Goal: Task Accomplishment & Management: Manage account settings

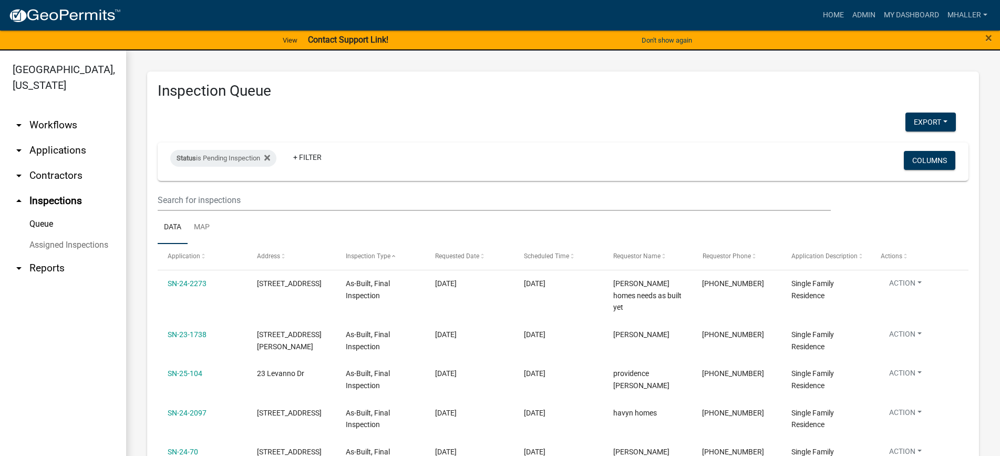
select select "1: 25"
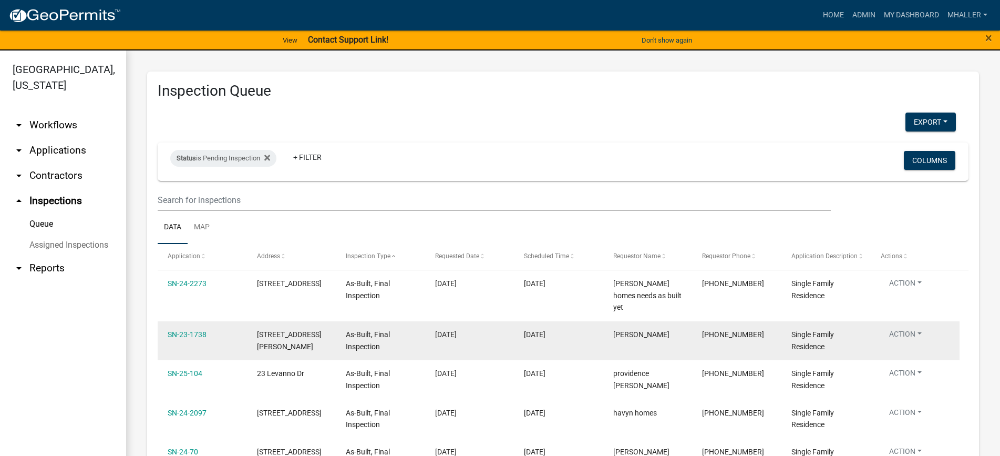
scroll to position [158, 0]
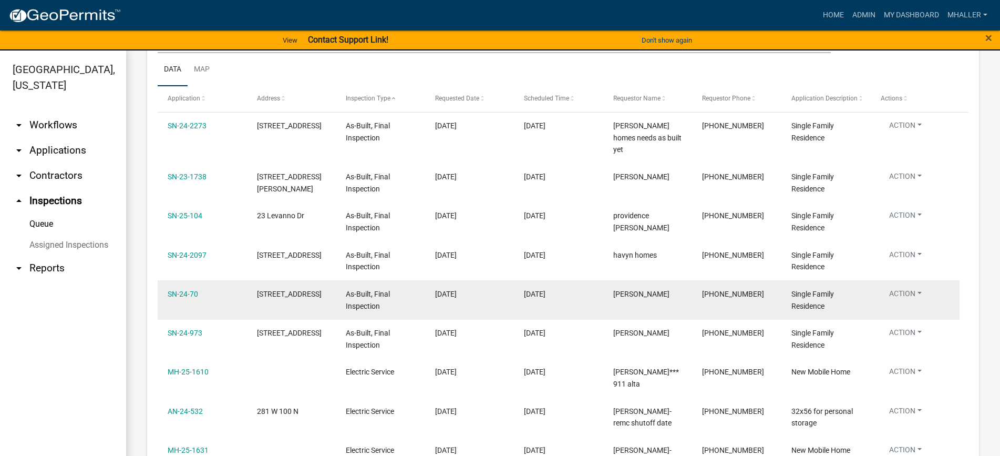
click at [903, 288] on button "Action" at bounding box center [905, 295] width 49 height 15
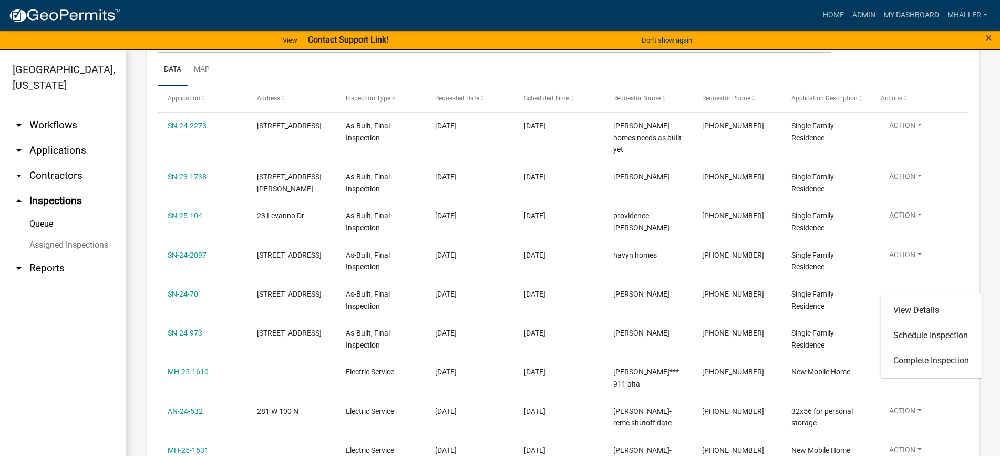
click at [66, 138] on link "arrow_drop_down Applications" at bounding box center [63, 150] width 126 height 25
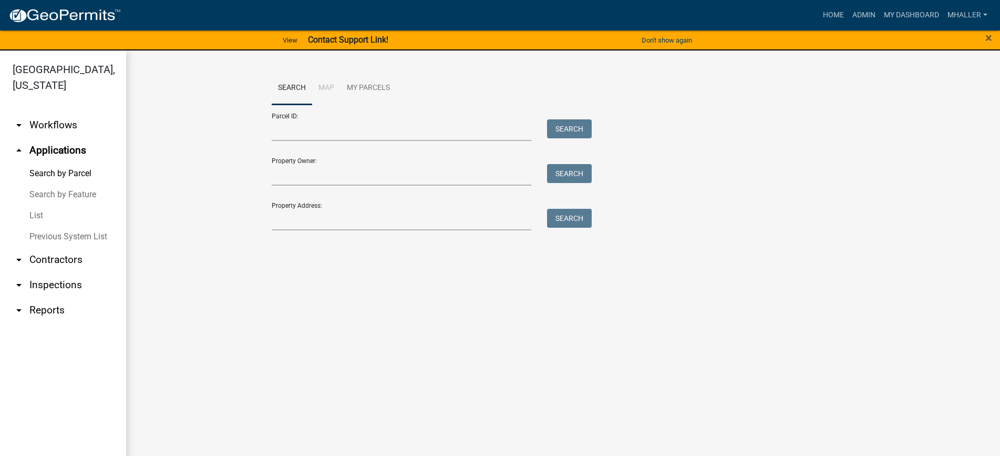
click at [41, 205] on link "List" at bounding box center [63, 215] width 126 height 21
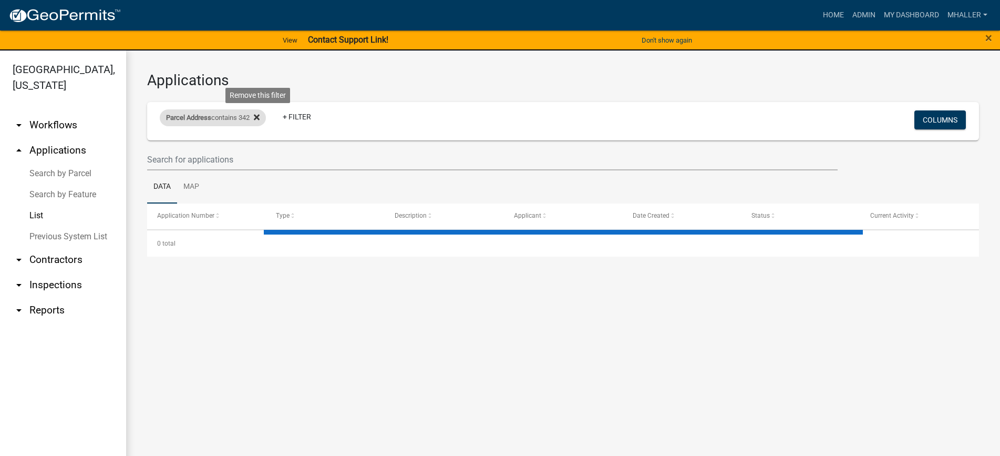
click at [260, 116] on icon at bounding box center [257, 118] width 6 height 6
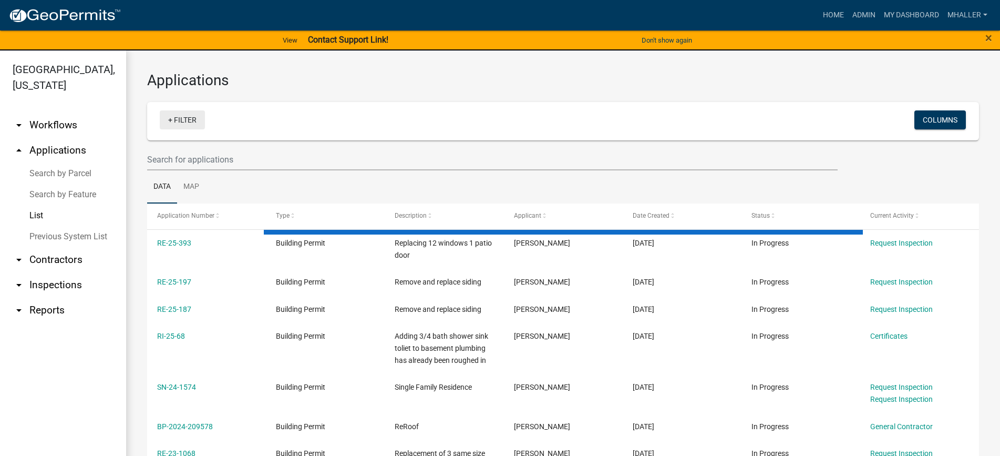
click at [178, 121] on link "+ Filter" at bounding box center [182, 119] width 45 height 19
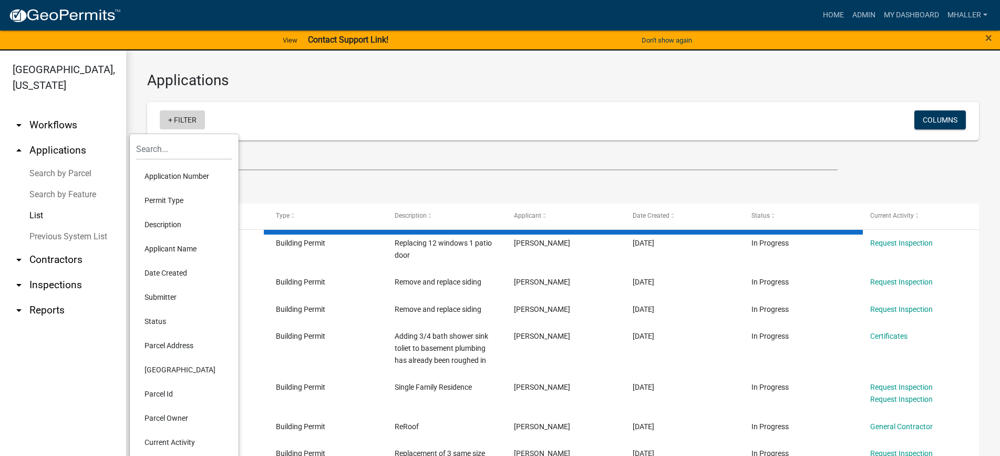
select select "1: 25"
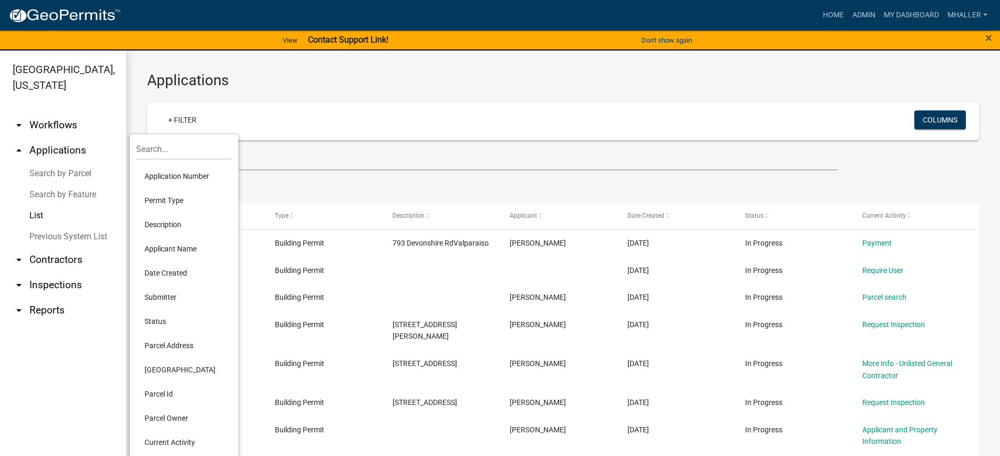
click at [179, 173] on li "Application Number" at bounding box center [184, 176] width 96 height 24
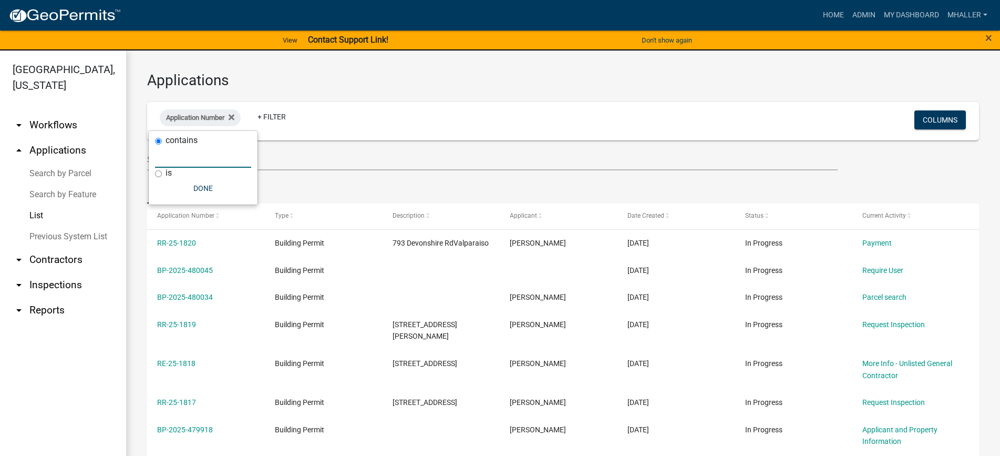
click at [178, 158] on input "text" at bounding box center [203, 157] width 96 height 22
type input "25-1154"
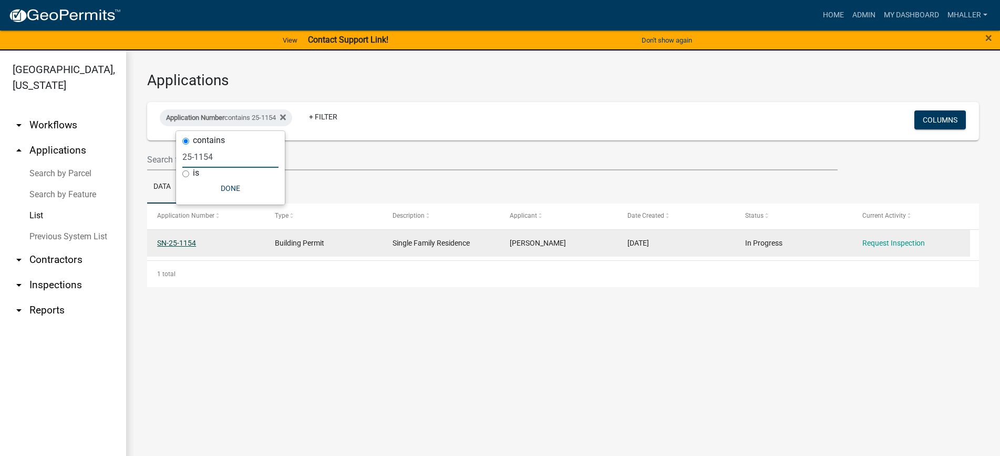
click at [167, 241] on link "SN-25-1154" at bounding box center [176, 243] width 39 height 8
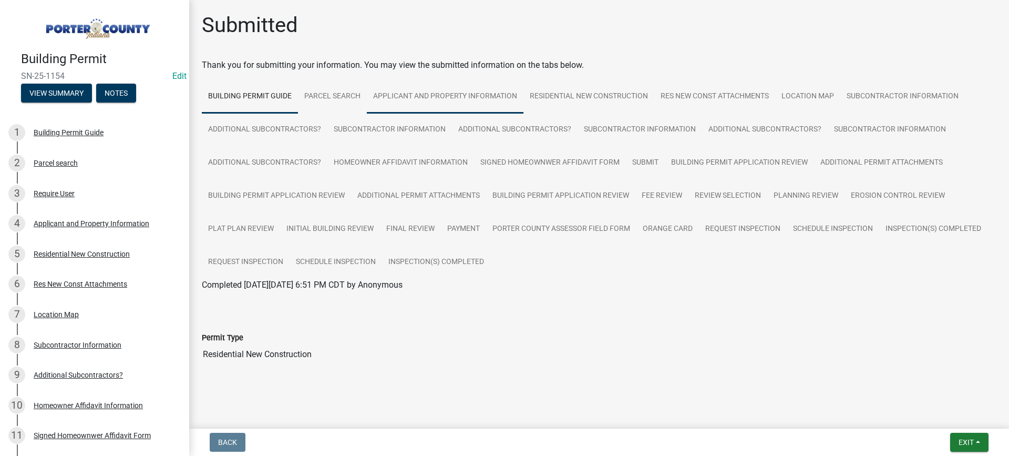
click at [481, 94] on link "Applicant and Property Information" at bounding box center [445, 97] width 157 height 34
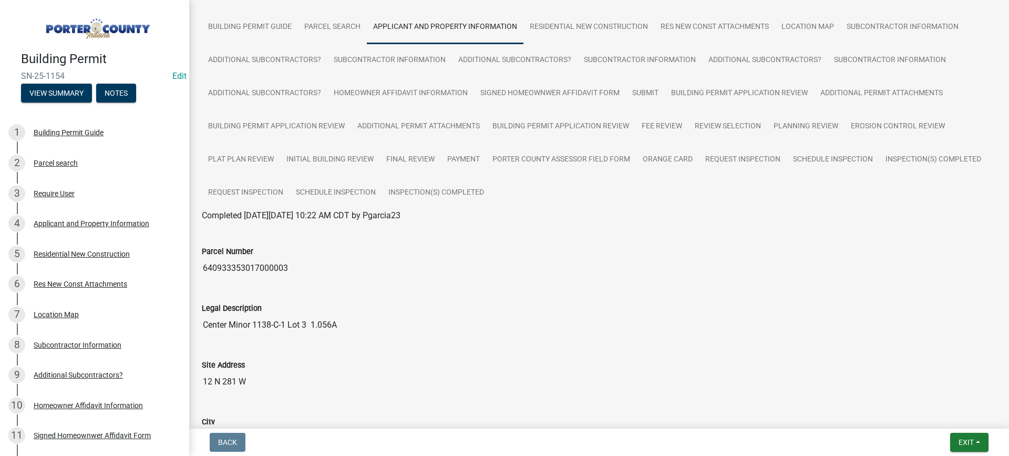
scroll to position [53, 0]
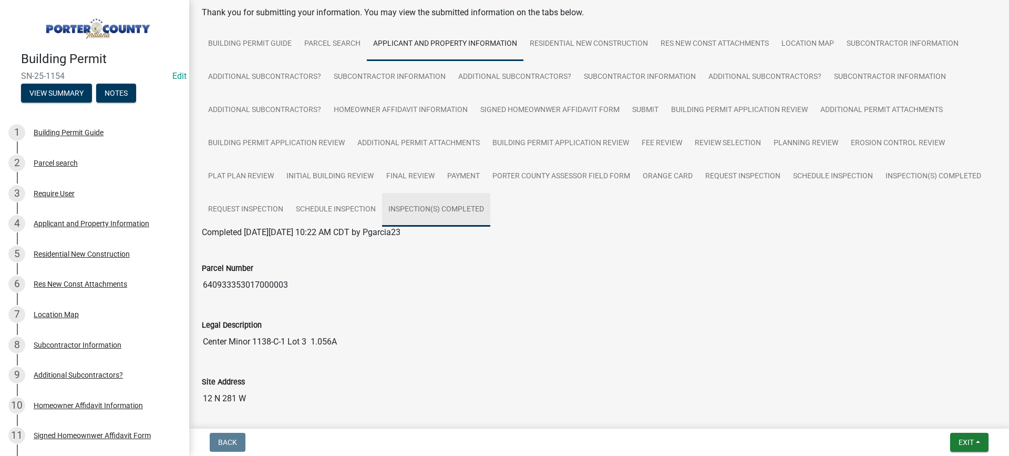
click at [433, 210] on link "Inspection(s) Completed" at bounding box center [436, 210] width 108 height 34
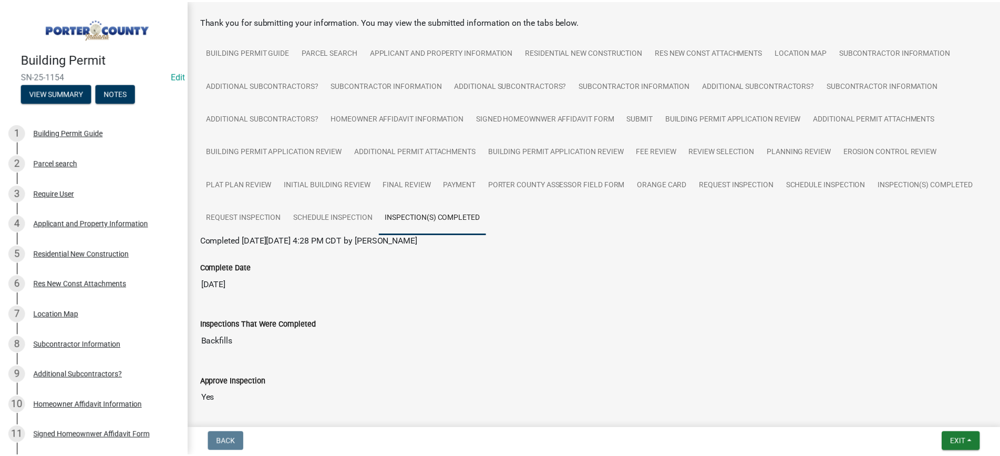
scroll to position [105, 0]
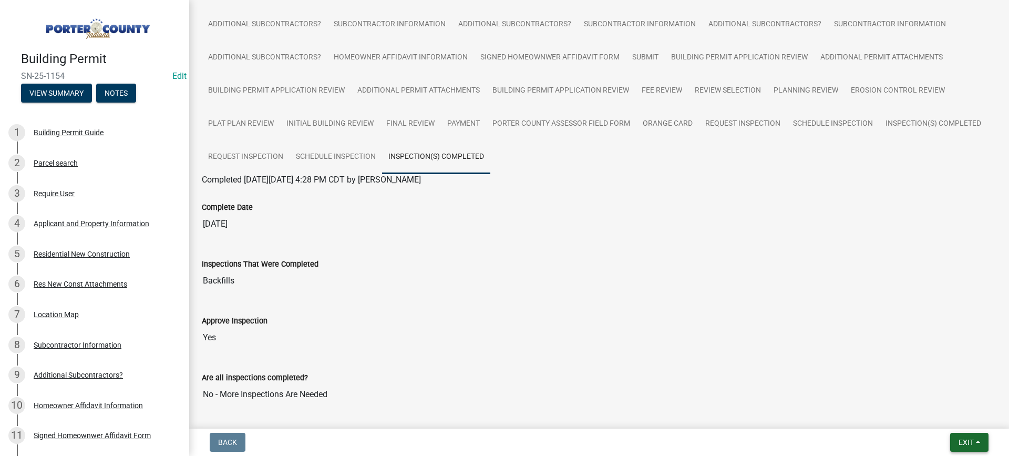
click at [968, 446] on span "Exit" at bounding box center [966, 442] width 15 height 8
click at [955, 415] on button "Save & Exit" at bounding box center [947, 414] width 84 height 25
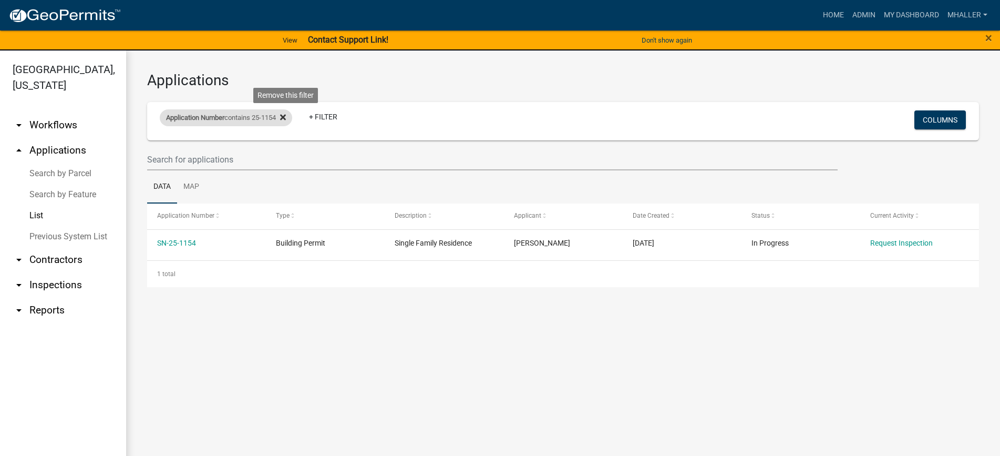
click at [286, 116] on icon at bounding box center [283, 118] width 6 height 6
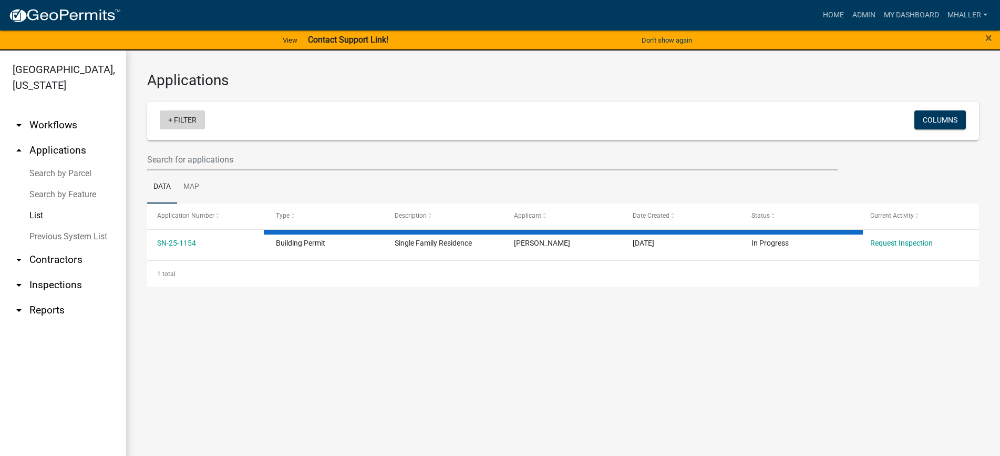
click at [191, 118] on link "+ Filter" at bounding box center [182, 119] width 45 height 19
select select "1: 25"
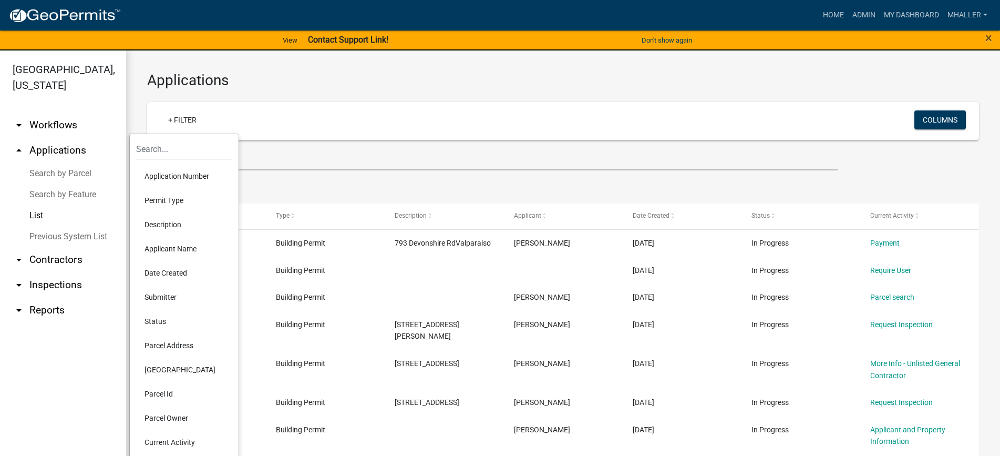
click at [163, 174] on li "Application Number" at bounding box center [184, 176] width 96 height 24
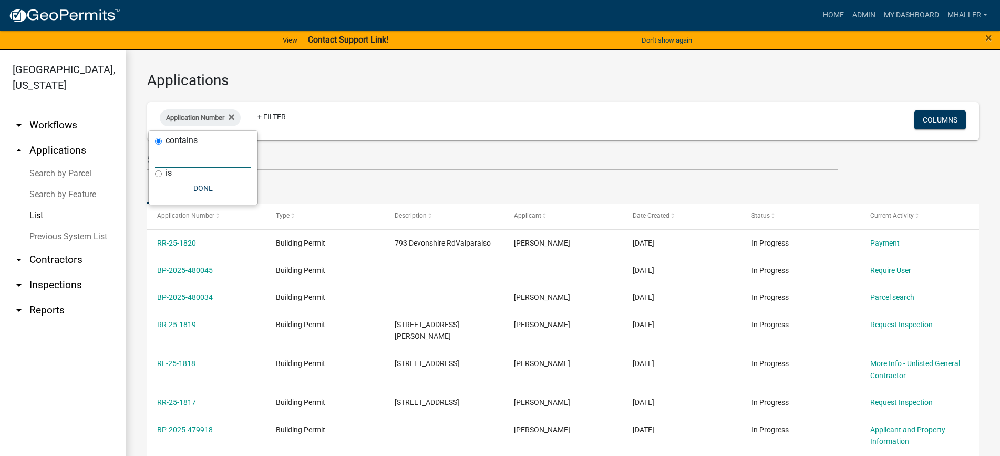
click at [167, 151] on input "text" at bounding box center [203, 157] width 96 height 22
type input "24-70"
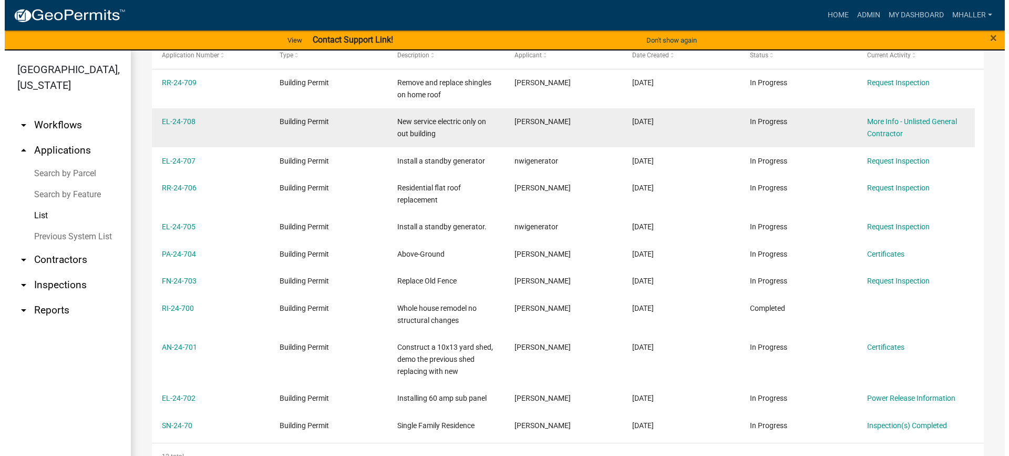
scroll to position [244, 0]
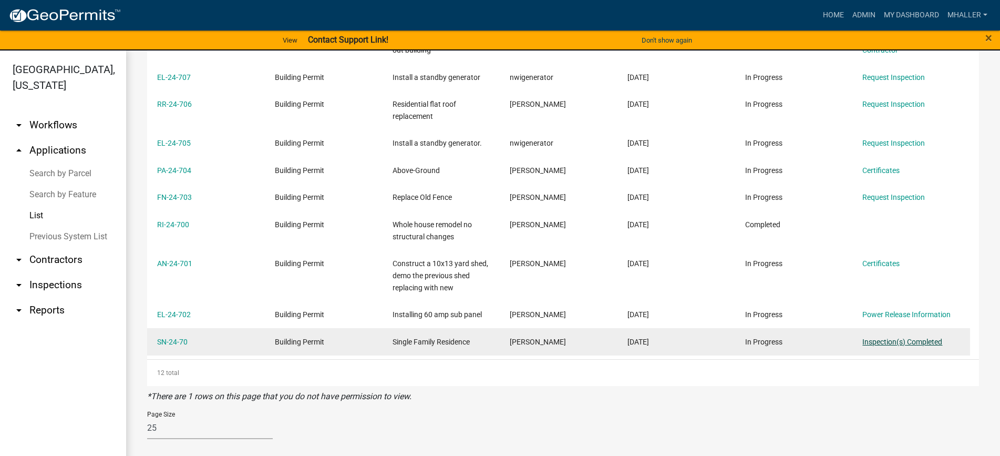
click at [894, 342] on link "Inspection(s) Completed" at bounding box center [903, 341] width 80 height 8
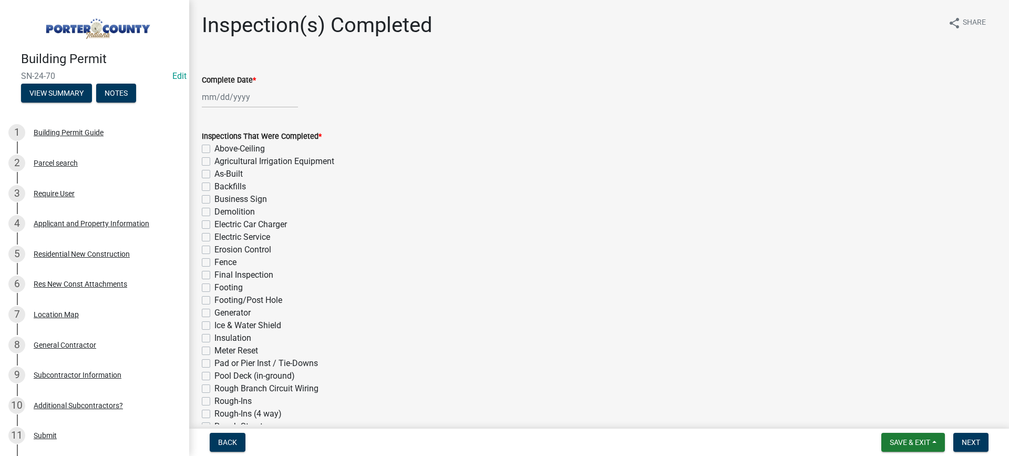
click at [228, 94] on div at bounding box center [250, 97] width 96 height 22
select select "9"
select select "2025"
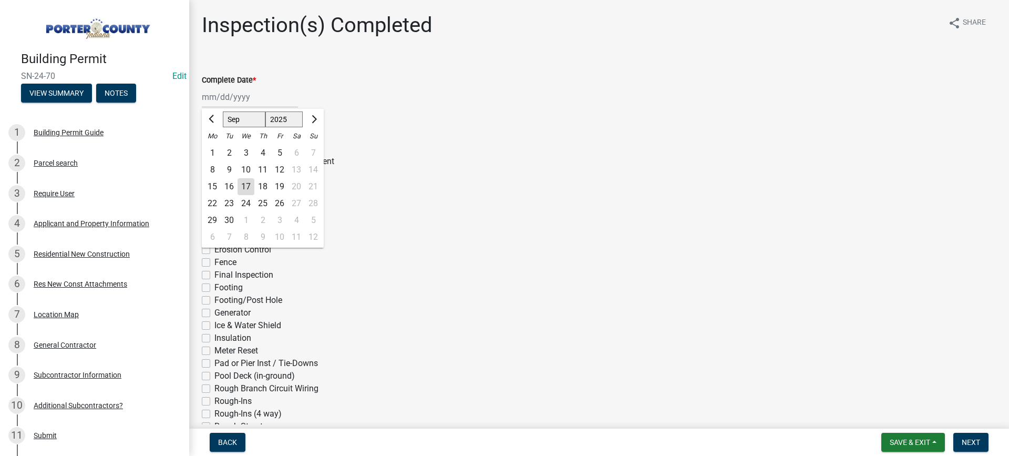
click at [247, 183] on div "17" at bounding box center [246, 186] width 17 height 17
type input "[DATE]"
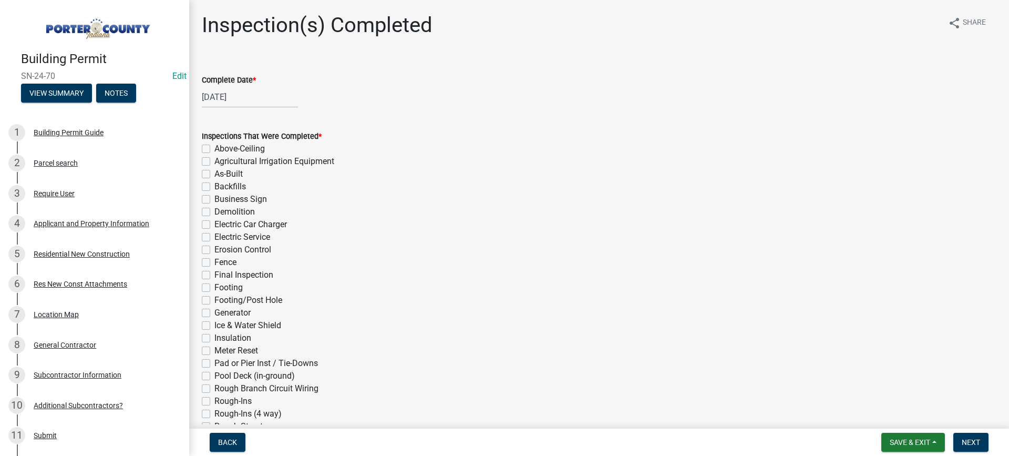
drag, startPoint x: 205, startPoint y: 170, endPoint x: 206, endPoint y: 189, distance: 19.0
click at [214, 171] on label "As-Built" at bounding box center [228, 174] width 28 height 13
click at [214, 171] on input "As-Built" at bounding box center [217, 171] width 7 height 7
checkbox input "true"
checkbox input "false"
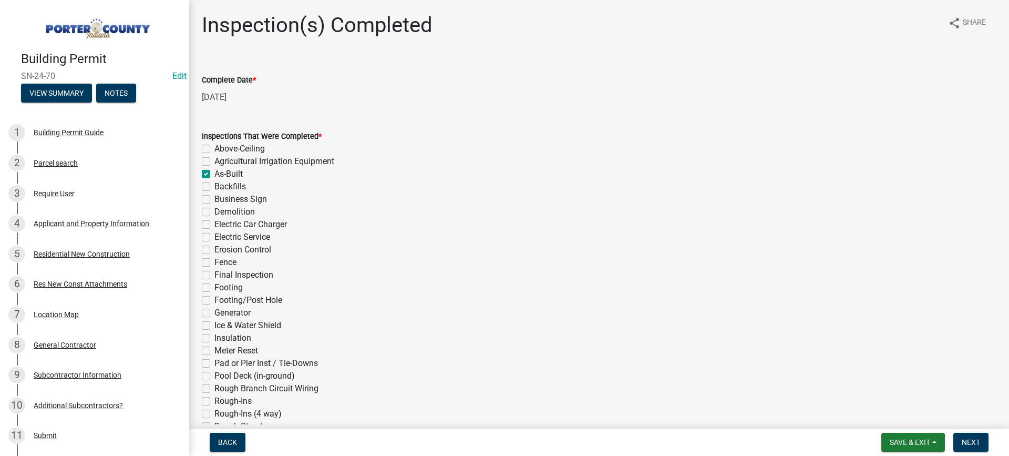
checkbox input "false"
checkbox input "true"
checkbox input "false"
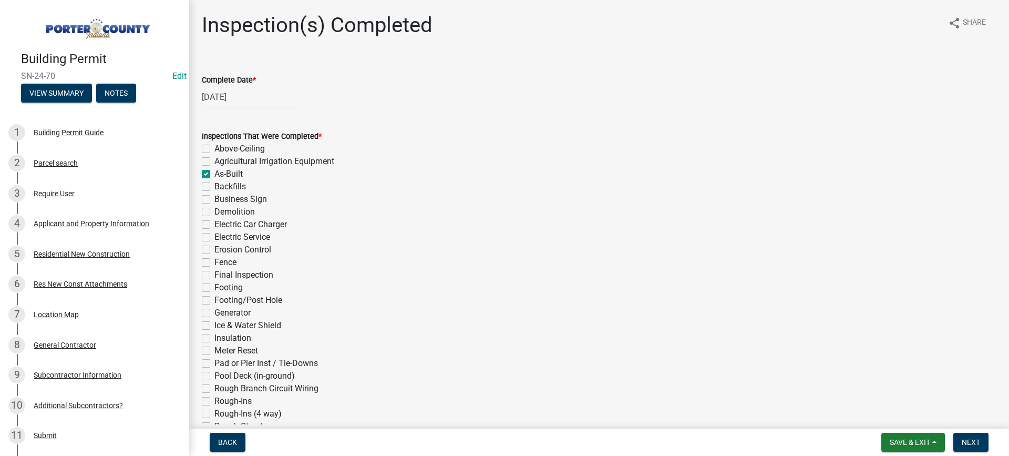
checkbox input "false"
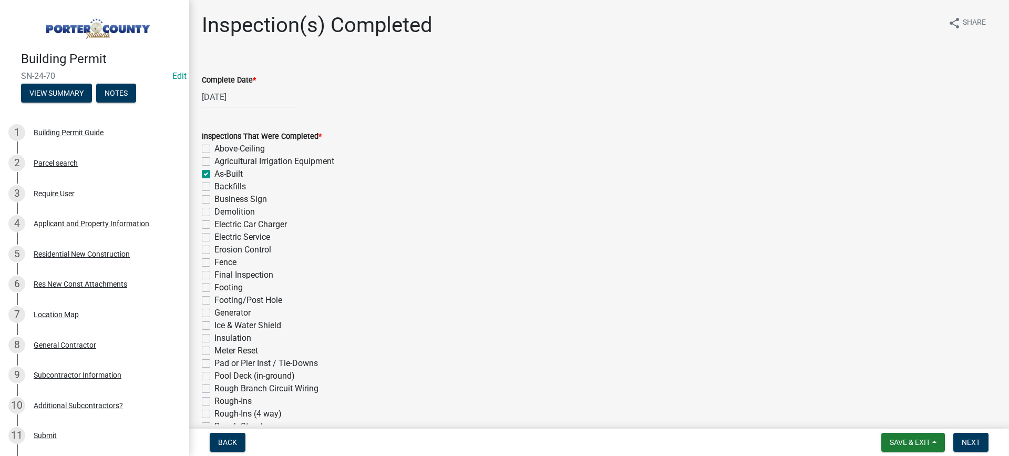
checkbox input "false"
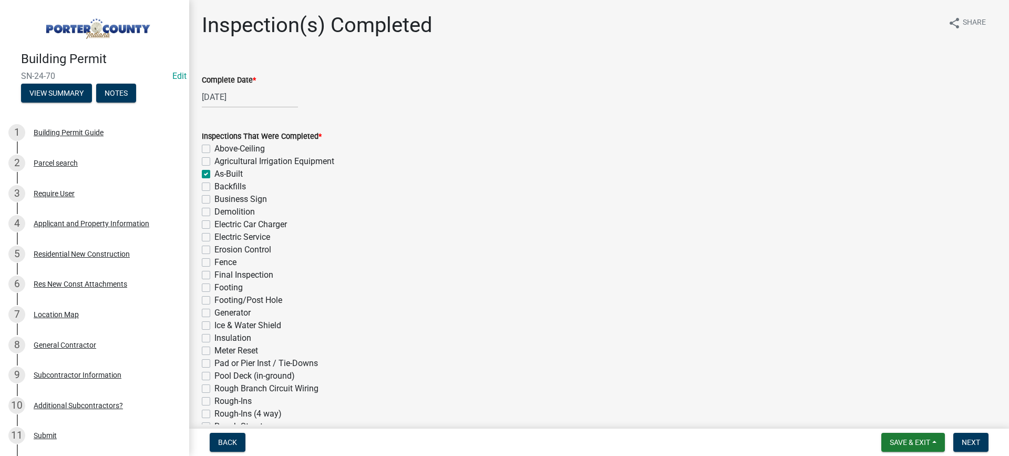
checkbox input "false"
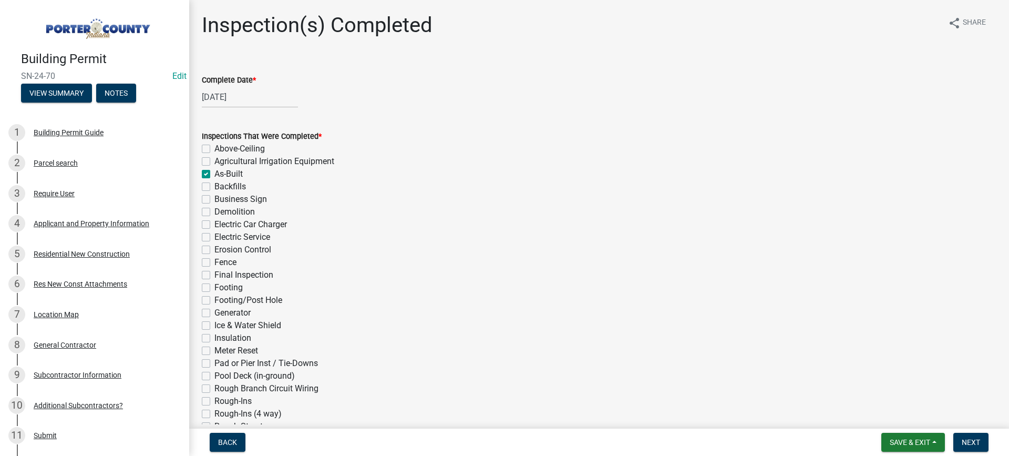
checkbox input "false"
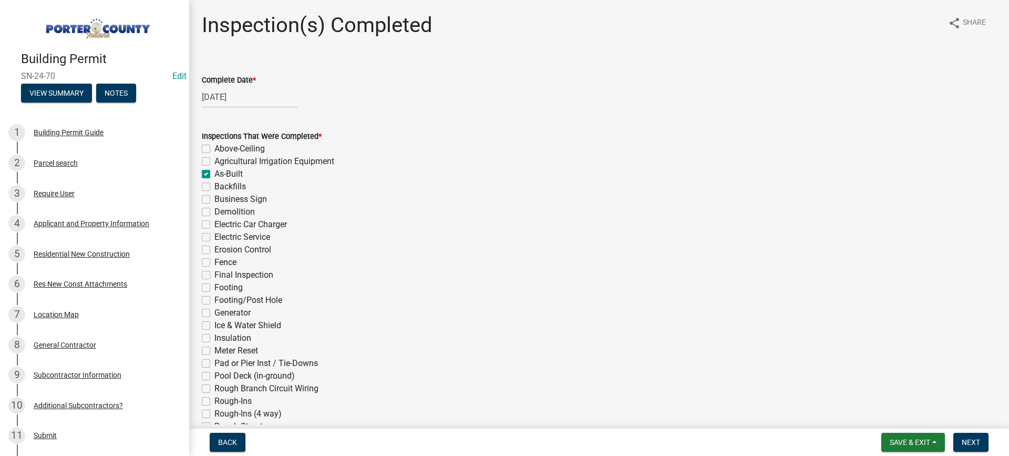
checkbox input "false"
click at [211, 274] on div "Final Inspection" at bounding box center [599, 275] width 795 height 13
click at [214, 276] on label "Final Inspection" at bounding box center [243, 275] width 59 height 13
click at [214, 275] on input "Final Inspection" at bounding box center [217, 272] width 7 height 7
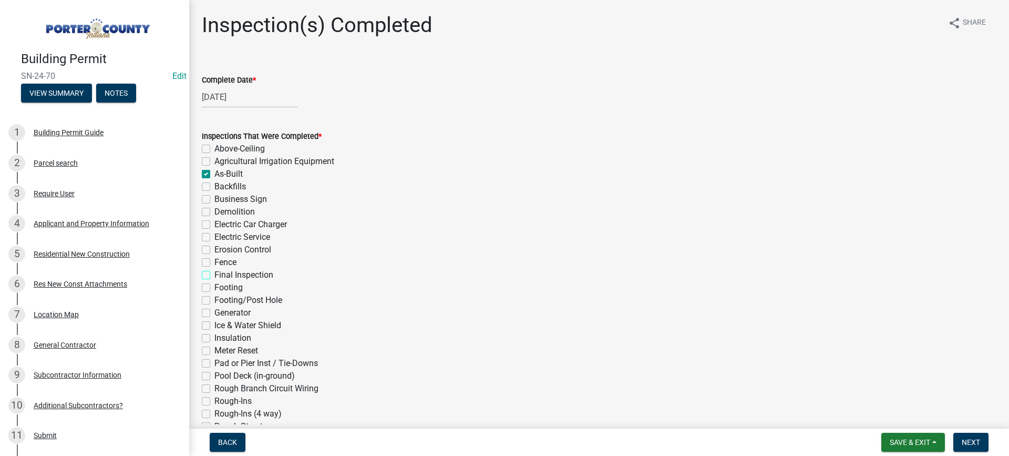
checkbox input "true"
checkbox input "false"
checkbox input "true"
checkbox input "false"
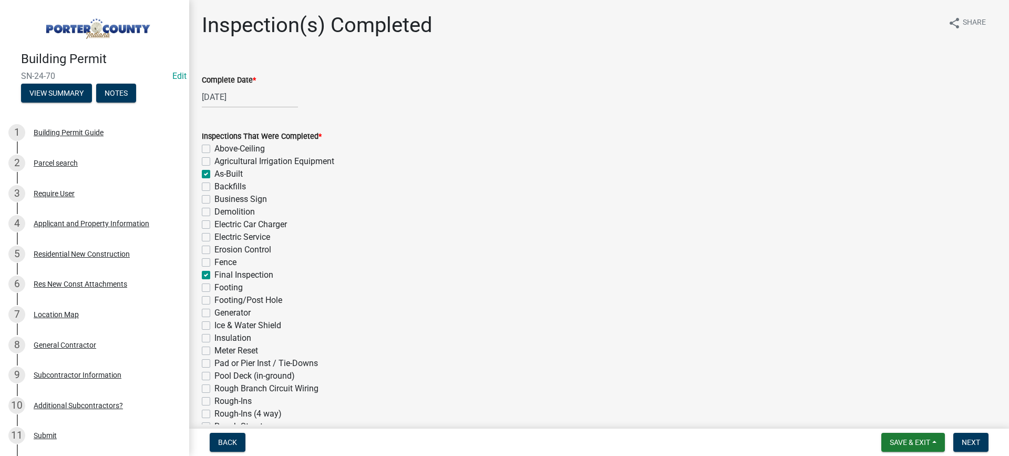
checkbox input "false"
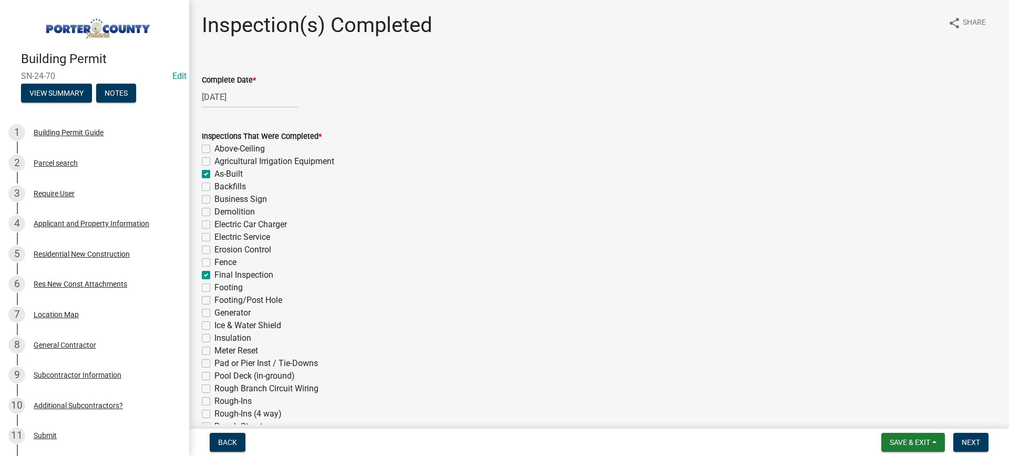
checkbox input "false"
checkbox input "true"
checkbox input "false"
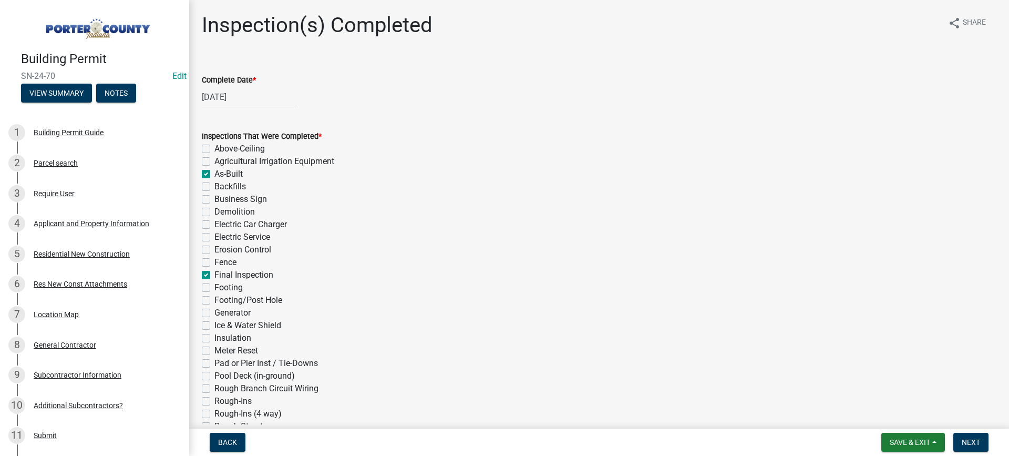
checkbox input "false"
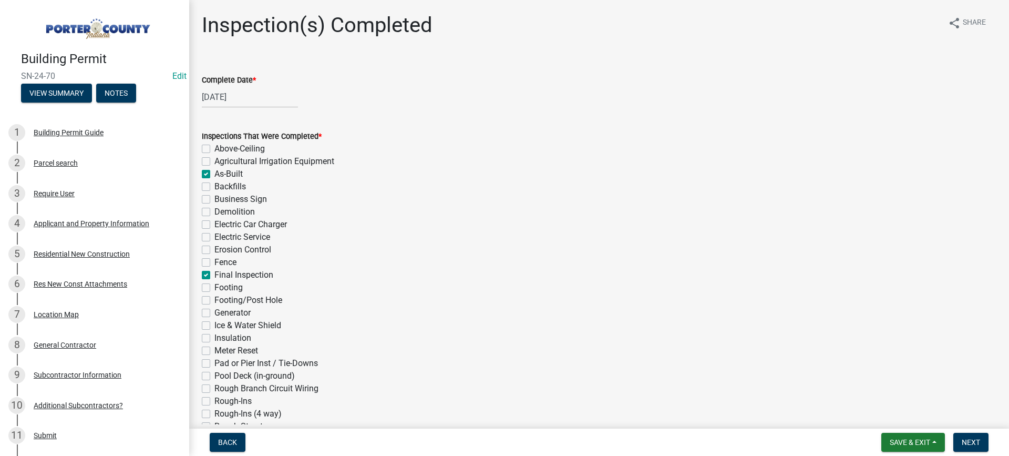
checkbox input "false"
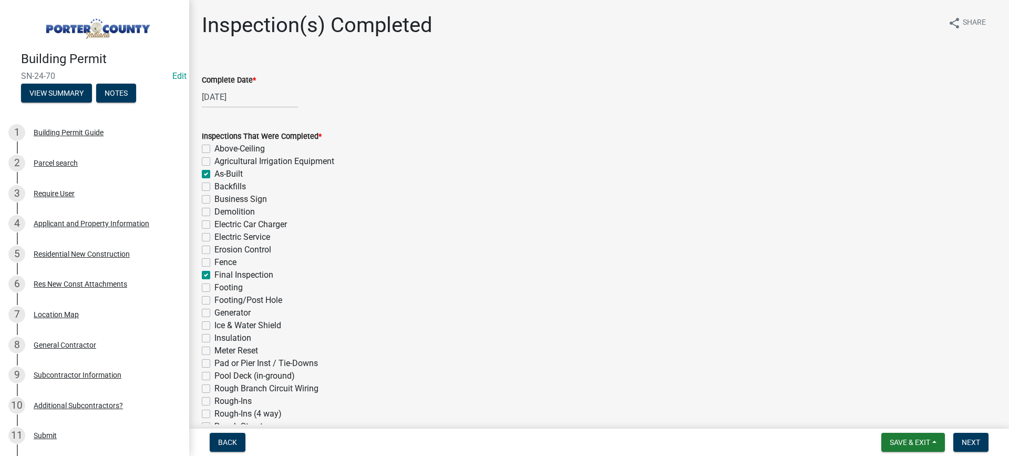
checkbox input "false"
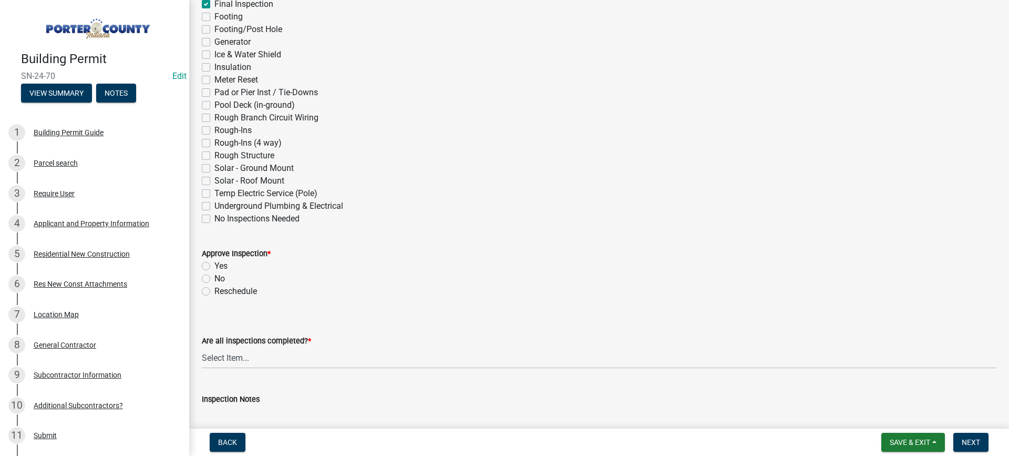
scroll to position [368, 0]
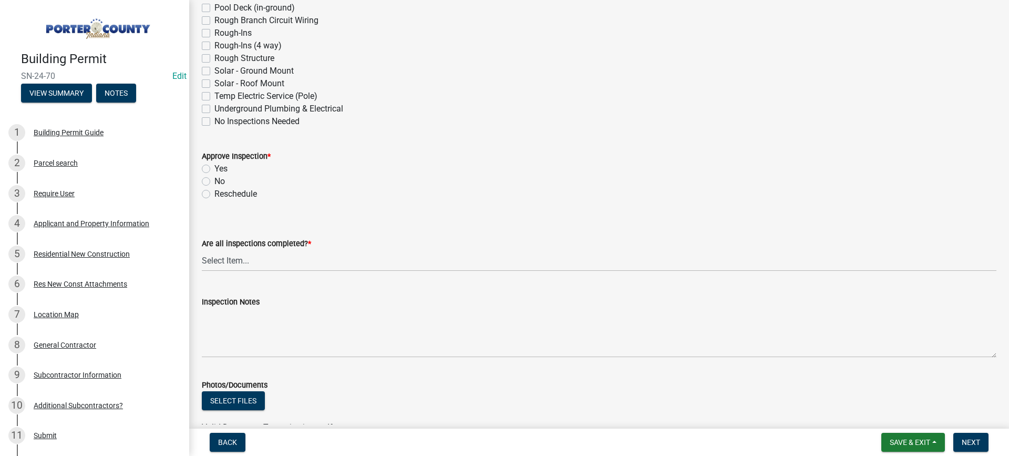
click at [214, 169] on label "Yes" at bounding box center [220, 168] width 13 height 13
click at [214, 169] on input "Yes" at bounding box center [217, 165] width 7 height 7
radio input "true"
click at [293, 263] on select "Select Item... Yes - All Inspections Have Been Completed No - More Inspections …" at bounding box center [599, 261] width 795 height 22
click at [202, 250] on select "Select Item... Yes - All Inspections Have Been Completed No - More Inspections …" at bounding box center [599, 261] width 795 height 22
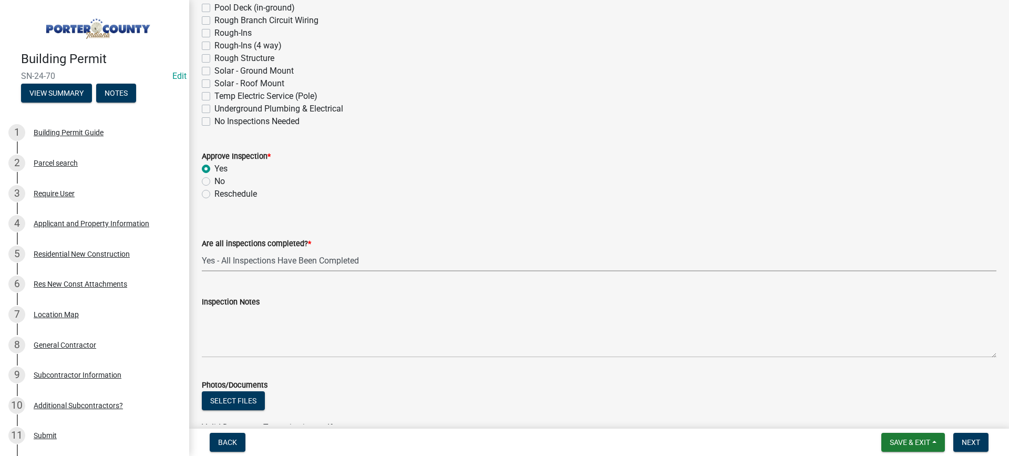
select select "9a8ccc90-dcd1-4d2c-ac64-5460e8d85408"
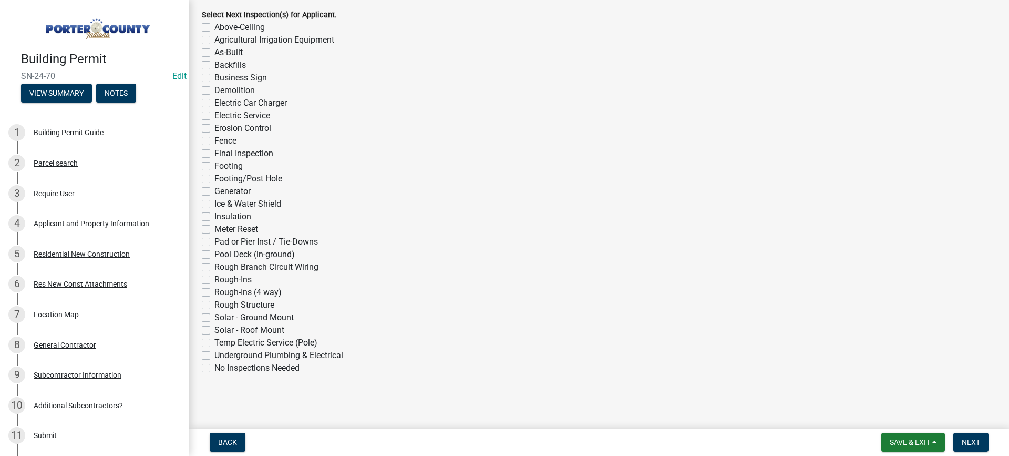
scroll to position [816, 0]
click at [214, 365] on label "No Inspections Needed" at bounding box center [256, 367] width 85 height 13
click at [214, 365] on input "No Inspections Needed" at bounding box center [217, 364] width 7 height 7
checkbox input "true"
checkbox input "false"
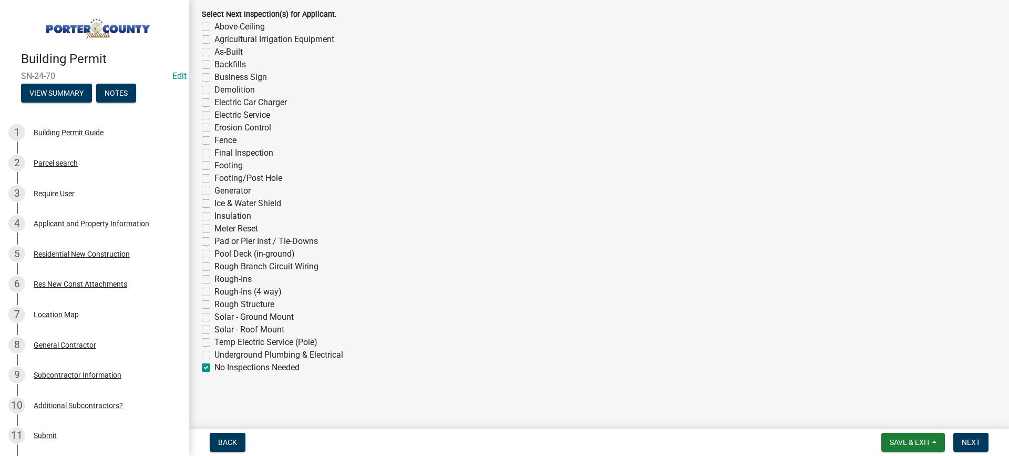
checkbox input "false"
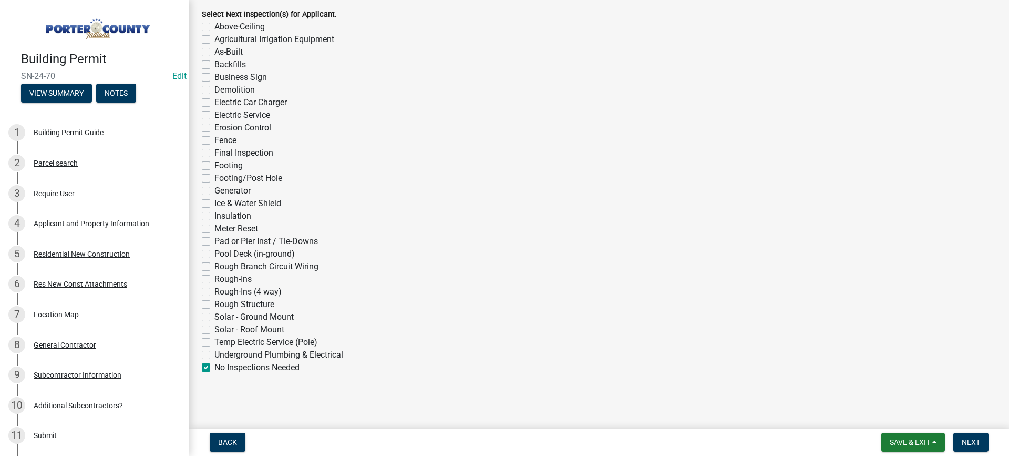
checkbox input "false"
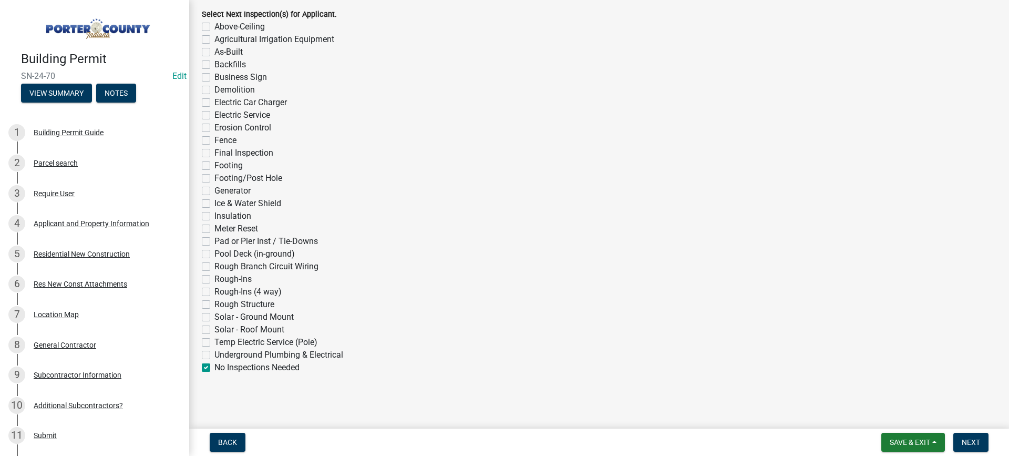
checkbox input "false"
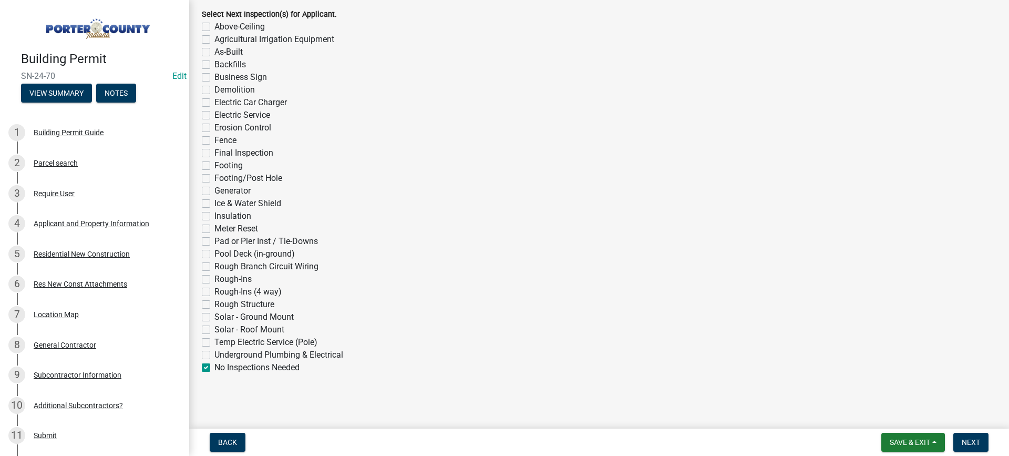
checkbox input "false"
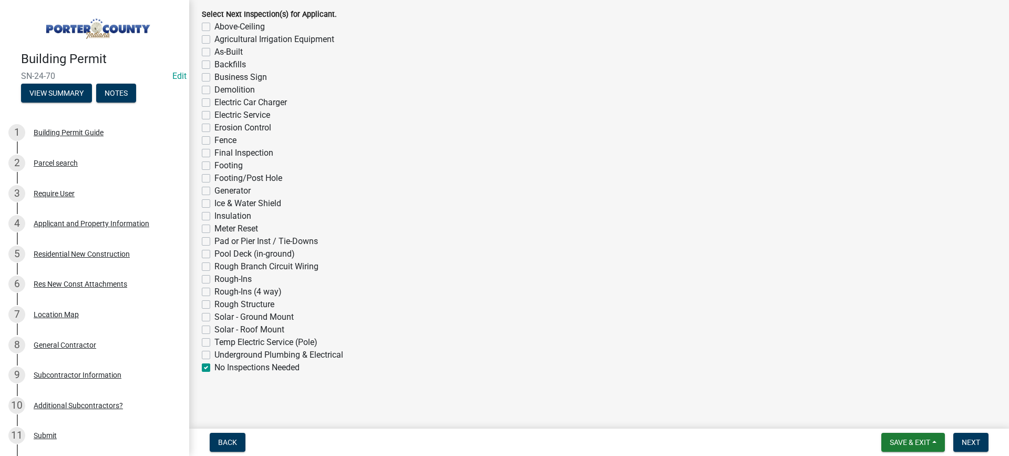
checkbox input "false"
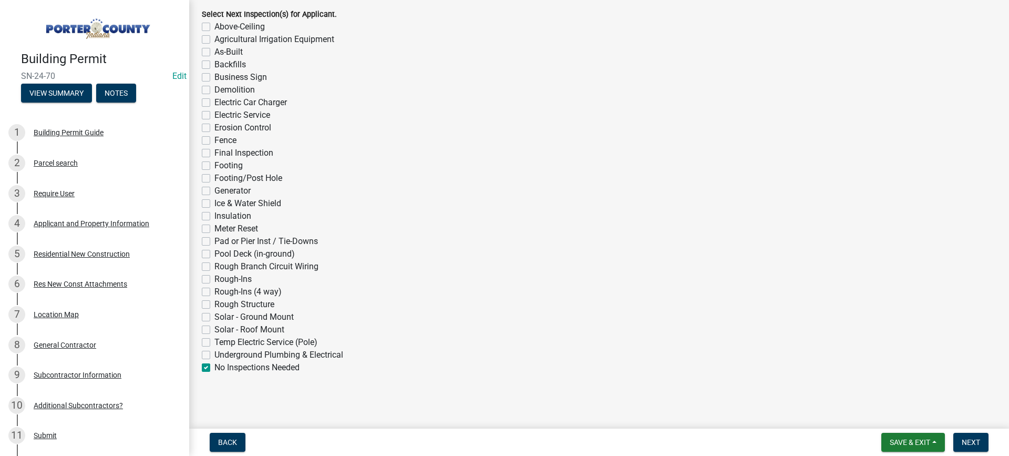
checkbox input "false"
checkbox input "true"
click at [969, 445] on span "Next" at bounding box center [971, 442] width 18 height 8
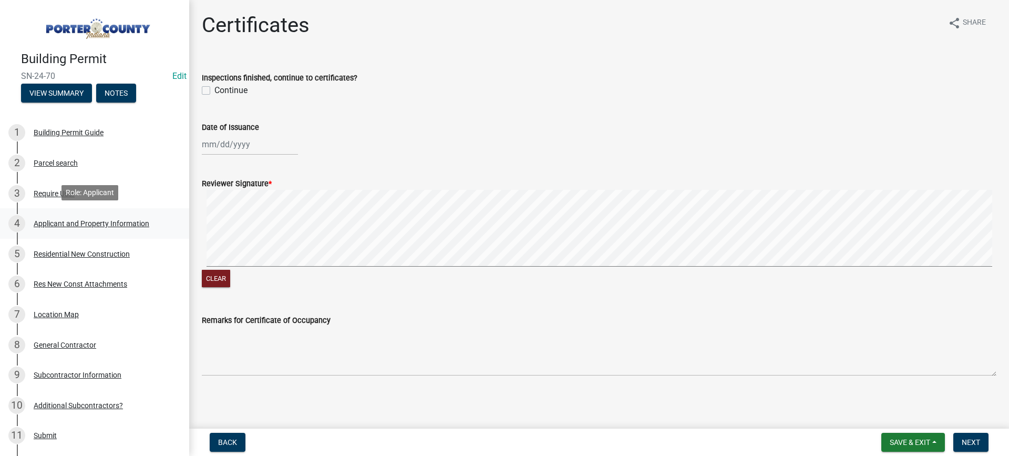
click at [81, 222] on div "Applicant and Property Information" at bounding box center [92, 223] width 116 height 7
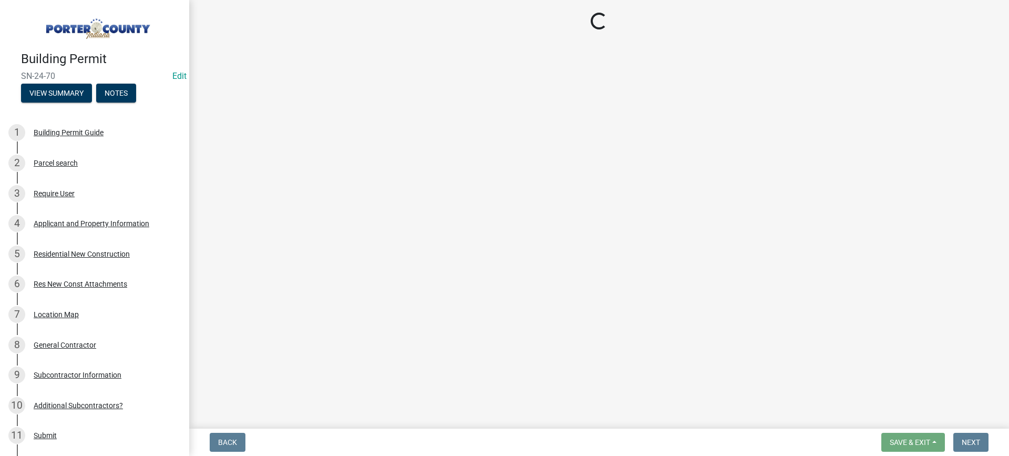
select select "4e6cbcac-7d48-4f78-b019-902ed53214cd"
select select "61d3a05a-0bd1-4f35-813c-11f7681b720b"
select select "19353e9d-6395-4d02-b087-104cb5947cdc"
select select "b800d0da-e05b-4bfb-9059-90d625c2cfa9"
select select "e2d1b1d7-ccc9-456b-9e96-e16306515997"
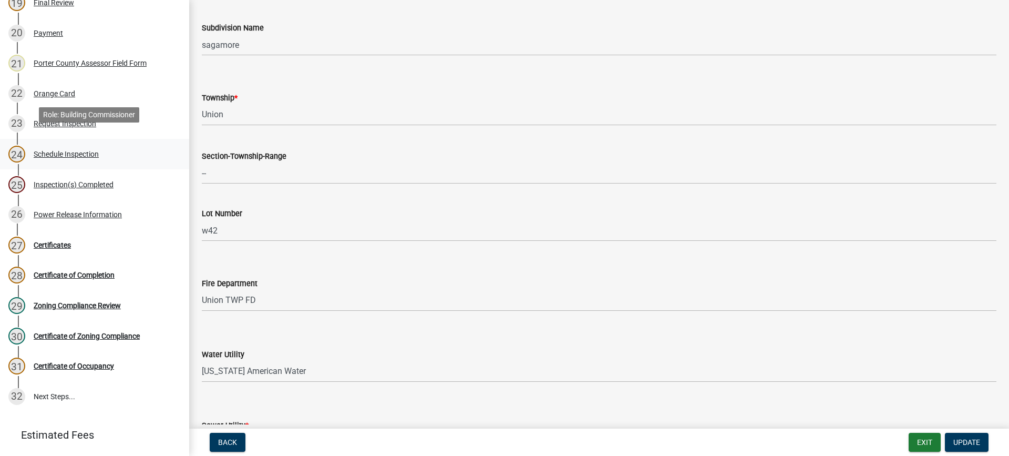
scroll to position [683, 0]
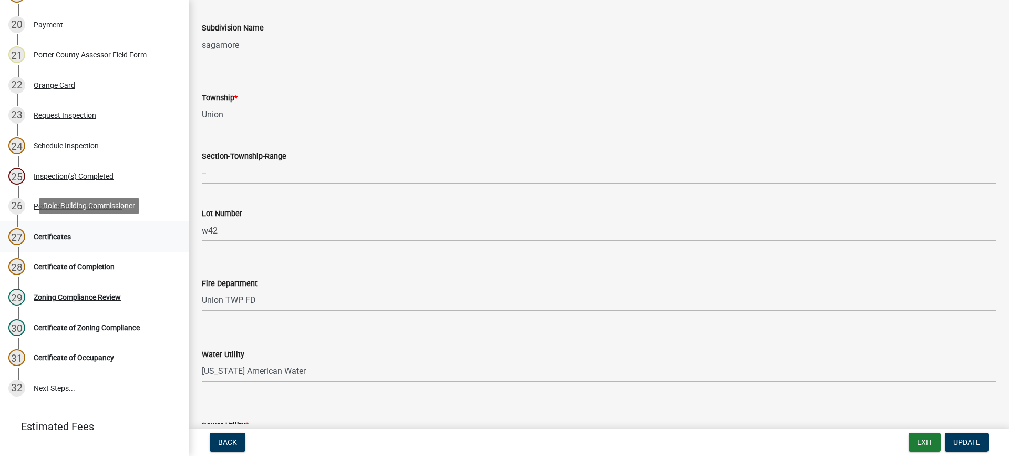
click at [57, 238] on div "Certificates" at bounding box center [52, 236] width 37 height 7
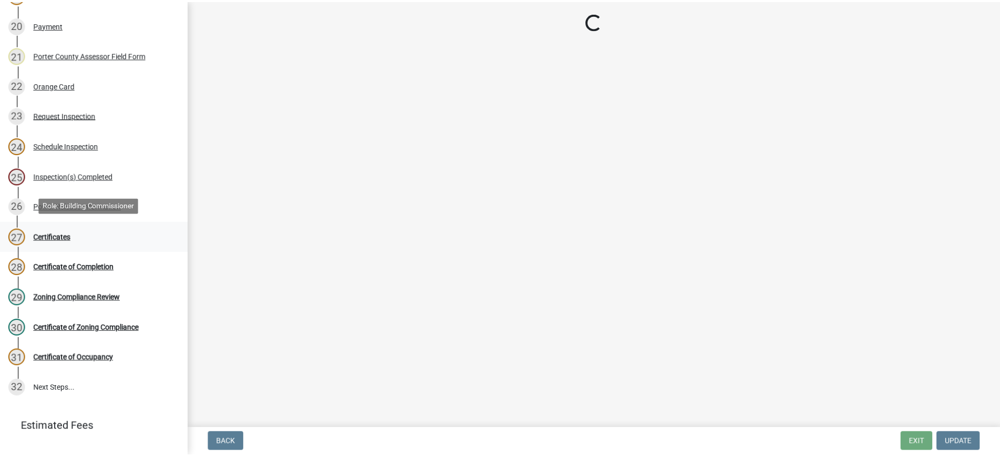
scroll to position [0, 0]
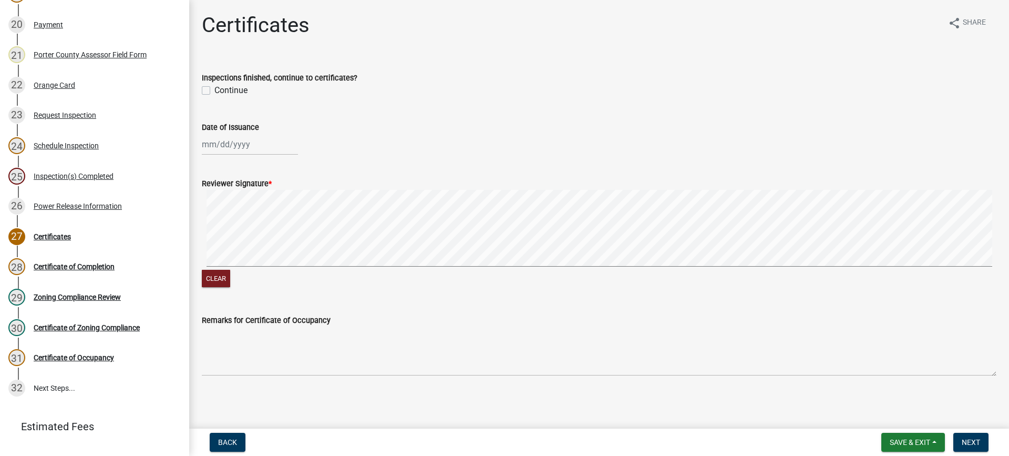
click at [214, 90] on label "Continue" at bounding box center [230, 90] width 33 height 13
click at [214, 90] on input "Continue" at bounding box center [217, 87] width 7 height 7
checkbox input "true"
click at [232, 147] on div at bounding box center [250, 145] width 96 height 22
select select "9"
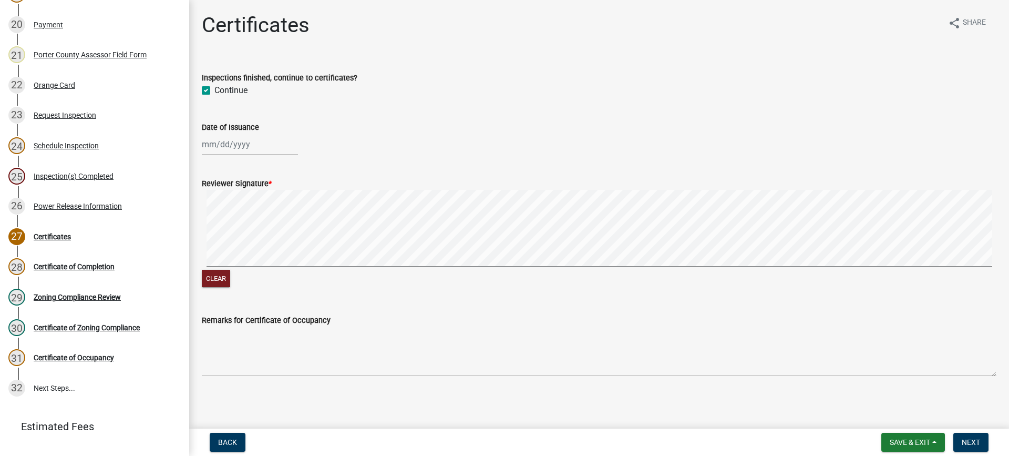
select select "2025"
click at [243, 232] on div "17" at bounding box center [246, 233] width 17 height 17
type input "[DATE]"
click at [971, 442] on span "Next" at bounding box center [971, 442] width 18 height 8
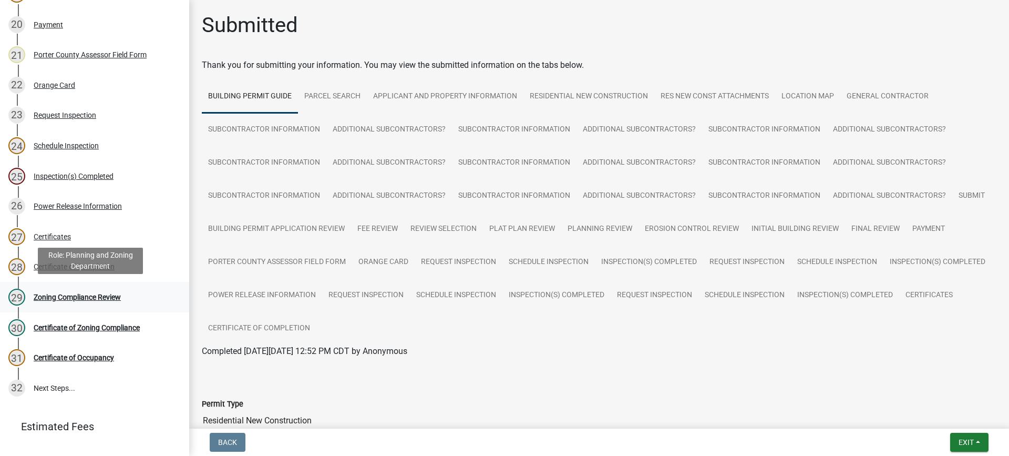
click at [99, 294] on div "Zoning Compliance Review" at bounding box center [77, 296] width 87 height 7
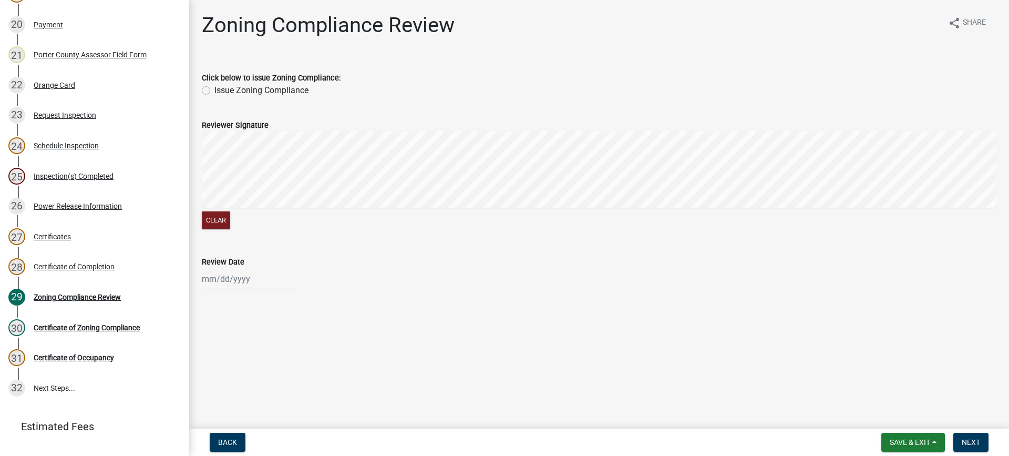
click at [214, 91] on label "Issue Zoning Compliance" at bounding box center [261, 90] width 94 height 13
click at [214, 91] on input "Issue Zoning Compliance" at bounding box center [217, 87] width 7 height 7
radio input "true"
select select "9"
select select "2025"
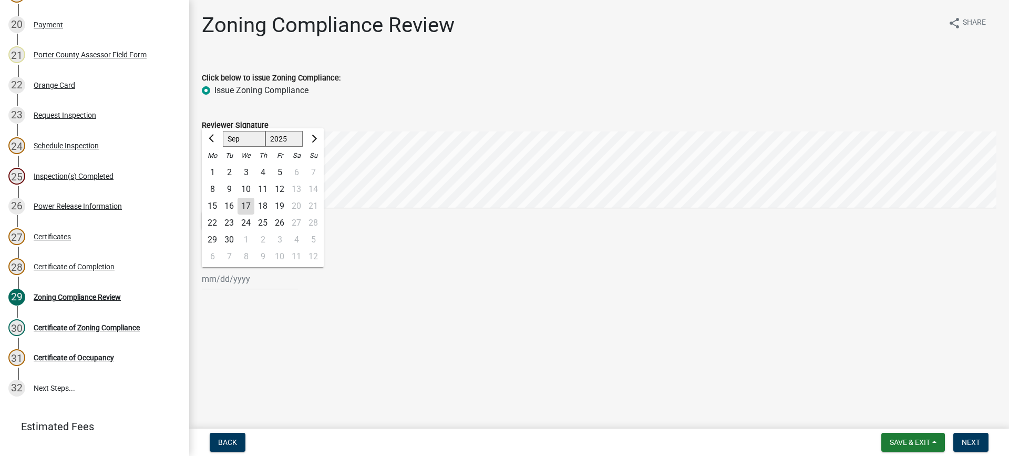
click at [232, 282] on div "[PERSON_NAME] Feb Mar Apr [PERSON_NAME][DATE] Oct Nov [DATE] 1526 1527 1528 152…" at bounding box center [250, 279] width 96 height 22
click at [245, 206] on div "17" at bounding box center [246, 206] width 17 height 17
type input "[DATE]"
click at [963, 440] on span "Next" at bounding box center [971, 442] width 18 height 8
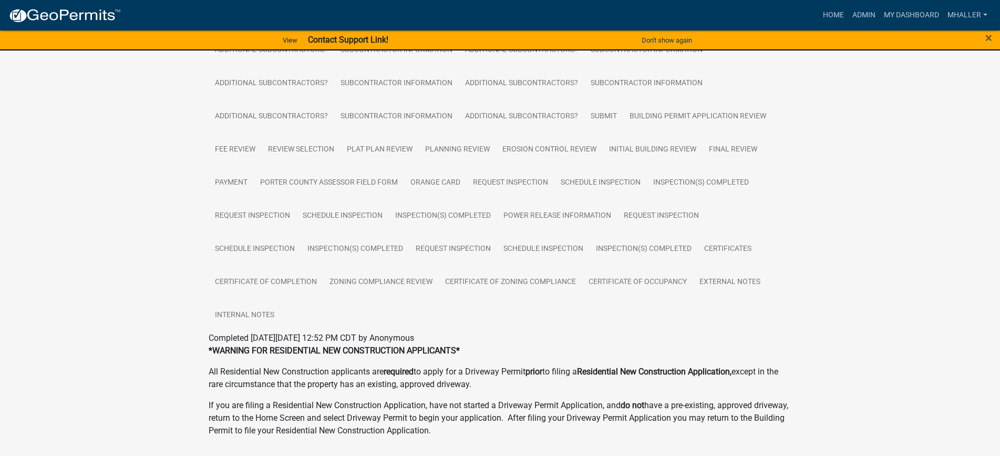
scroll to position [315, 0]
click at [629, 281] on link "Certificate of Occupancy" at bounding box center [637, 282] width 111 height 34
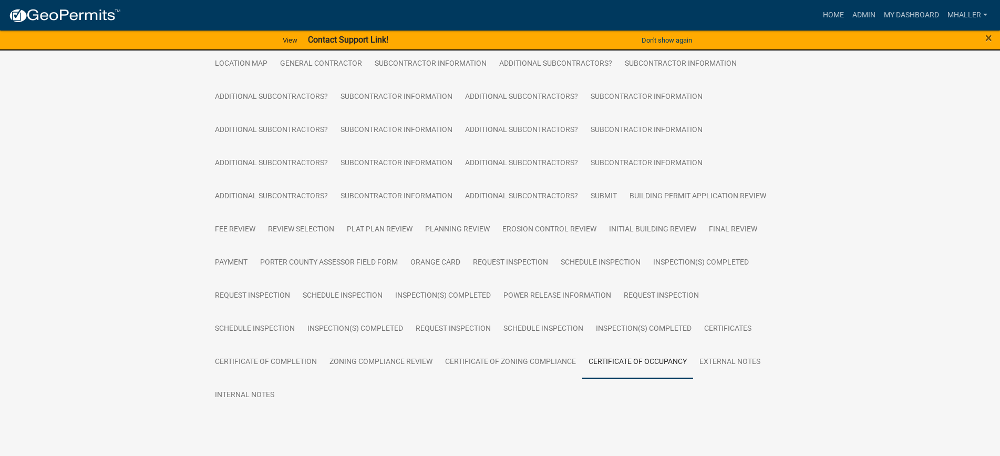
scroll to position [260, 0]
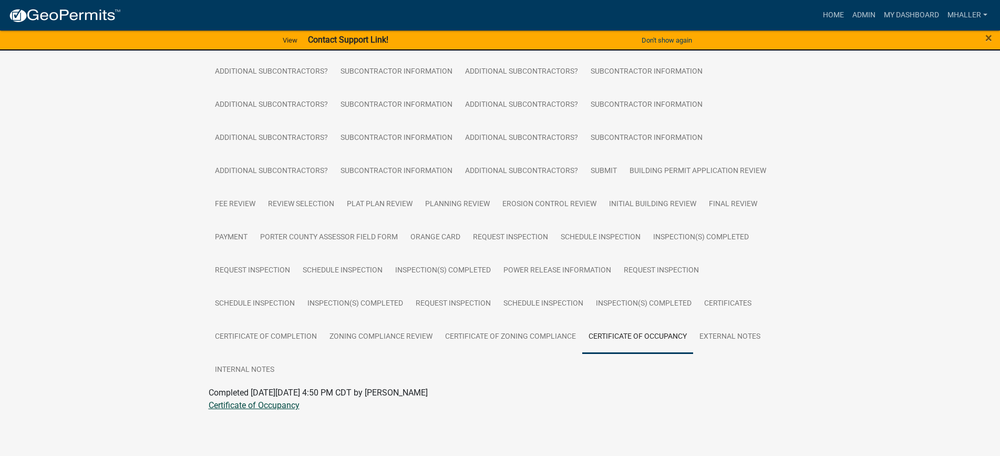
click at [274, 404] on link "Certificate of Occupancy" at bounding box center [254, 405] width 91 height 10
click at [858, 15] on link "Admin" at bounding box center [864, 15] width 32 height 20
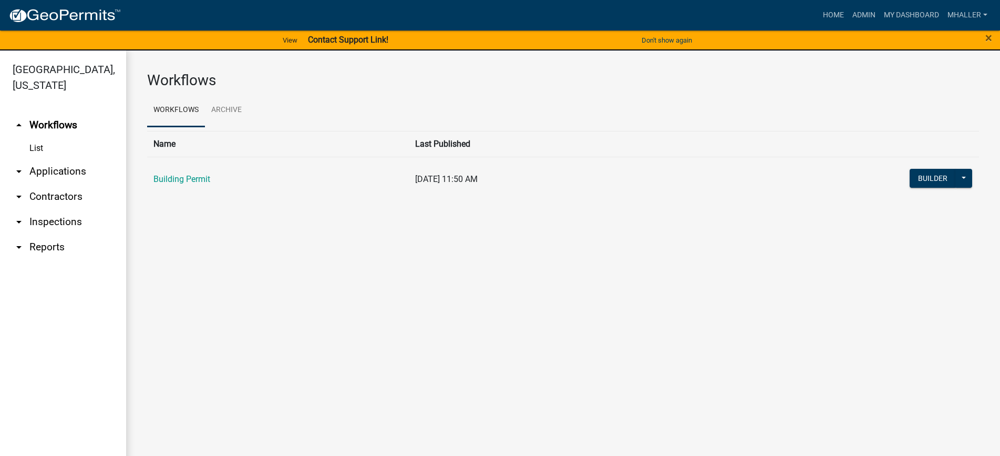
click at [62, 209] on link "arrow_drop_down Inspections" at bounding box center [63, 221] width 126 height 25
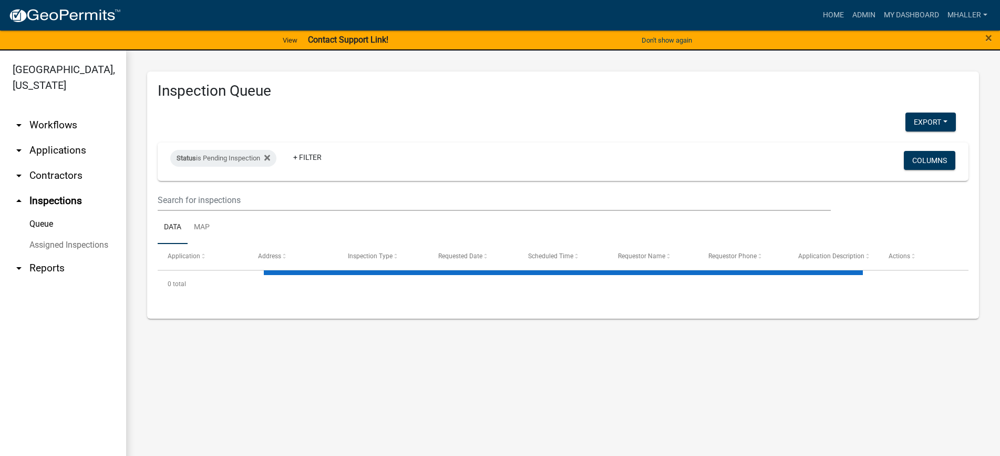
select select "1: 25"
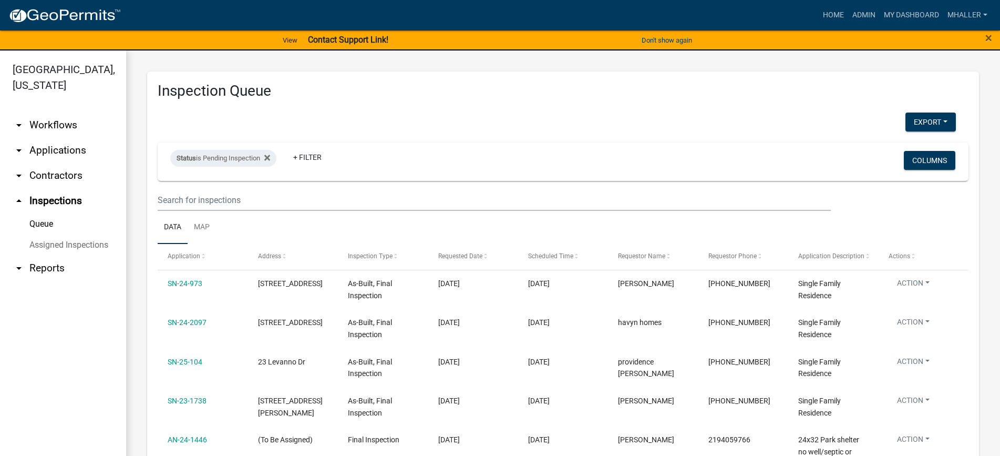
click at [52, 138] on link "arrow_drop_down Applications" at bounding box center [63, 150] width 126 height 25
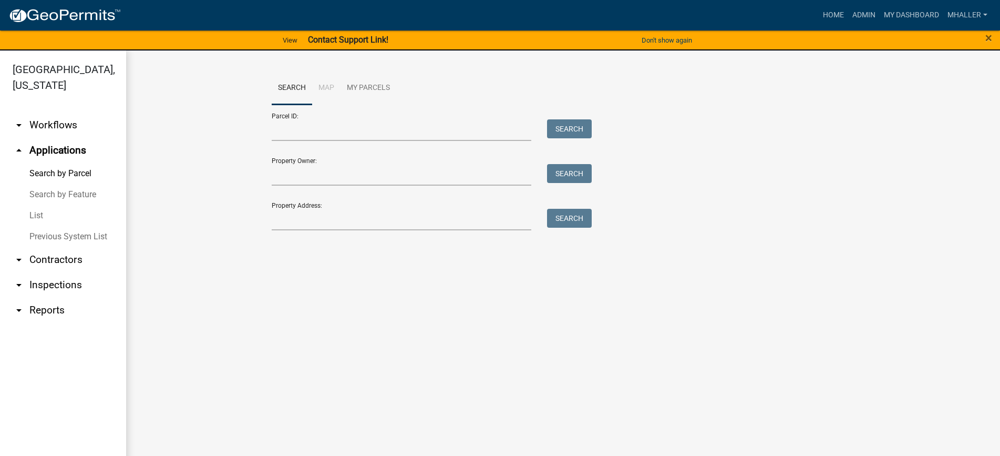
click at [40, 205] on link "List" at bounding box center [63, 215] width 126 height 21
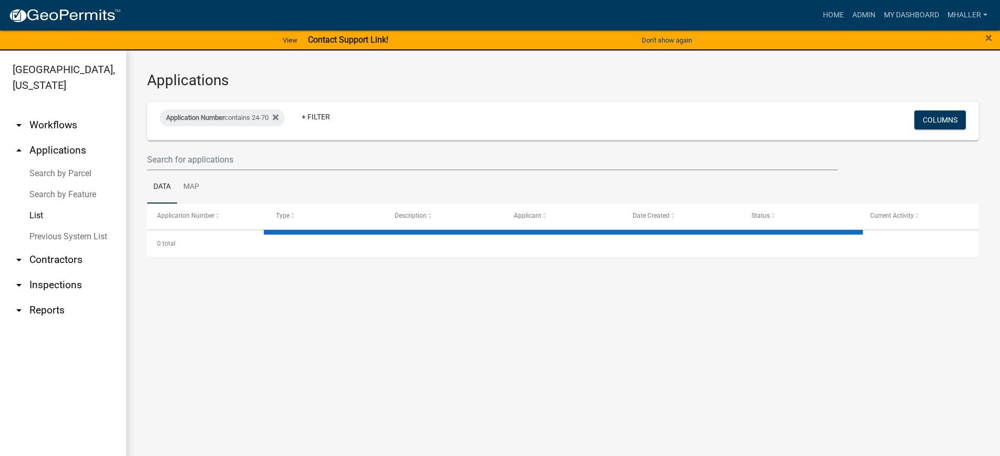
select select "1: 25"
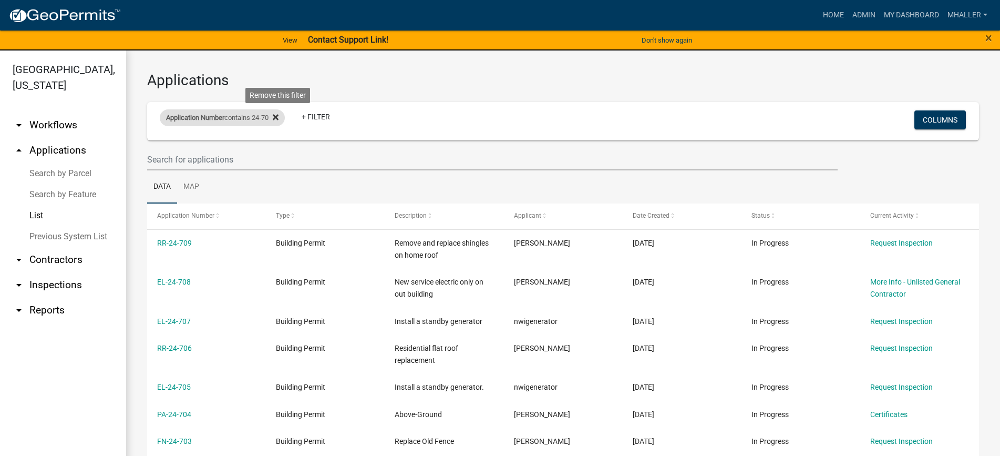
click at [279, 116] on icon at bounding box center [276, 118] width 6 height 6
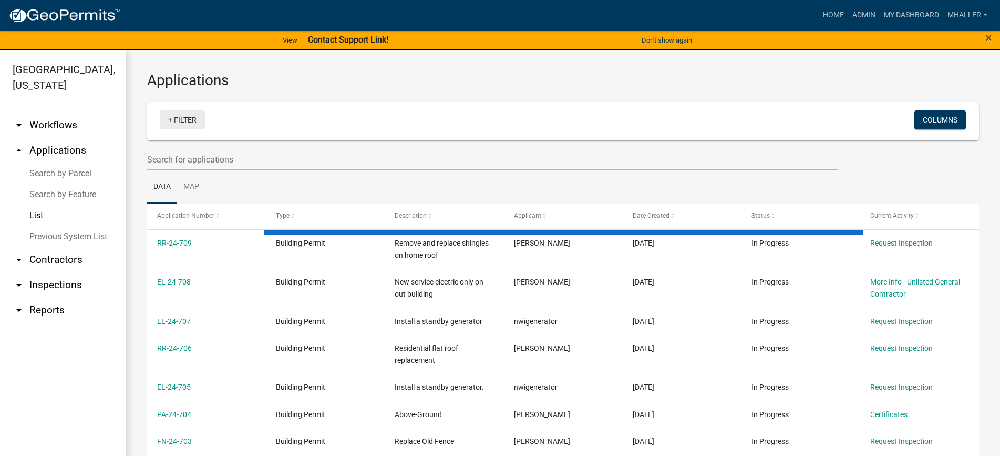
click at [184, 122] on link "+ Filter" at bounding box center [182, 119] width 45 height 19
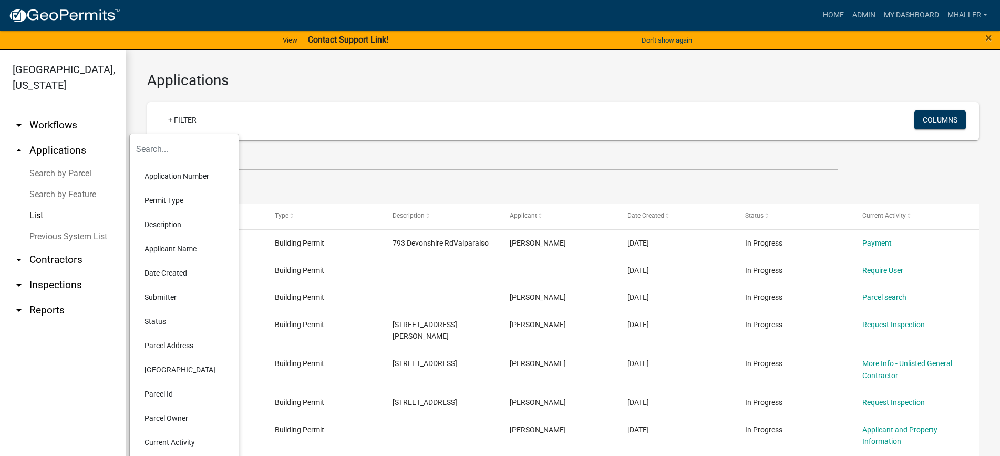
click at [166, 175] on li "Application Number" at bounding box center [184, 176] width 96 height 24
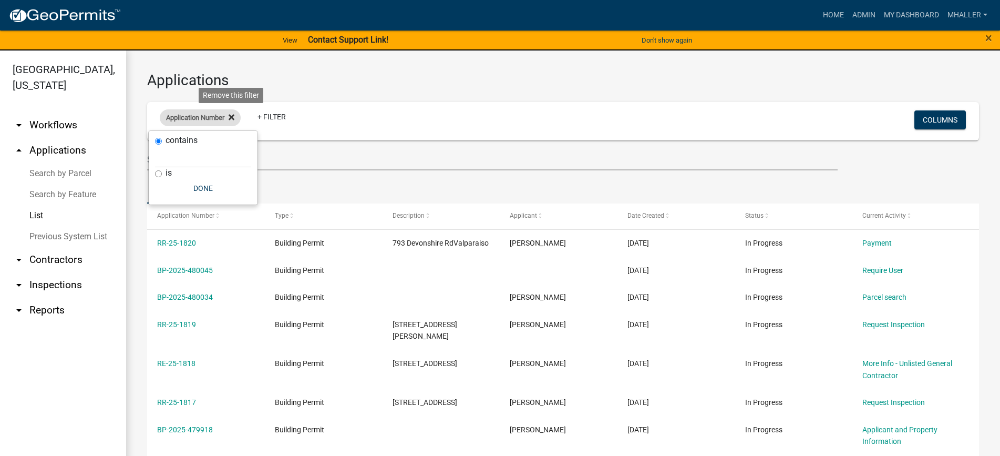
click at [234, 116] on icon at bounding box center [232, 118] width 6 height 6
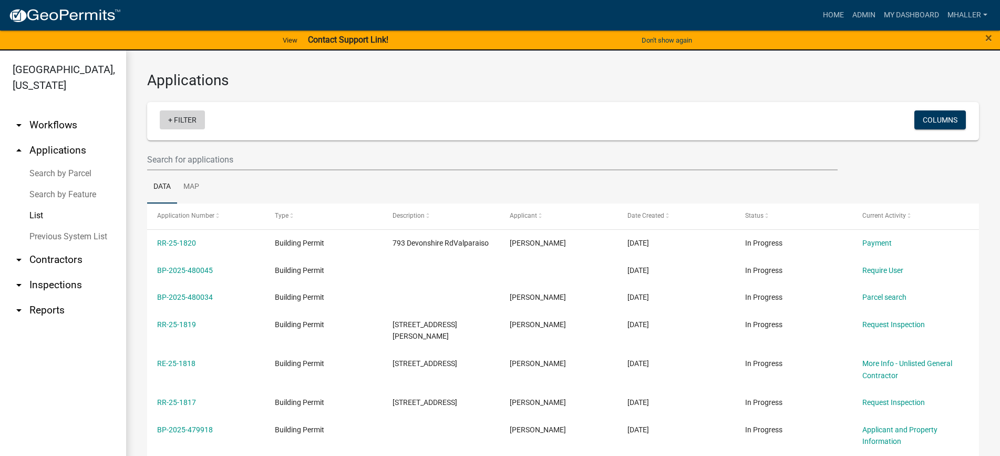
drag, startPoint x: 183, startPoint y: 117, endPoint x: 184, endPoint y: 124, distance: 7.4
click at [183, 117] on link "+ Filter" at bounding box center [182, 119] width 45 height 19
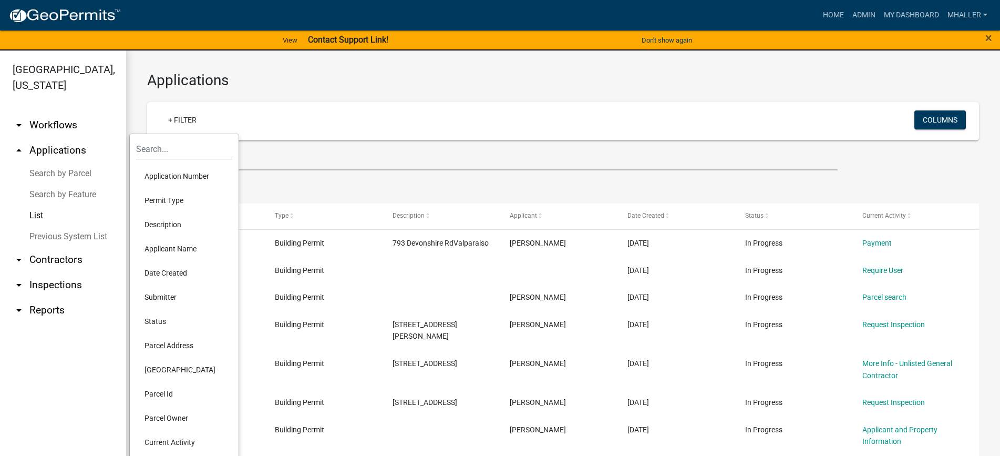
click at [172, 346] on li "Parcel Address" at bounding box center [184, 345] width 96 height 24
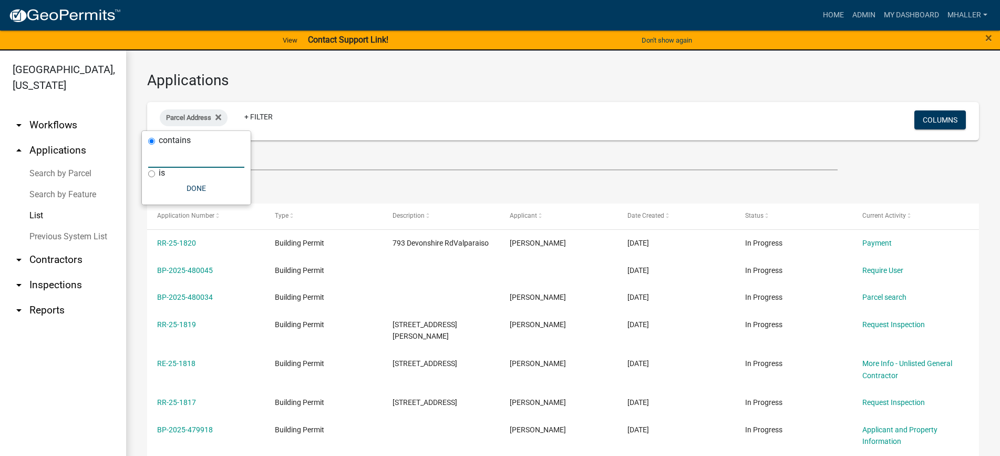
click at [174, 161] on input "text" at bounding box center [196, 157] width 96 height 22
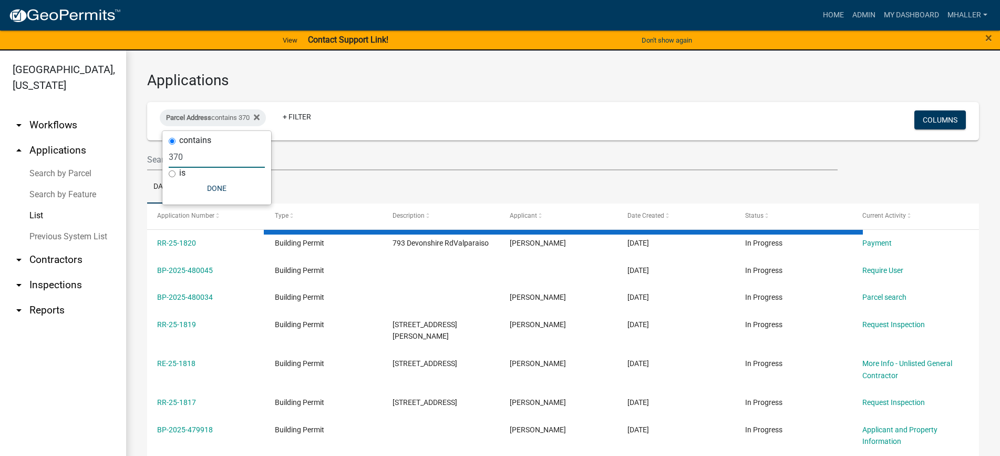
type input "370"
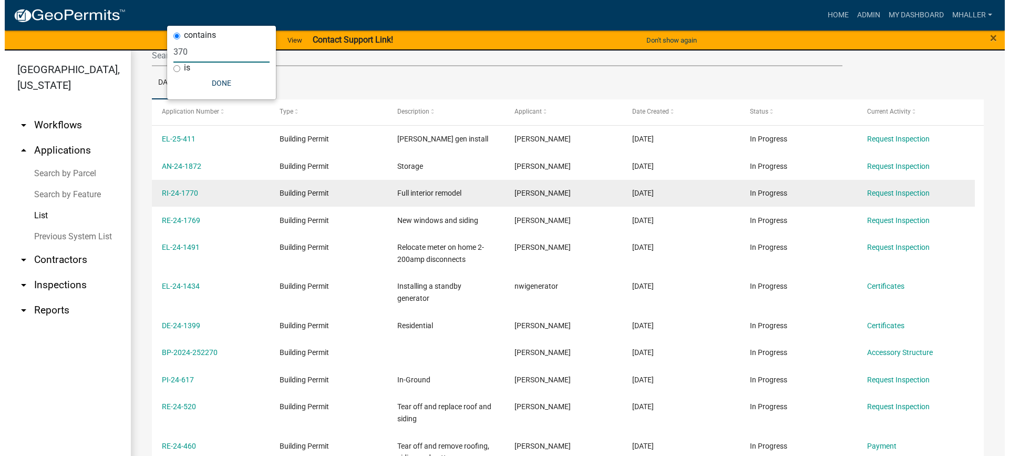
scroll to position [105, 0]
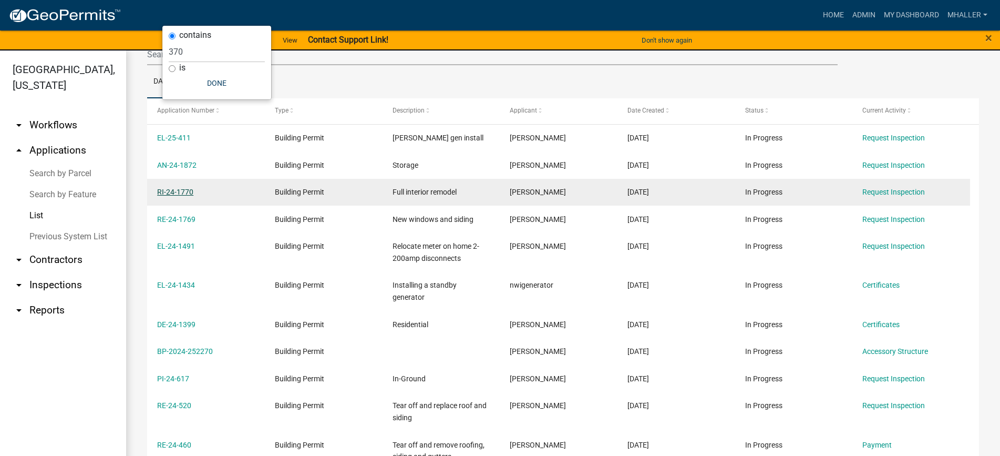
click at [182, 190] on link "RI-24-1770" at bounding box center [175, 192] width 36 height 8
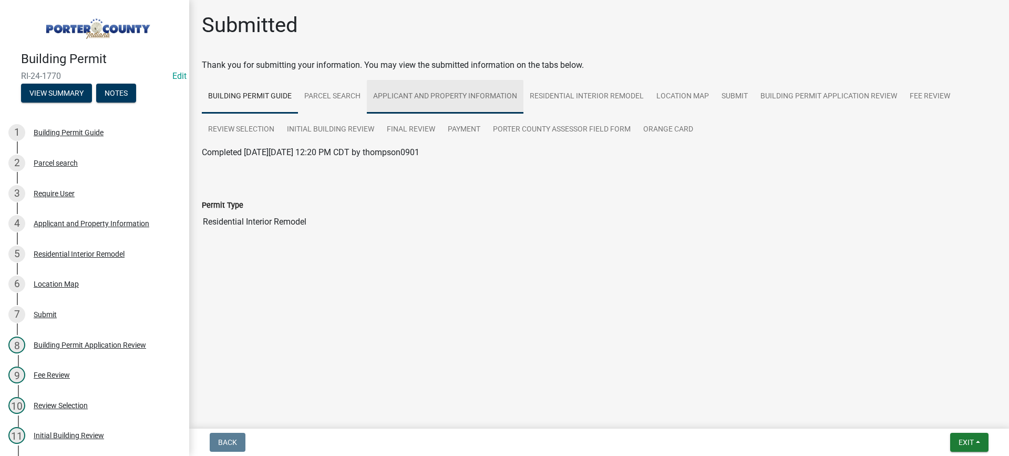
click at [417, 97] on link "Applicant and Property Information" at bounding box center [445, 97] width 157 height 34
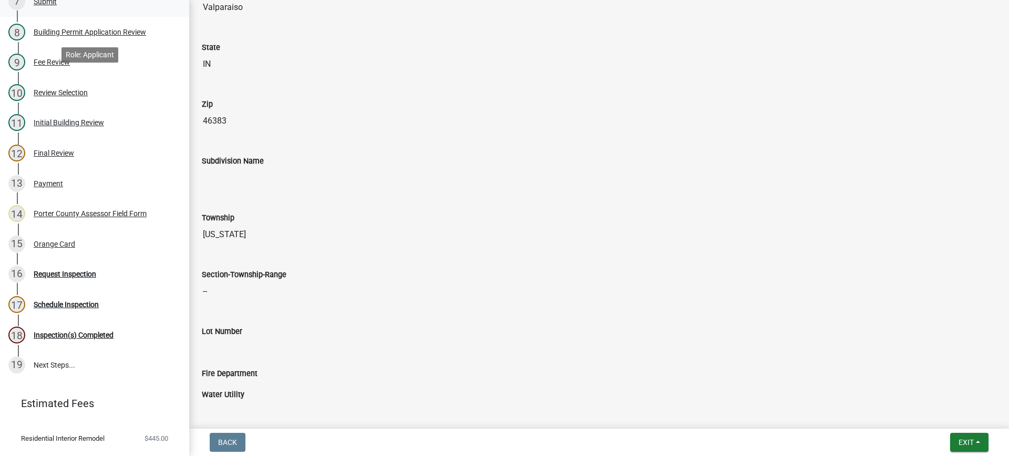
scroll to position [315, 0]
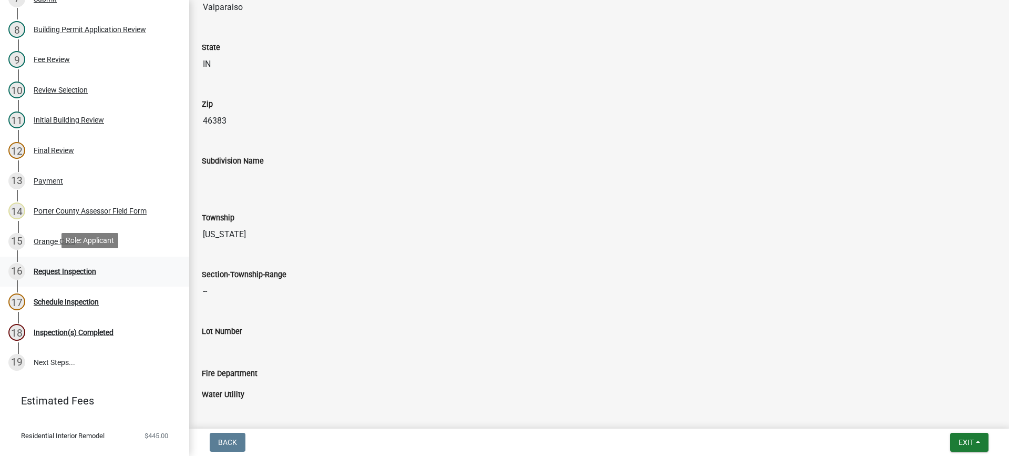
click at [69, 268] on div "Request Inspection" at bounding box center [65, 271] width 63 height 7
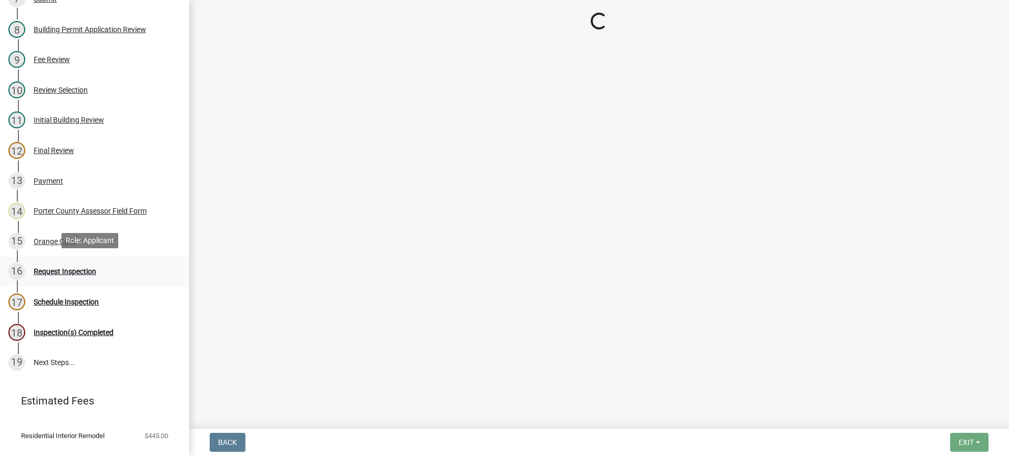
scroll to position [0, 0]
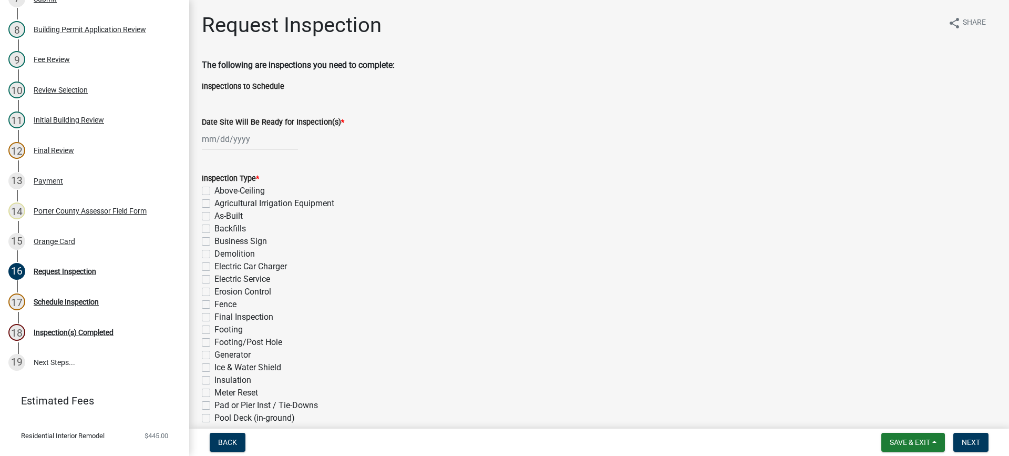
click at [234, 139] on div at bounding box center [250, 139] width 96 height 22
select select "9"
select select "2025"
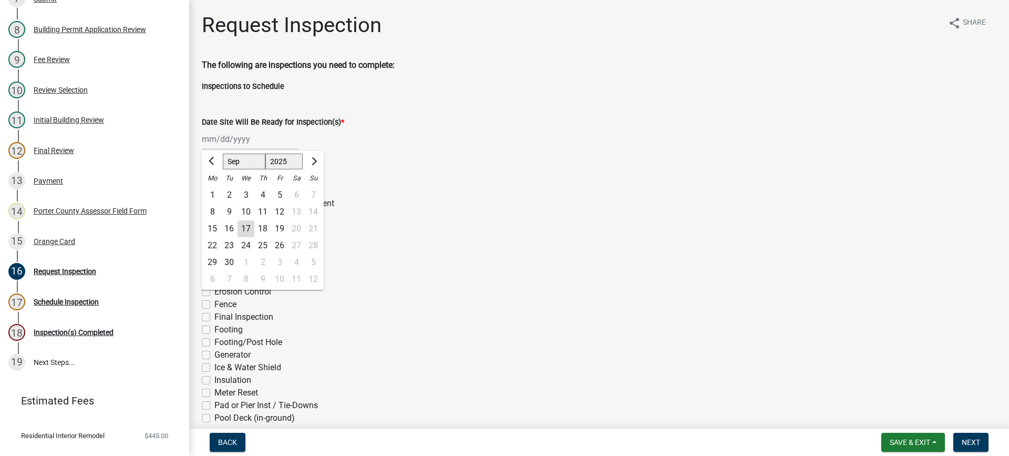
click at [248, 228] on div "17" at bounding box center [246, 228] width 17 height 17
type input "[DATE]"
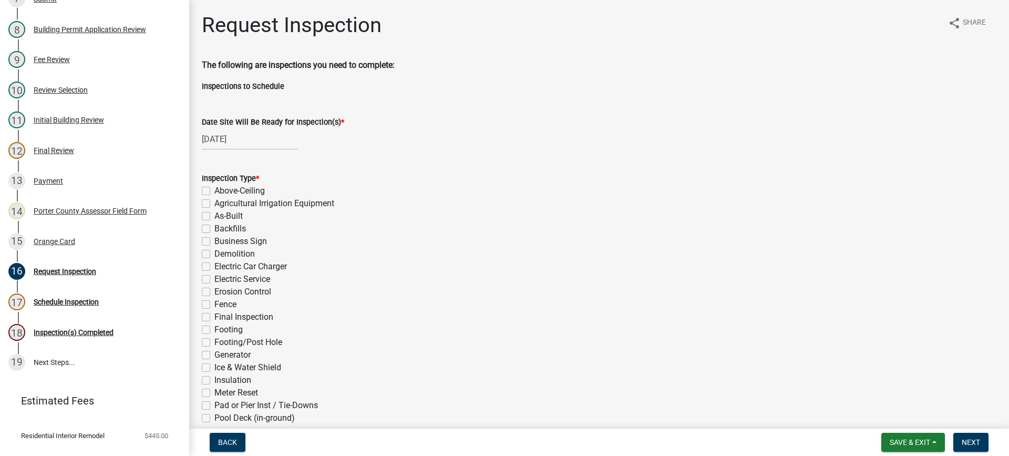
click at [214, 316] on label "Final Inspection" at bounding box center [243, 317] width 59 height 13
click at [214, 316] on input "Final Inspection" at bounding box center [217, 314] width 7 height 7
checkbox input "true"
checkbox input "false"
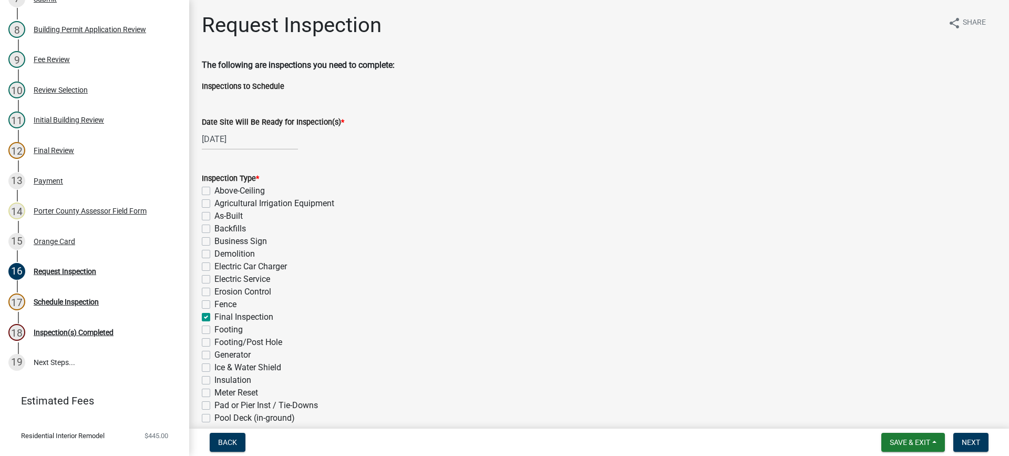
checkbox input "false"
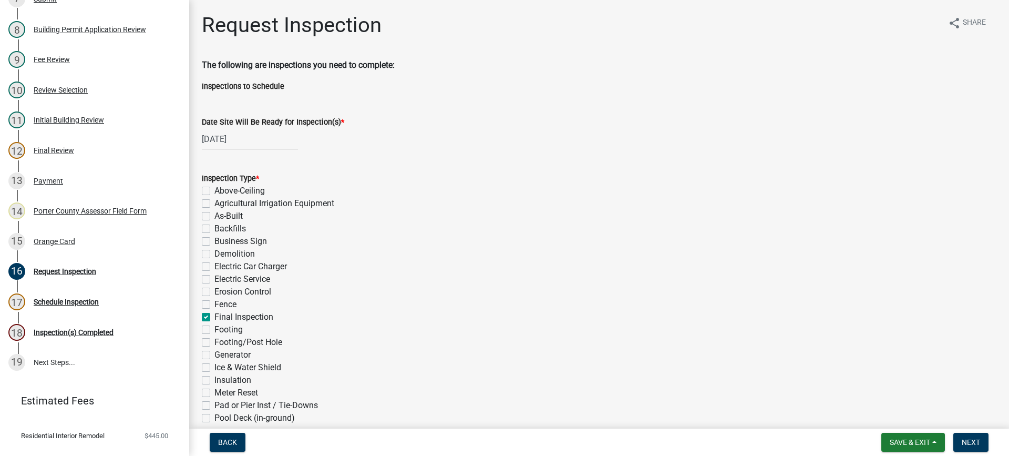
checkbox input "false"
checkbox input "true"
checkbox input "false"
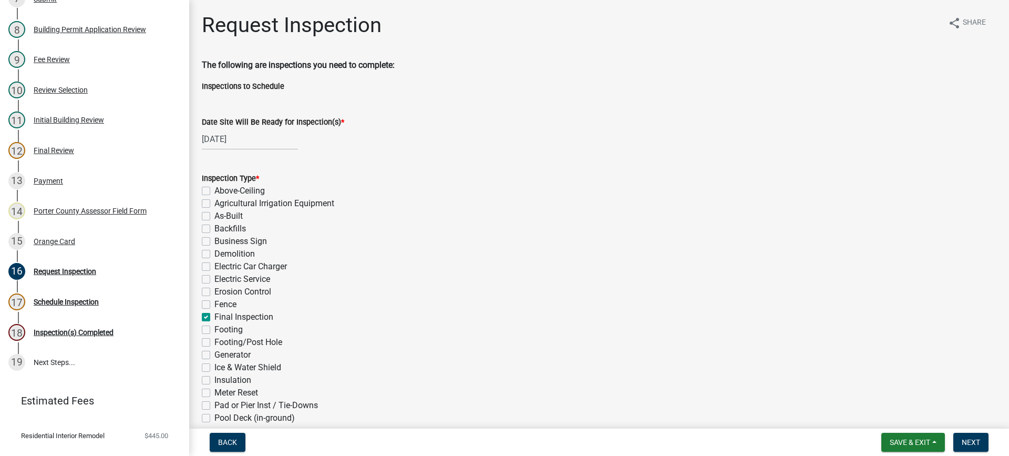
checkbox input "false"
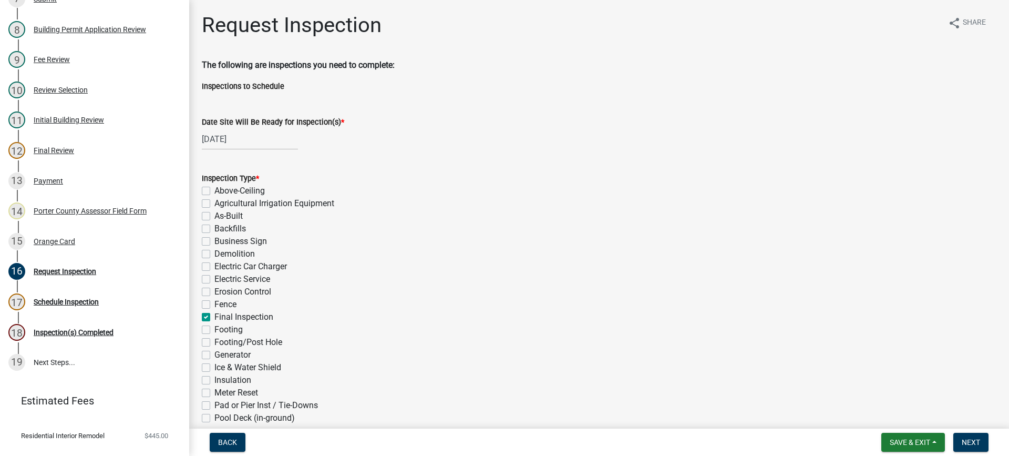
checkbox input "false"
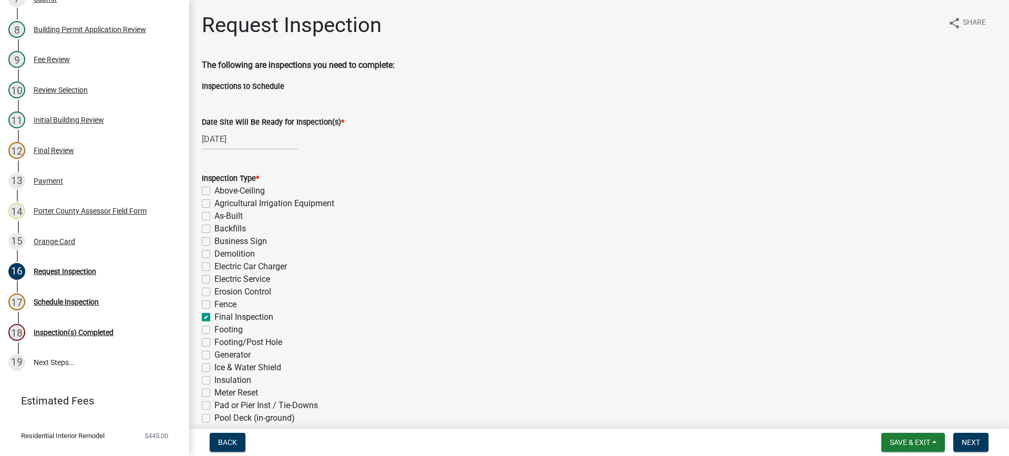
checkbox input "false"
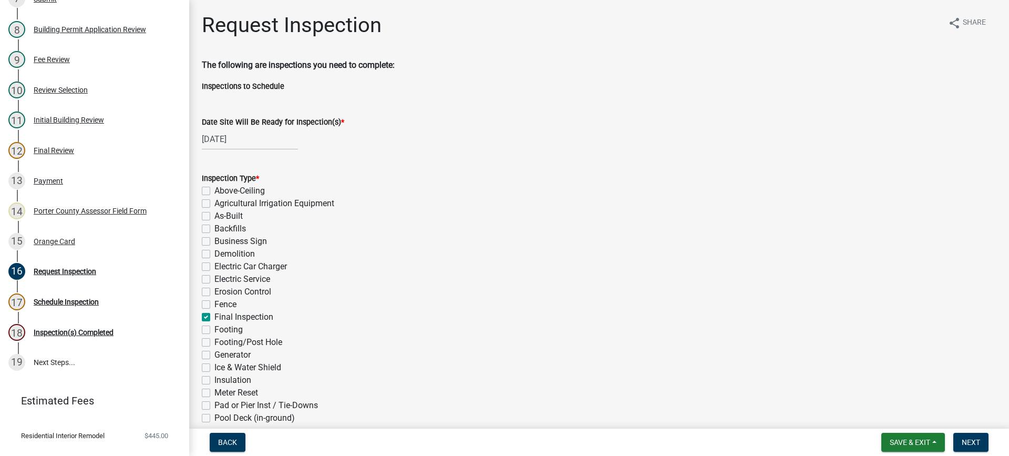
checkbox input "false"
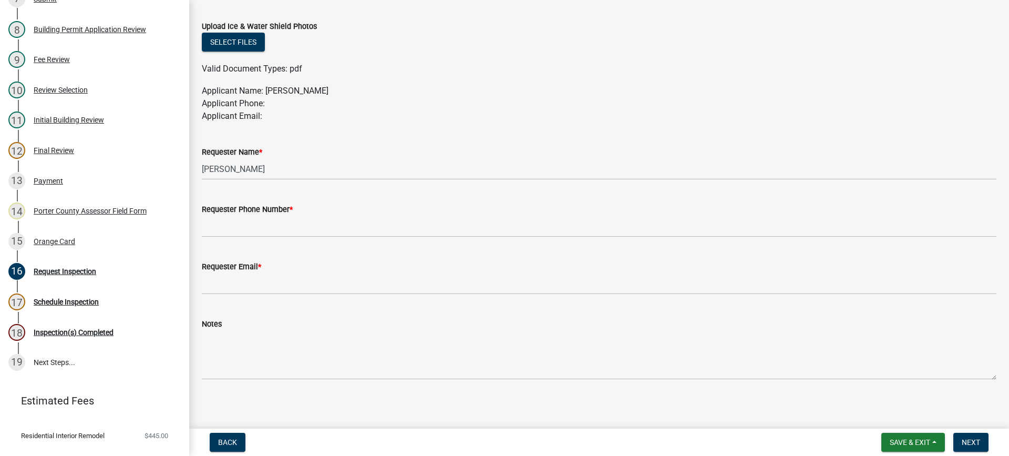
scroll to position [566, 0]
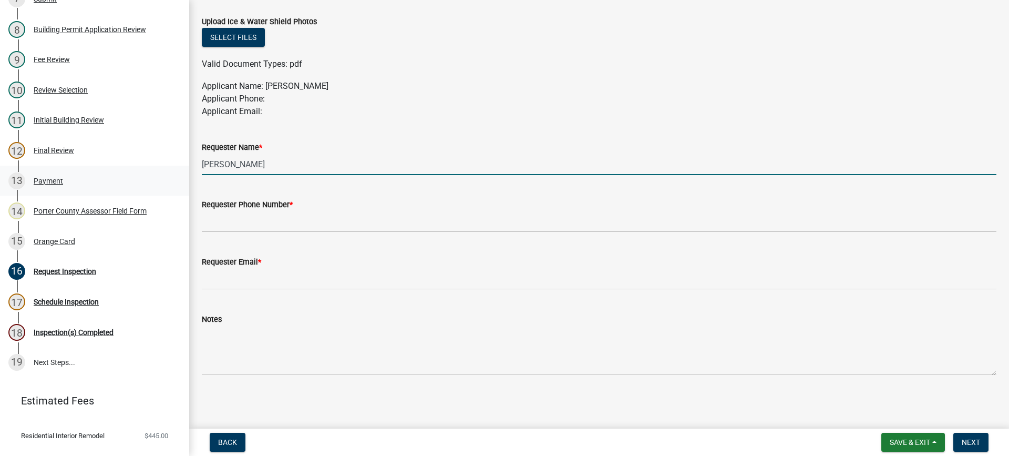
drag, startPoint x: 256, startPoint y: 164, endPoint x: 145, endPoint y: 164, distance: 110.9
click at [154, 161] on div "Building Permit RI-24-1770 Edit View Summary Notes 1 Building Permit Guide 2 Pa…" at bounding box center [504, 228] width 1009 height 456
type input "[PERSON_NAME]"
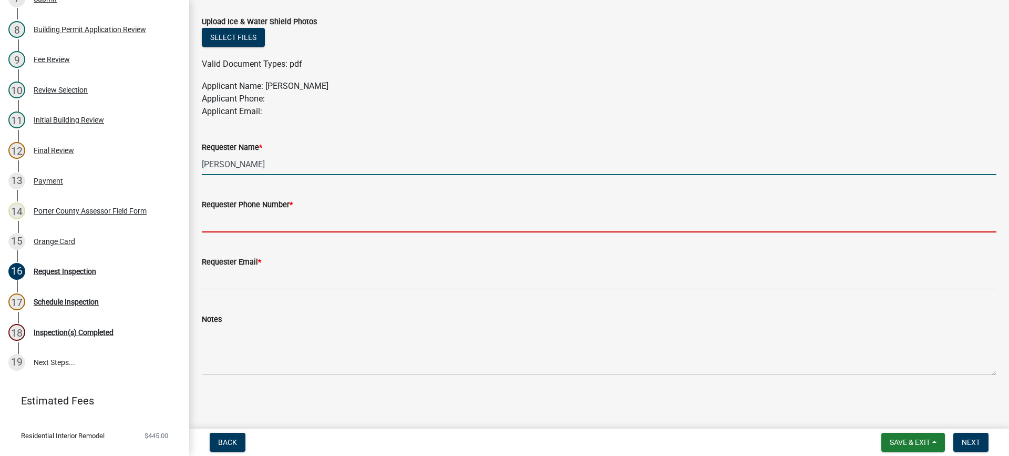
click at [235, 217] on input "Requester Phone Number *" at bounding box center [599, 222] width 795 height 22
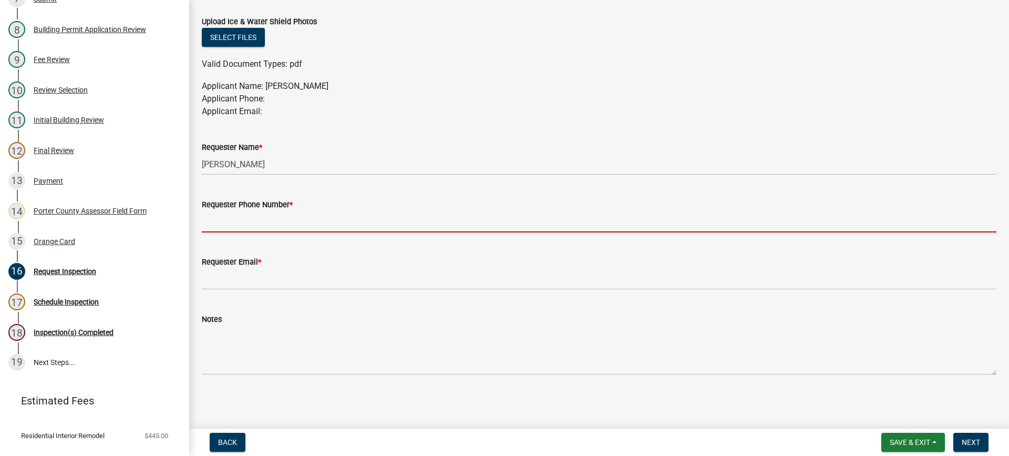
type input "[PHONE_NUMBER]"
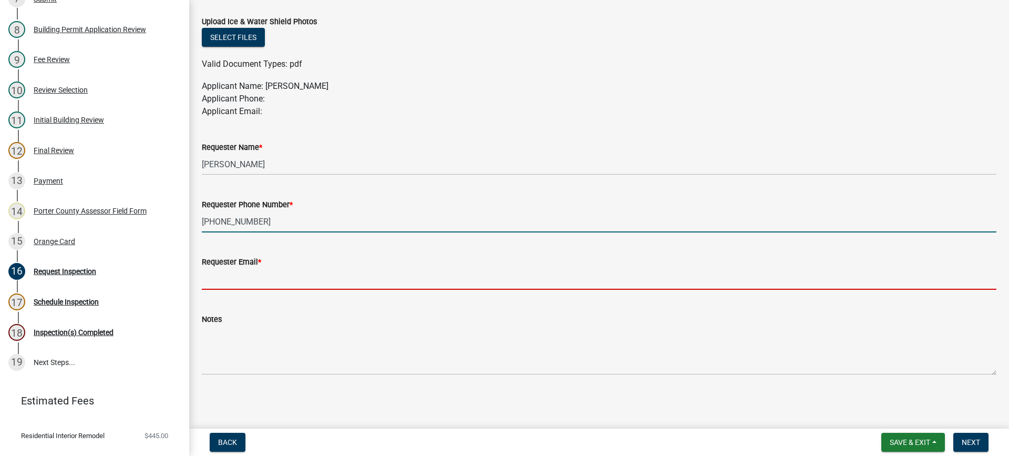
click at [259, 276] on input "Requester Email *" at bounding box center [599, 279] width 795 height 22
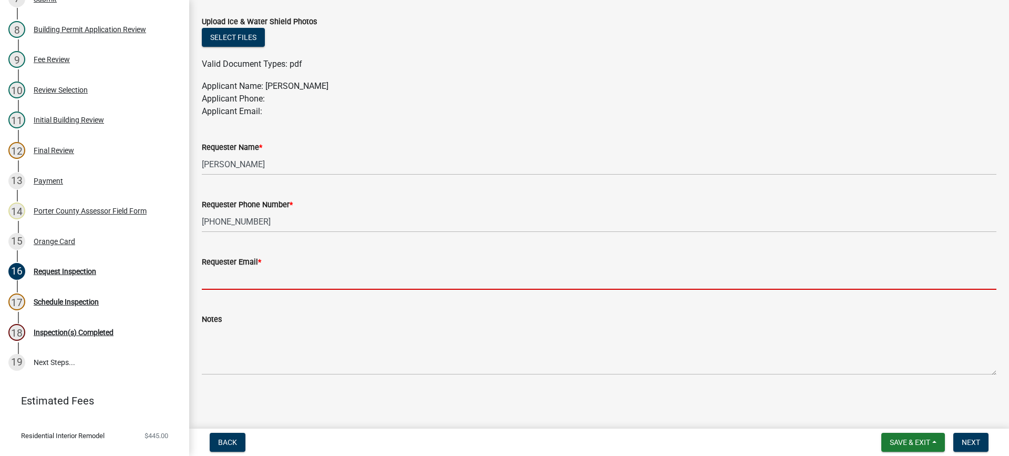
type input "[EMAIL_ADDRESS][DOMAIN_NAME]"
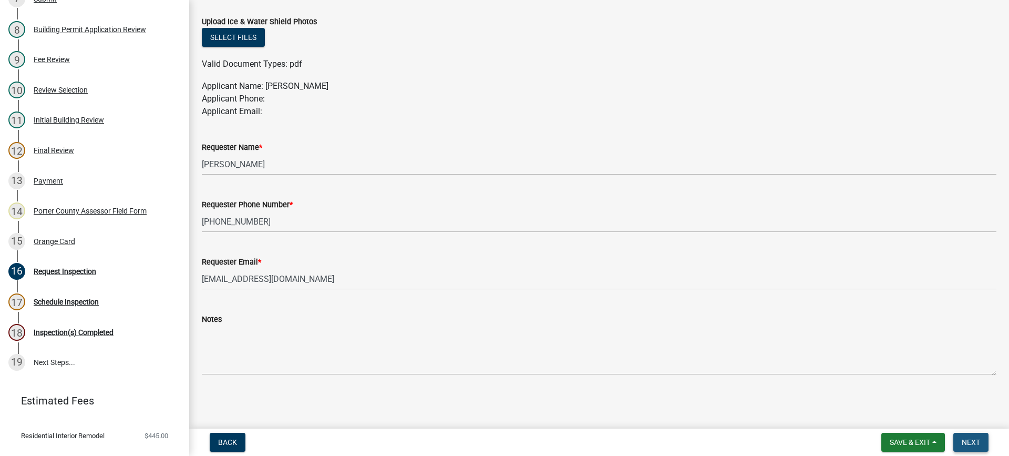
click at [965, 442] on span "Next" at bounding box center [971, 442] width 18 height 8
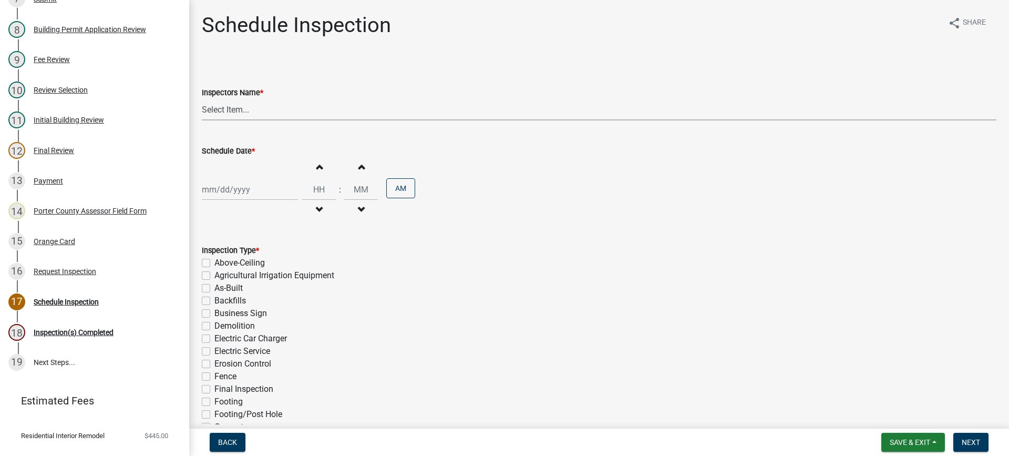
click at [239, 110] on select "Select Item... mhaller ([PERSON_NAME])" at bounding box center [599, 110] width 795 height 22
select select "ca350da2-795e-4cf8-941d-46ff53e354ae"
click at [202, 99] on select "Select Item... mhaller ([PERSON_NAME])" at bounding box center [599, 110] width 795 height 22
click at [243, 191] on div at bounding box center [250, 190] width 96 height 22
select select "9"
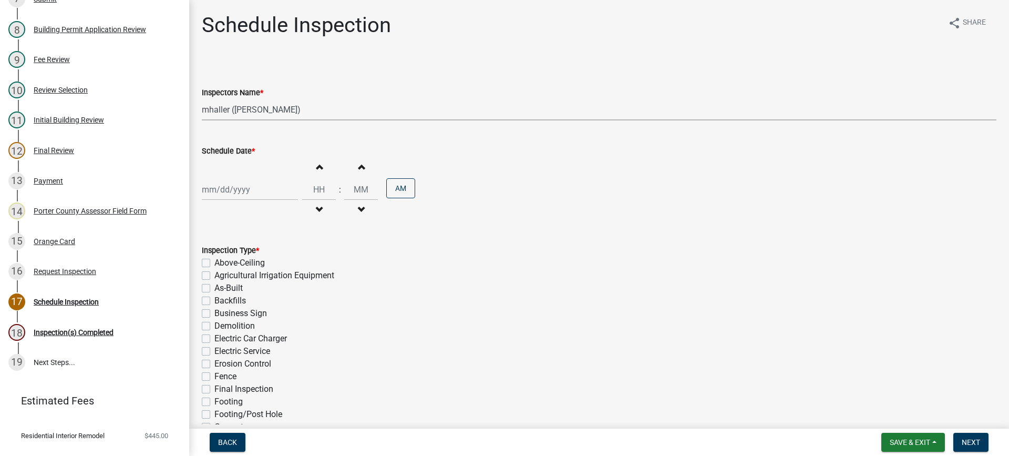
select select "2025"
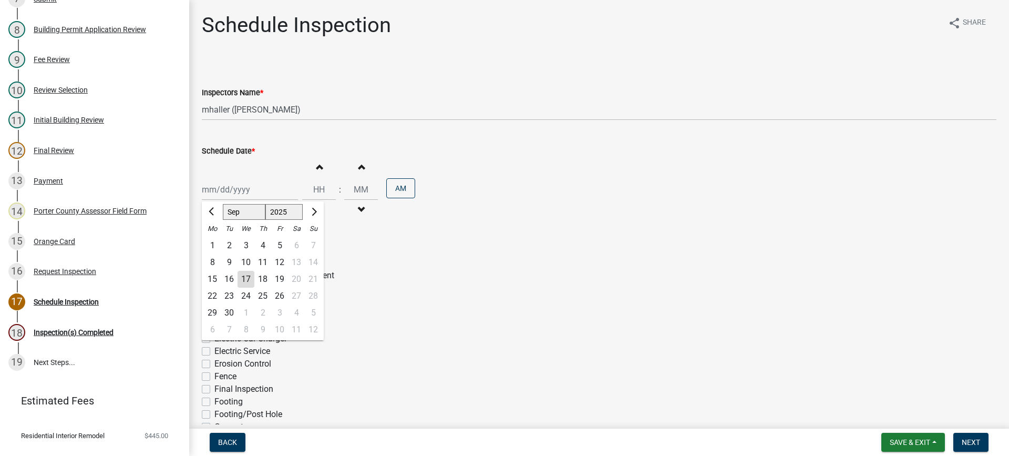
click at [246, 275] on div "17" at bounding box center [246, 279] width 17 height 17
type input "[DATE]"
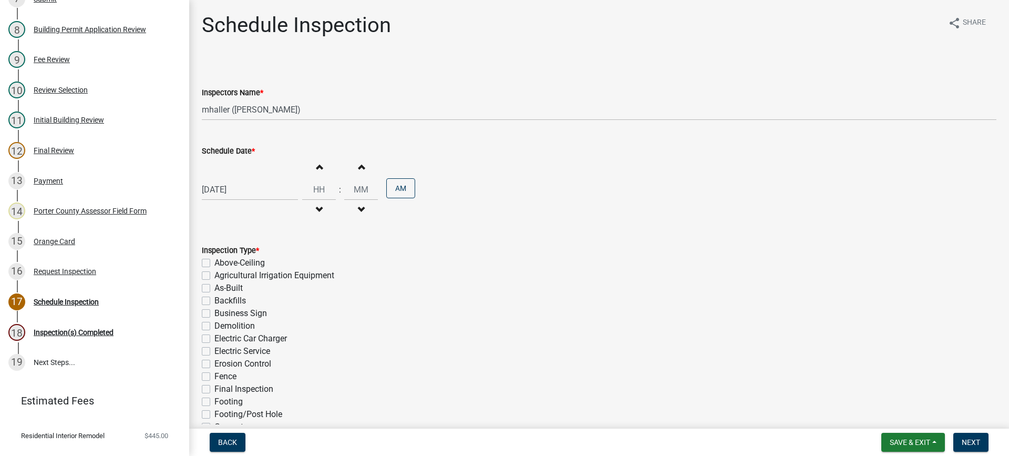
click at [214, 389] on label "Final Inspection" at bounding box center [243, 389] width 59 height 13
click at [214, 389] on input "Final Inspection" at bounding box center [217, 386] width 7 height 7
checkbox input "true"
checkbox input "false"
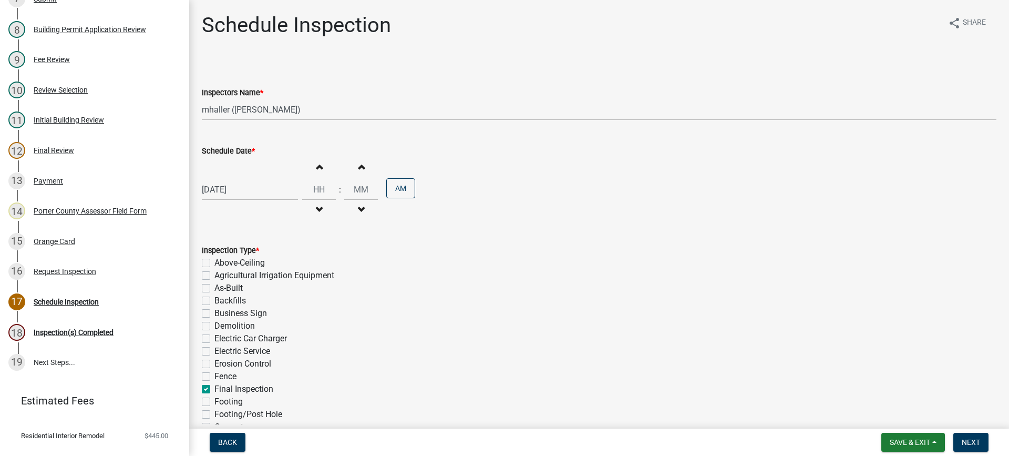
checkbox input "false"
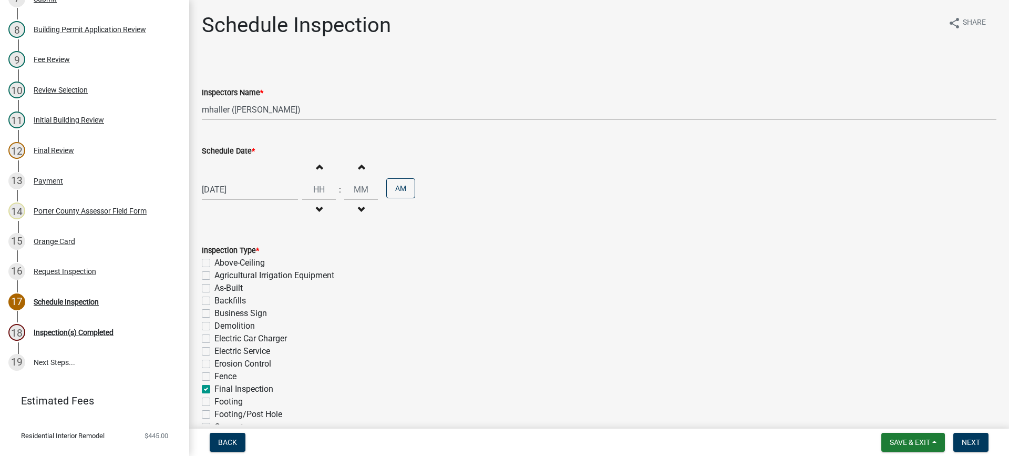
checkbox input "false"
checkbox input "true"
checkbox input "false"
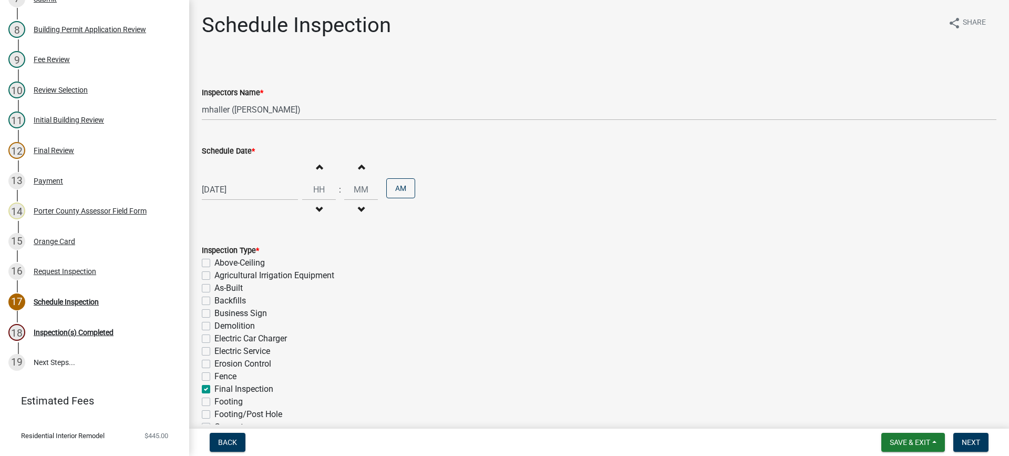
checkbox input "false"
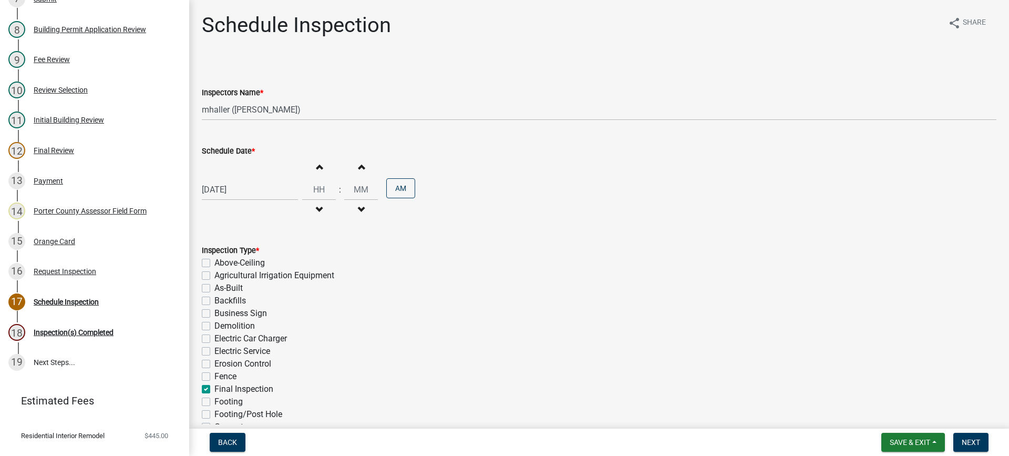
checkbox input "false"
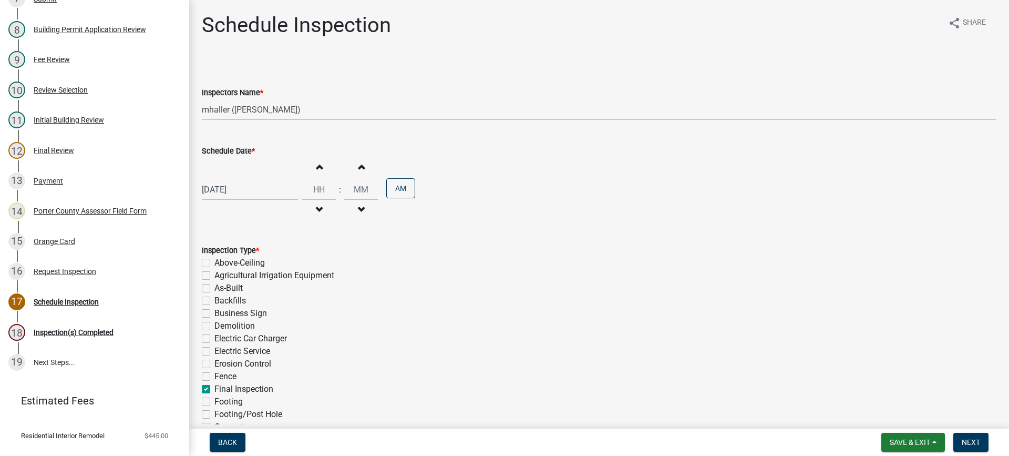
checkbox input "false"
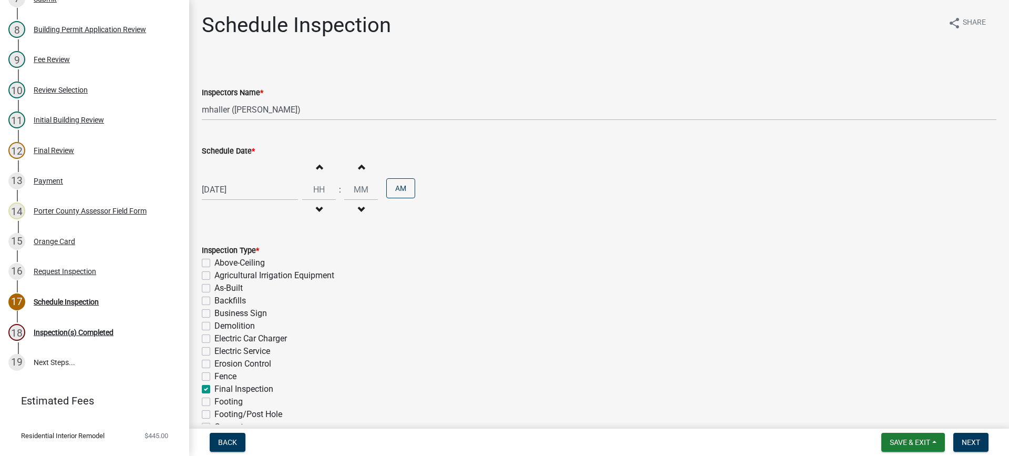
checkbox input "false"
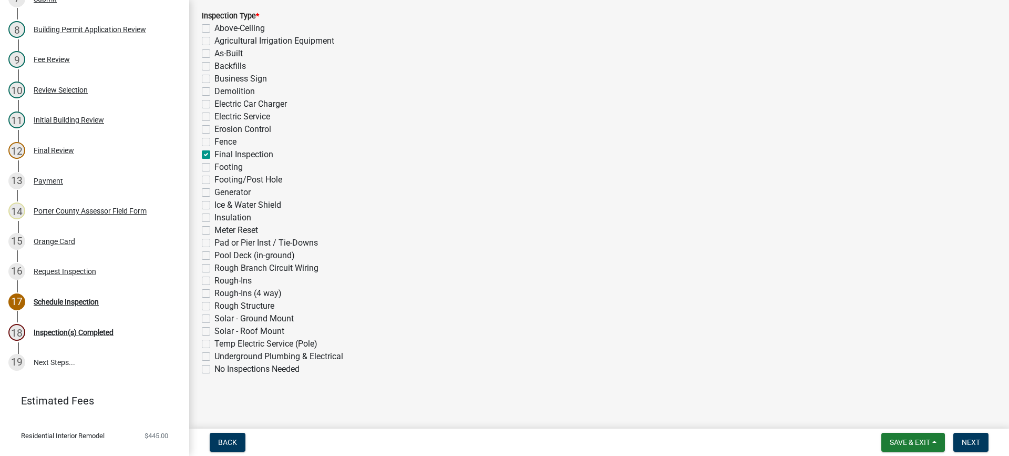
scroll to position [236, 0]
click at [968, 439] on span "Next" at bounding box center [971, 442] width 18 height 8
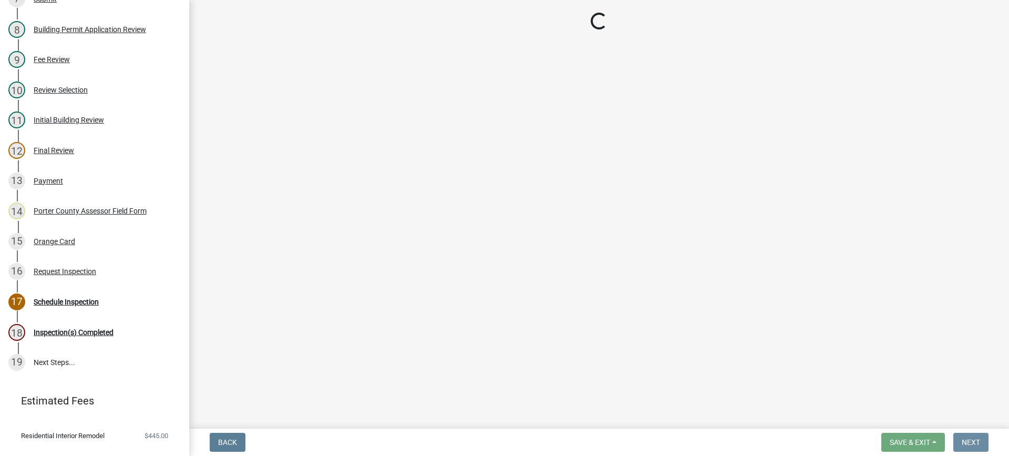
scroll to position [0, 0]
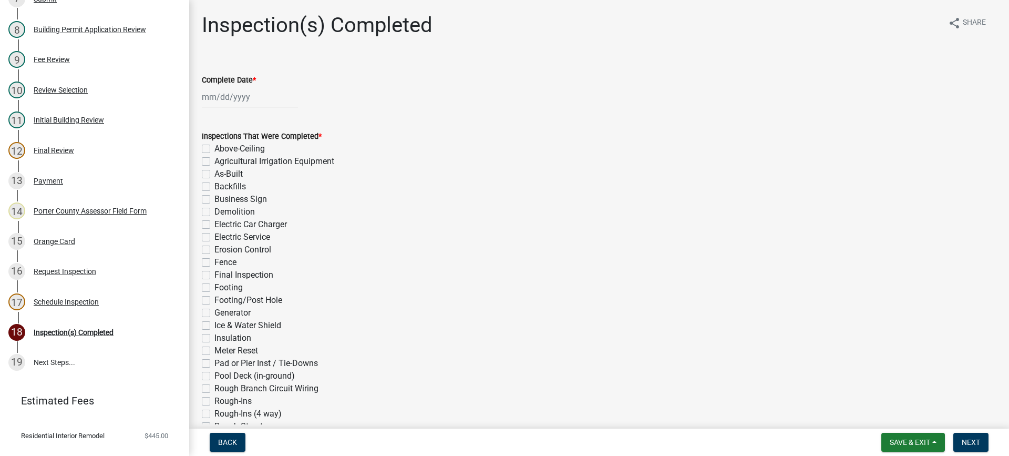
click at [230, 96] on div at bounding box center [250, 97] width 96 height 22
select select "9"
select select "2025"
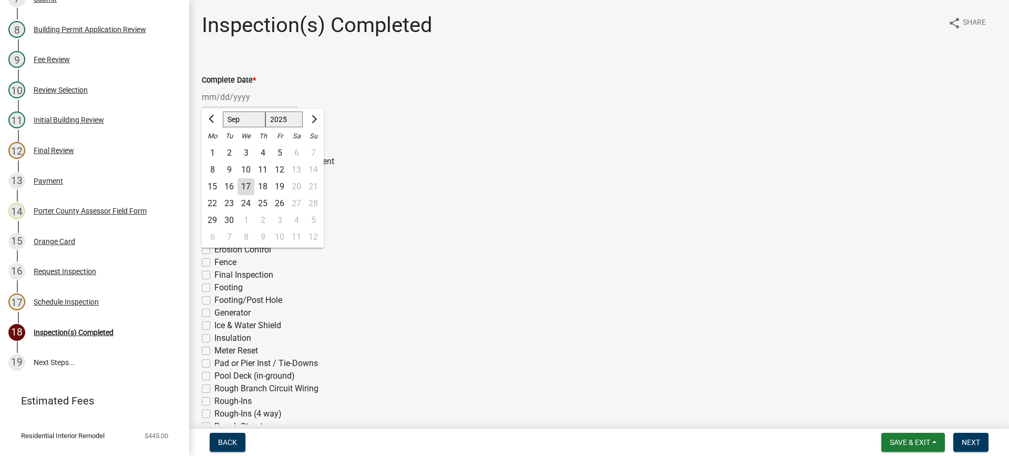
click at [242, 183] on div "17" at bounding box center [246, 186] width 17 height 17
type input "[DATE]"
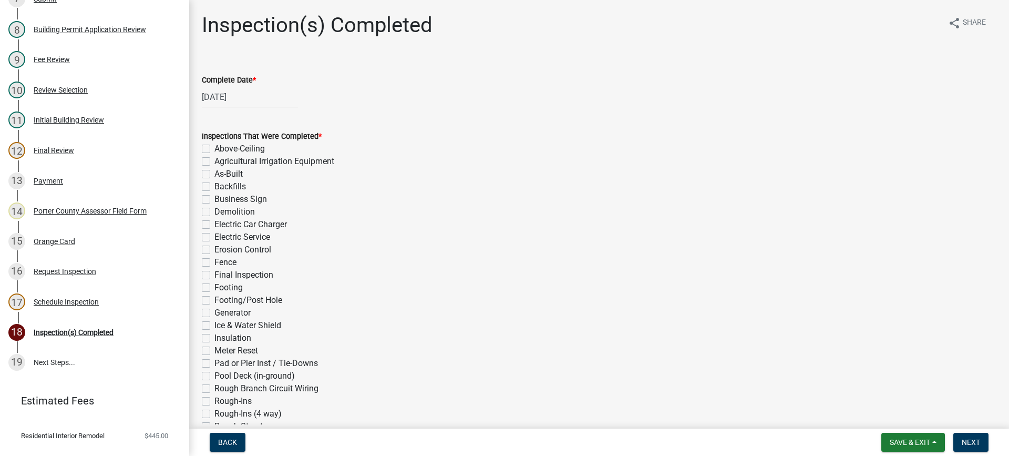
click at [214, 277] on label "Final Inspection" at bounding box center [243, 275] width 59 height 13
click at [214, 275] on input "Final Inspection" at bounding box center [217, 272] width 7 height 7
checkbox input "true"
checkbox input "false"
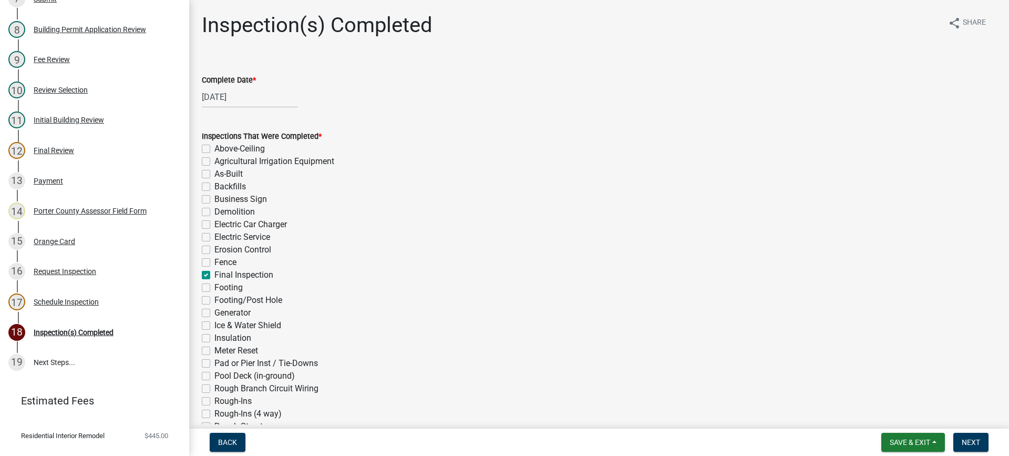
checkbox input "false"
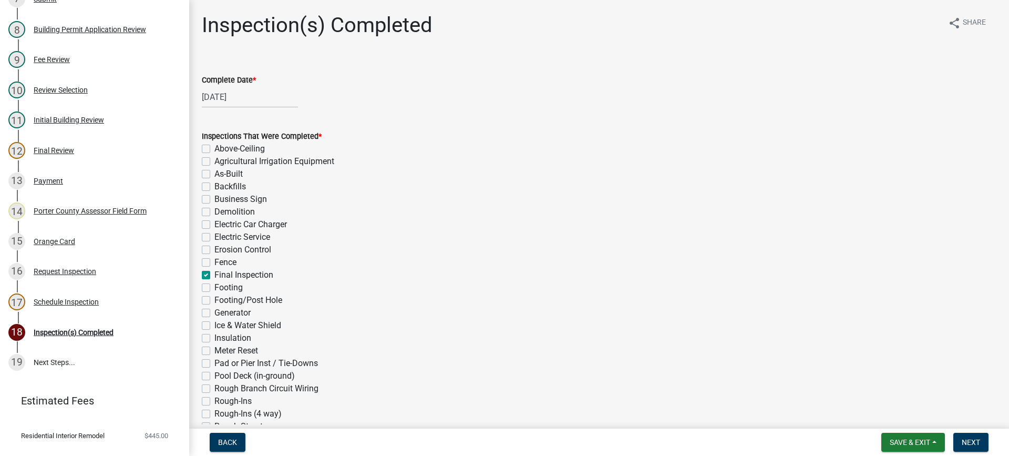
checkbox input "false"
checkbox input "true"
checkbox input "false"
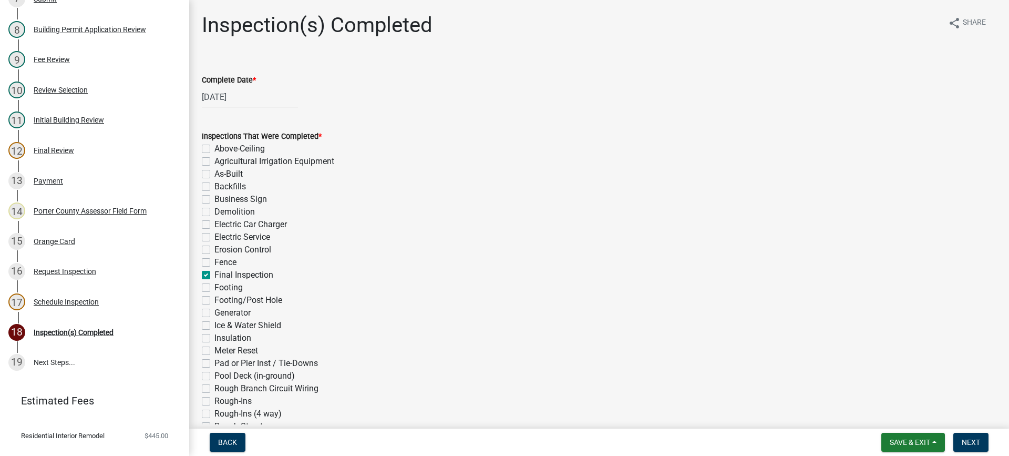
checkbox input "false"
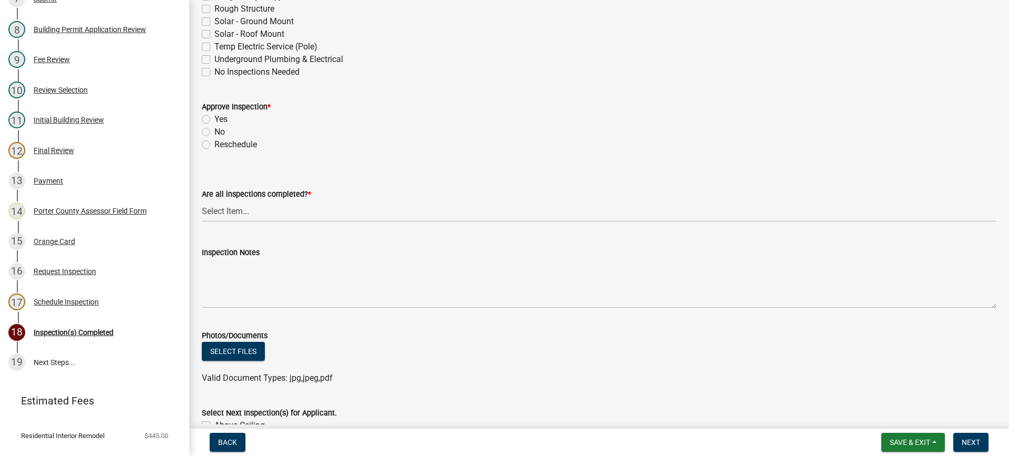
scroll to position [420, 0]
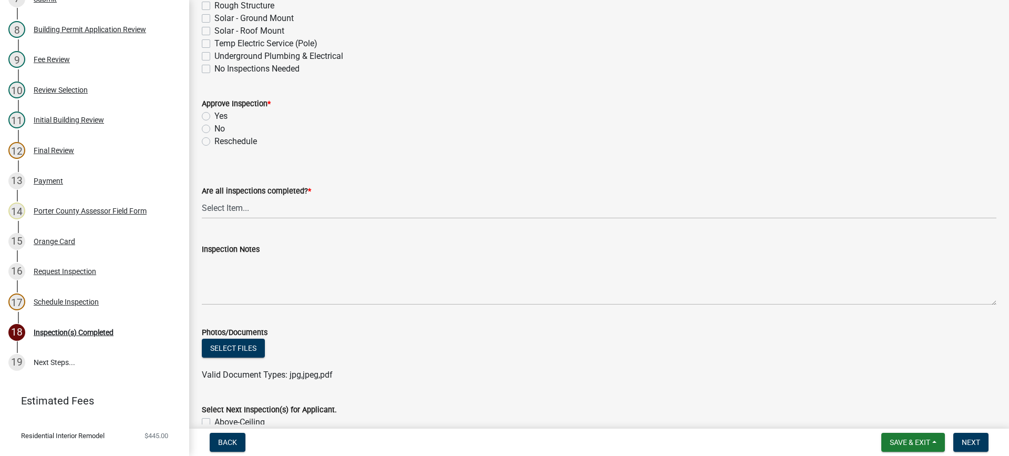
click at [214, 116] on label "Yes" at bounding box center [220, 116] width 13 height 13
click at [214, 116] on input "Yes" at bounding box center [217, 113] width 7 height 7
click at [277, 212] on select "Select Item... Yes - All Inspections Have Been Completed No - More Inspections …" at bounding box center [599, 208] width 795 height 22
click at [202, 197] on select "Select Item... Yes - All Inspections Have Been Completed No - More Inspections …" at bounding box center [599, 208] width 795 height 22
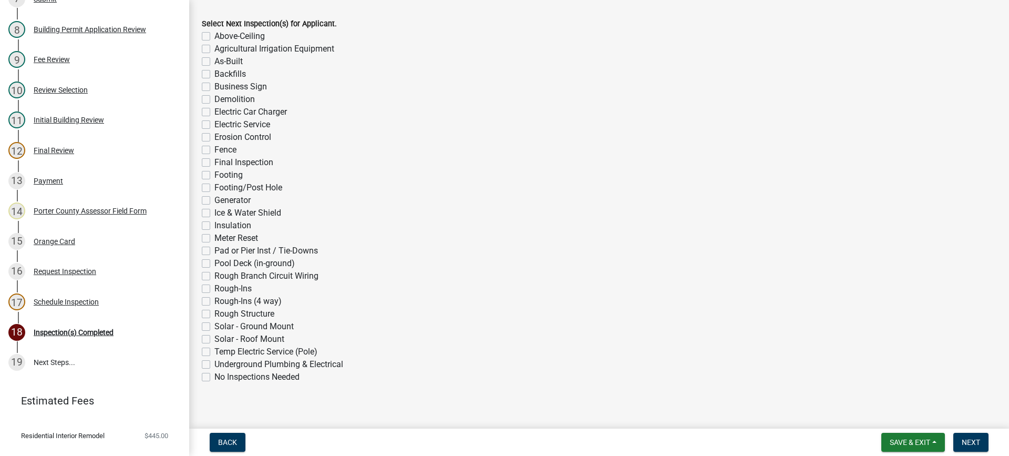
scroll to position [816, 0]
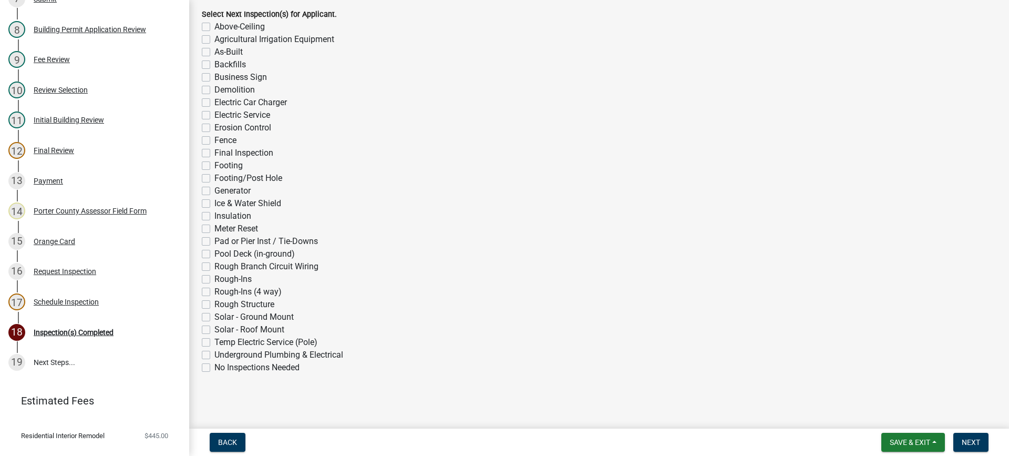
click at [214, 366] on label "No Inspections Needed" at bounding box center [256, 367] width 85 height 13
click at [214, 366] on input "No Inspections Needed" at bounding box center [217, 364] width 7 height 7
click at [974, 440] on span "Next" at bounding box center [971, 442] width 18 height 8
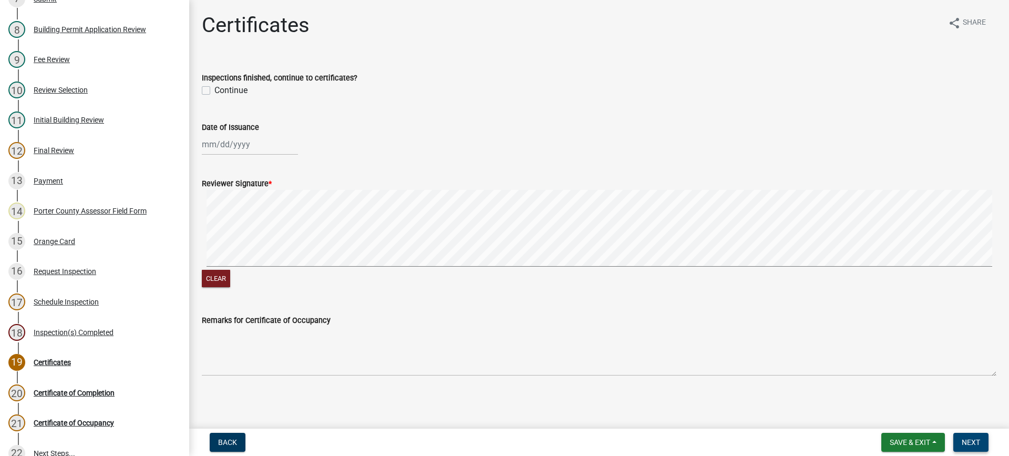
scroll to position [406, 0]
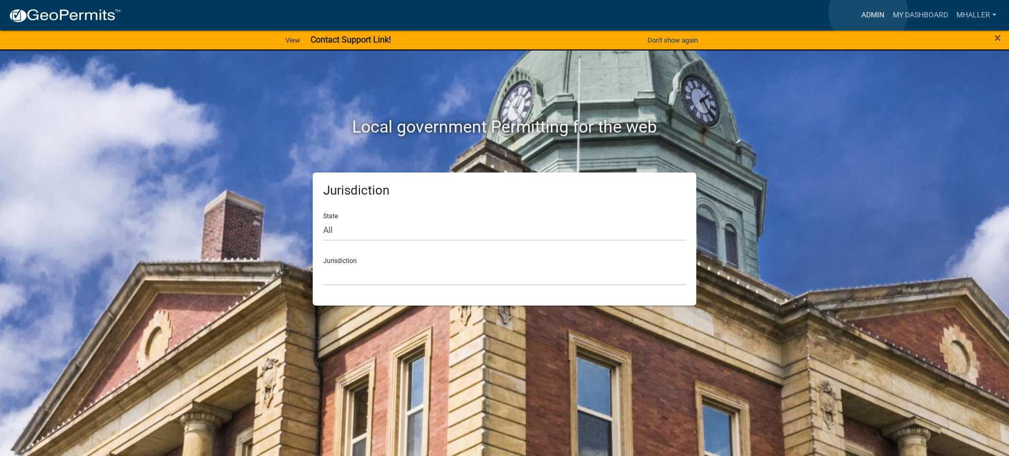
click at [868, 12] on link "Admin" at bounding box center [873, 15] width 32 height 20
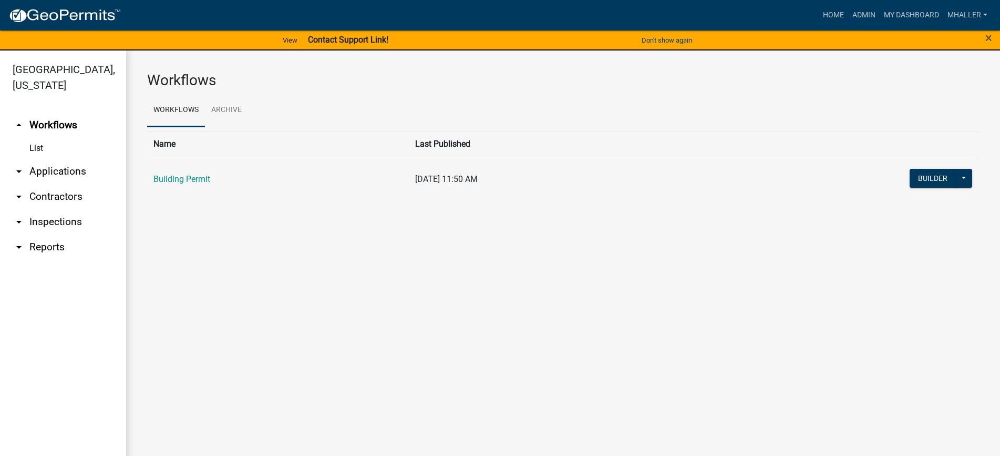
click at [55, 159] on link "arrow_drop_down Applications" at bounding box center [63, 171] width 126 height 25
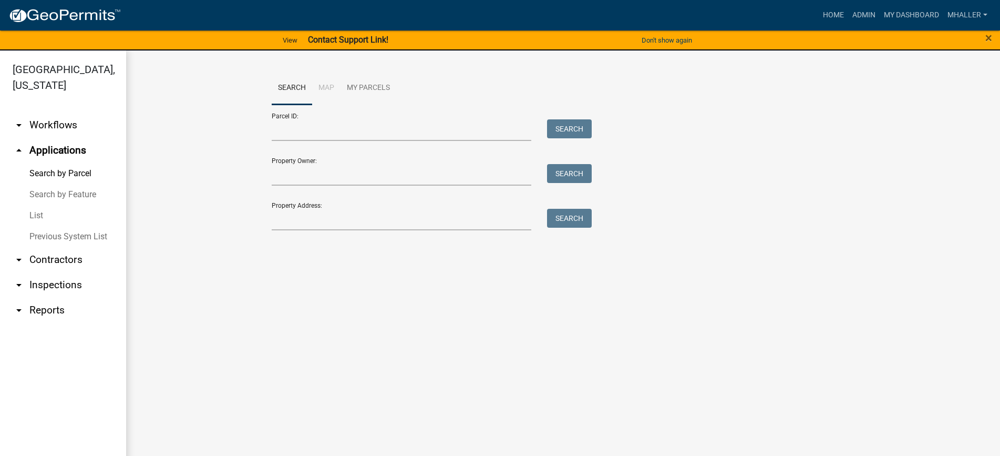
click at [57, 272] on link "arrow_drop_down Inspections" at bounding box center [63, 284] width 126 height 25
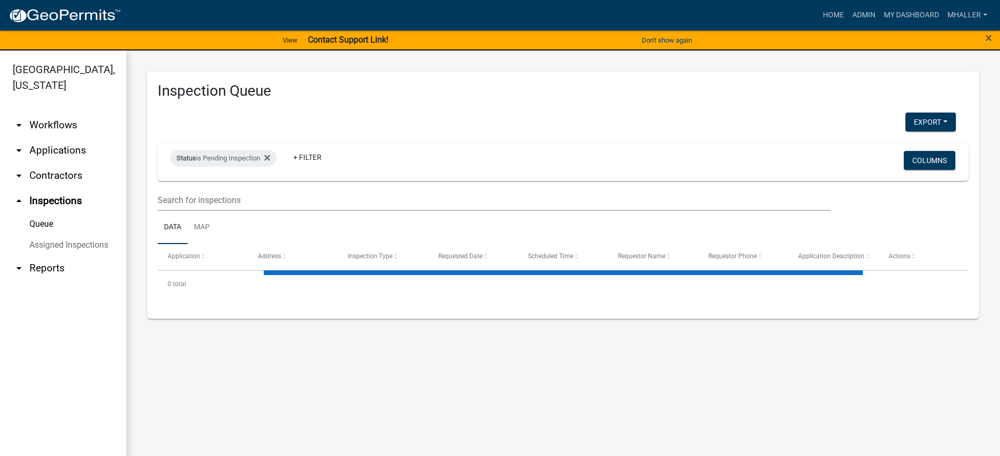
select select "1: 25"
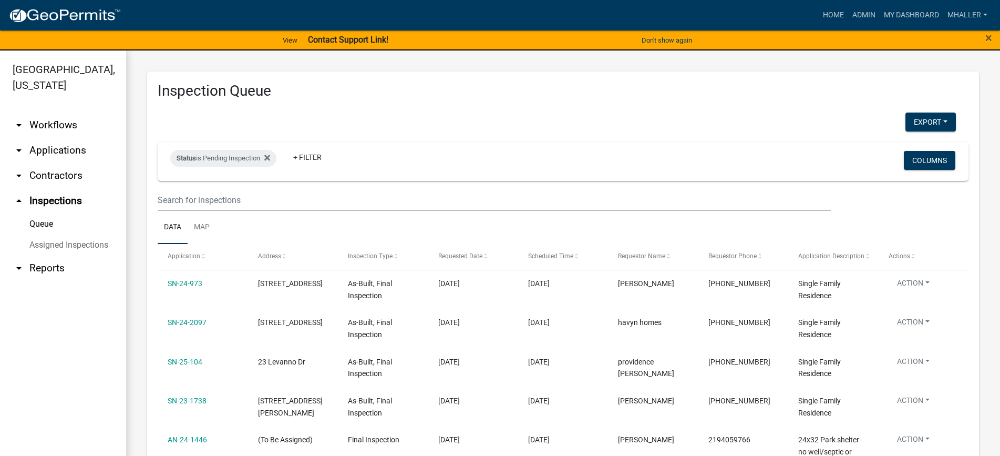
click at [45, 138] on link "arrow_drop_down Applications" at bounding box center [63, 150] width 126 height 25
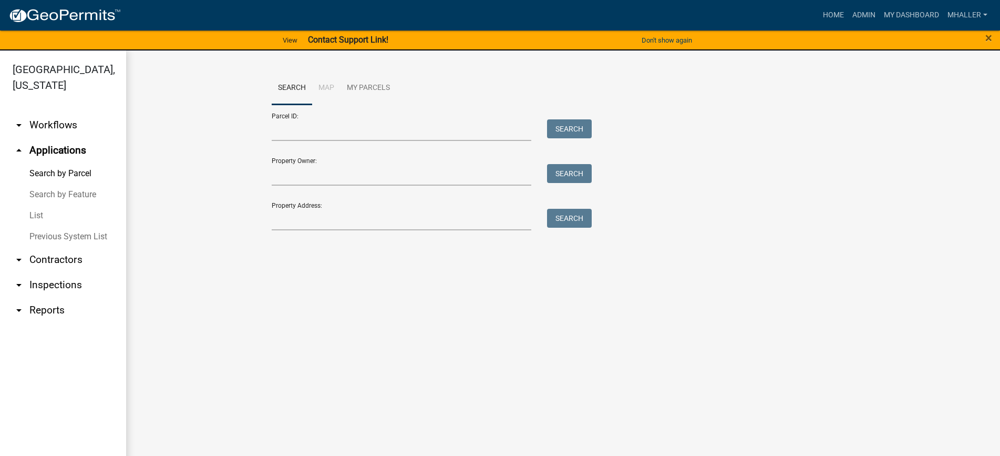
click at [36, 205] on link "List" at bounding box center [63, 215] width 126 height 21
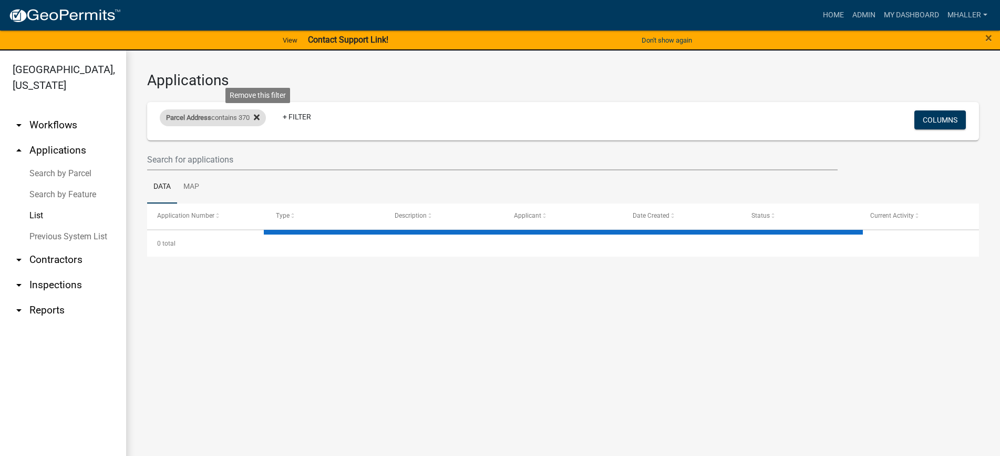
click at [260, 116] on icon at bounding box center [257, 118] width 6 height 6
select select "1: 25"
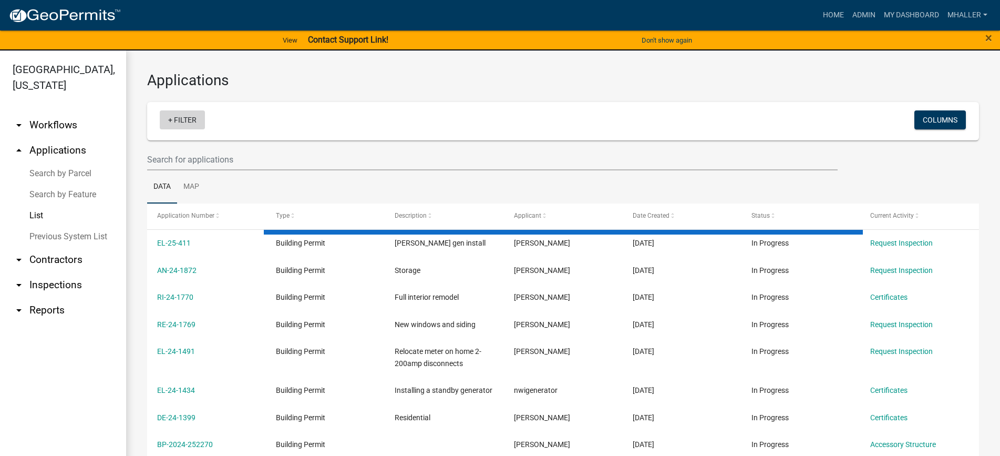
click at [183, 118] on link "+ Filter" at bounding box center [182, 119] width 45 height 19
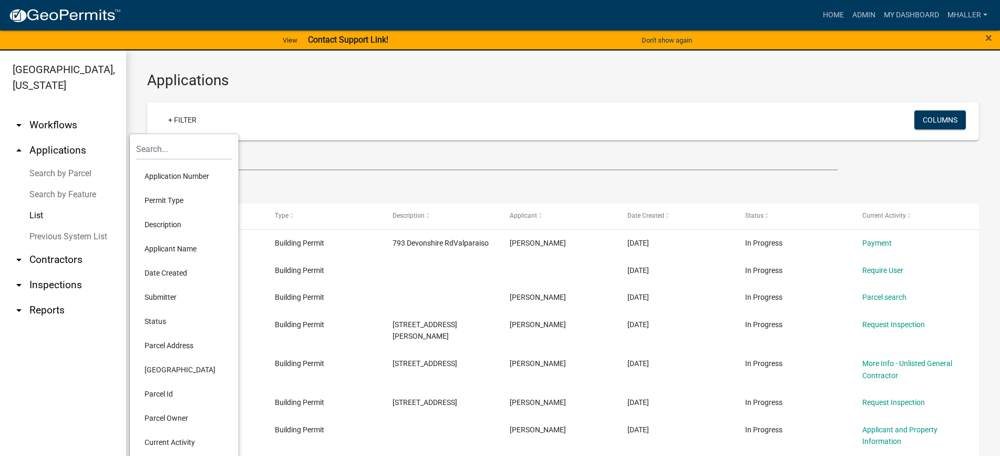
click at [167, 177] on li "Application Number" at bounding box center [184, 176] width 96 height 24
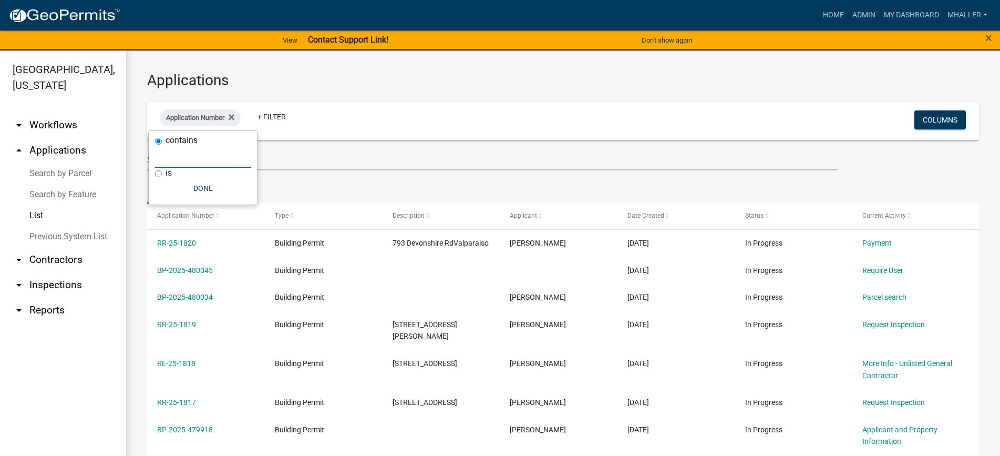
click at [188, 158] on input "text" at bounding box center [203, 157] width 96 height 22
type input "24-2087"
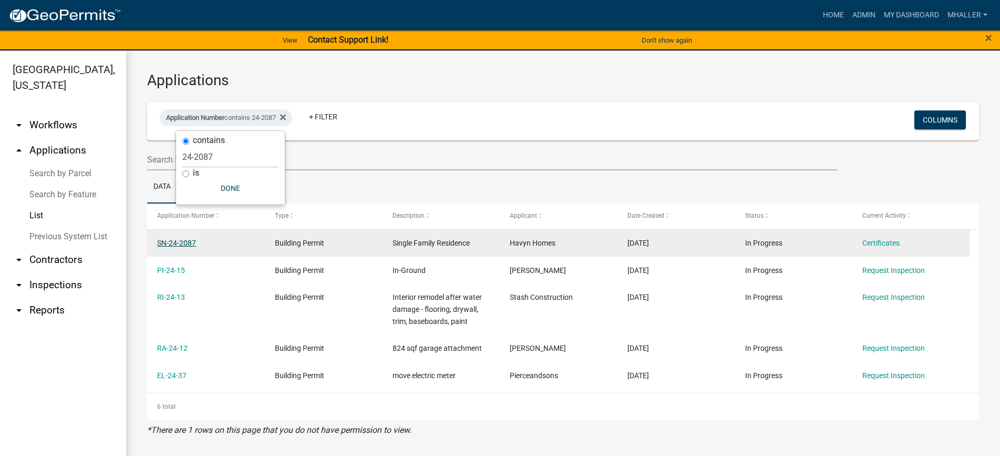
click at [188, 241] on link "SN-24-2087" at bounding box center [176, 243] width 39 height 8
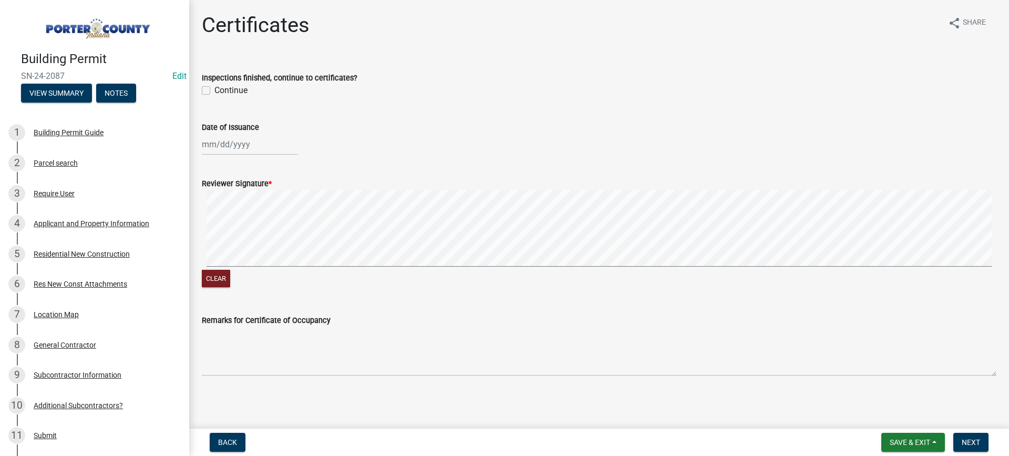
click at [214, 91] on label "Continue" at bounding box center [230, 90] width 33 height 13
click at [214, 91] on input "Continue" at bounding box center [217, 87] width 7 height 7
checkbox input "true"
select select "9"
select select "2025"
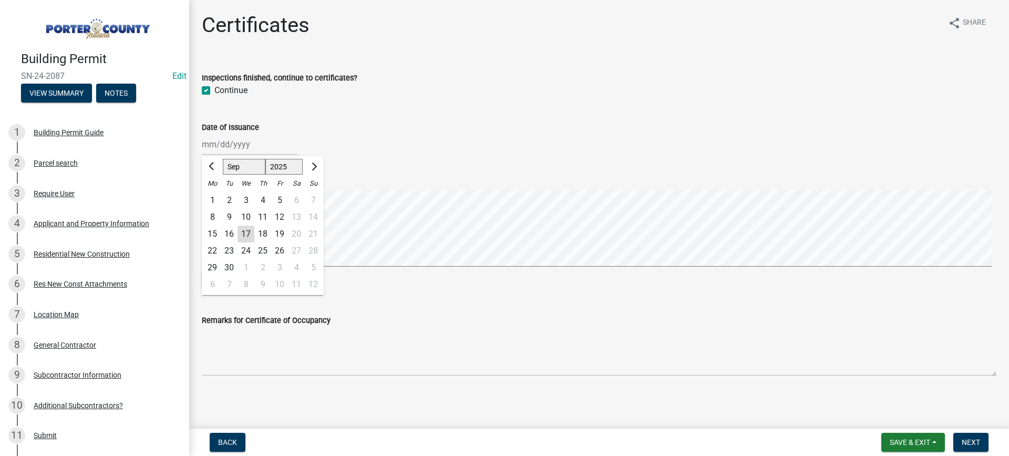
click at [247, 150] on div "[PERSON_NAME] Feb Mar Apr [PERSON_NAME][DATE] Oct Nov [DATE] 1526 1527 1528 152…" at bounding box center [250, 145] width 96 height 22
click at [247, 234] on div "17" at bounding box center [246, 233] width 17 height 17
type input "[DATE]"
click at [963, 446] on span "Next" at bounding box center [971, 442] width 18 height 8
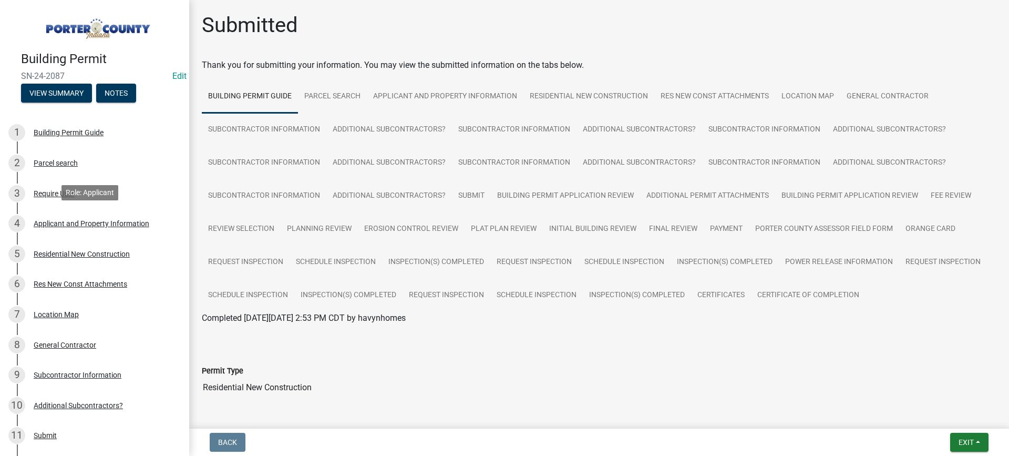
click at [92, 220] on div "Applicant and Property Information" at bounding box center [92, 223] width 116 height 7
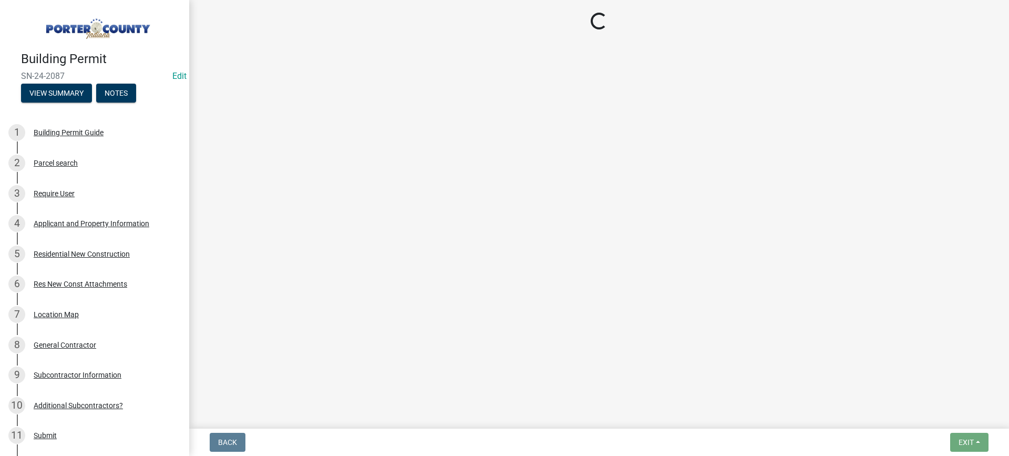
select select "6f5aa9ae-62ac-41bd-979a-9c71eae504cc"
select select "eef3385c-360b-448e-91b8-df9bc56b1cce"
select select "c796f995-08fe-487b-a20e-70ab553361d3"
select select "0d764019-f1ff-4f3b-9299-33f0d080acc7"
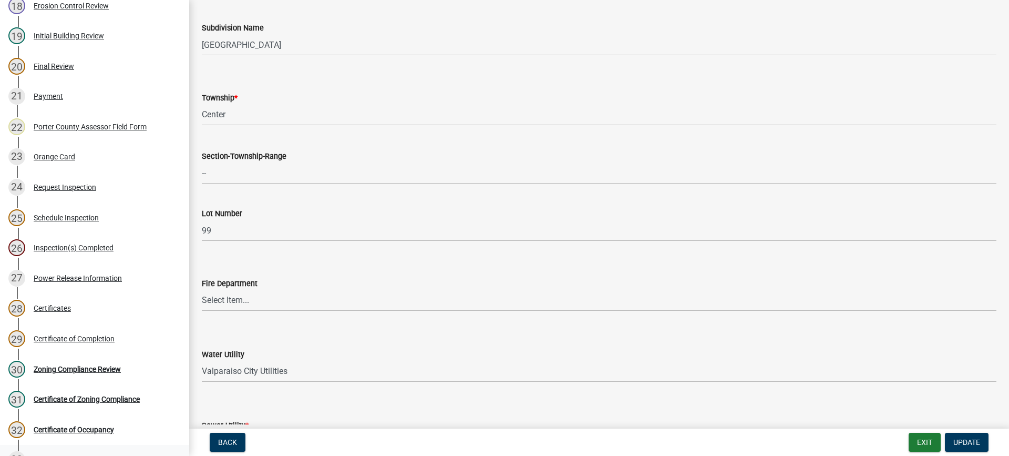
scroll to position [757, 0]
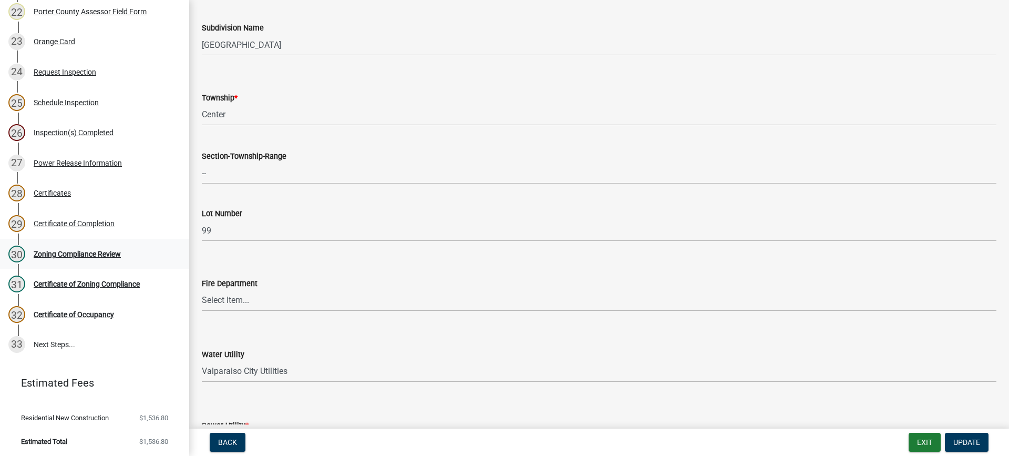
click at [80, 252] on div "Zoning Compliance Review" at bounding box center [77, 253] width 87 height 7
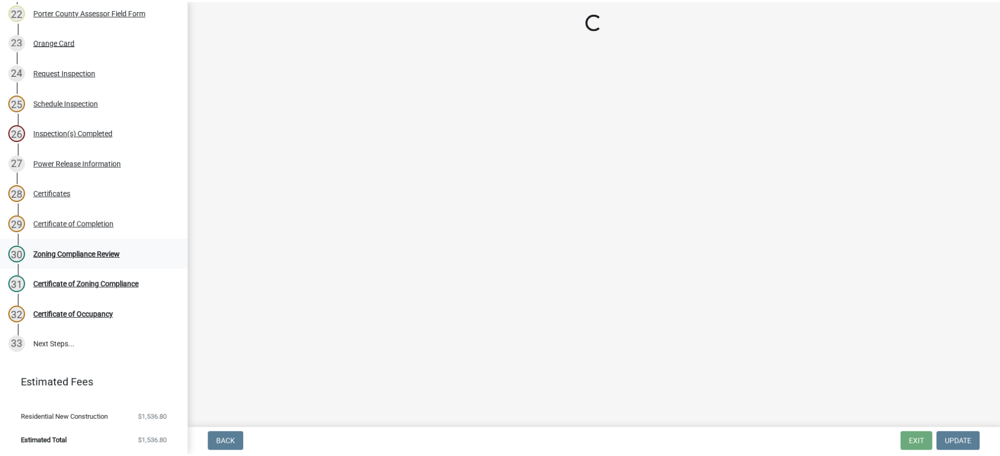
scroll to position [0, 0]
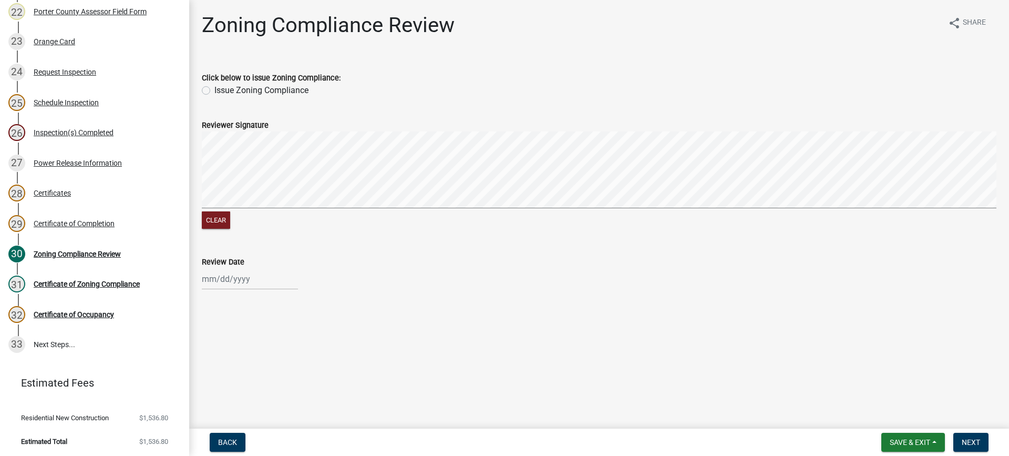
click at [214, 90] on label "Issue Zoning Compliance" at bounding box center [261, 90] width 94 height 13
click at [214, 90] on input "Issue Zoning Compliance" at bounding box center [217, 87] width 7 height 7
radio input "true"
click at [238, 278] on div at bounding box center [250, 279] width 96 height 22
select select "9"
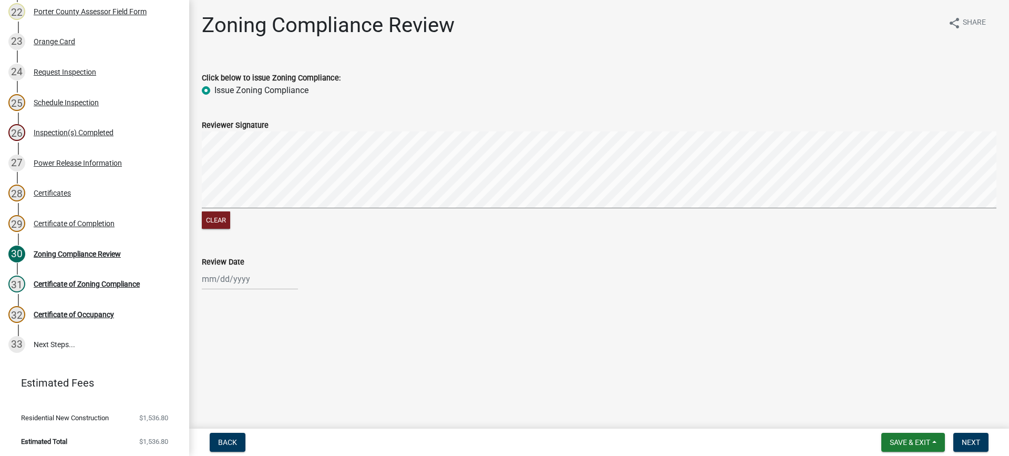
select select "2025"
click at [247, 209] on div "17" at bounding box center [246, 206] width 17 height 17
type input "[DATE]"
click at [965, 442] on span "Next" at bounding box center [971, 442] width 18 height 8
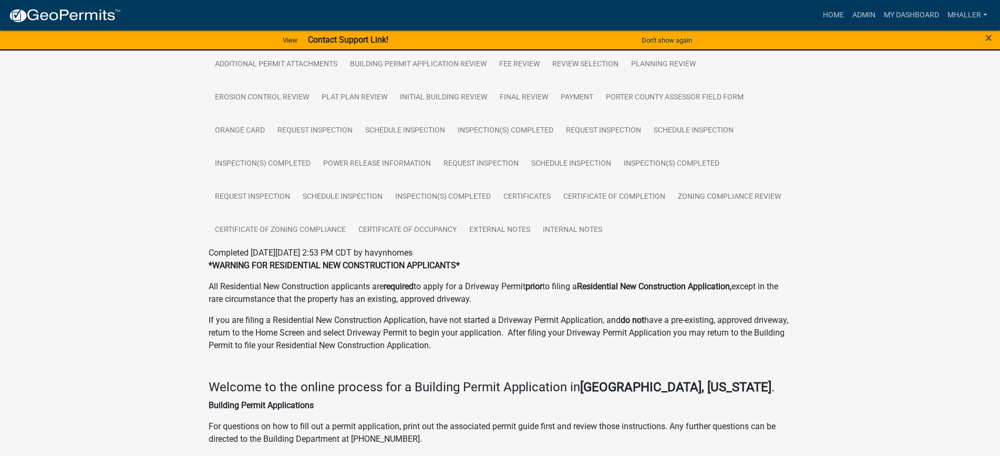
scroll to position [368, 0]
click at [417, 229] on link "Certificate of Occupancy" at bounding box center [407, 229] width 111 height 34
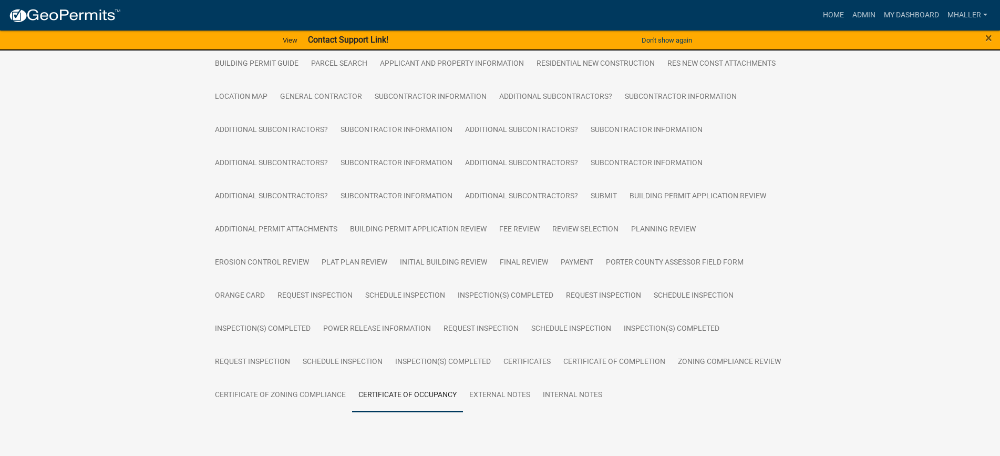
scroll to position [227, 0]
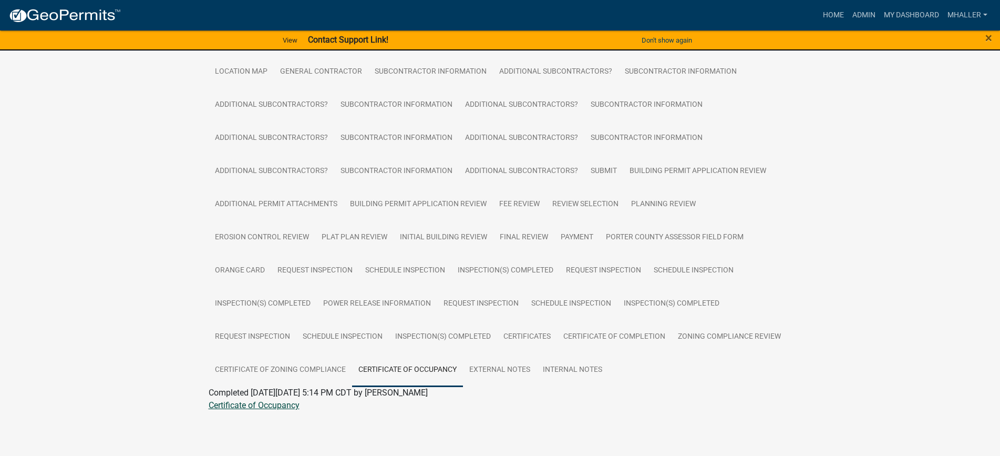
click at [275, 406] on link "Certificate of Occupancy" at bounding box center [254, 405] width 91 height 10
click at [860, 18] on link "Admin" at bounding box center [864, 15] width 32 height 20
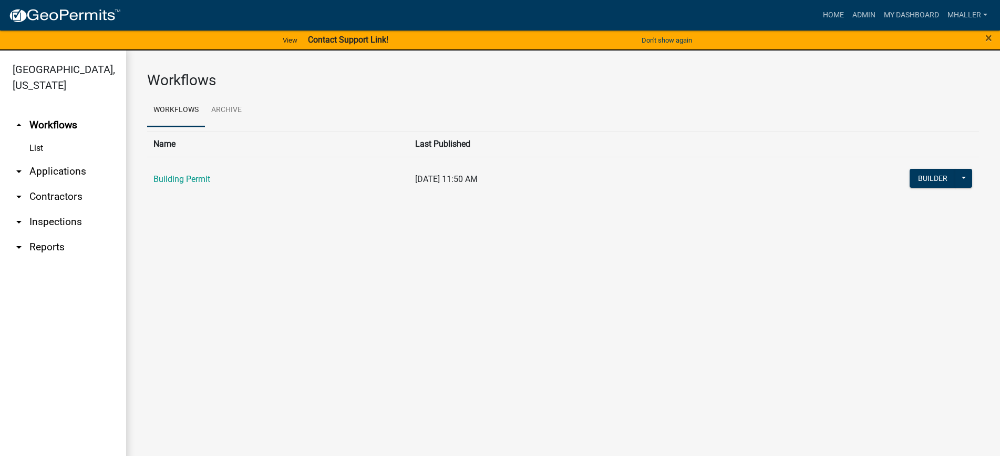
click at [43, 159] on link "arrow_drop_down Applications" at bounding box center [63, 171] width 126 height 25
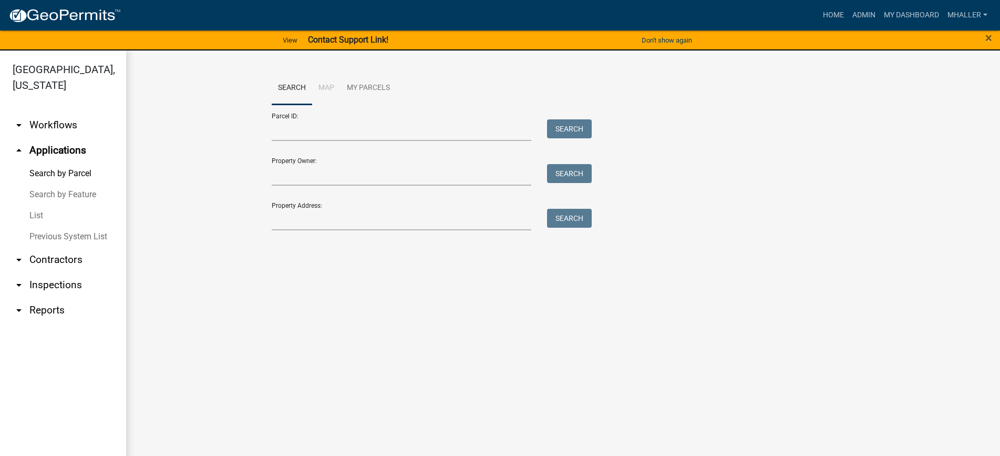
click at [40, 205] on link "List" at bounding box center [63, 215] width 126 height 21
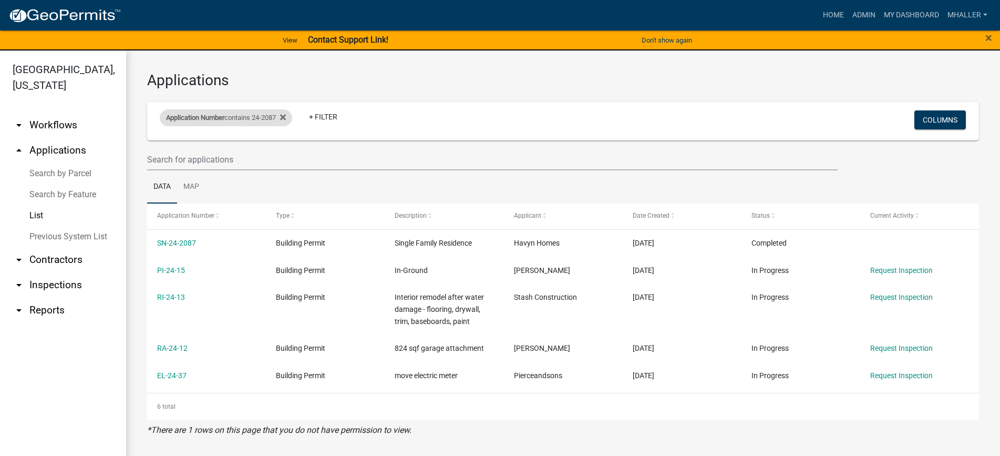
click at [260, 118] on div "Application Number contains 24-2087" at bounding box center [226, 117] width 132 height 17
click at [224, 151] on input "24-2087" at bounding box center [230, 157] width 96 height 22
type input "24-"
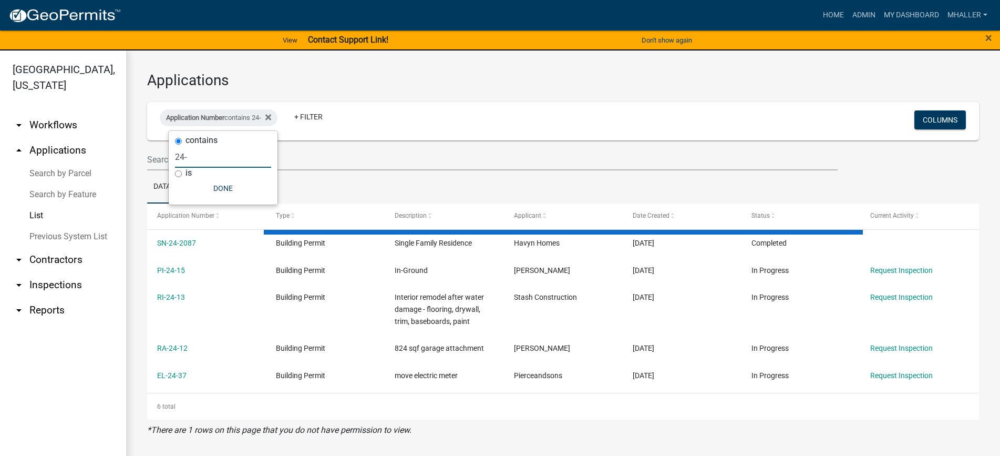
select select "1: 25"
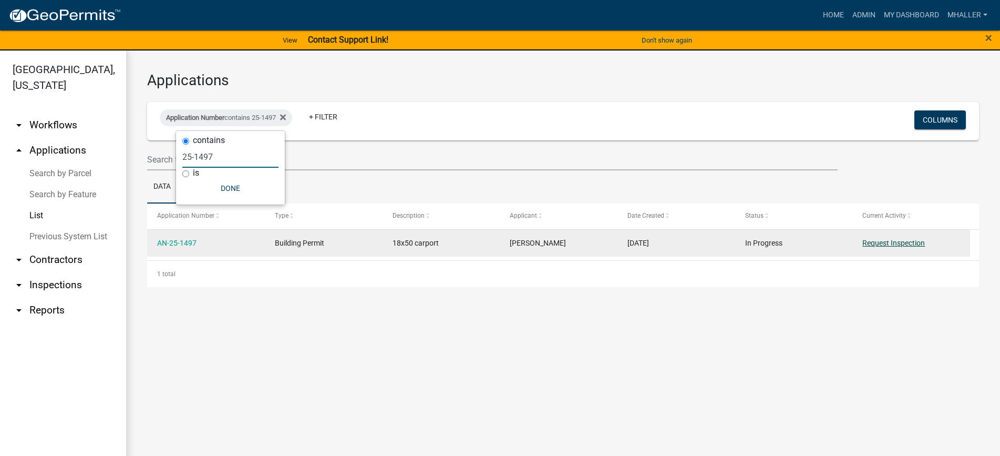
type input "25-1497"
click at [883, 243] on link "Request Inspection" at bounding box center [894, 243] width 63 height 8
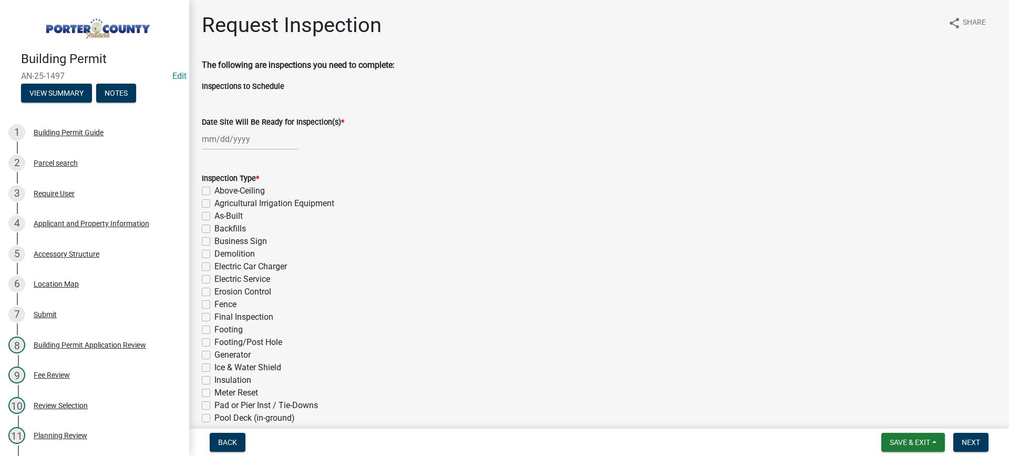
click at [228, 135] on div at bounding box center [250, 139] width 96 height 22
select select "9"
select select "2025"
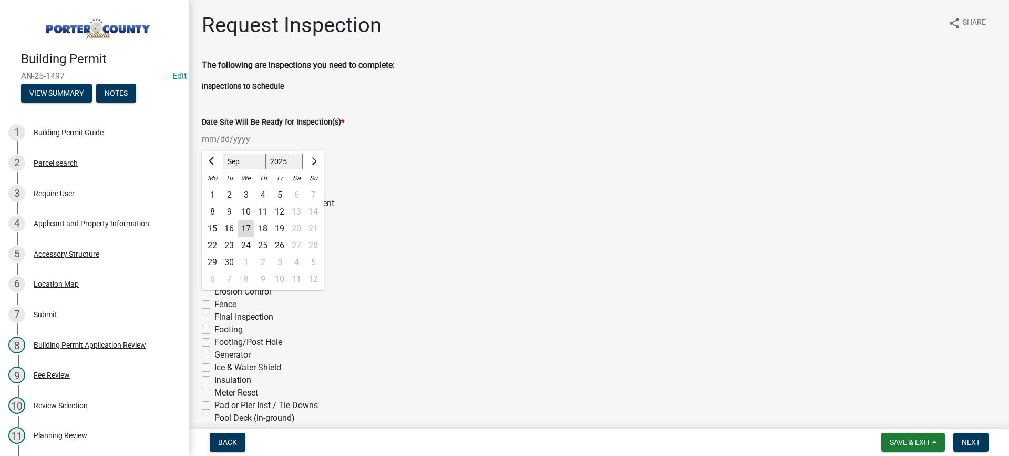
click at [247, 230] on div "17" at bounding box center [246, 228] width 17 height 17
type input "[DATE]"
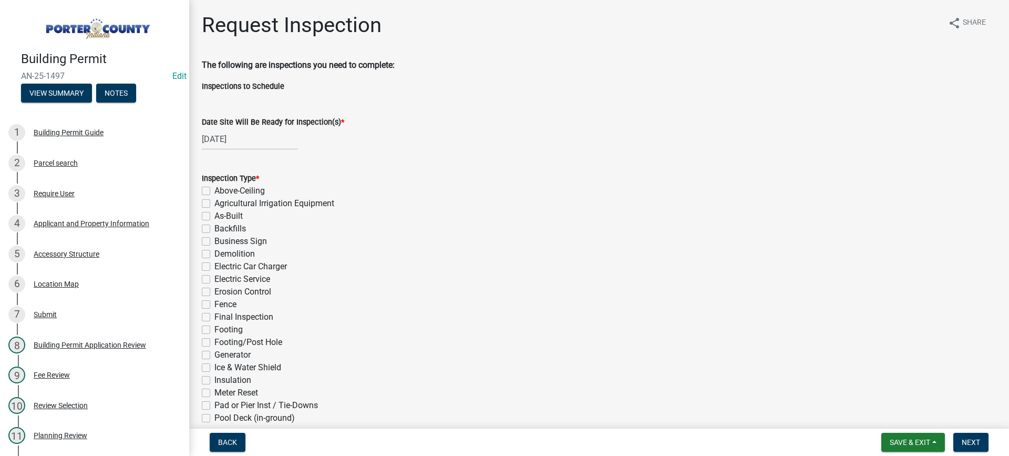
click at [214, 316] on label "Final Inspection" at bounding box center [243, 317] width 59 height 13
click at [214, 316] on input "Final Inspection" at bounding box center [217, 314] width 7 height 7
checkbox input "true"
checkbox input "false"
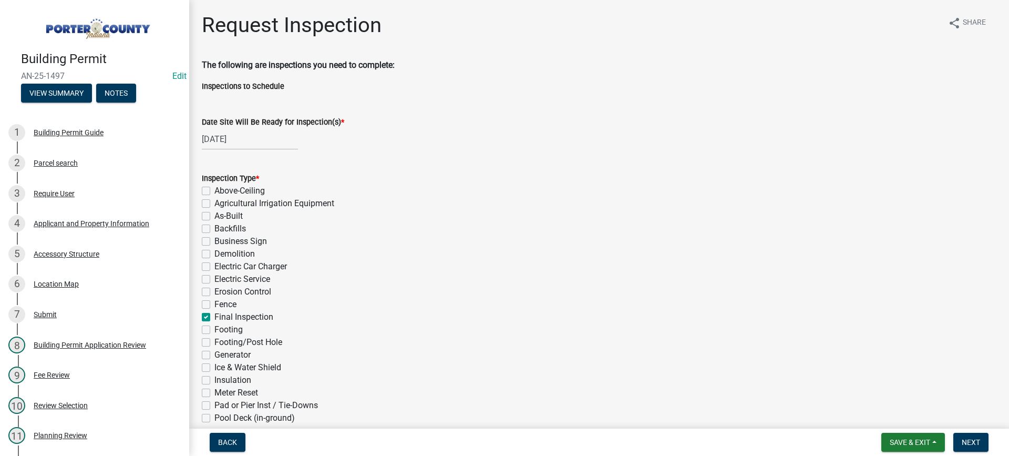
checkbox input "false"
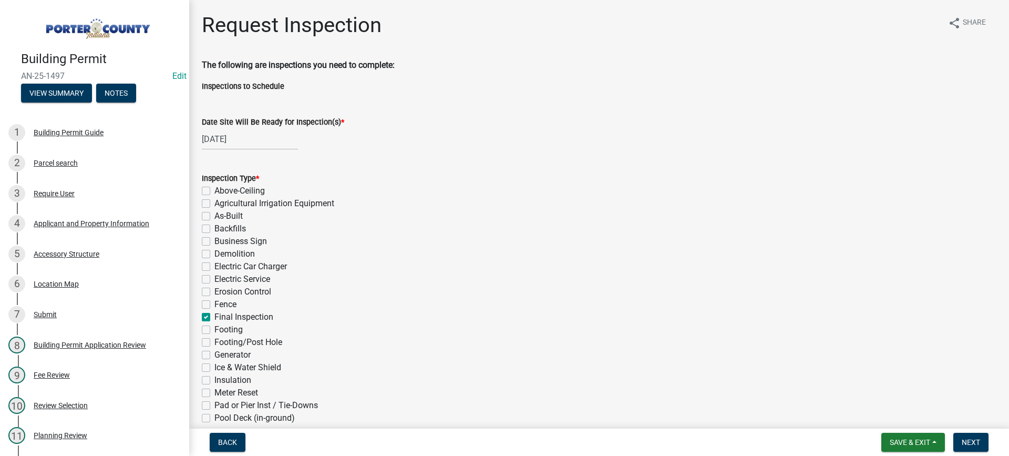
checkbox input "false"
checkbox input "true"
checkbox input "false"
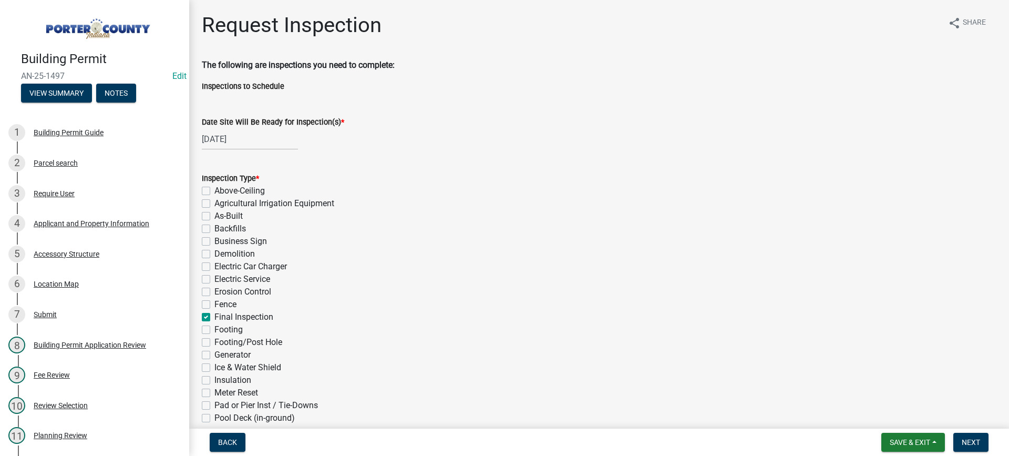
checkbox input "false"
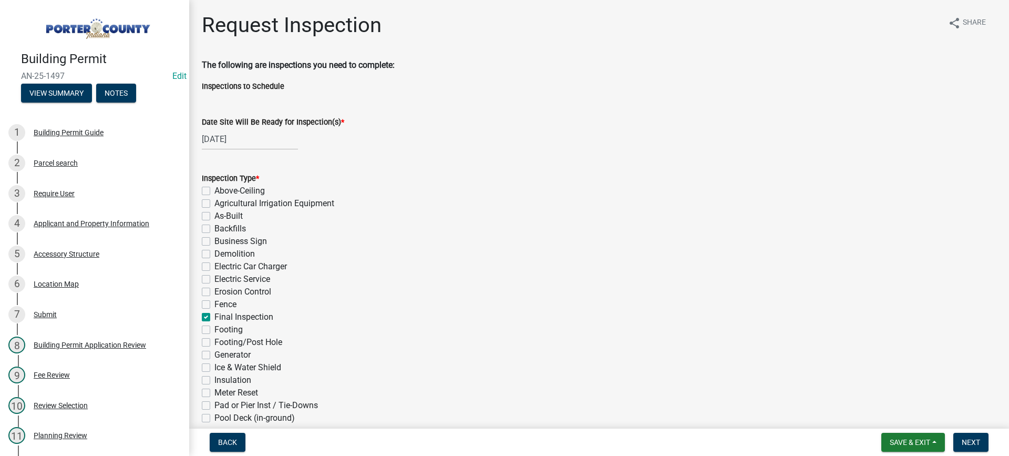
checkbox input "false"
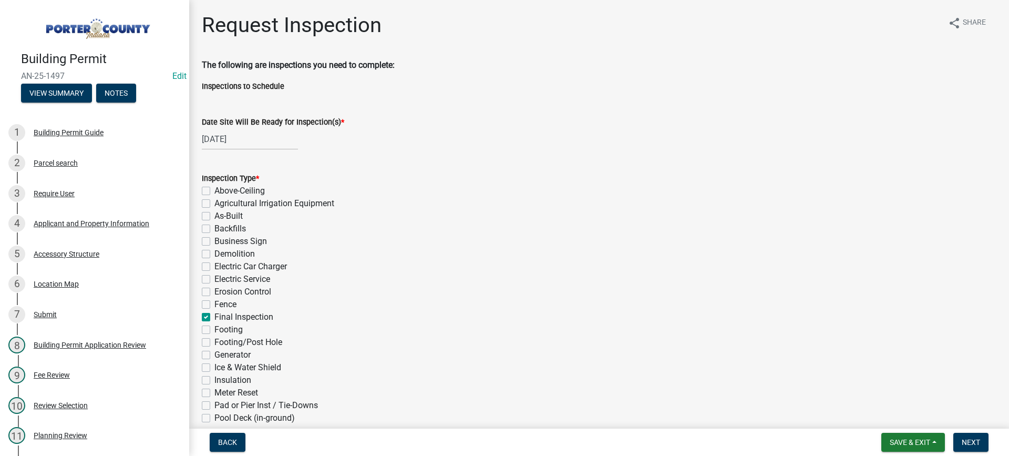
checkbox input "false"
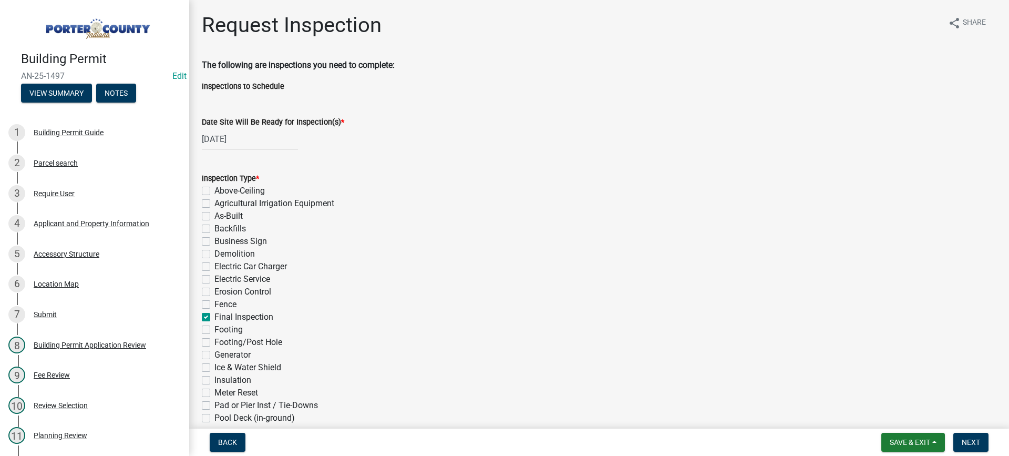
checkbox input "false"
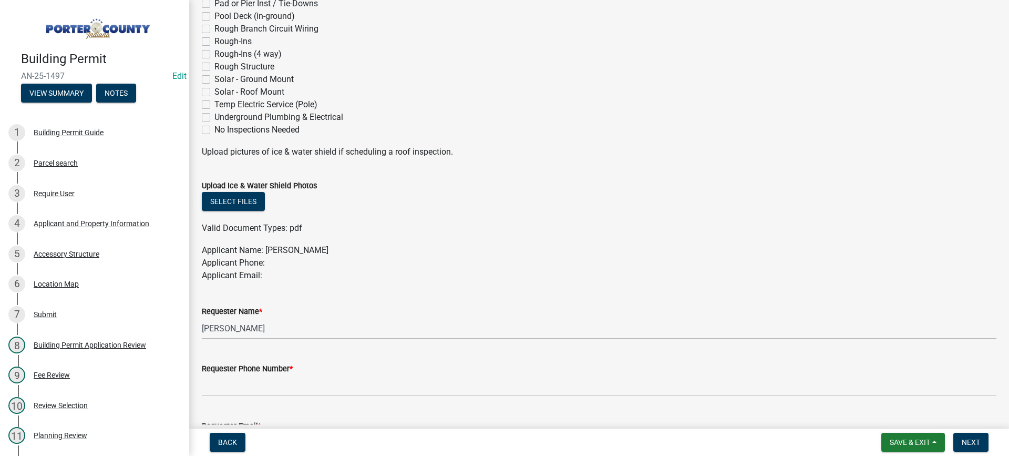
scroll to position [420, 0]
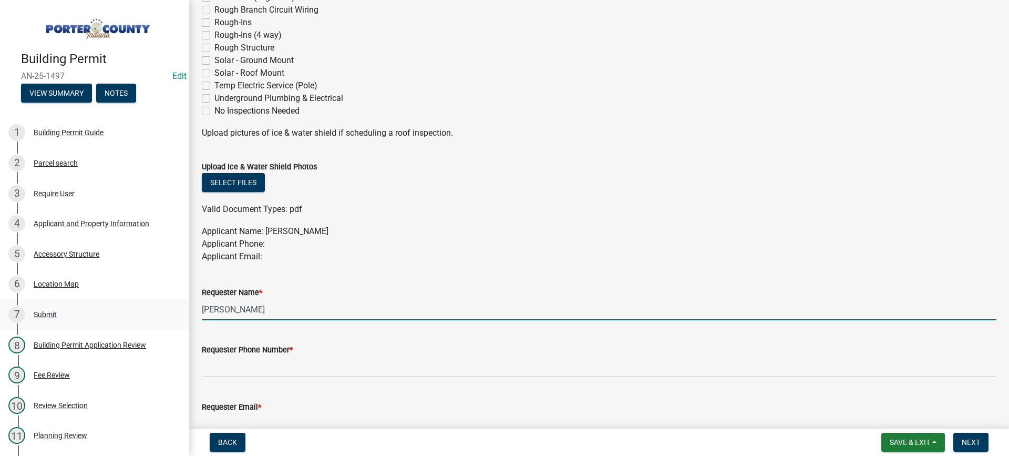
drag, startPoint x: 272, startPoint y: 310, endPoint x: 137, endPoint y: 312, distance: 135.6
click at [137, 312] on div "Building Permit AN-25-1497 Edit View Summary Notes 1 Building Permit Guide 2 Pa…" at bounding box center [504, 228] width 1009 height 456
type input "owner"
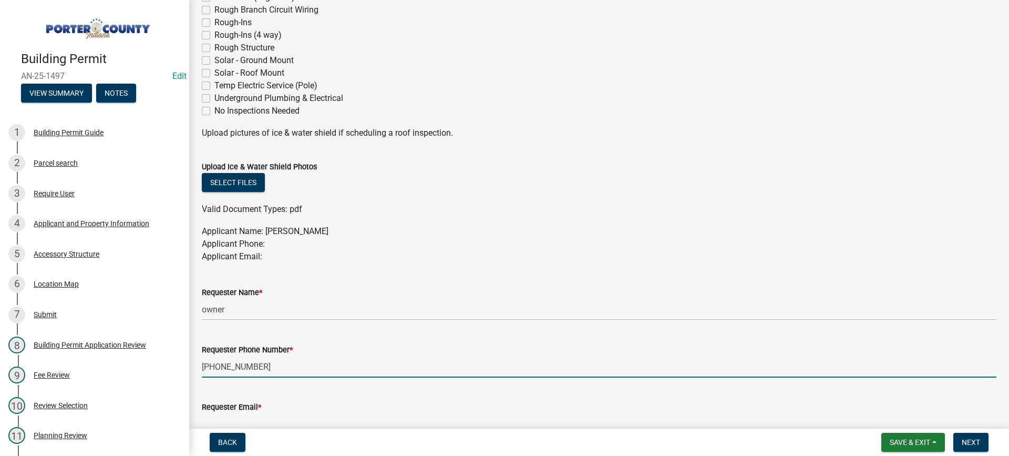
scroll to position [526, 0]
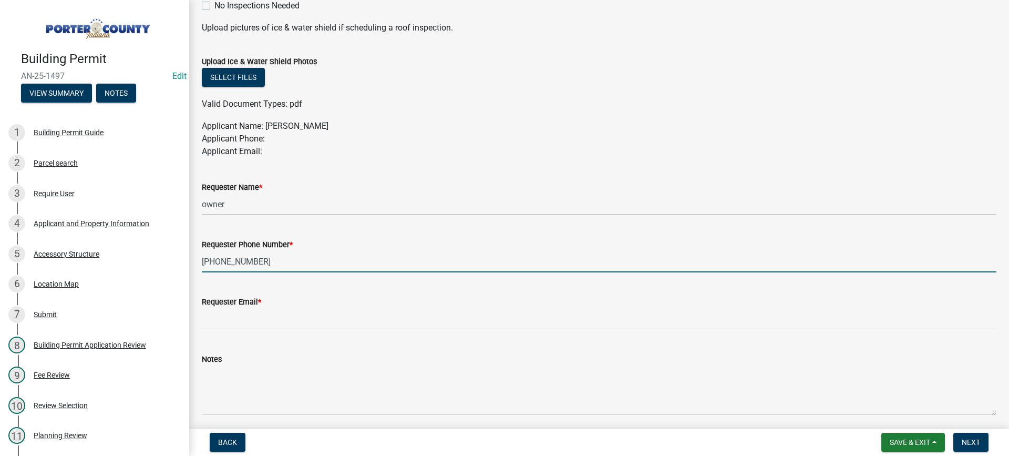
type input "708-466-2240"
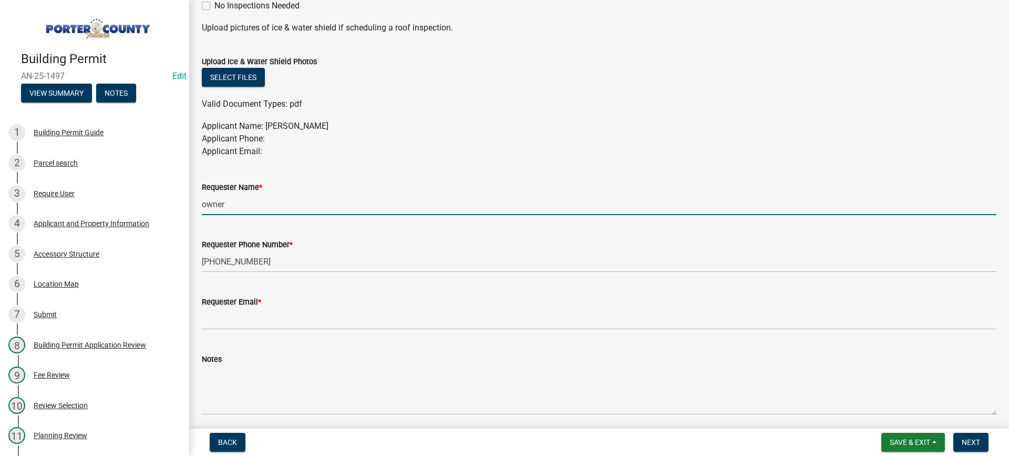
click at [231, 207] on input "owner" at bounding box center [599, 204] width 795 height 22
click at [967, 440] on span "Next" at bounding box center [971, 442] width 18 height 8
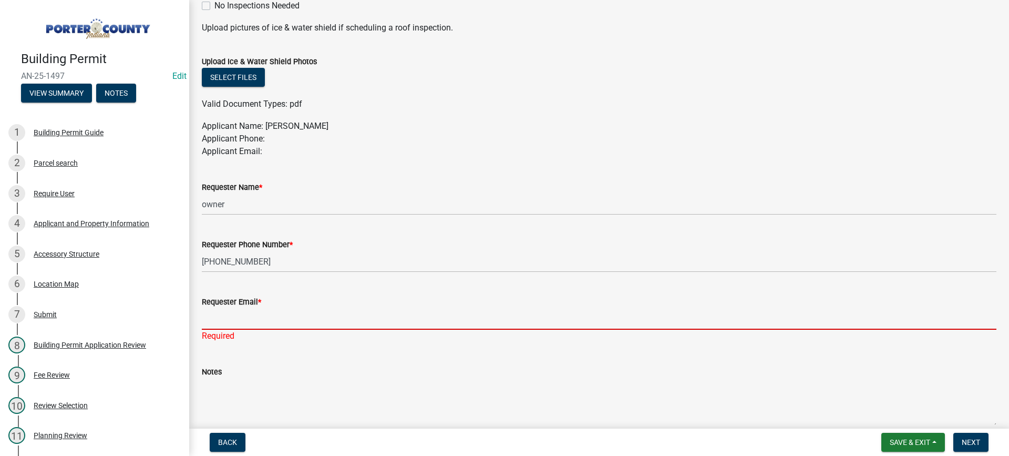
click at [324, 314] on input "Requester Email *" at bounding box center [599, 319] width 795 height 22
type input "[EMAIL_ADDRESS][DOMAIN_NAME]"
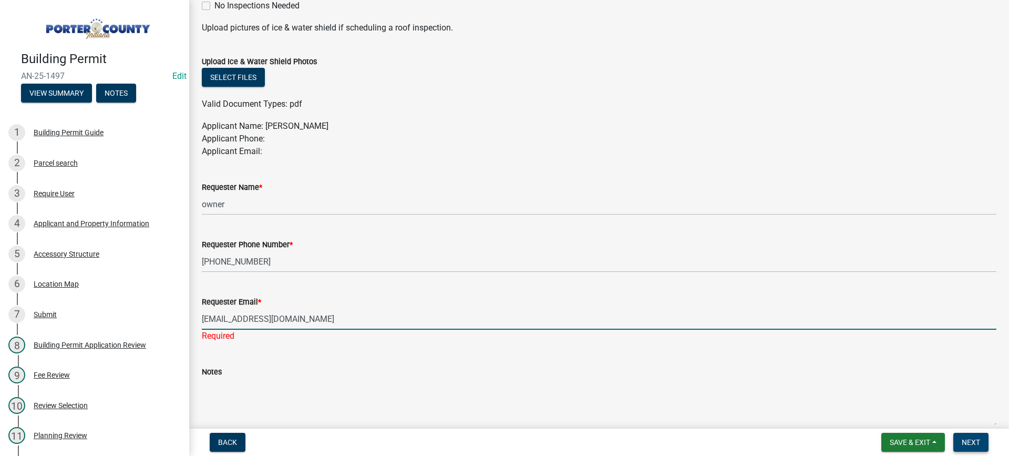
click at [972, 440] on span "Next" at bounding box center [971, 442] width 18 height 8
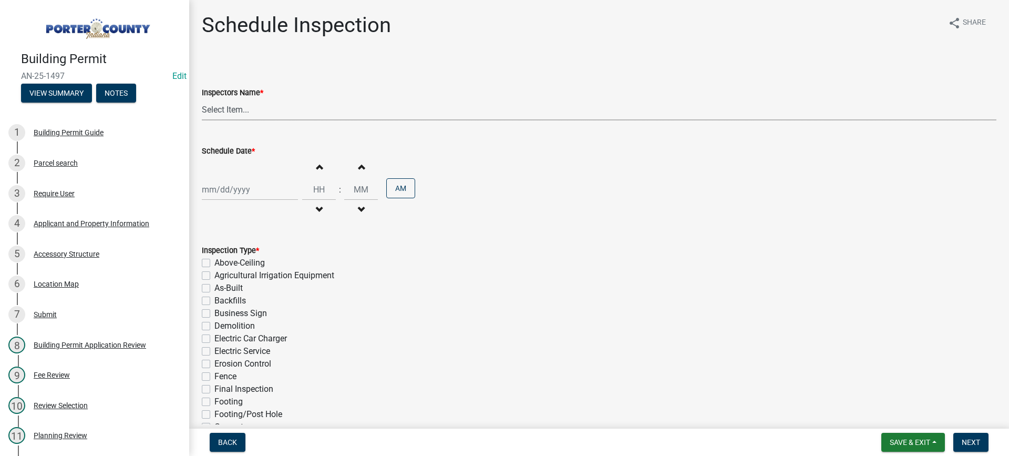
click at [223, 105] on select "Select Item... mhaller ([PERSON_NAME])" at bounding box center [599, 110] width 795 height 22
select select "ca350da2-795e-4cf8-941d-46ff53e354ae"
click at [202, 99] on select "Select Item... mhaller ([PERSON_NAME])" at bounding box center [599, 110] width 795 height 22
click at [242, 185] on div at bounding box center [250, 190] width 96 height 22
select select "9"
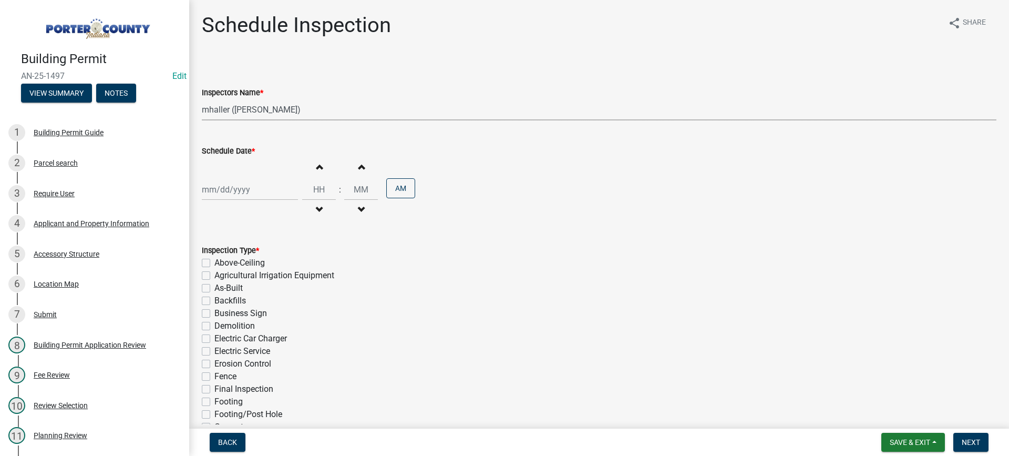
select select "2025"
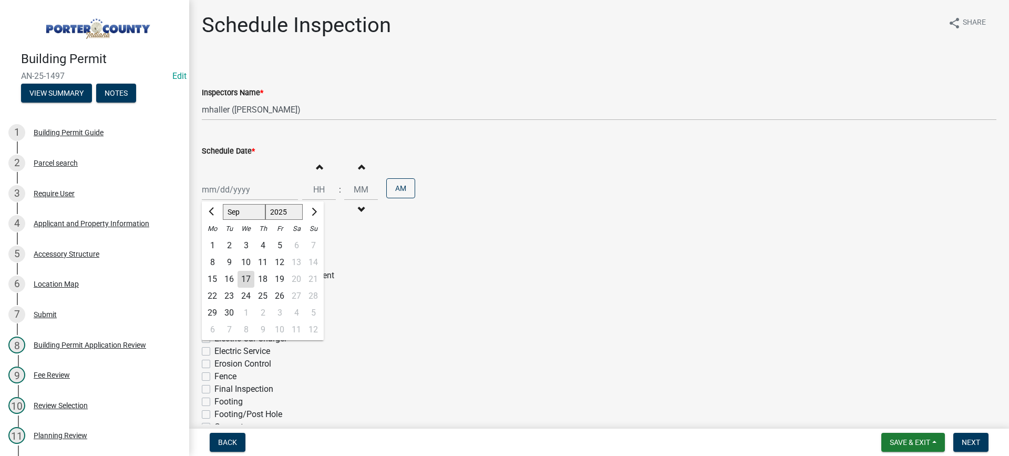
click at [213, 292] on div "22" at bounding box center [212, 296] width 17 height 17
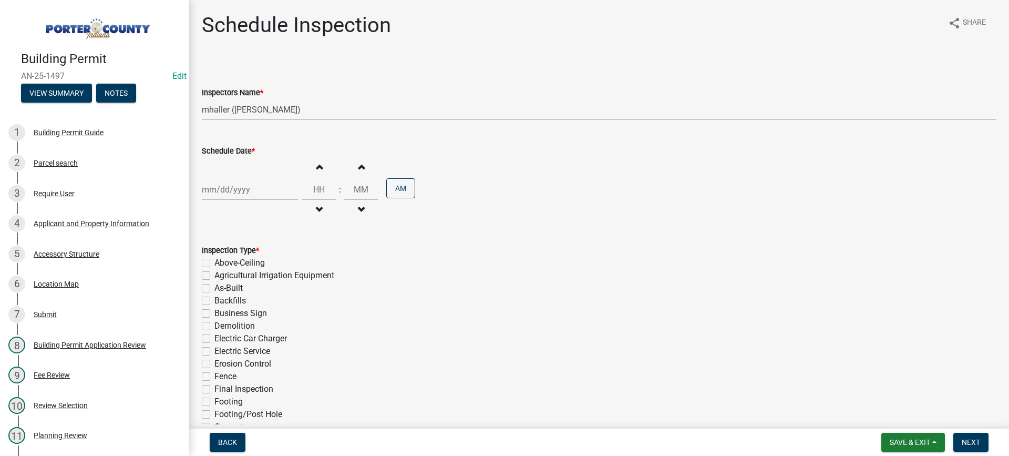
type input "09/22/2025"
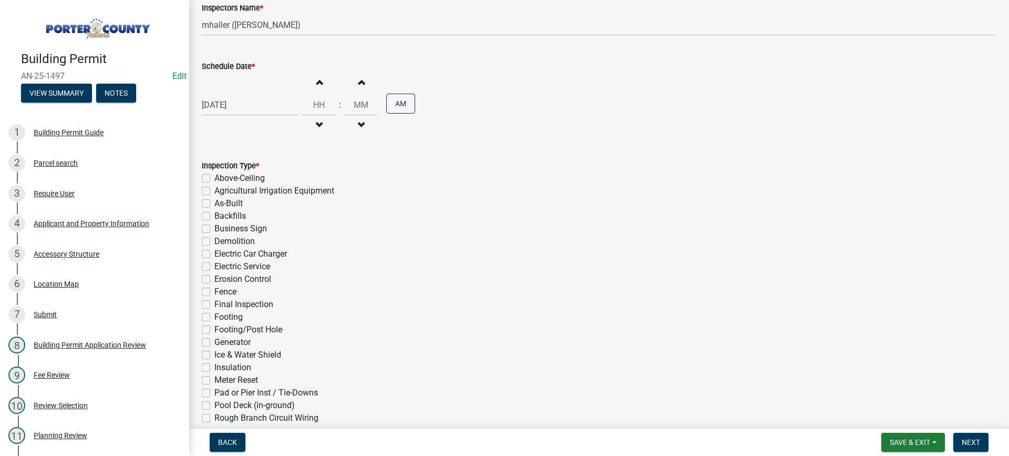
scroll to position [158, 0]
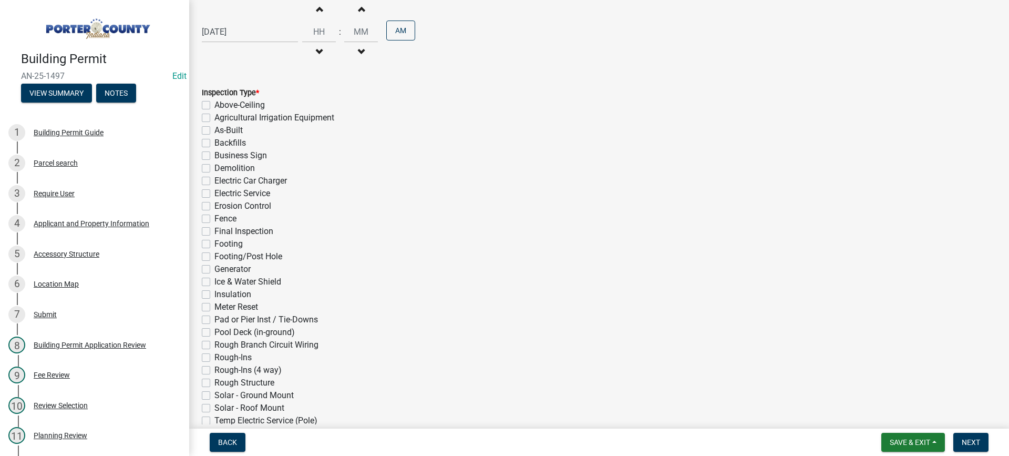
click at [214, 233] on label "Final Inspection" at bounding box center [243, 231] width 59 height 13
click at [214, 232] on input "Final Inspection" at bounding box center [217, 228] width 7 height 7
checkbox input "true"
checkbox input "false"
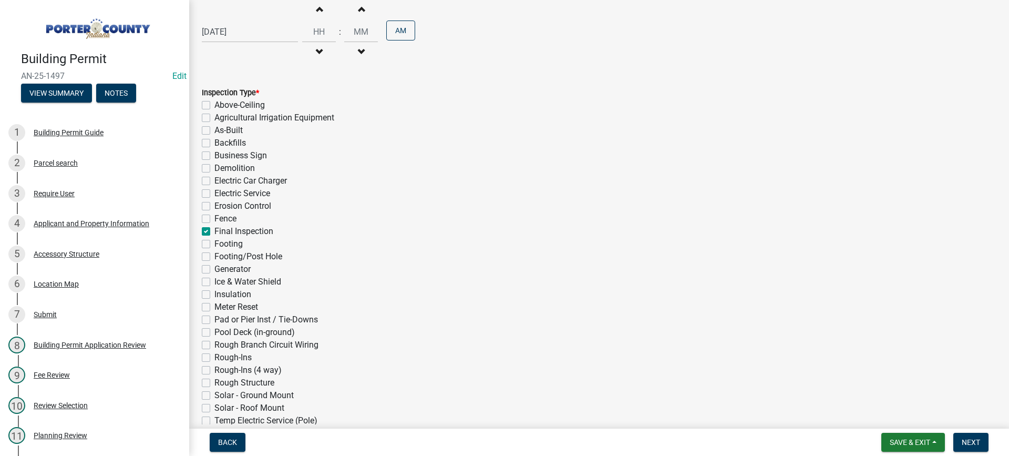
checkbox input "false"
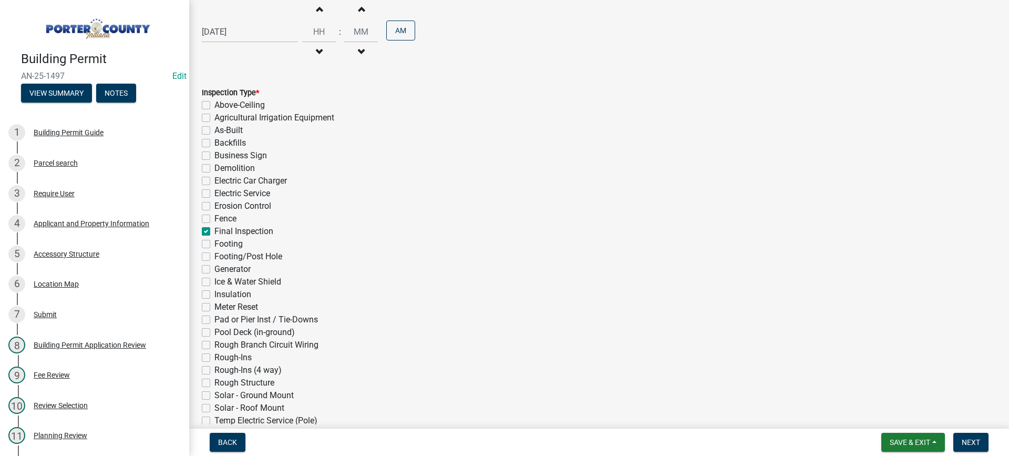
checkbox input "false"
checkbox input "true"
checkbox input "false"
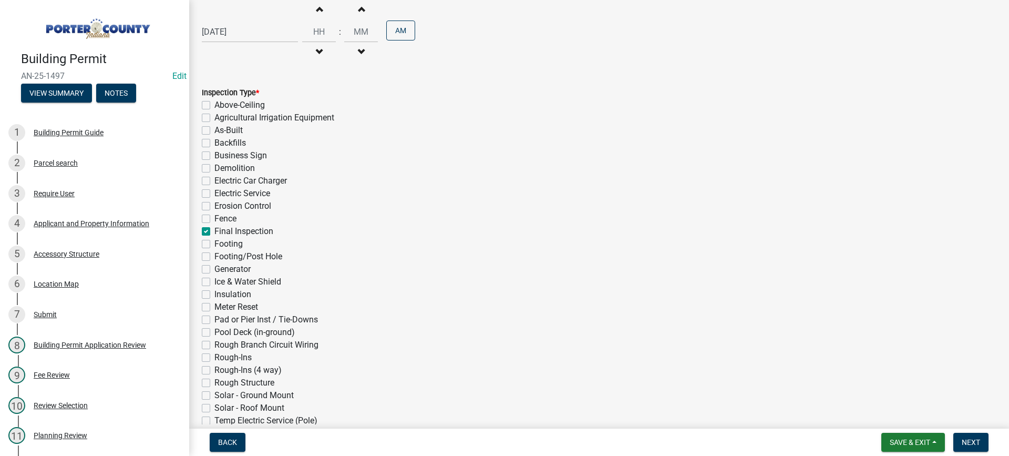
checkbox input "false"
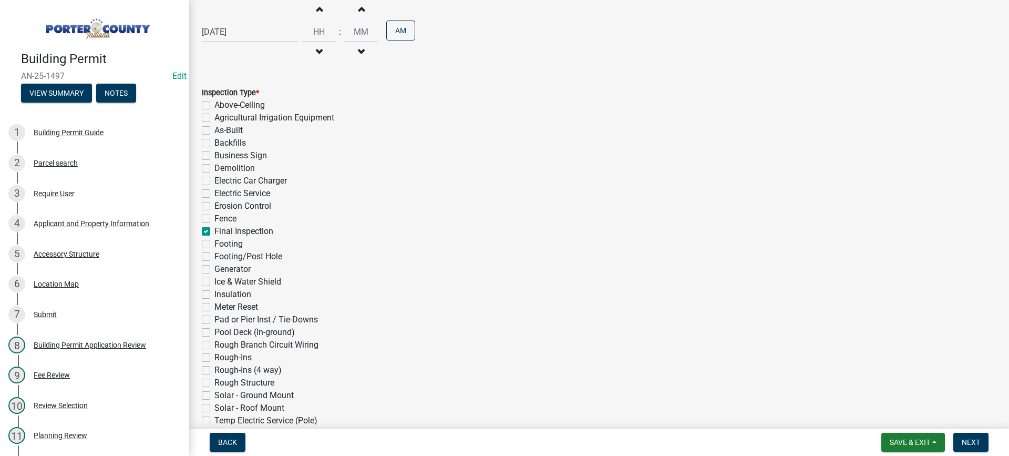
checkbox input "false"
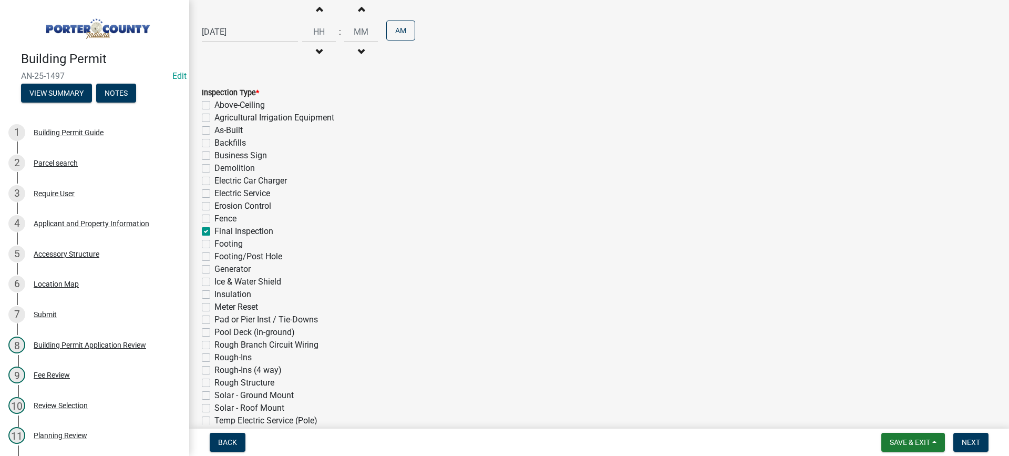
checkbox input "false"
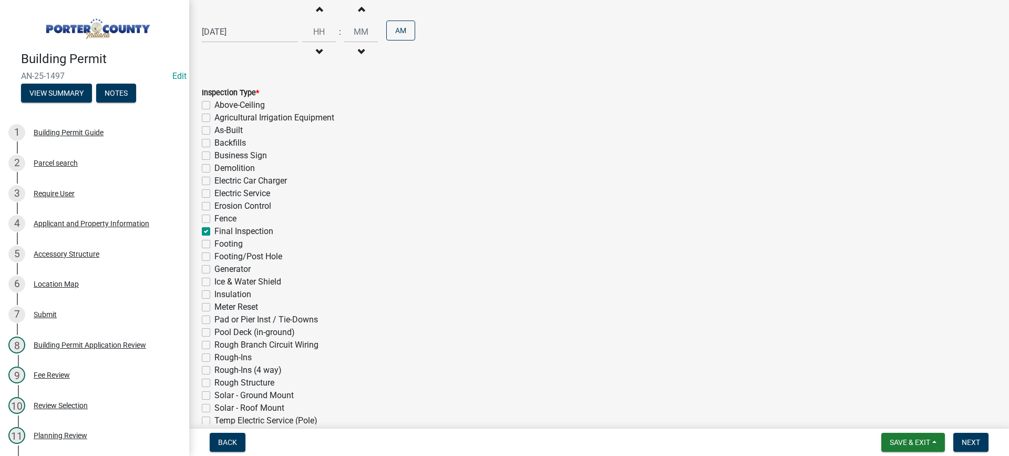
checkbox input "false"
click at [966, 446] on span "Next" at bounding box center [971, 442] width 18 height 8
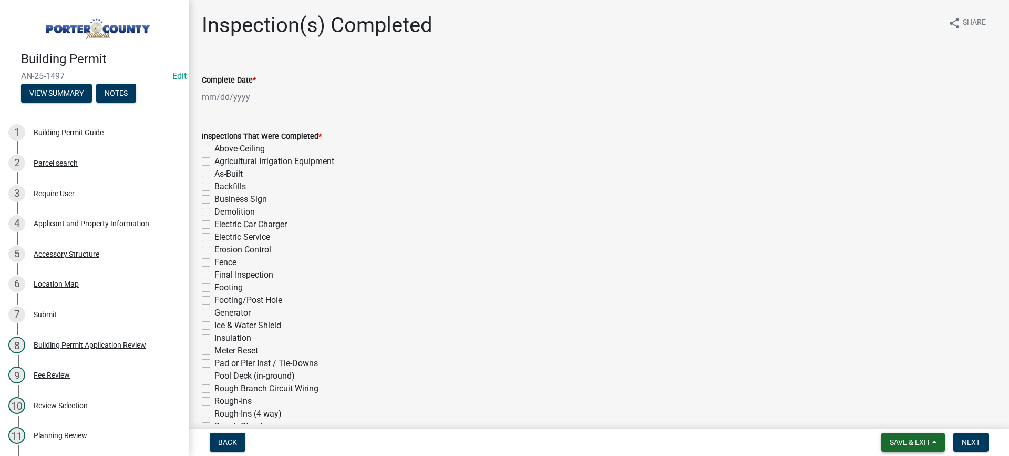
click at [906, 440] on span "Save & Exit" at bounding box center [910, 442] width 40 height 8
click at [895, 413] on button "Save & Exit" at bounding box center [903, 414] width 84 height 25
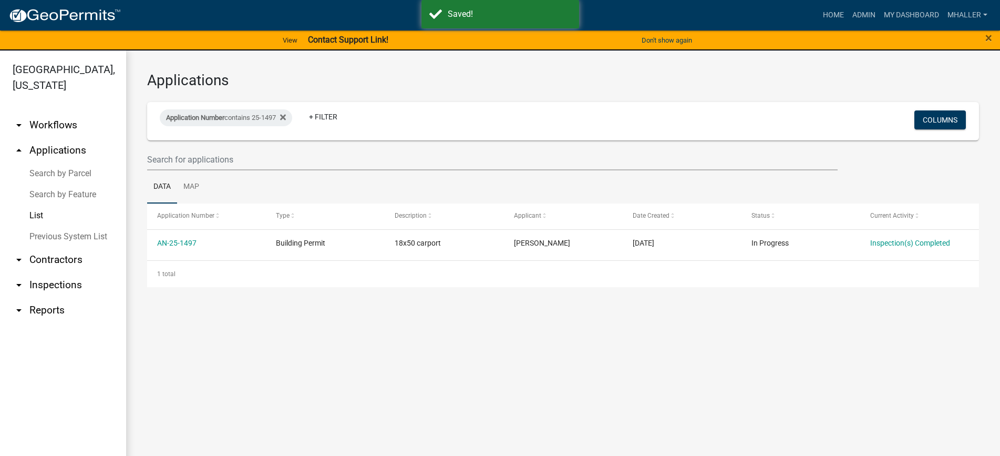
drag, startPoint x: 258, startPoint y: 117, endPoint x: 258, endPoint y: 128, distance: 11.0
click at [258, 118] on div "Application Number contains 25-1497" at bounding box center [226, 117] width 132 height 17
drag, startPoint x: 230, startPoint y: 150, endPoint x: 235, endPoint y: 155, distance: 7.1
click at [230, 151] on input "25-1497" at bounding box center [230, 157] width 96 height 22
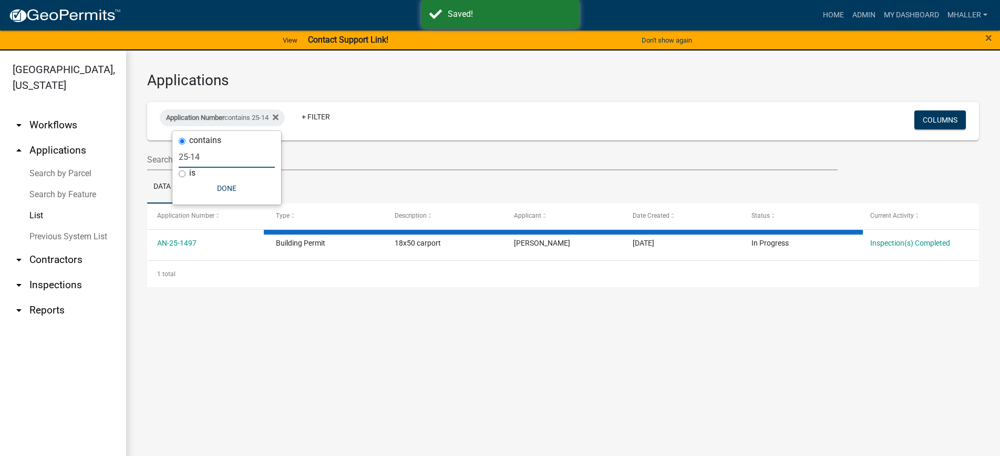
type input "25-1"
select select "1: 25"
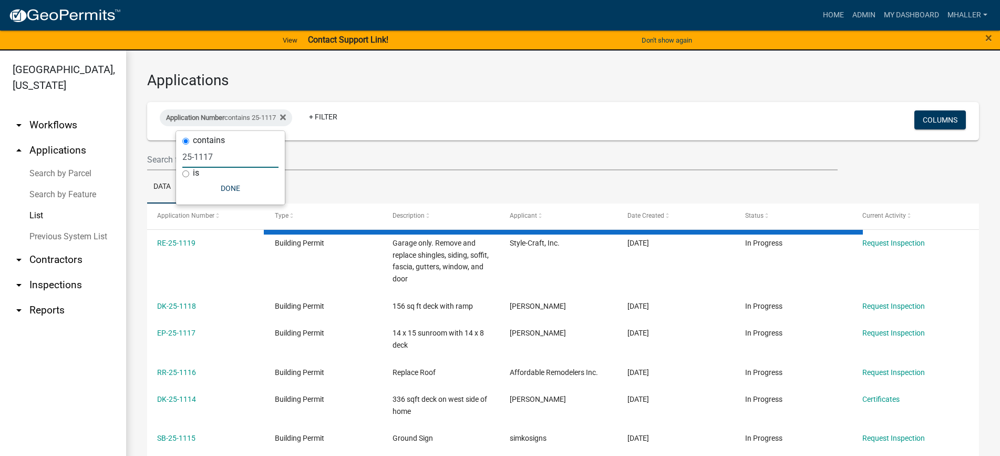
type input "25-1117"
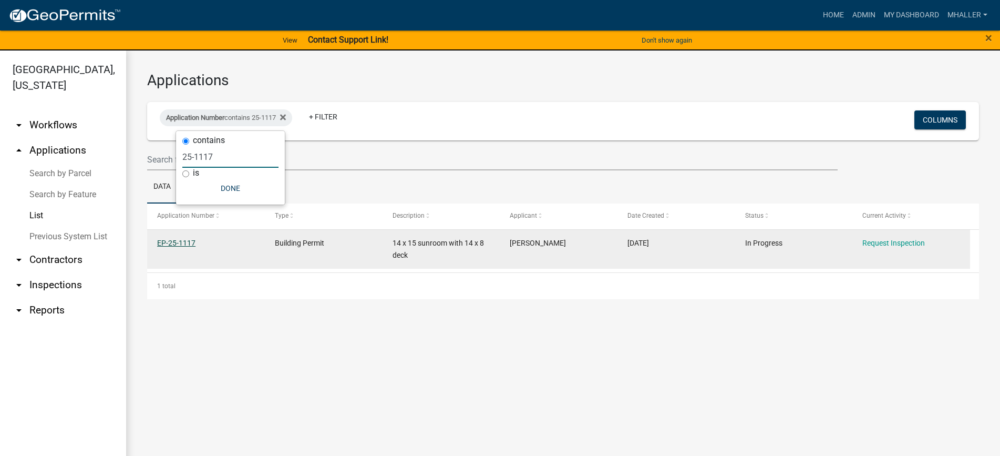
click at [178, 242] on link "EP-25-1117" at bounding box center [176, 243] width 38 height 8
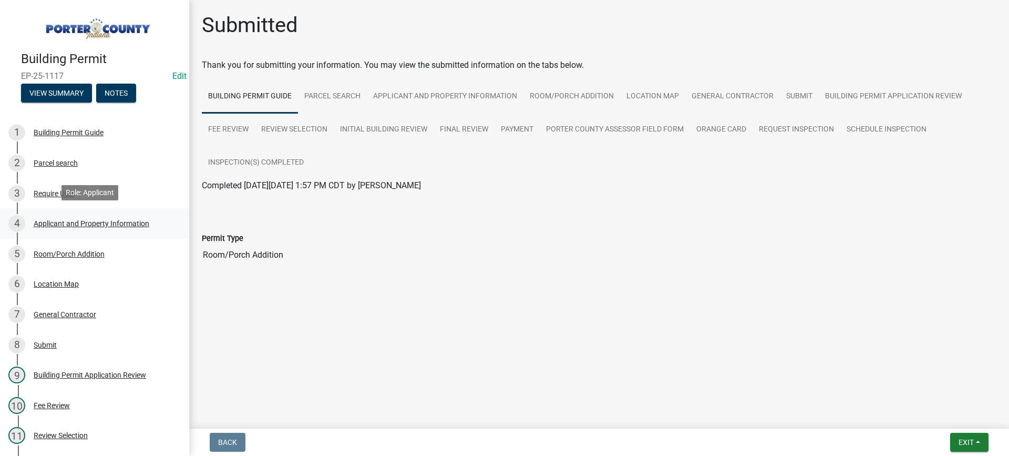
click at [71, 221] on div "Applicant and Property Information" at bounding box center [92, 223] width 116 height 7
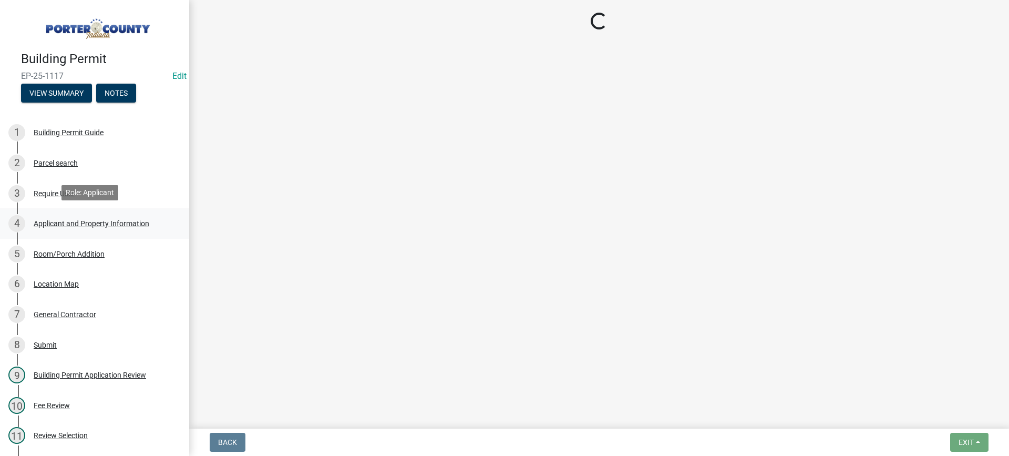
select select "6f5aa9ae-62ac-41bd-979a-9c71eae504cc"
select select "01d57b5a-7eb0-4072-b175-354c87f771f4"
select select "c8d9bed4-fb8e-49e4-81c1-b9d22bb8efef"
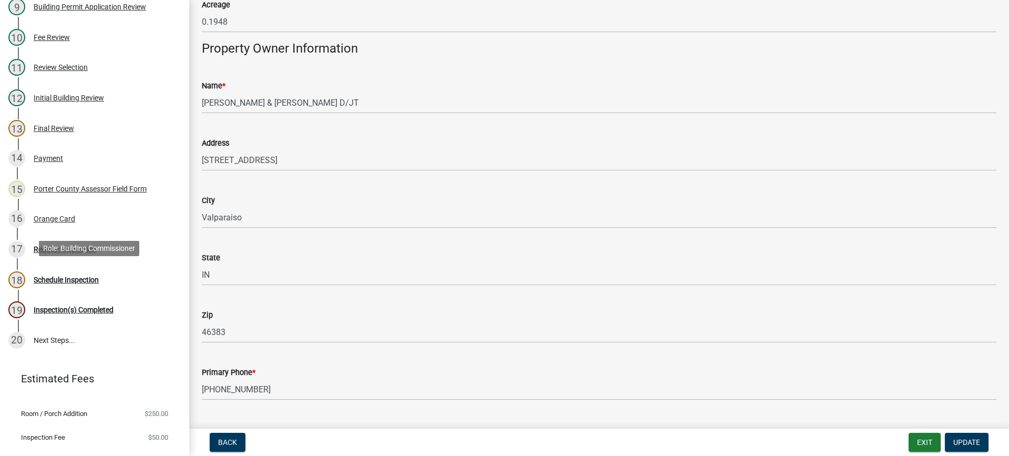
scroll to position [387, 0]
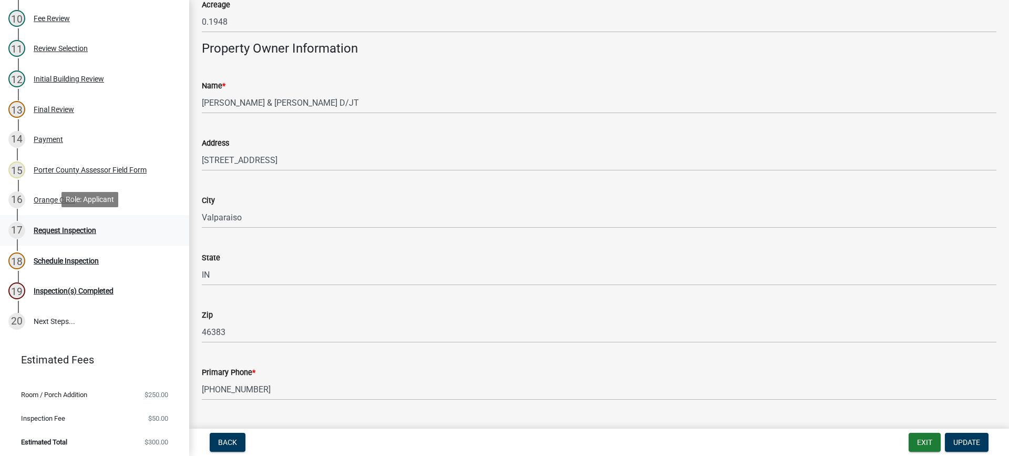
click at [49, 230] on div "Request Inspection" at bounding box center [65, 230] width 63 height 7
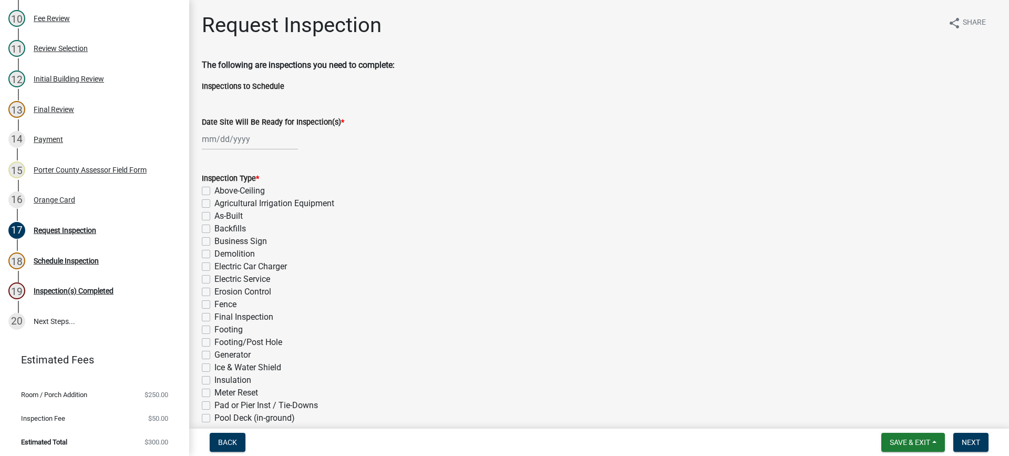
select select "9"
select select "2025"
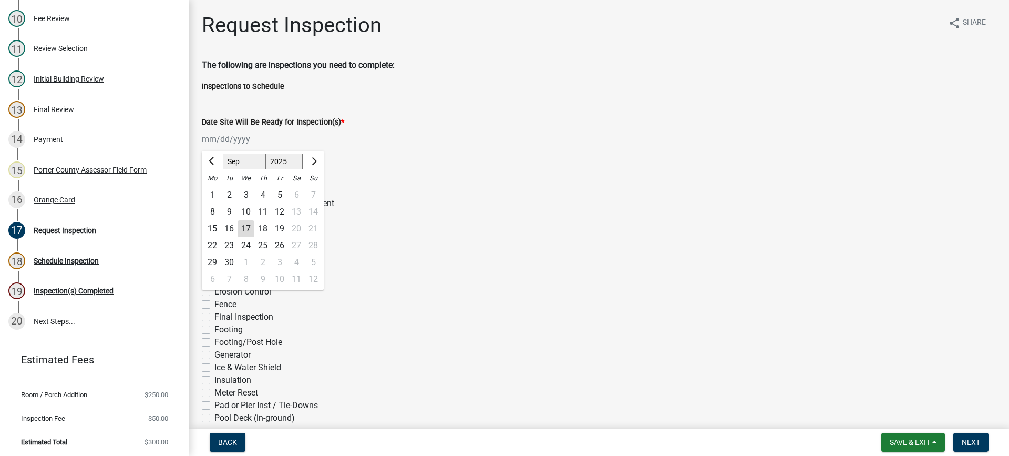
click at [242, 141] on div "[PERSON_NAME] Feb Mar Apr [PERSON_NAME][DATE] Oct Nov [DATE] 1526 1527 1528 152…" at bounding box center [250, 139] width 96 height 22
click at [248, 225] on div "17" at bounding box center [246, 228] width 17 height 17
type input "[DATE]"
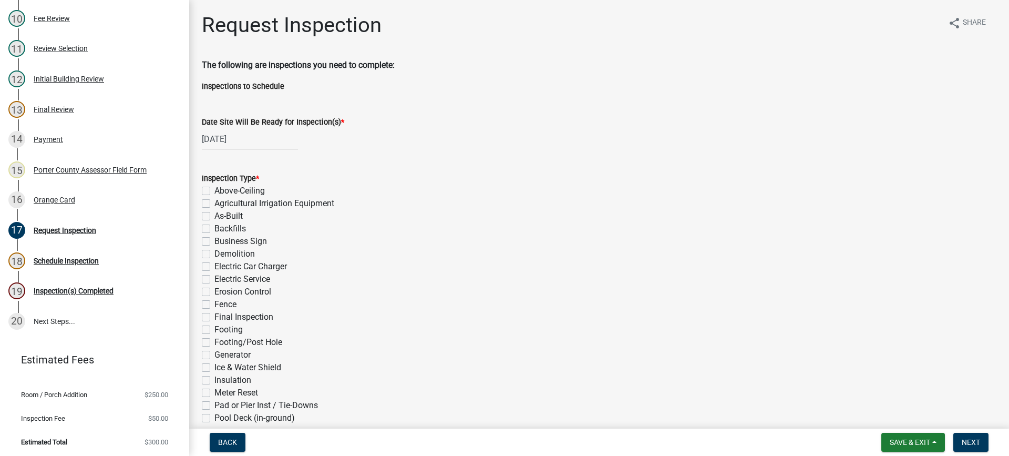
click at [214, 315] on label "Final Inspection" at bounding box center [243, 317] width 59 height 13
click at [214, 315] on input "Final Inspection" at bounding box center [217, 314] width 7 height 7
checkbox input "true"
checkbox input "false"
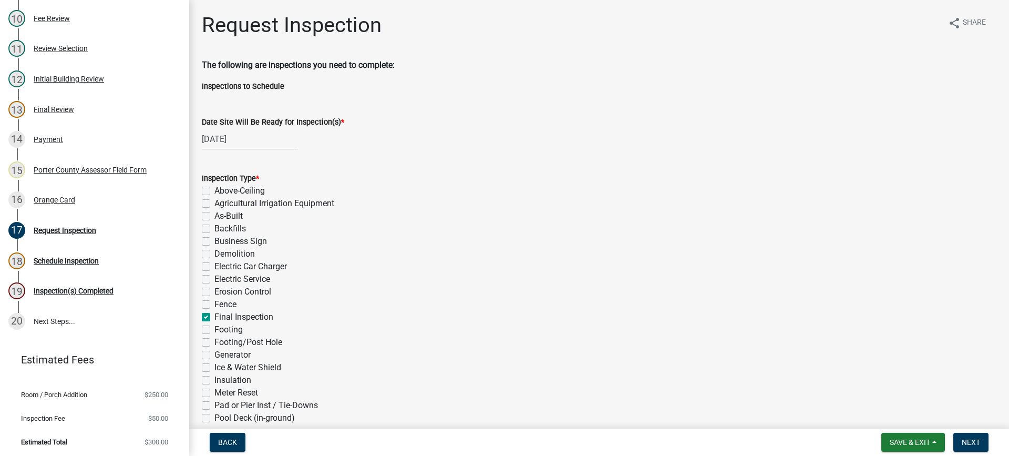
checkbox input "false"
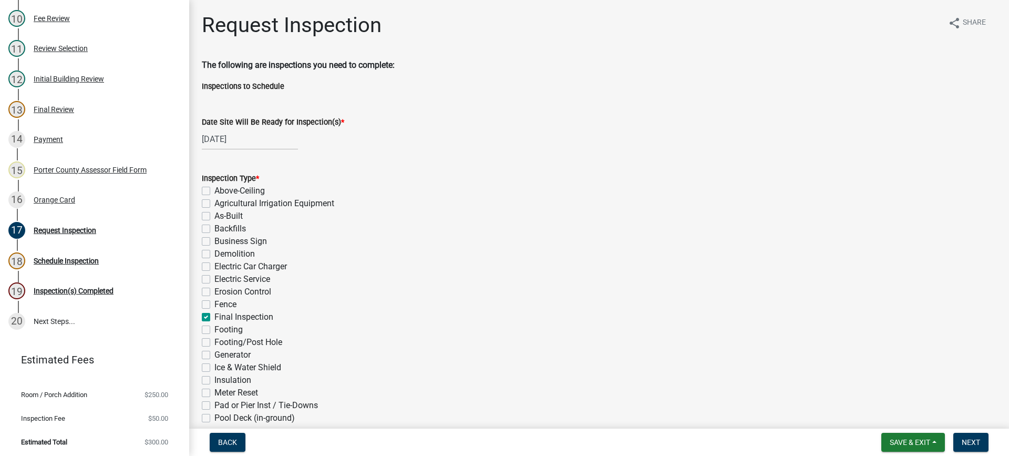
checkbox input "false"
checkbox input "true"
checkbox input "false"
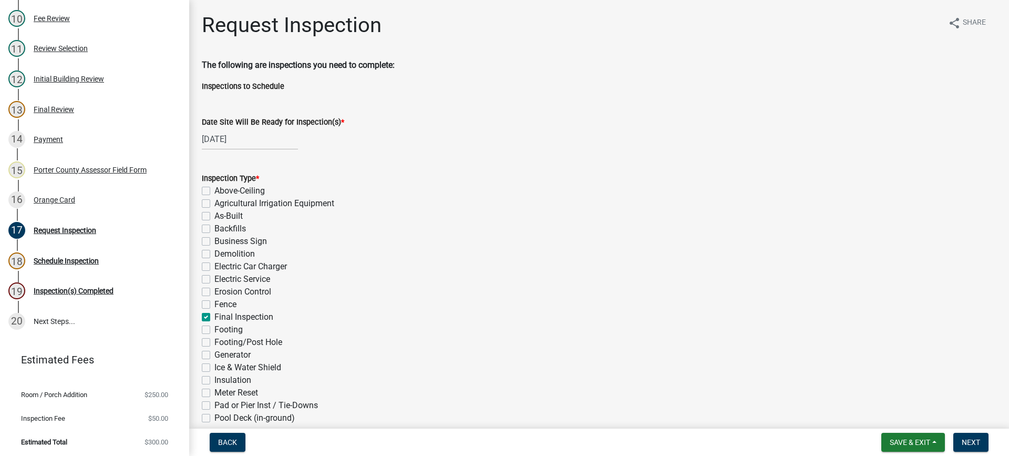
checkbox input "false"
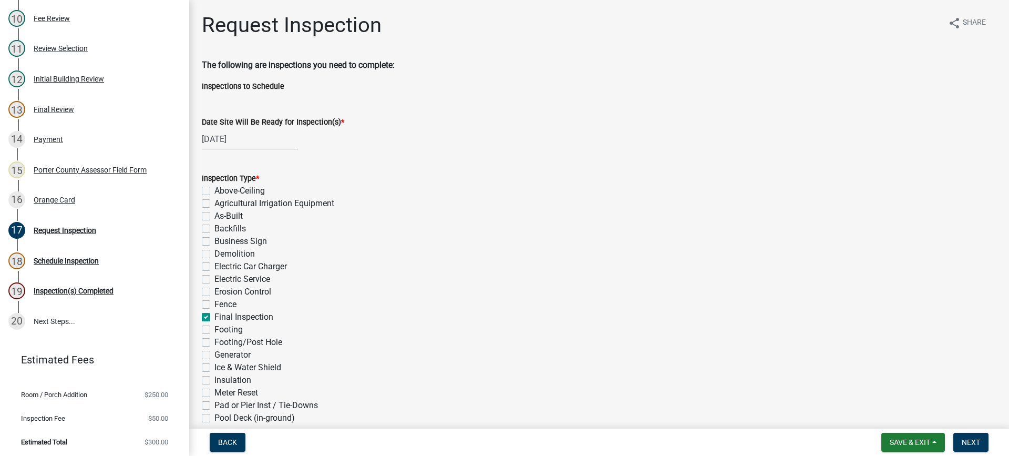
checkbox input "false"
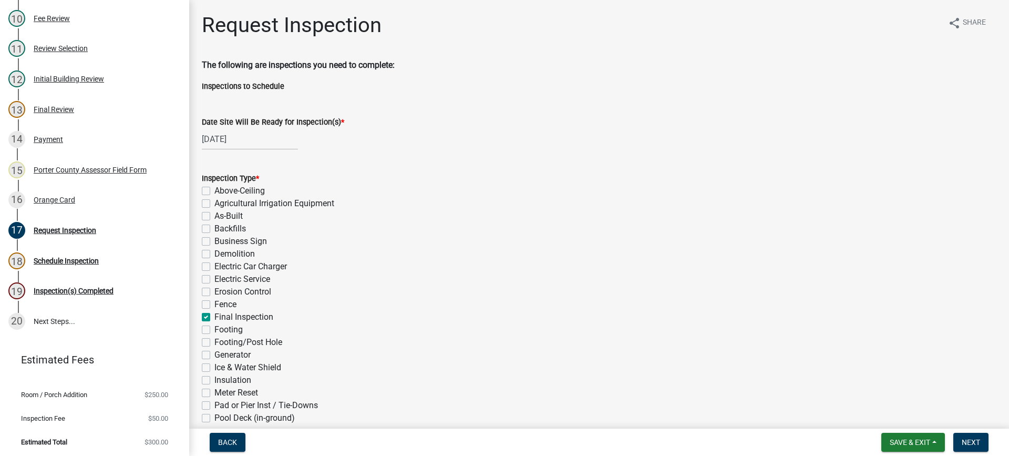
checkbox input "false"
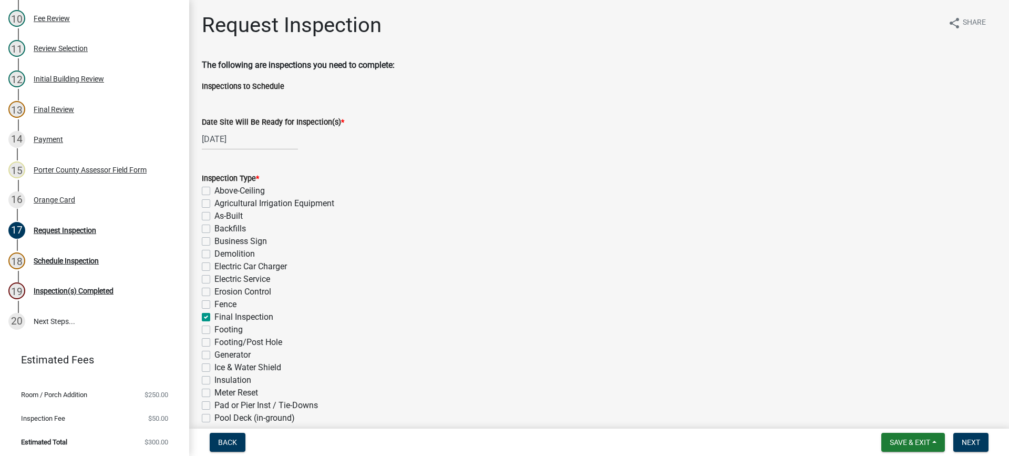
checkbox input "false"
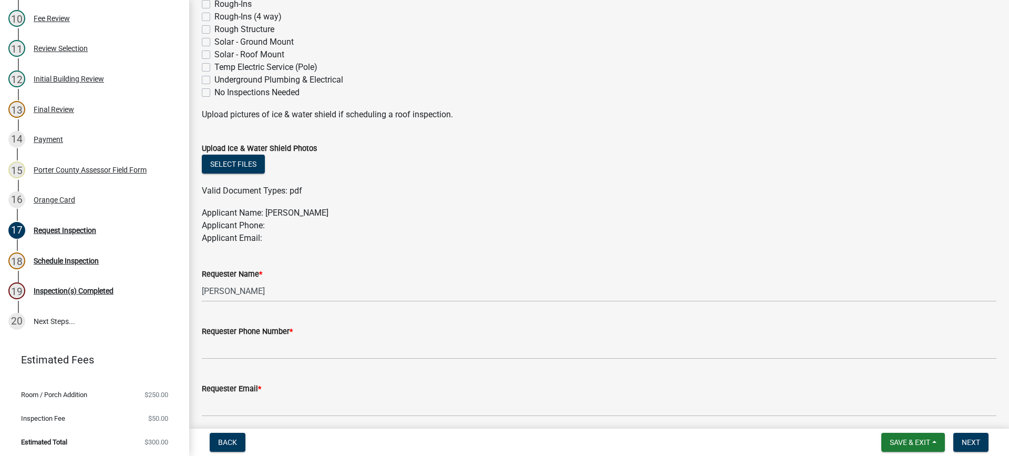
scroll to position [526, 0]
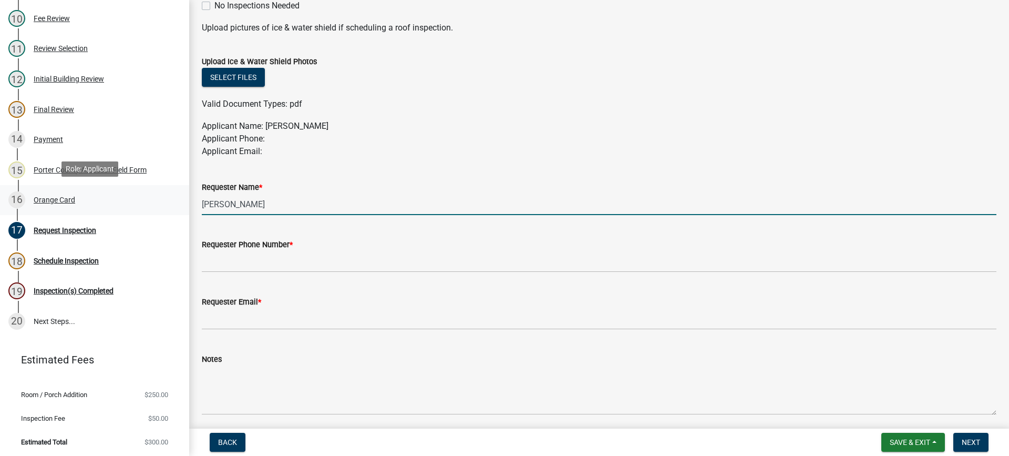
drag, startPoint x: 270, startPoint y: 207, endPoint x: 142, endPoint y: 205, distance: 127.7
click at [142, 205] on div "Building Permit EP-25-1117 Edit View Summary Notes 1 Building Permit Guide 2 Pa…" at bounding box center [504, 228] width 1009 height 456
type input "contractor"
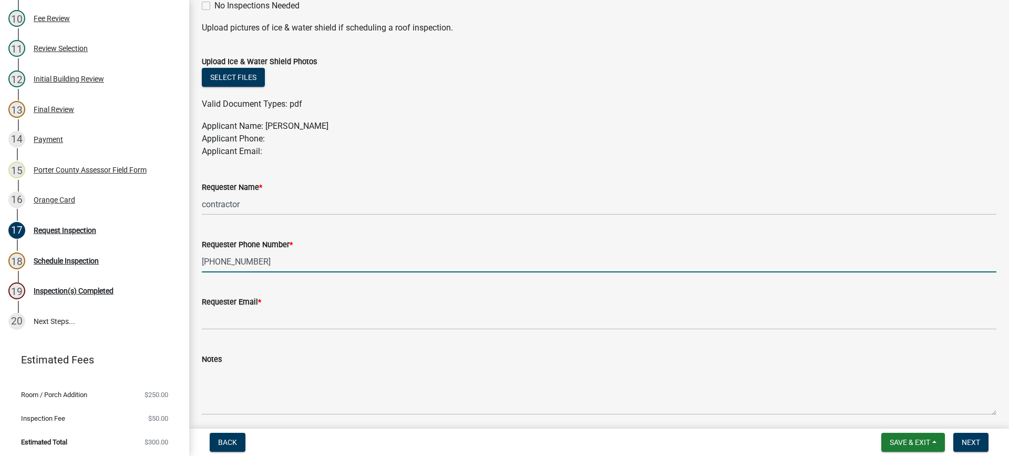
type input "773-909-2948"
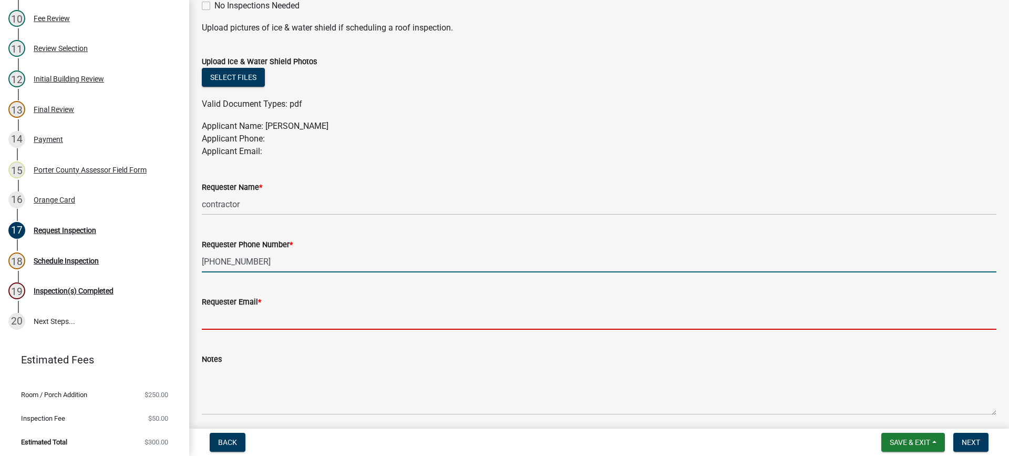
click at [256, 314] on input "Requester Email *" at bounding box center [599, 319] width 795 height 22
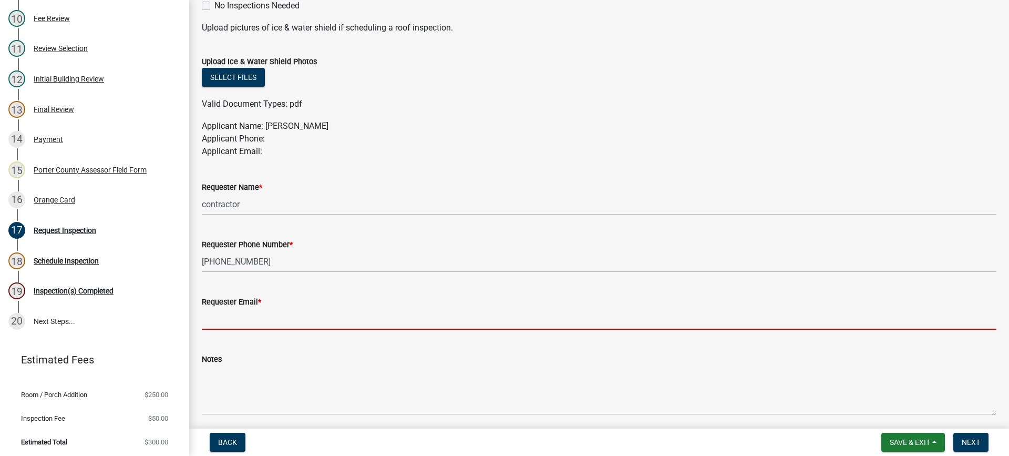
type input "[EMAIL_ADDRESS][DOMAIN_NAME]"
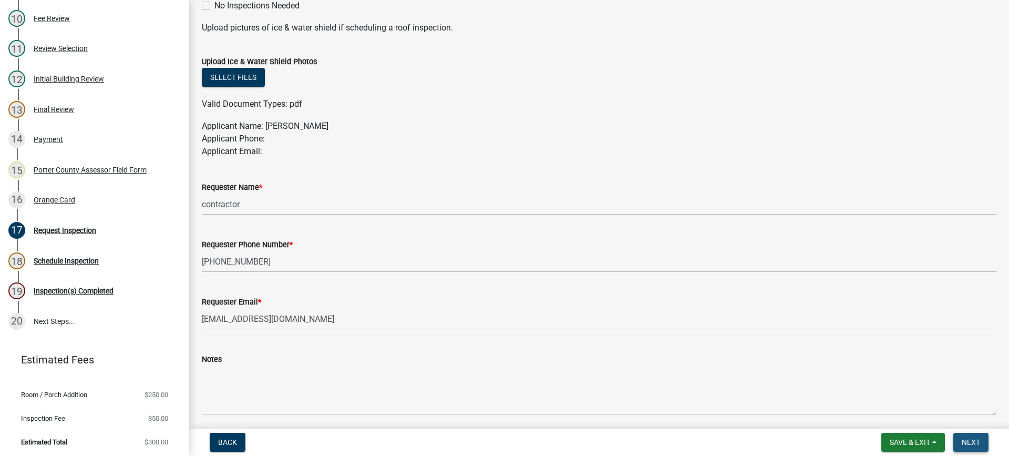
click at [972, 443] on span "Next" at bounding box center [971, 442] width 18 height 8
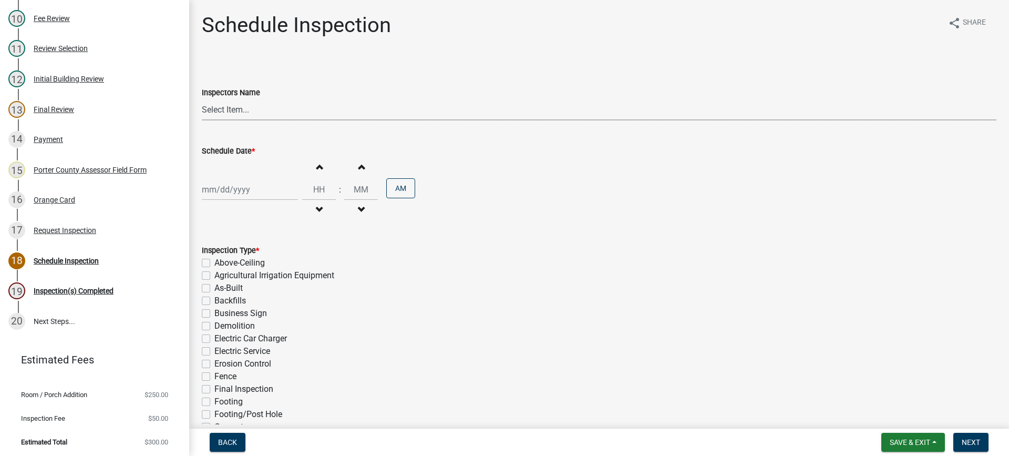
click at [212, 110] on select "Select Item... mhaller ([PERSON_NAME])" at bounding box center [599, 110] width 795 height 22
select select "ca350da2-795e-4cf8-941d-46ff53e354ae"
click at [202, 99] on select "Select Item... mhaller ([PERSON_NAME])" at bounding box center [599, 110] width 795 height 22
click at [238, 188] on div at bounding box center [250, 190] width 96 height 22
select select "9"
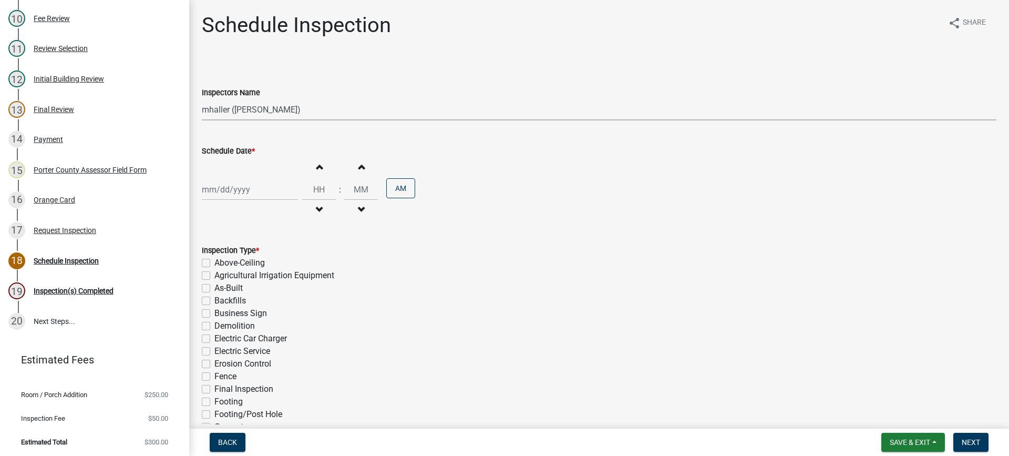
select select "2025"
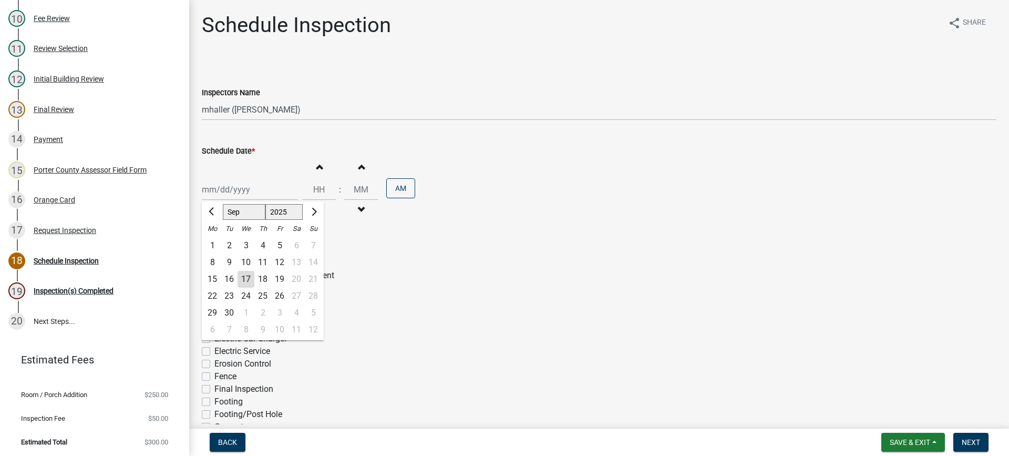
click at [209, 295] on div "22" at bounding box center [212, 296] width 17 height 17
type input "09/22/2025"
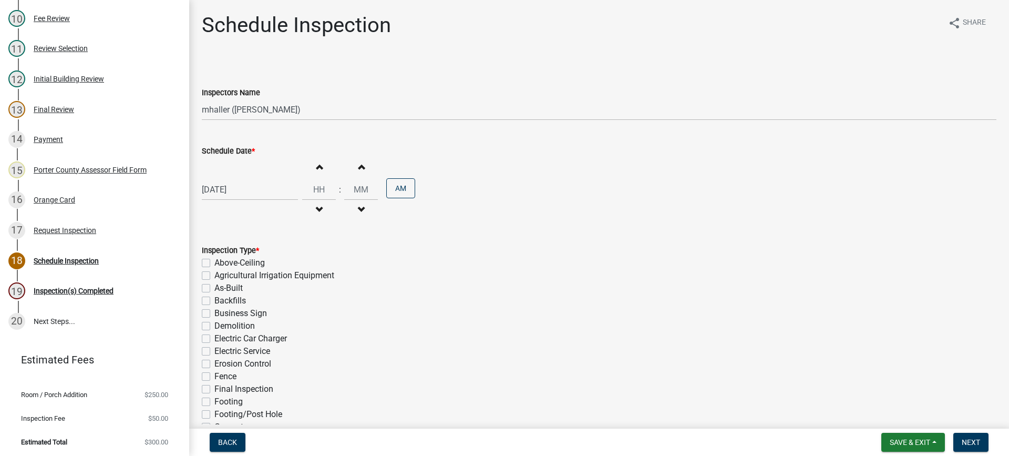
drag, startPoint x: 207, startPoint y: 388, endPoint x: 233, endPoint y: 387, distance: 26.8
click at [214, 388] on label "Final Inspection" at bounding box center [243, 389] width 59 height 13
click at [214, 388] on input "Final Inspection" at bounding box center [217, 386] width 7 height 7
checkbox input "true"
checkbox input "false"
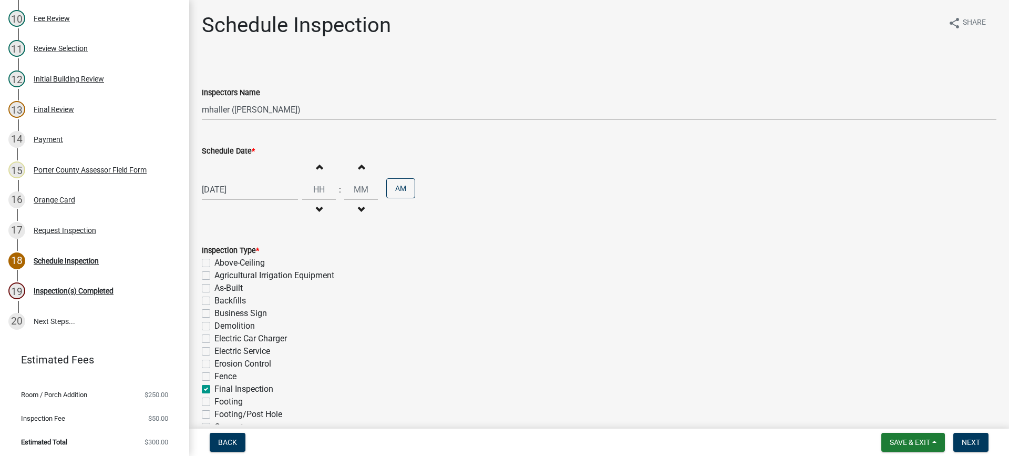
checkbox input "false"
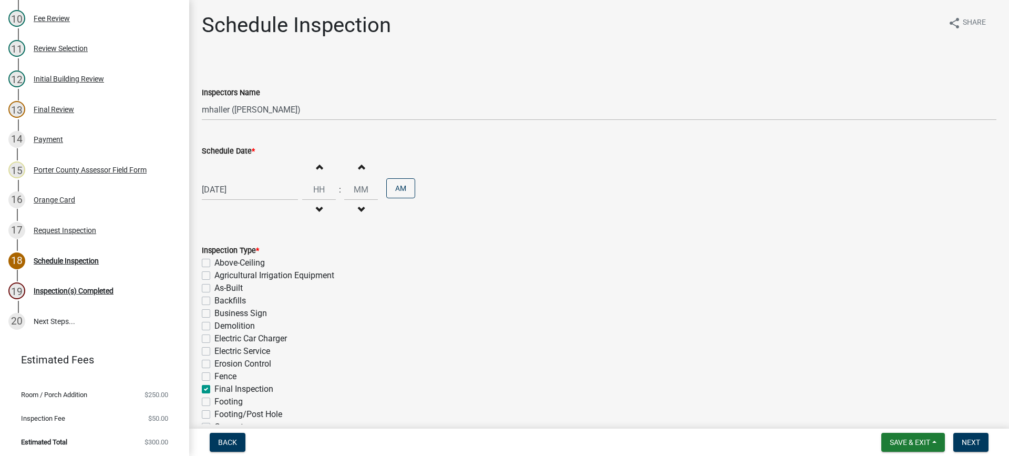
checkbox input "false"
checkbox input "true"
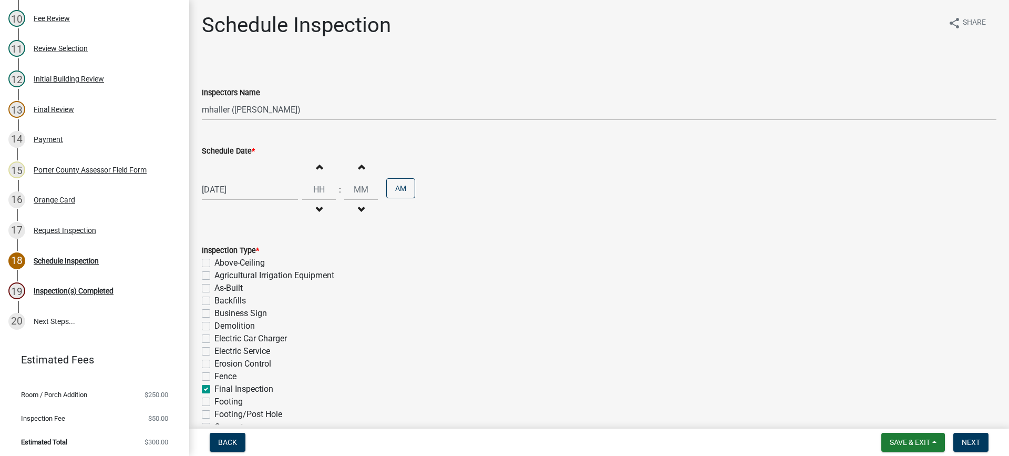
checkbox input "false"
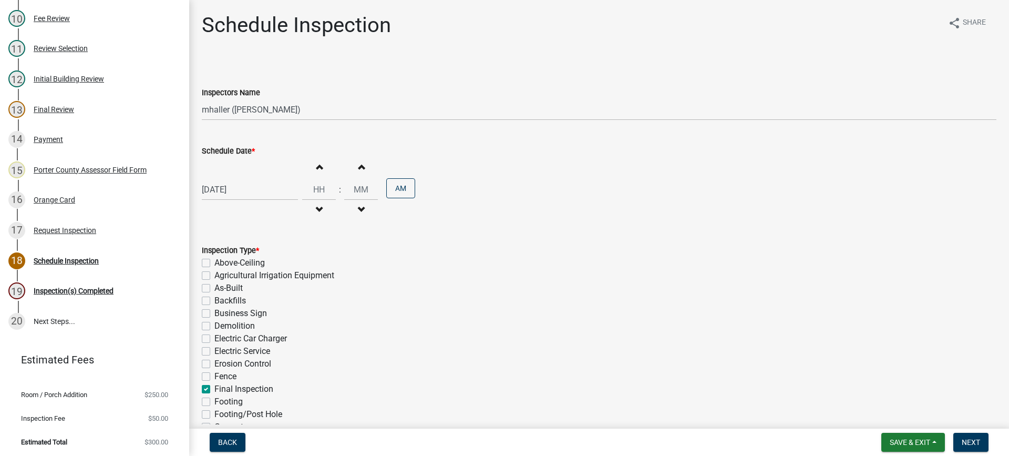
checkbox input "false"
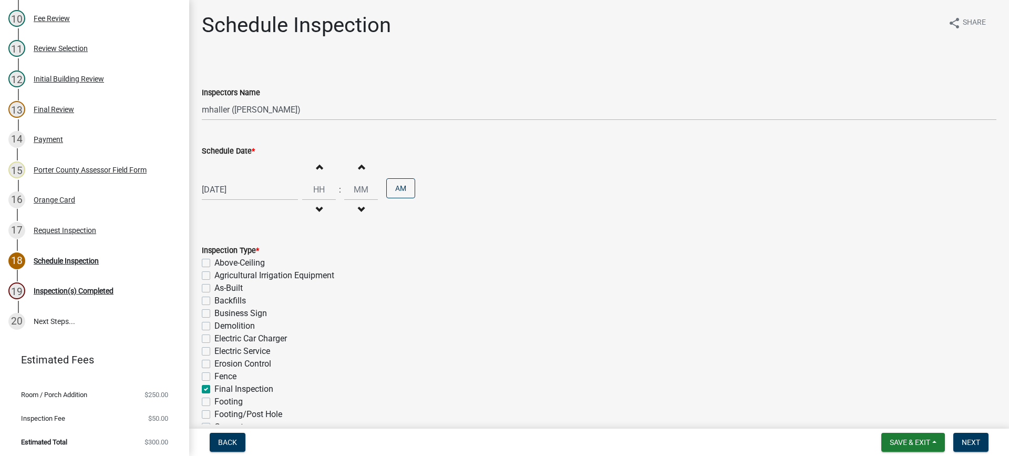
checkbox input "false"
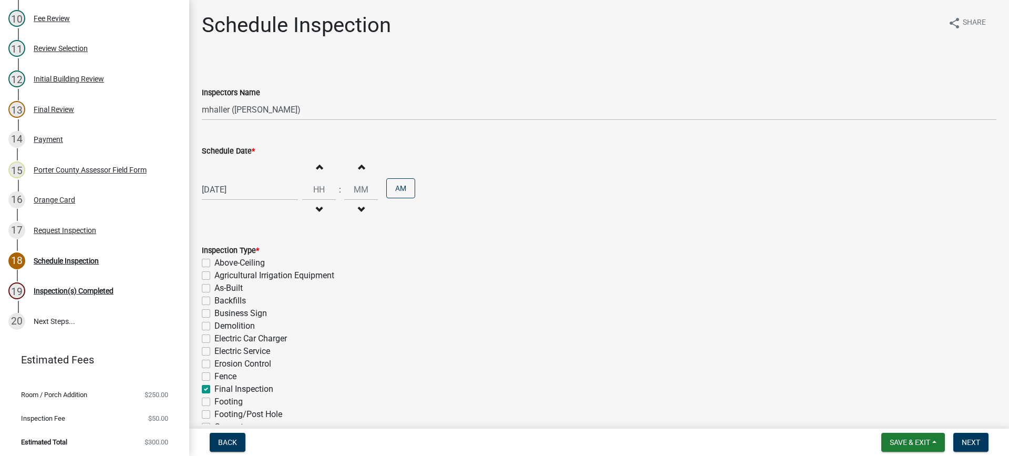
checkbox input "false"
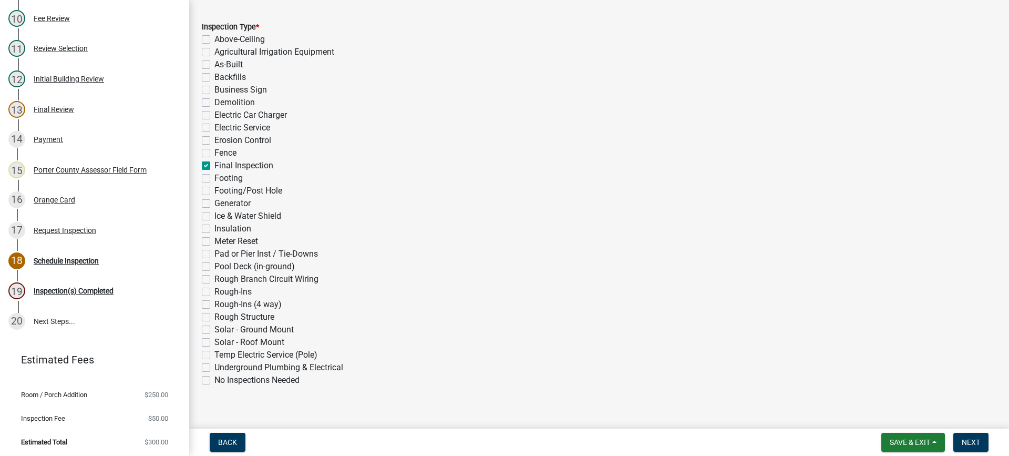
scroll to position [236, 0]
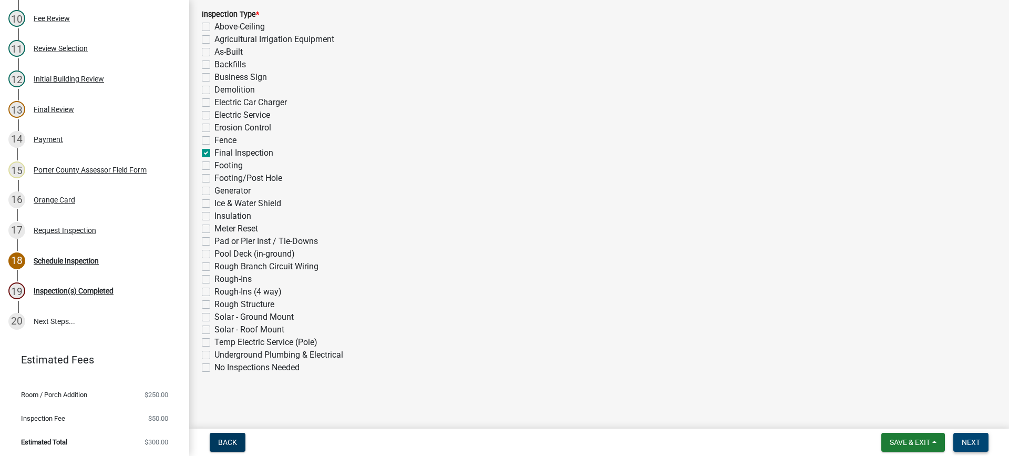
click at [971, 439] on span "Next" at bounding box center [971, 442] width 18 height 8
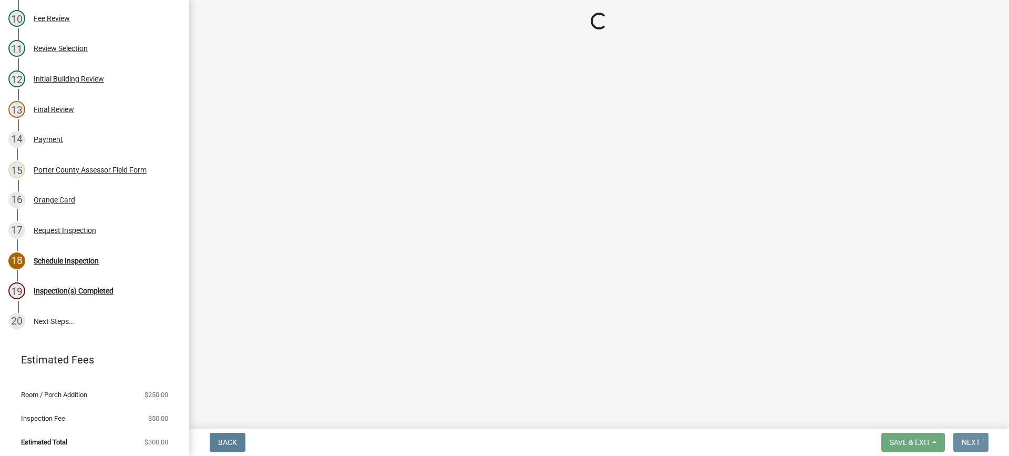
scroll to position [0, 0]
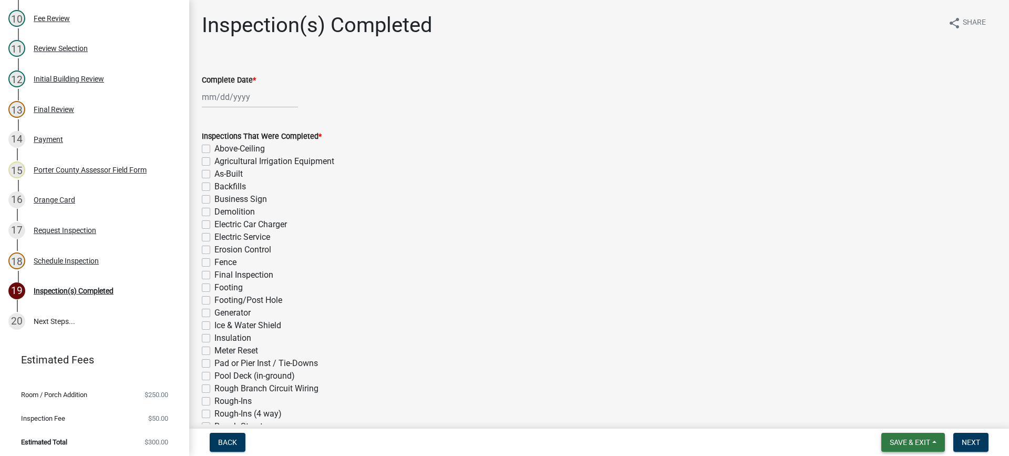
click at [906, 442] on span "Save & Exit" at bounding box center [910, 442] width 40 height 8
click at [907, 417] on button "Save & Exit" at bounding box center [903, 414] width 84 height 25
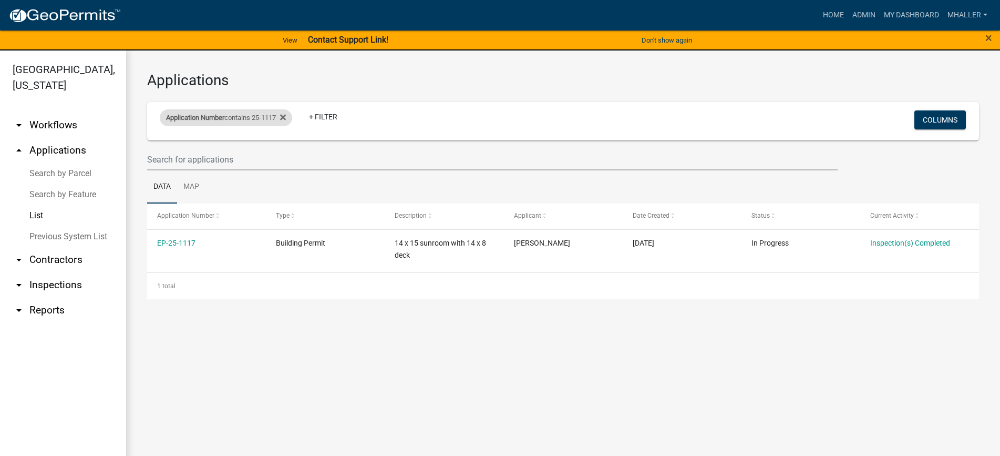
click at [224, 114] on span "Application Number" at bounding box center [195, 118] width 58 height 8
click at [226, 157] on input "25-1117" at bounding box center [230, 157] width 96 height 22
type input "25-"
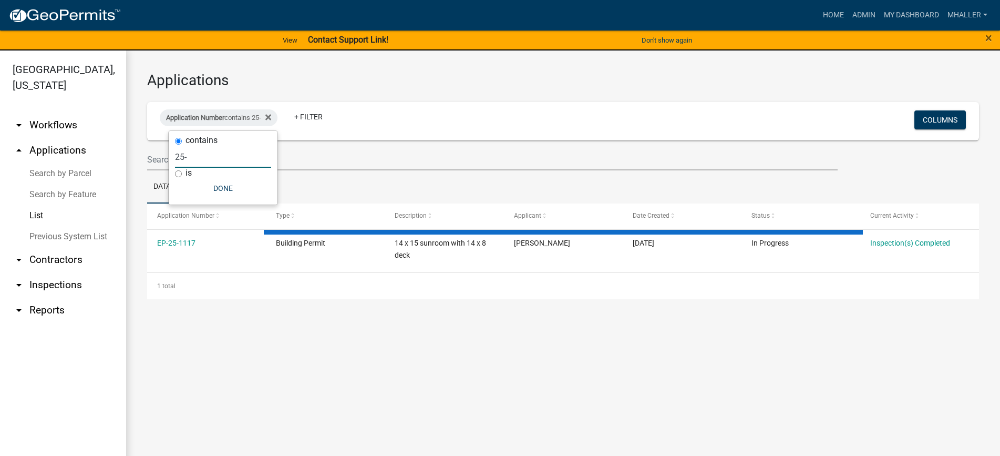
select select "1: 25"
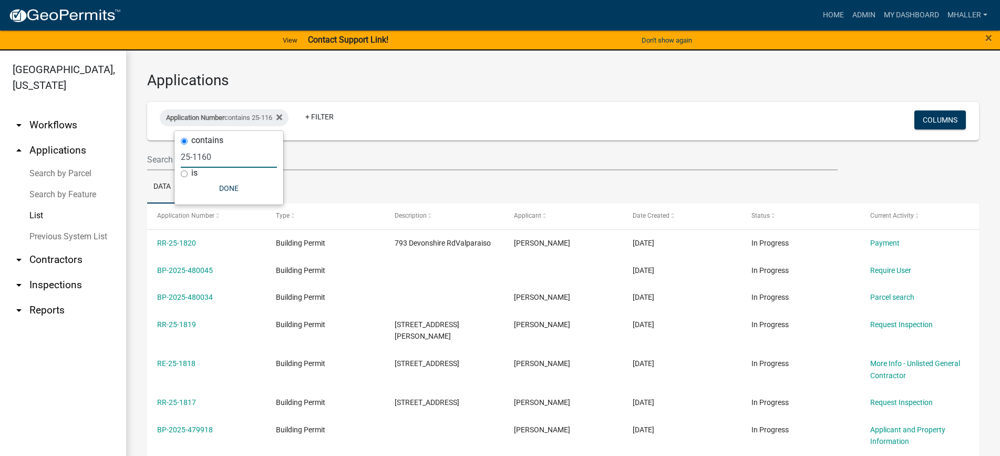
type input "25-1160"
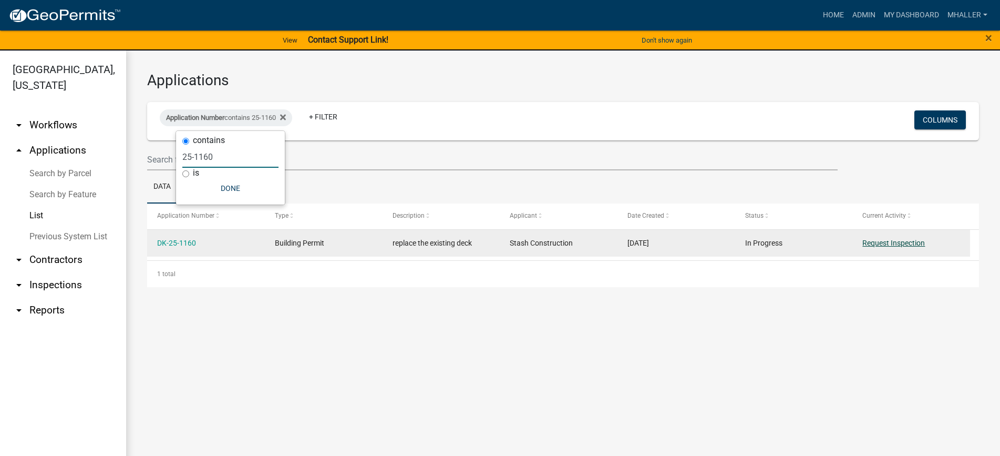
click at [873, 244] on link "Request Inspection" at bounding box center [894, 243] width 63 height 8
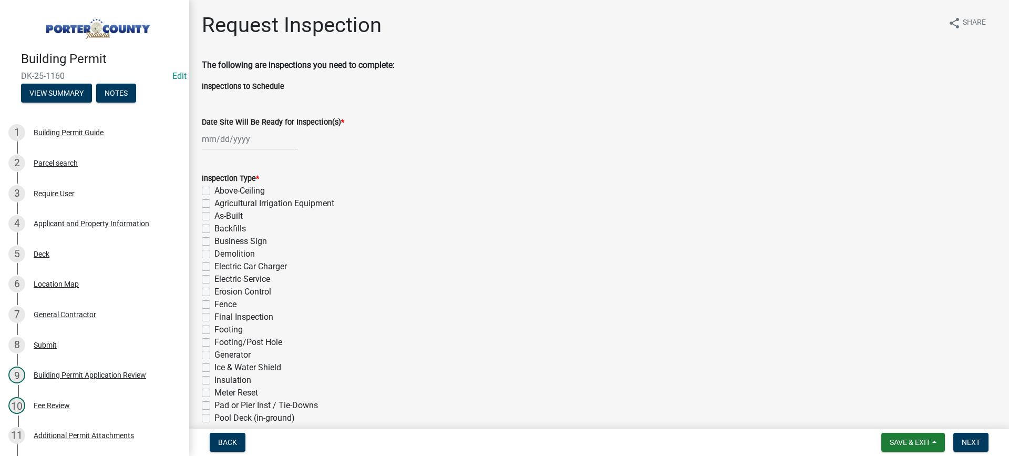
select select "9"
select select "2025"
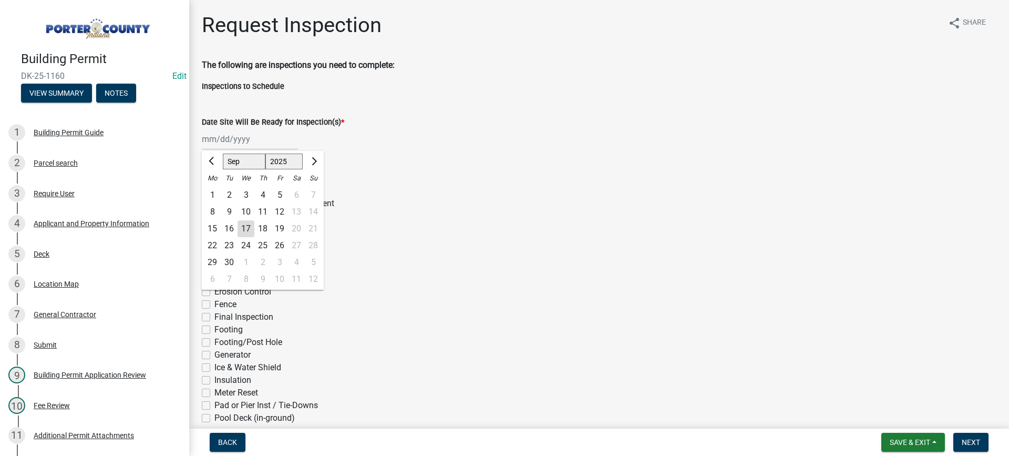
click at [232, 139] on div "[PERSON_NAME] Feb Mar Apr [PERSON_NAME][DATE] Oct Nov [DATE] 1526 1527 1528 152…" at bounding box center [250, 139] width 96 height 22
click at [242, 227] on div "17" at bounding box center [246, 228] width 17 height 17
type input "[DATE]"
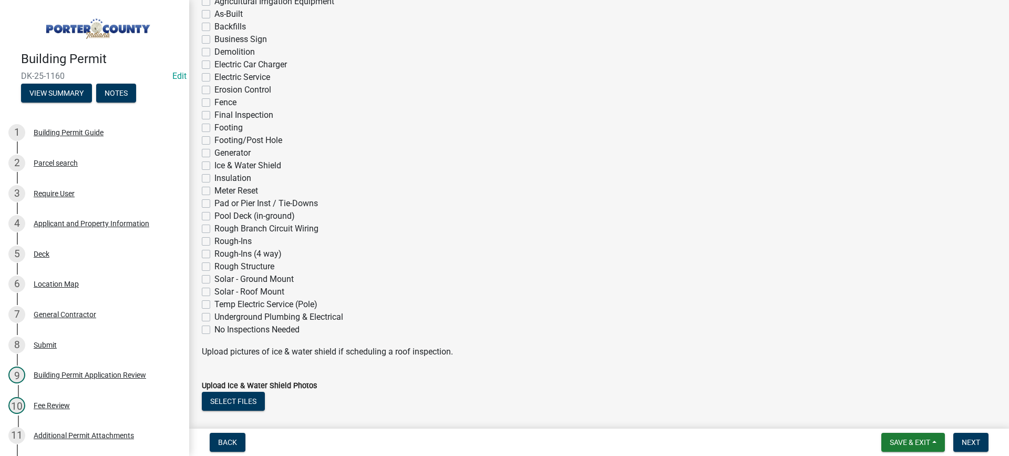
scroll to position [210, 0]
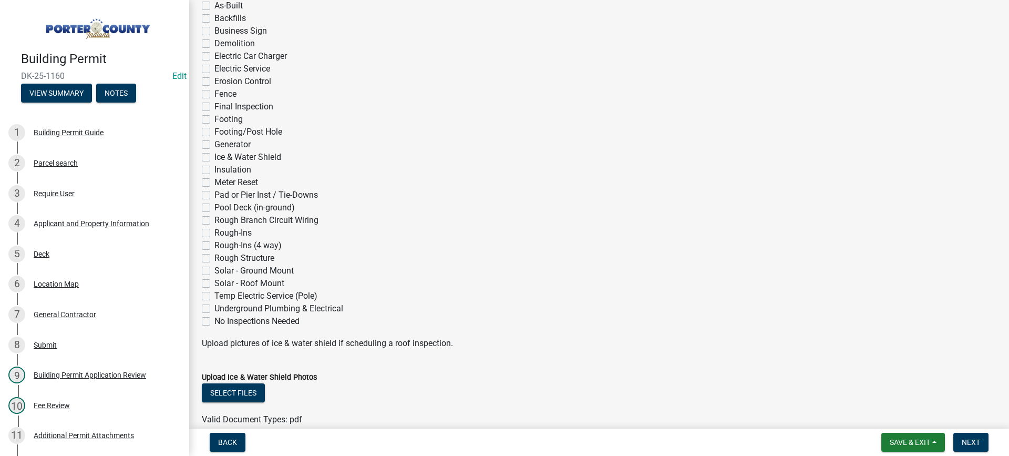
click at [214, 105] on label "Final Inspection" at bounding box center [243, 106] width 59 height 13
click at [214, 105] on input "Final Inspection" at bounding box center [217, 103] width 7 height 7
checkbox input "true"
checkbox input "false"
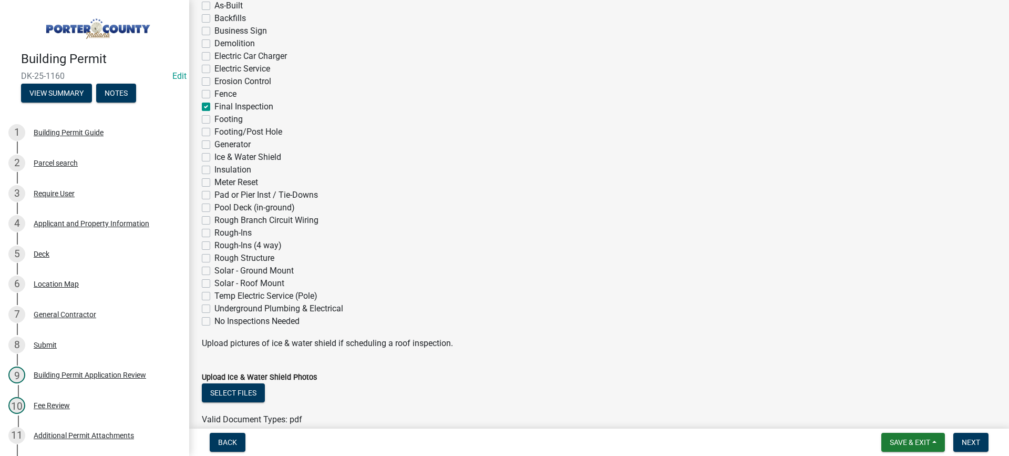
checkbox input "false"
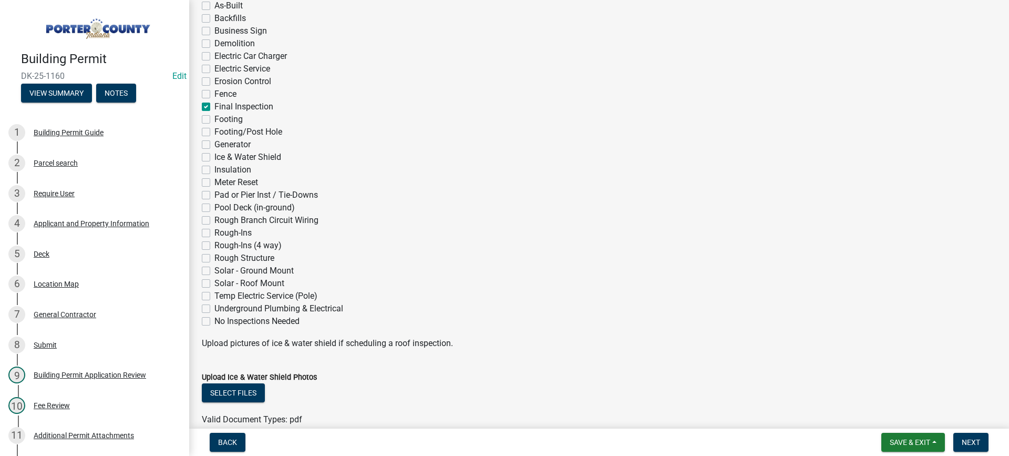
checkbox input "false"
checkbox input "true"
checkbox input "false"
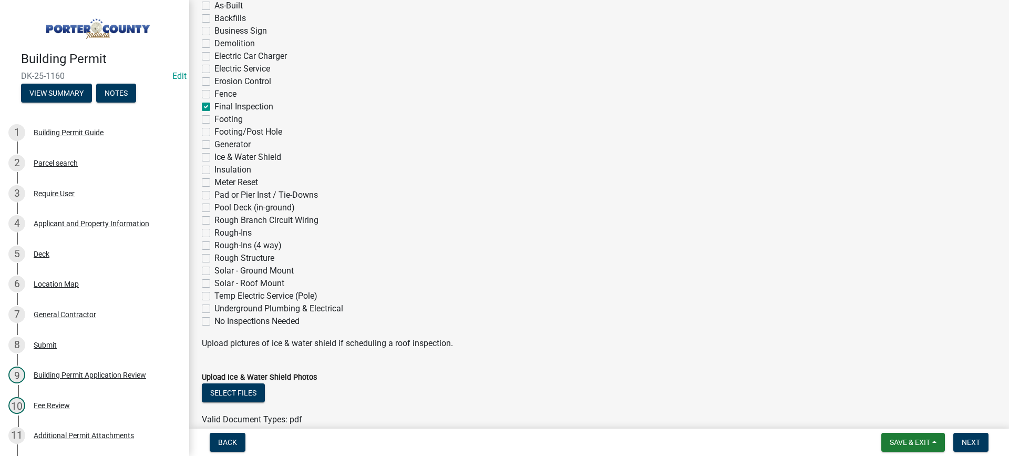
checkbox input "false"
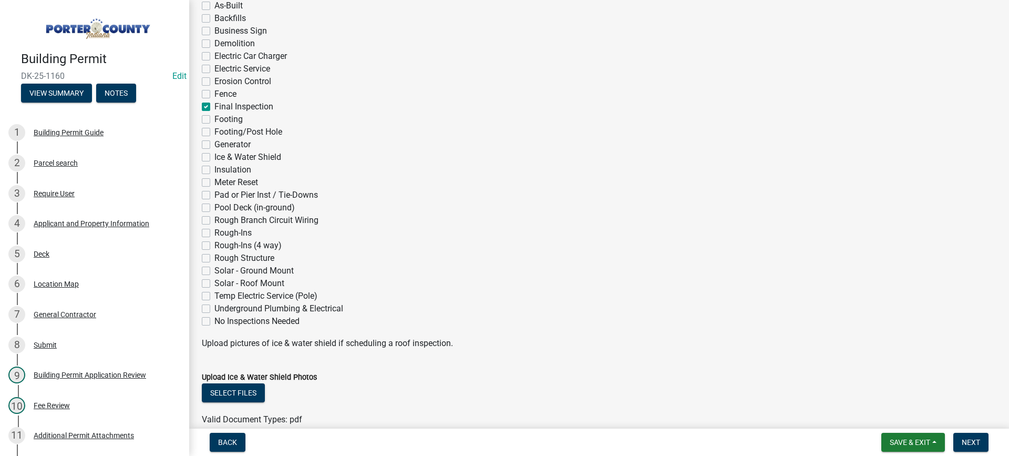
checkbox input "false"
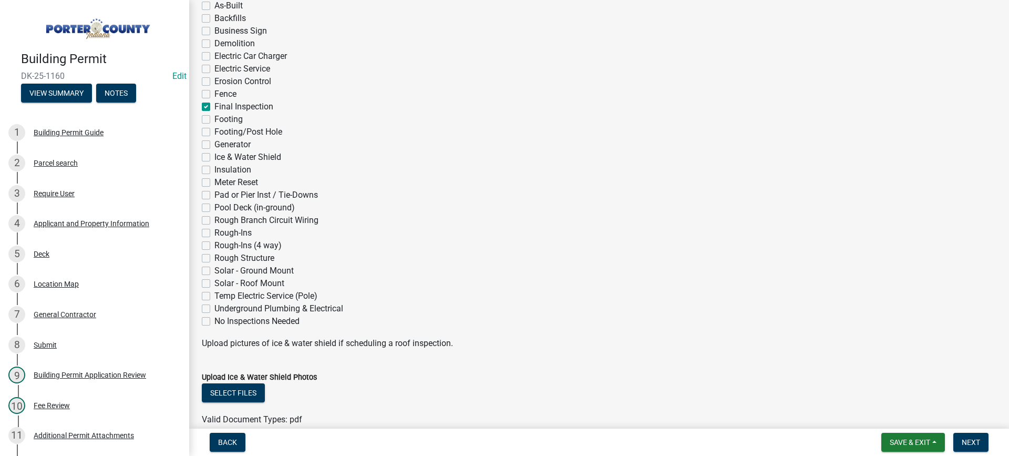
checkbox input "false"
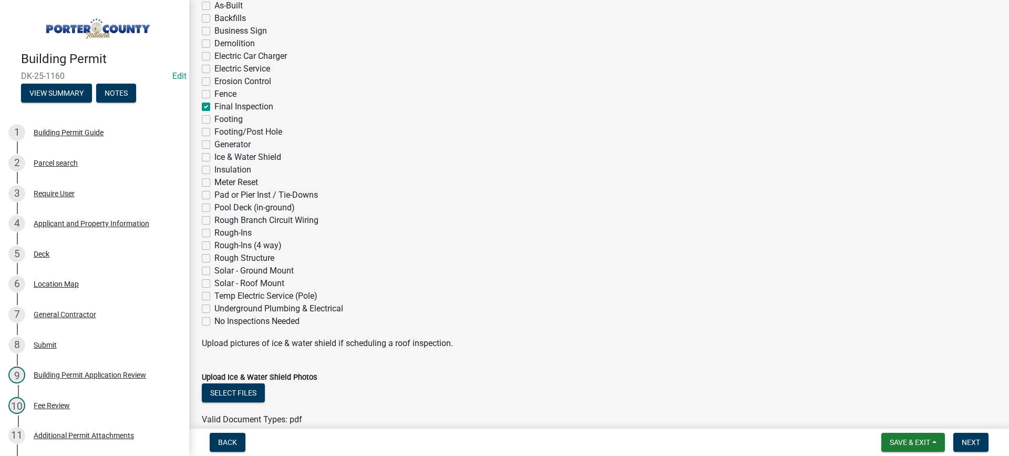
checkbox input "false"
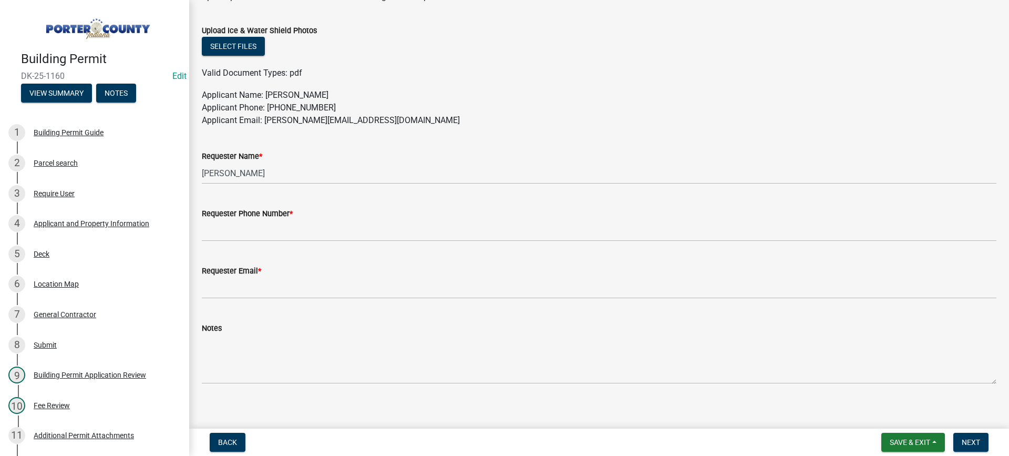
scroll to position [566, 0]
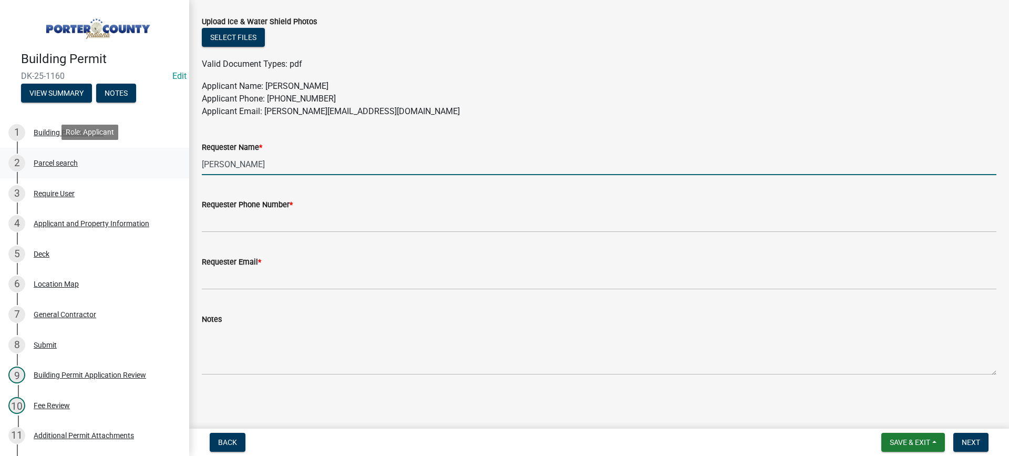
drag, startPoint x: 274, startPoint y: 157, endPoint x: 166, endPoint y: 167, distance: 108.8
click at [166, 167] on div "Building Permit DK-25-1160 Edit View Summary Notes 1 Building Permit Guide 2 Pa…" at bounding box center [504, 228] width 1009 height 456
type input "stash guy"
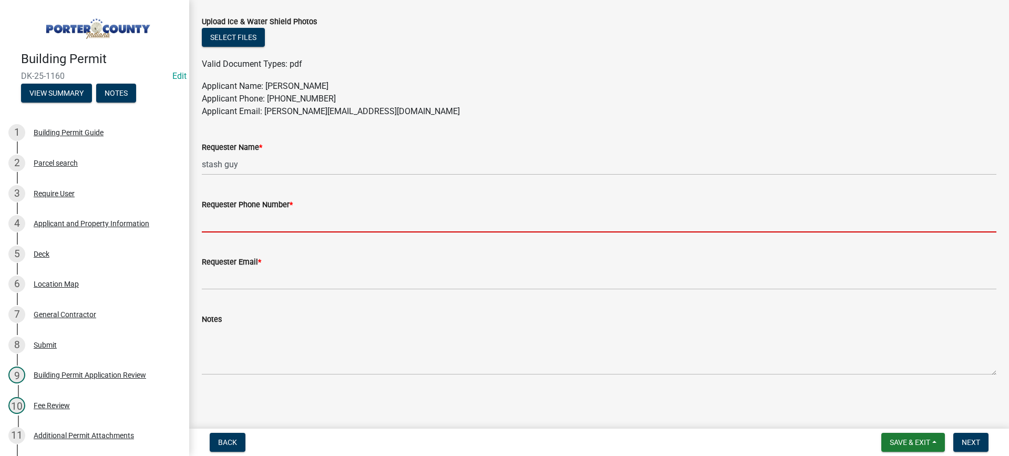
click at [227, 221] on input "Requester Phone Number *" at bounding box center [599, 222] width 795 height 22
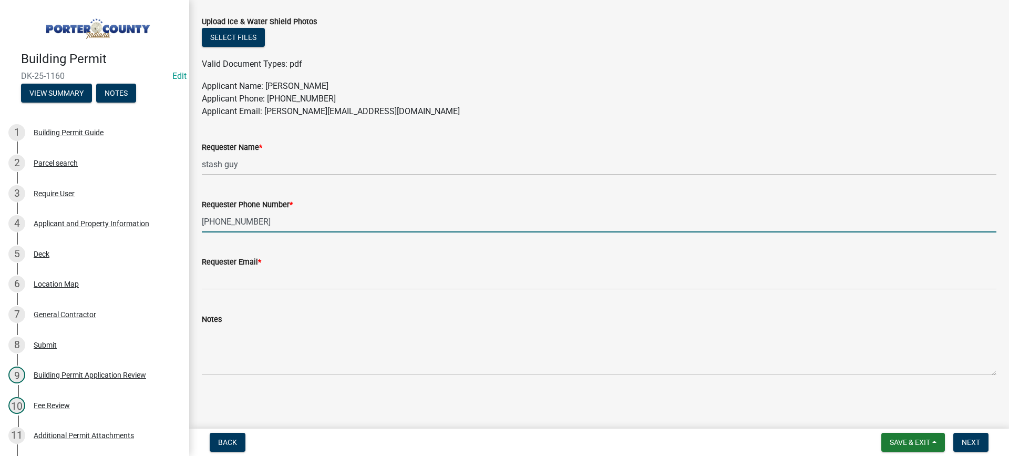
type input "219-510-7646"
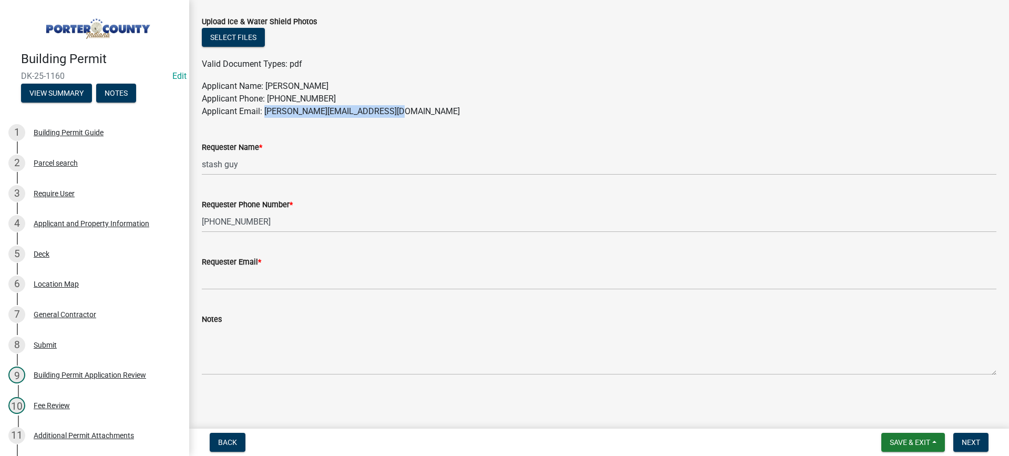
drag, startPoint x: 383, startPoint y: 107, endPoint x: 266, endPoint y: 109, distance: 116.7
click at [266, 109] on p "Applicant Name: Kristina Ilic Applicant Phone: 219-924-0266 Applicant Email: kr…" at bounding box center [599, 99] width 795 height 38
copy p "kristina@stashconstruction.com"
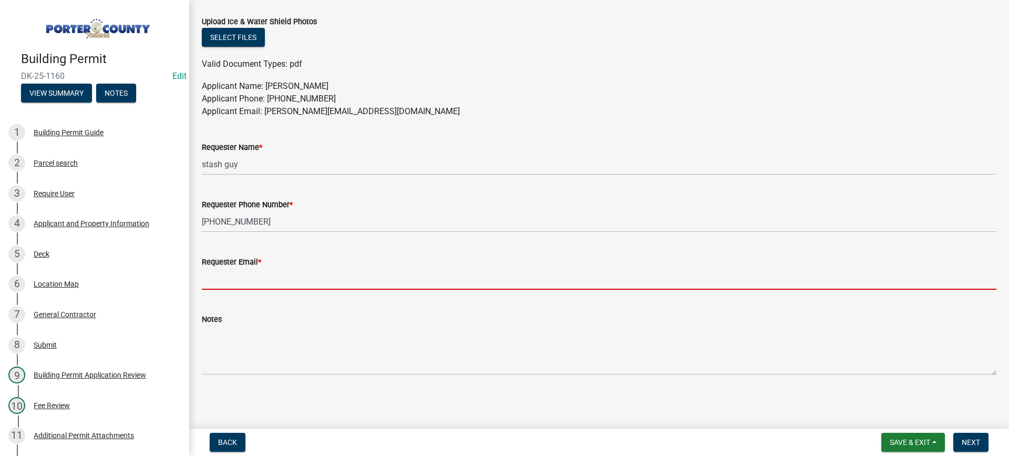
click at [281, 284] on input "Requester Email *" at bounding box center [599, 279] width 795 height 22
paste input "kristina@stashconstruction.com"
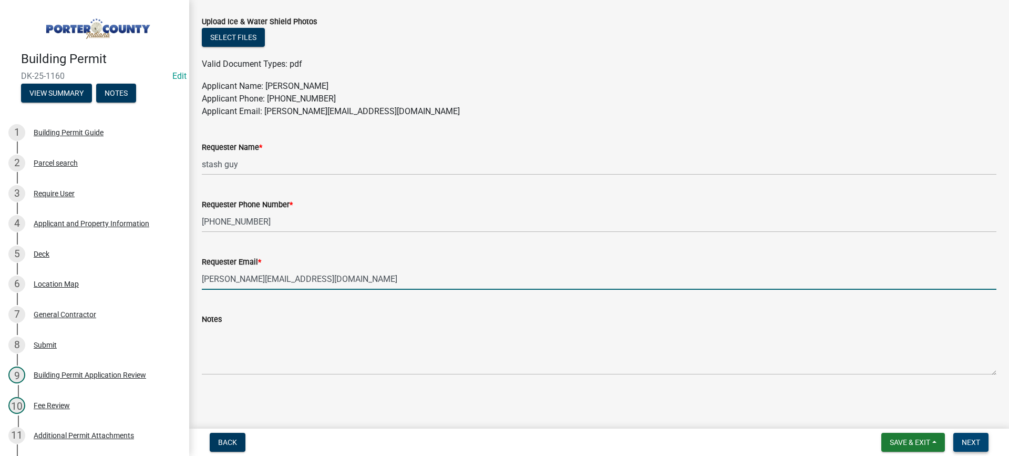
type input "kristina@stashconstruction.com"
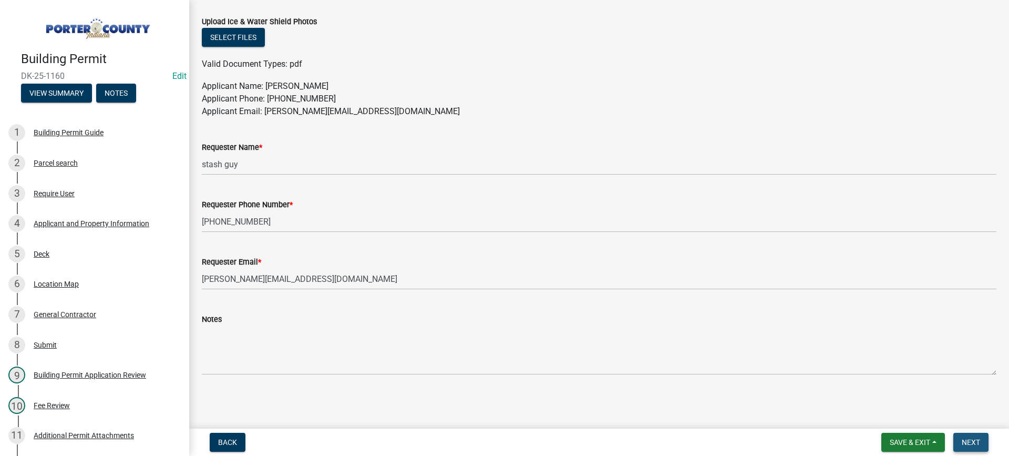
click at [976, 443] on span "Next" at bounding box center [971, 442] width 18 height 8
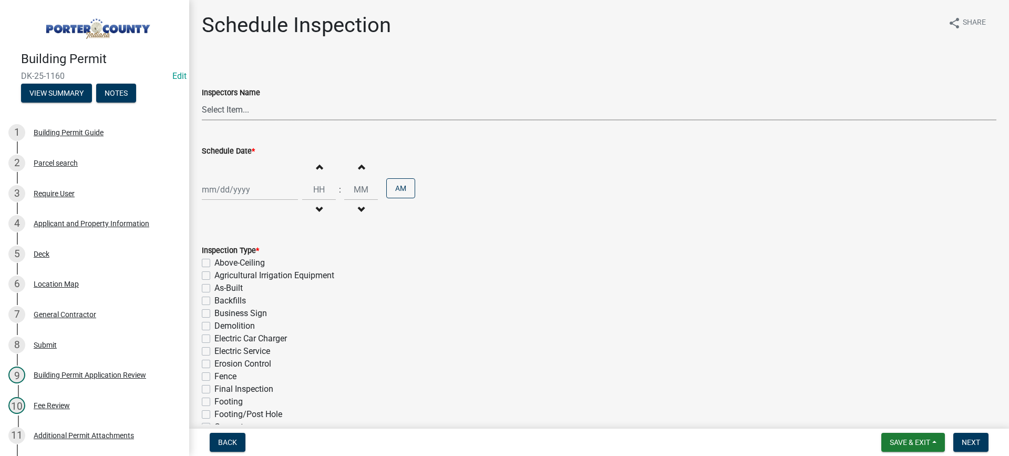
click at [233, 110] on select "Select Item... mhaller ([PERSON_NAME])" at bounding box center [599, 110] width 795 height 22
select select "ca350da2-795e-4cf8-941d-46ff53e354ae"
click at [202, 99] on select "Select Item... mhaller ([PERSON_NAME])" at bounding box center [599, 110] width 795 height 22
click at [243, 192] on div at bounding box center [250, 190] width 96 height 22
select select "9"
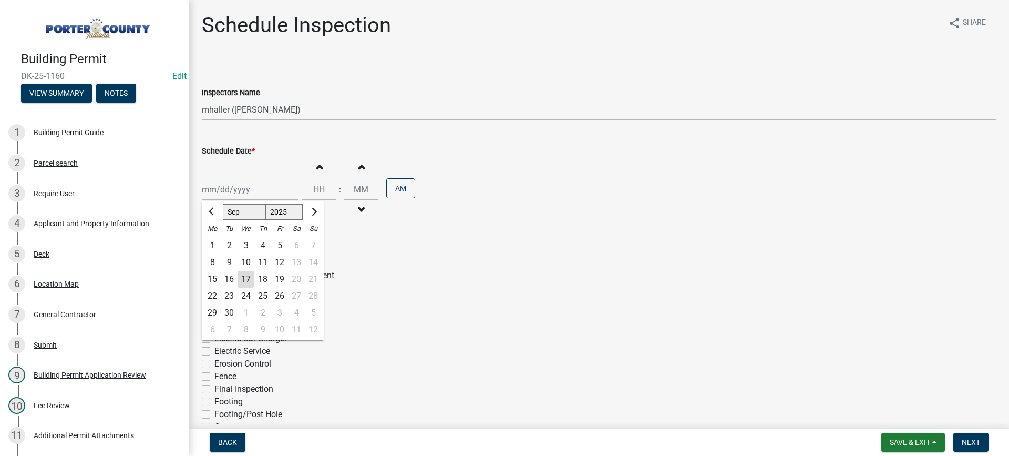
click at [263, 280] on div "18" at bounding box center [262, 279] width 17 height 17
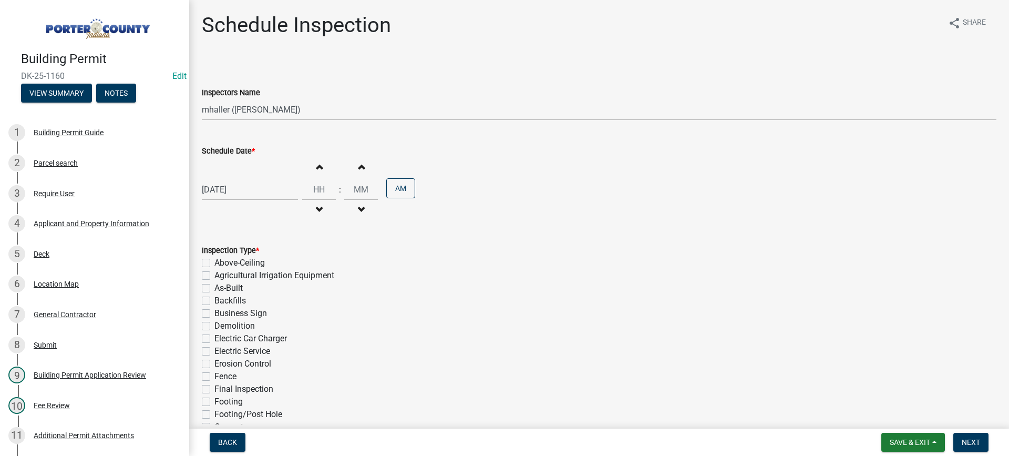
click at [214, 388] on label "Final Inspection" at bounding box center [243, 389] width 59 height 13
click at [214, 388] on input "Final Inspection" at bounding box center [217, 386] width 7 height 7
click at [242, 192] on div "[DATE]" at bounding box center [250, 190] width 96 height 22
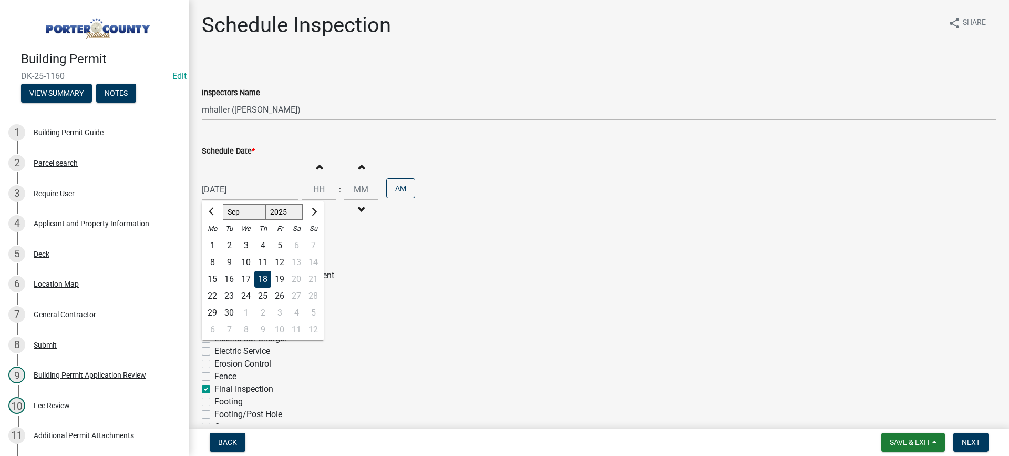
click at [280, 278] on div "19" at bounding box center [279, 279] width 17 height 17
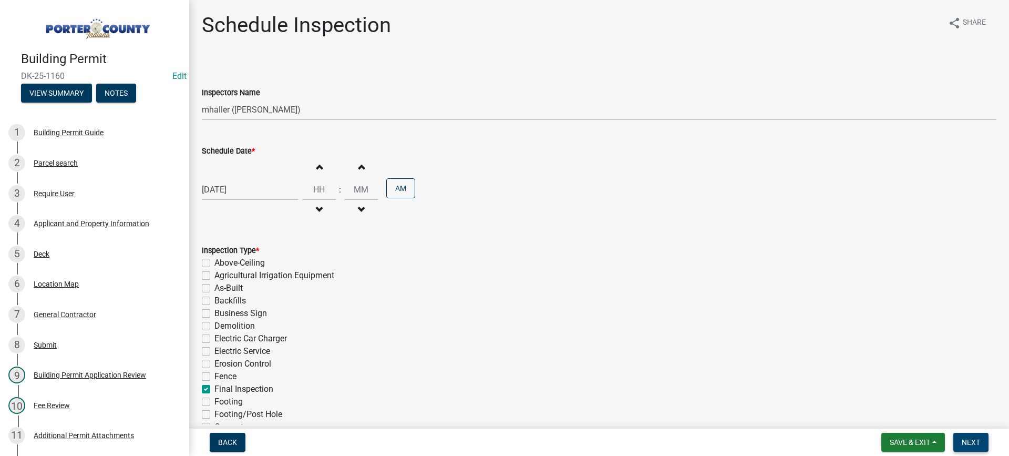
click at [969, 440] on span "Next" at bounding box center [971, 442] width 18 height 8
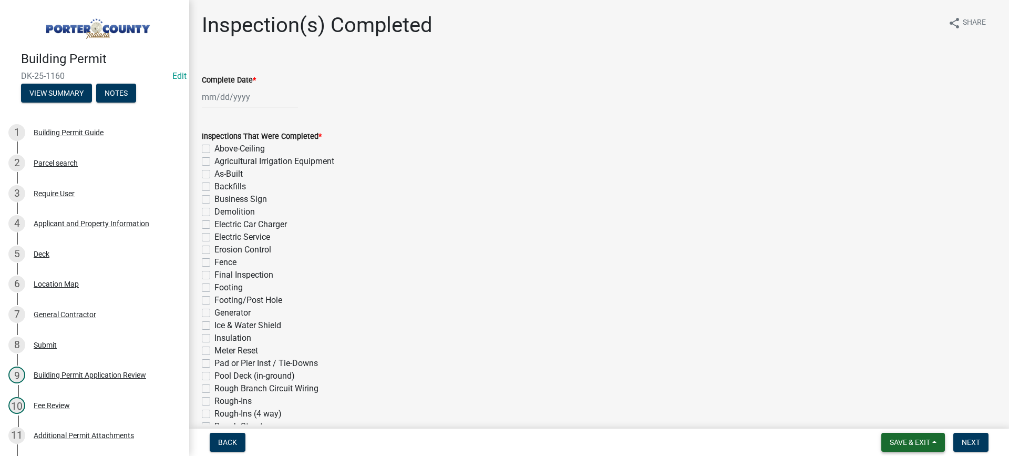
click at [893, 447] on button "Save & Exit" at bounding box center [913, 442] width 64 height 19
click at [885, 419] on button "Save & Exit" at bounding box center [903, 414] width 84 height 25
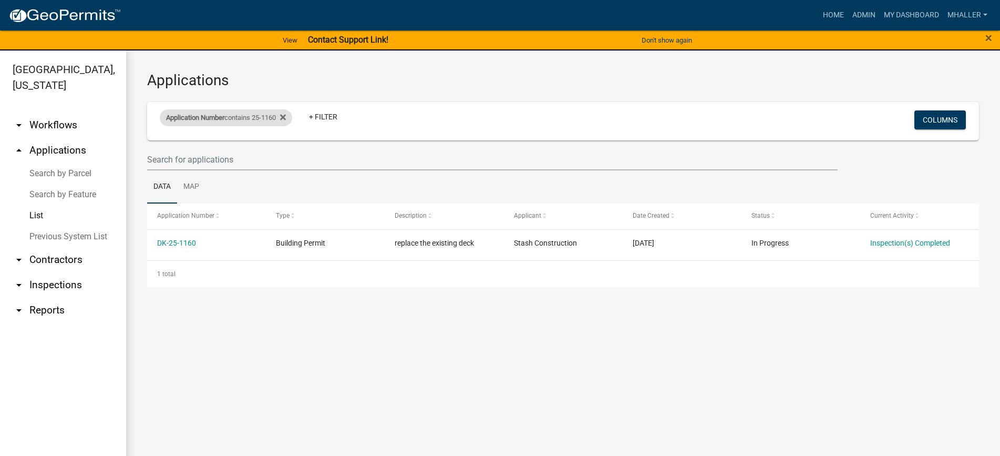
click at [247, 115] on div "Application Number contains 25-1160" at bounding box center [226, 117] width 132 height 17
click at [241, 152] on input "25-1160" at bounding box center [230, 157] width 96 height 22
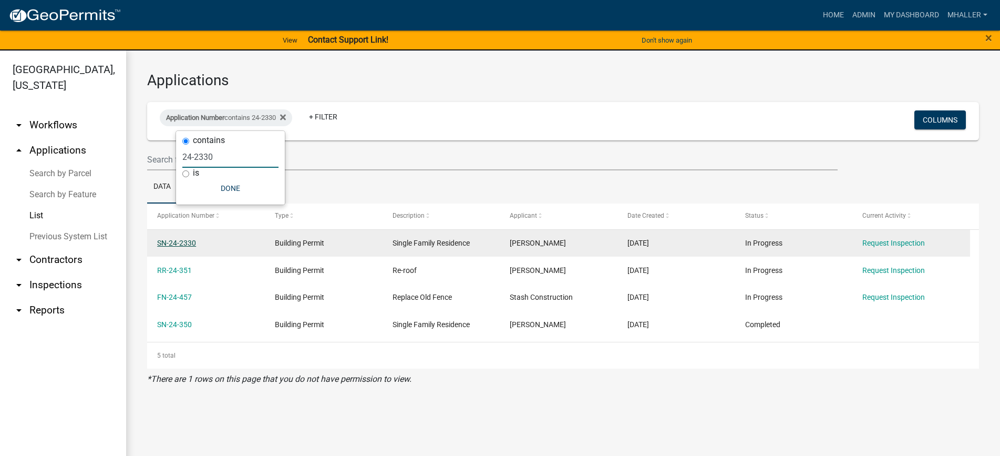
click at [187, 245] on link "SN-24-2330" at bounding box center [176, 243] width 39 height 8
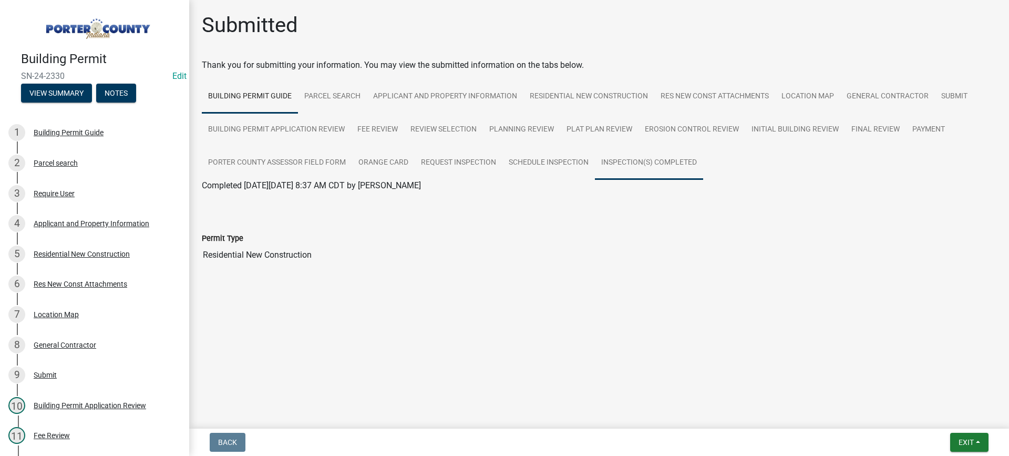
click at [622, 159] on link "Inspection(s) Completed" at bounding box center [649, 163] width 108 height 34
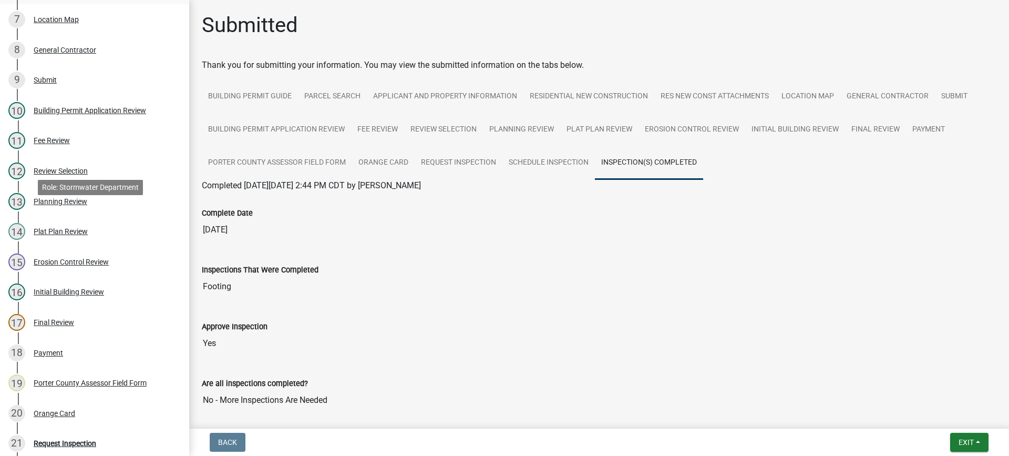
scroll to position [368, 0]
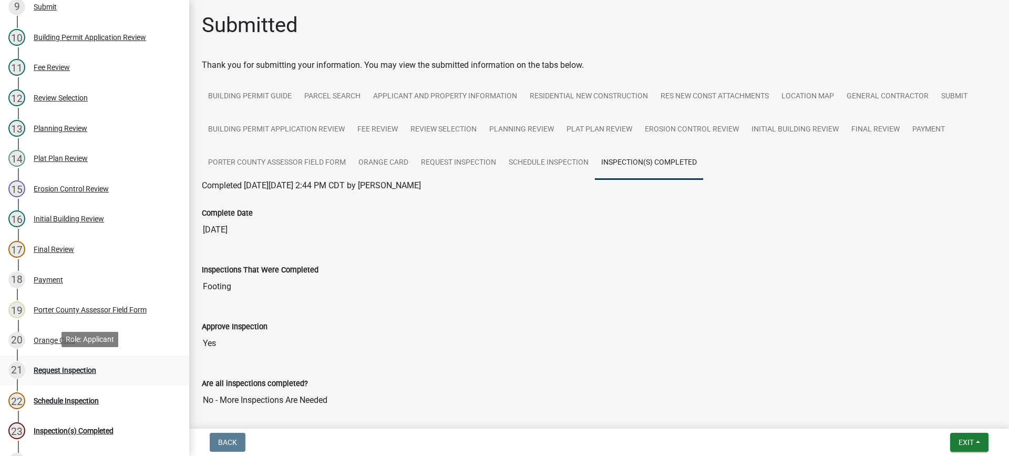
click at [79, 369] on div "Request Inspection" at bounding box center [65, 369] width 63 height 7
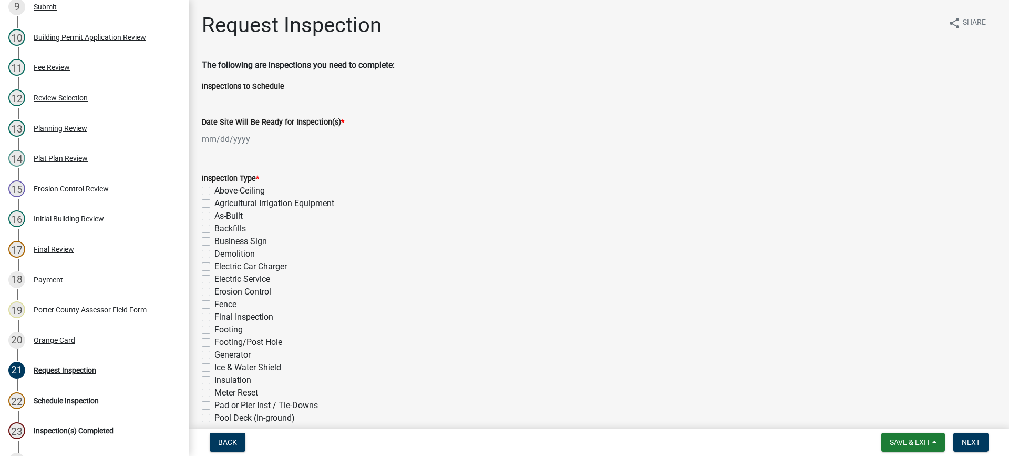
click at [240, 135] on div at bounding box center [250, 139] width 96 height 22
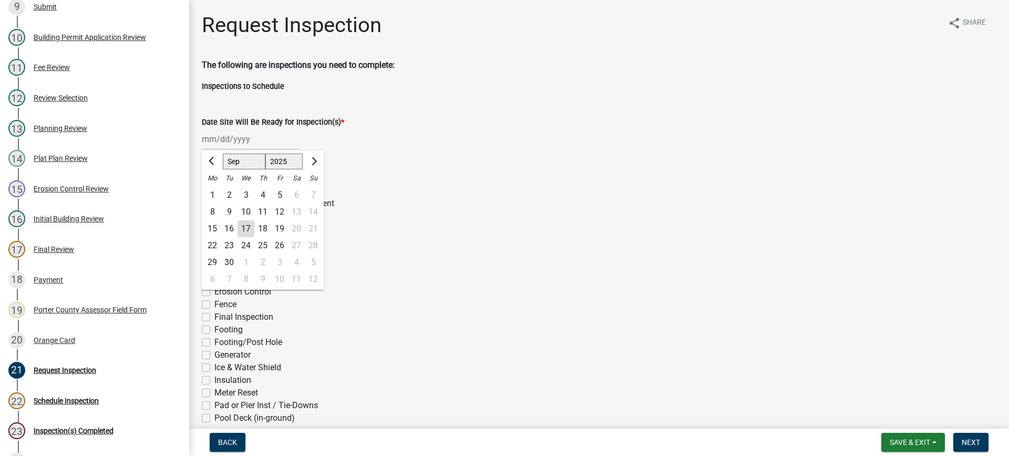
click at [250, 226] on div "17" at bounding box center [246, 228] width 17 height 17
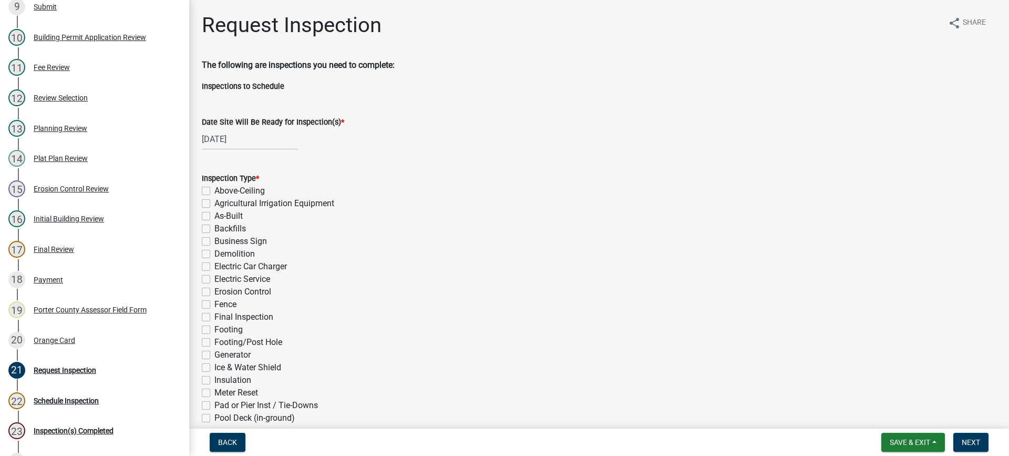
click at [214, 278] on label "Electric Service" at bounding box center [242, 279] width 56 height 13
click at [214, 278] on input "Electric Service" at bounding box center [217, 276] width 7 height 7
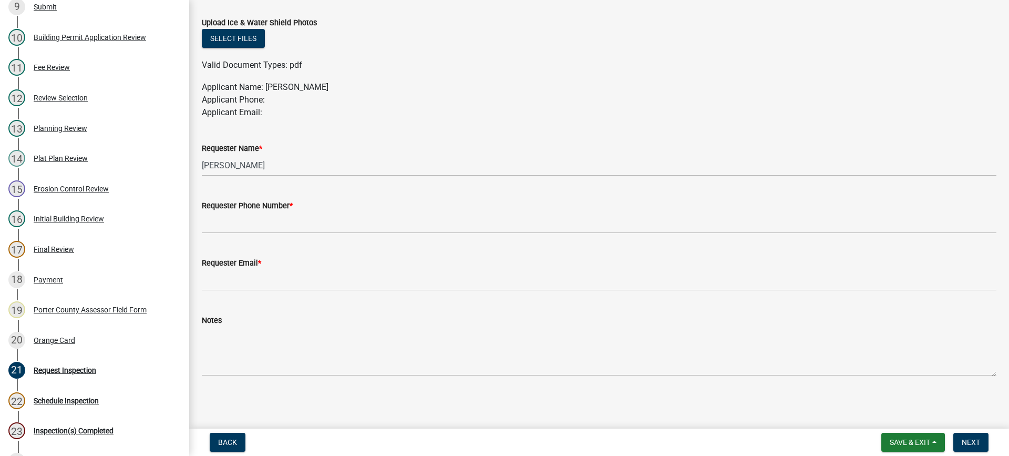
scroll to position [566, 0]
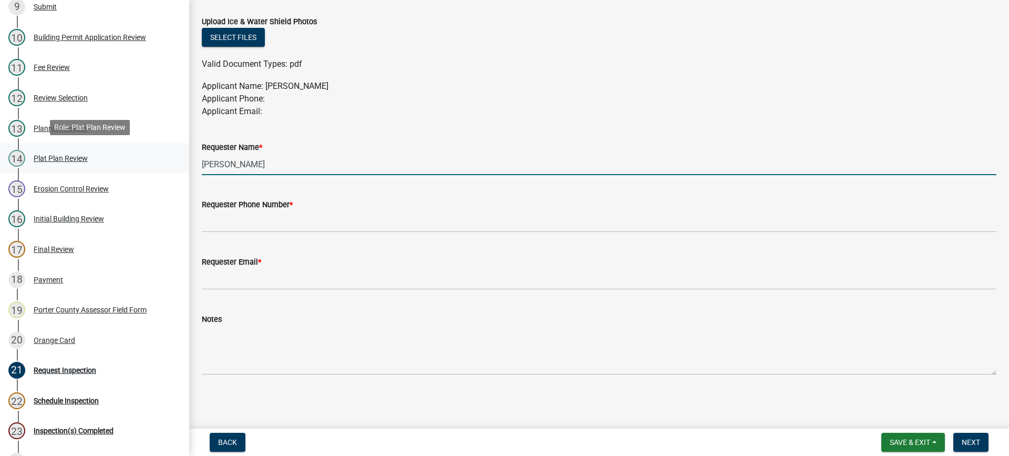
drag, startPoint x: 180, startPoint y: 164, endPoint x: 153, endPoint y: 165, distance: 27.3
click at [153, 165] on div "Building Permit SN-24-2330 Edit View Summary Notes 1 Building Permit Guide 2 Pa…" at bounding box center [504, 228] width 1009 height 456
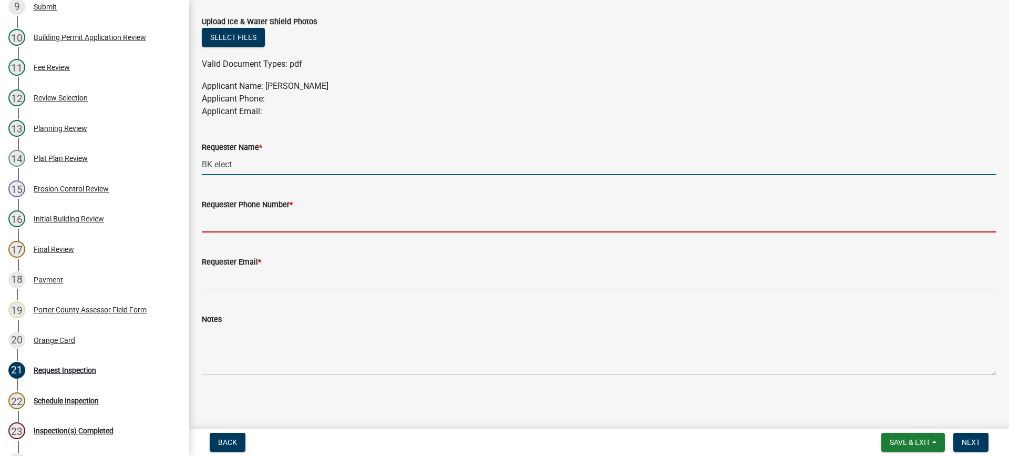
click at [231, 220] on input "Requester Phone Number *" at bounding box center [599, 222] width 795 height 22
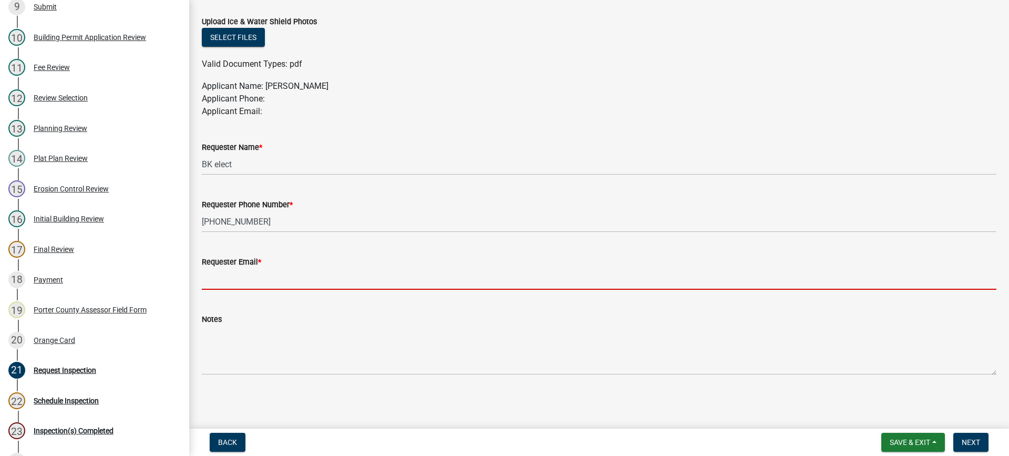
click at [274, 276] on input "Requester Email *" at bounding box center [599, 279] width 795 height 22
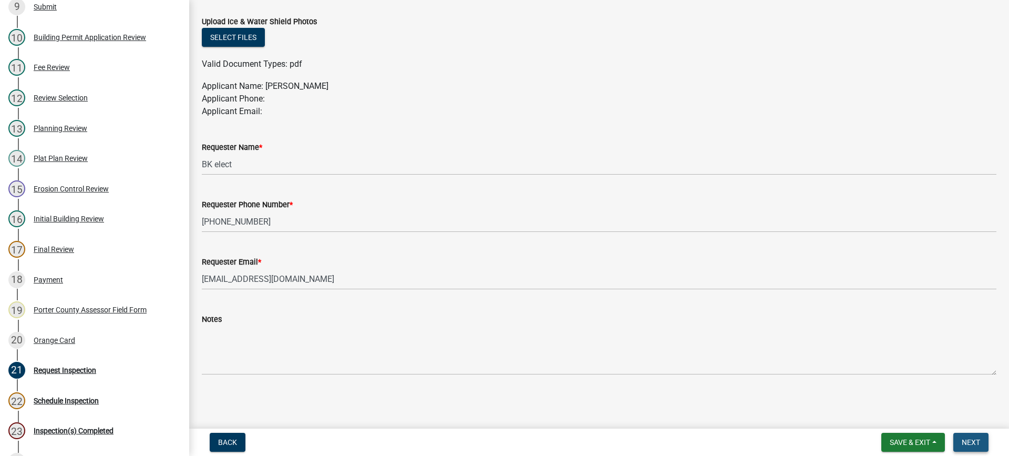
click at [961, 442] on button "Next" at bounding box center [970, 442] width 35 height 19
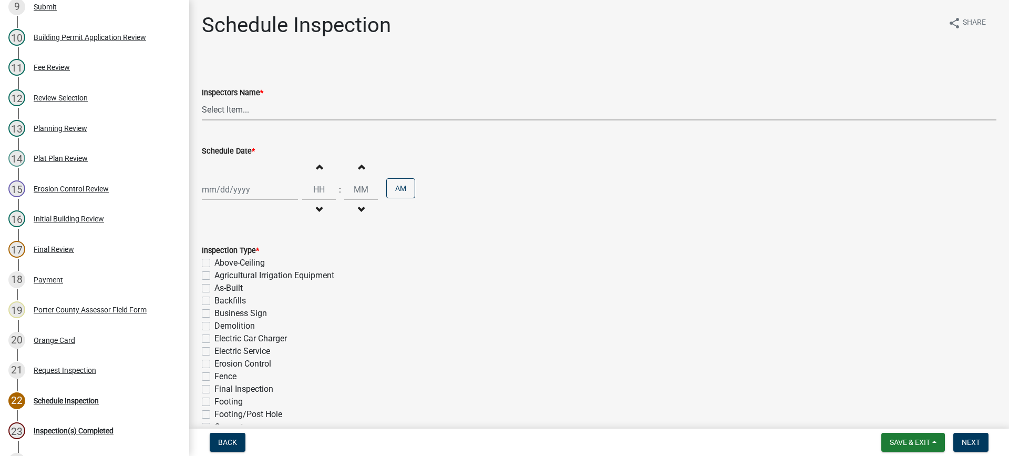
click at [235, 112] on select "Select Item... mhaller ([PERSON_NAME])" at bounding box center [599, 110] width 795 height 22
click at [202, 99] on select "Select Item... mhaller ([PERSON_NAME])" at bounding box center [599, 110] width 795 height 22
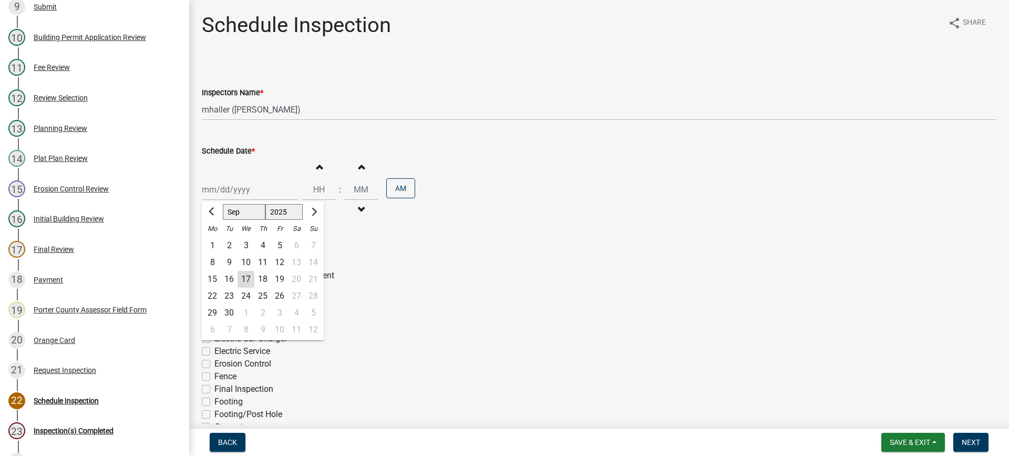
click at [249, 191] on div "[PERSON_NAME] Feb Mar Apr [PERSON_NAME][DATE] Oct Nov [DATE] 1526 1527 1528 152…" at bounding box center [250, 190] width 96 height 22
click at [246, 282] on div "17" at bounding box center [246, 279] width 17 height 17
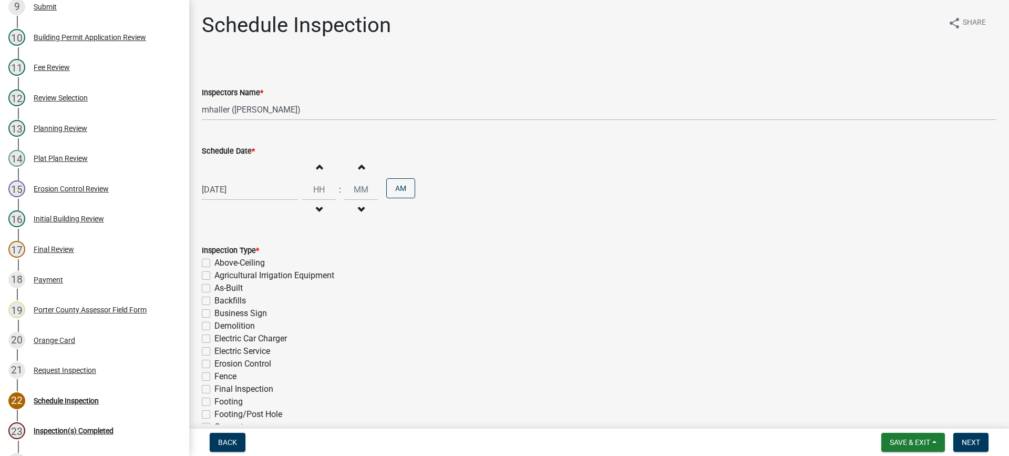
click at [214, 354] on label "Electric Service" at bounding box center [242, 351] width 56 height 13
click at [214, 352] on input "Electric Service" at bounding box center [217, 348] width 7 height 7
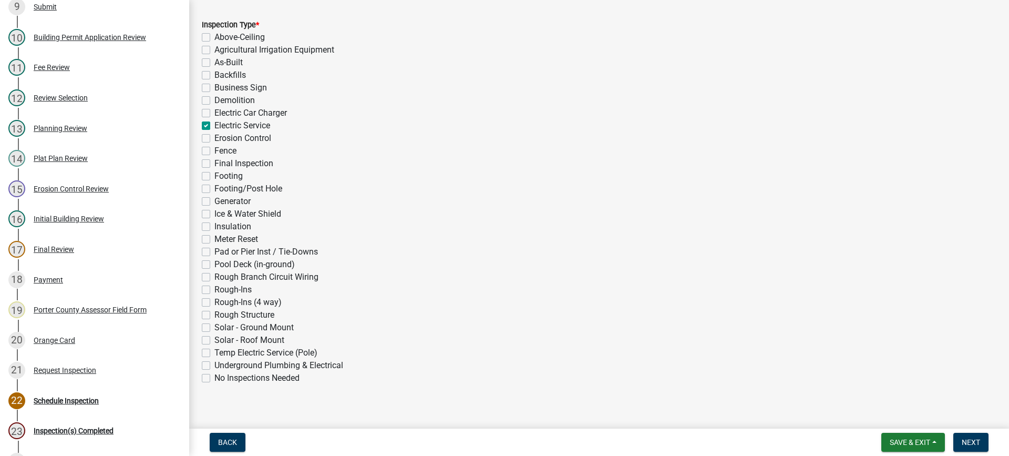
scroll to position [236, 0]
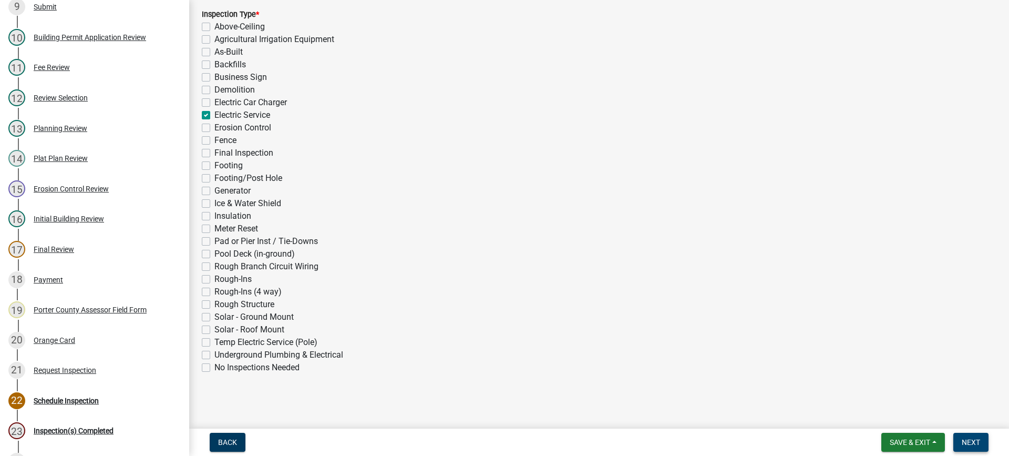
click at [972, 440] on span "Next" at bounding box center [971, 442] width 18 height 8
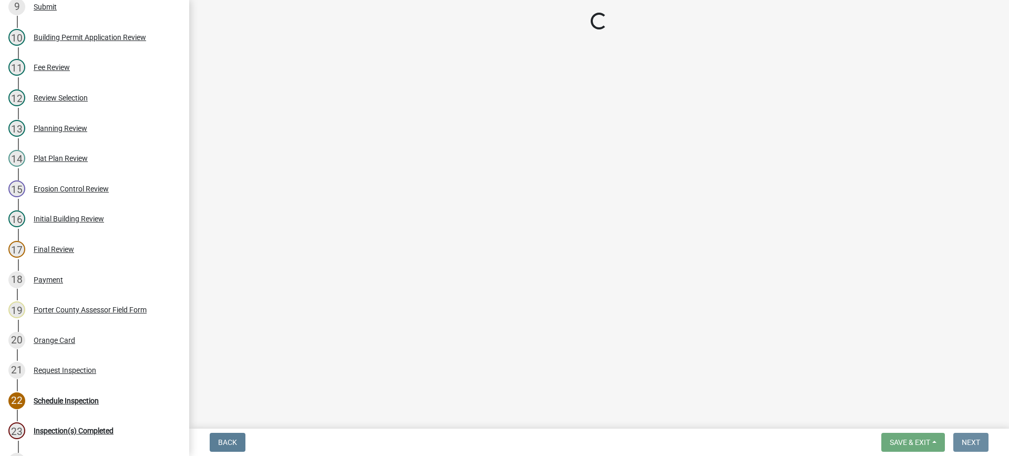
scroll to position [0, 0]
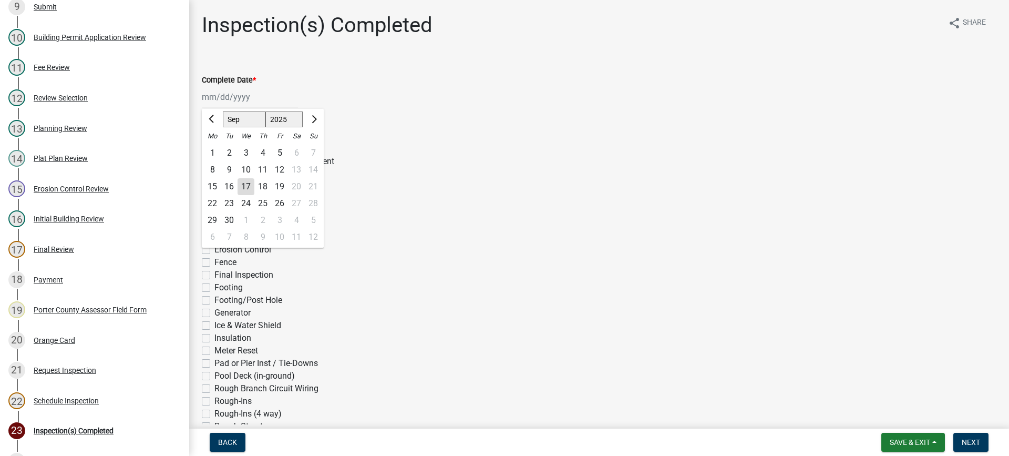
click at [218, 97] on div "[PERSON_NAME] Feb Mar Apr [PERSON_NAME][DATE] Oct Nov [DATE] 1526 1527 1528 152…" at bounding box center [250, 97] width 96 height 22
click at [245, 186] on div "17" at bounding box center [246, 186] width 17 height 17
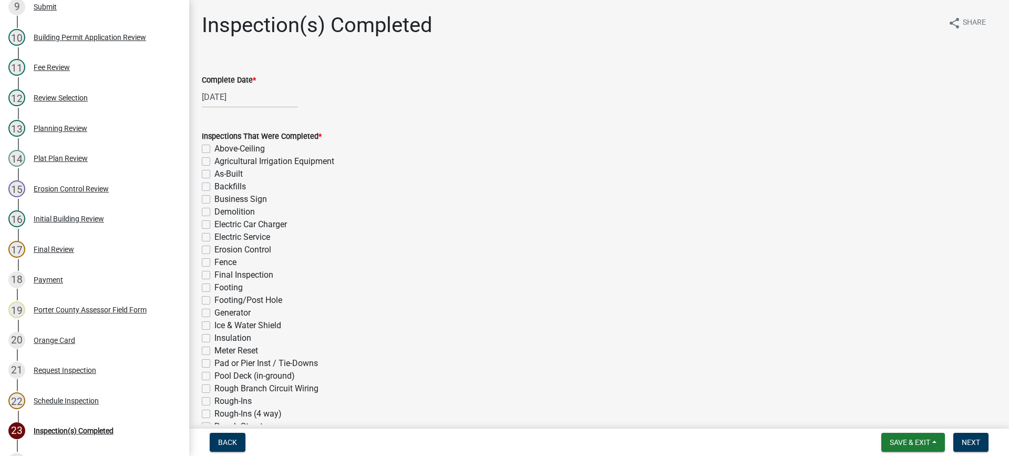
click at [214, 237] on label "Electric Service" at bounding box center [242, 237] width 56 height 13
click at [214, 237] on input "Electric Service" at bounding box center [217, 234] width 7 height 7
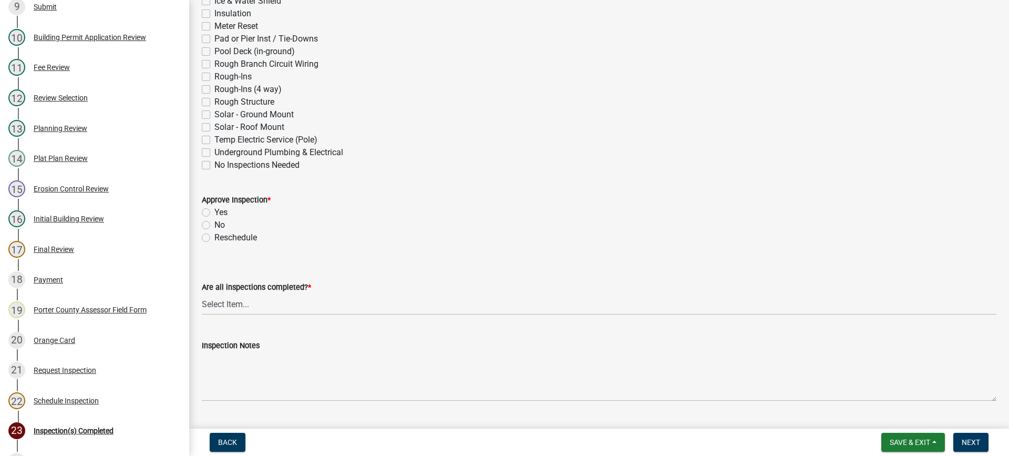
scroll to position [368, 0]
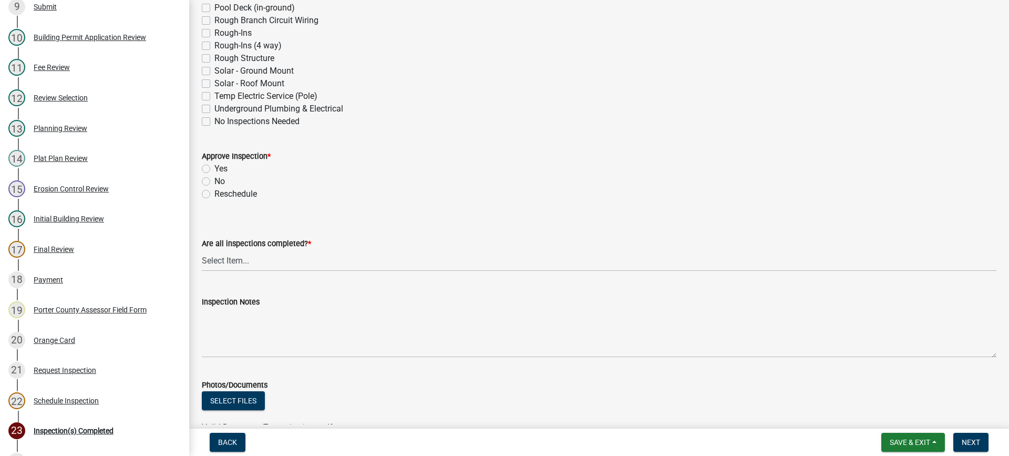
click at [214, 169] on label "Yes" at bounding box center [220, 168] width 13 height 13
click at [214, 169] on input "Yes" at bounding box center [217, 165] width 7 height 7
click at [290, 261] on select "Select Item... Yes - All Inspections Have Been Completed No - More Inspections …" at bounding box center [599, 261] width 795 height 22
click at [202, 250] on select "Select Item... Yes - All Inspections Have Been Completed No - More Inspections …" at bounding box center [599, 261] width 795 height 22
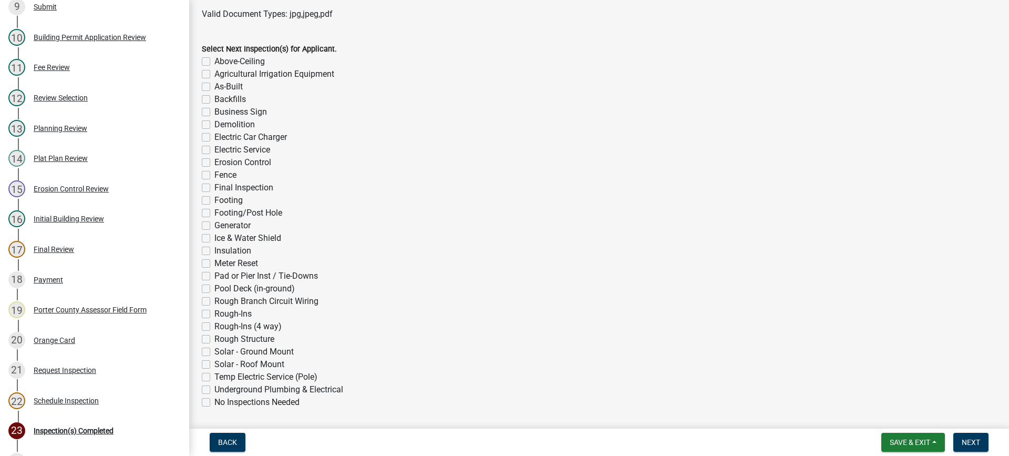
scroll to position [816, 0]
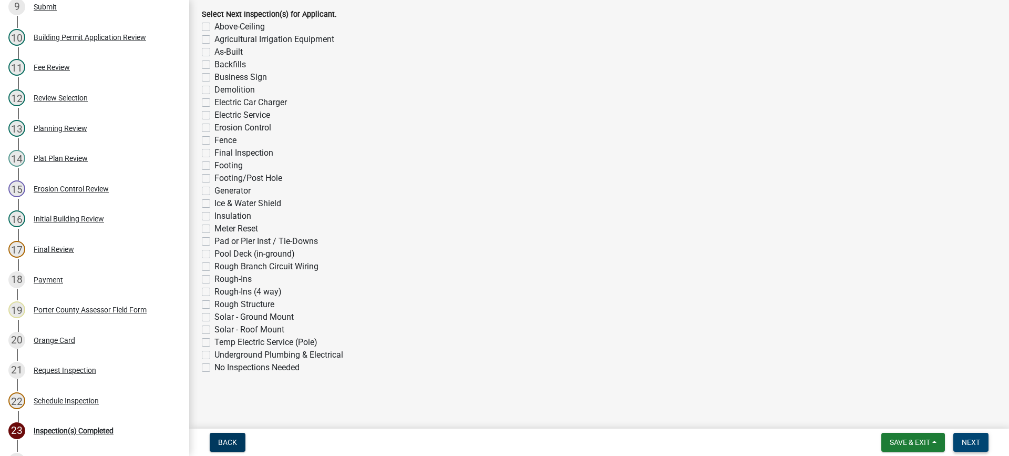
click at [975, 442] on span "Next" at bounding box center [971, 442] width 18 height 8
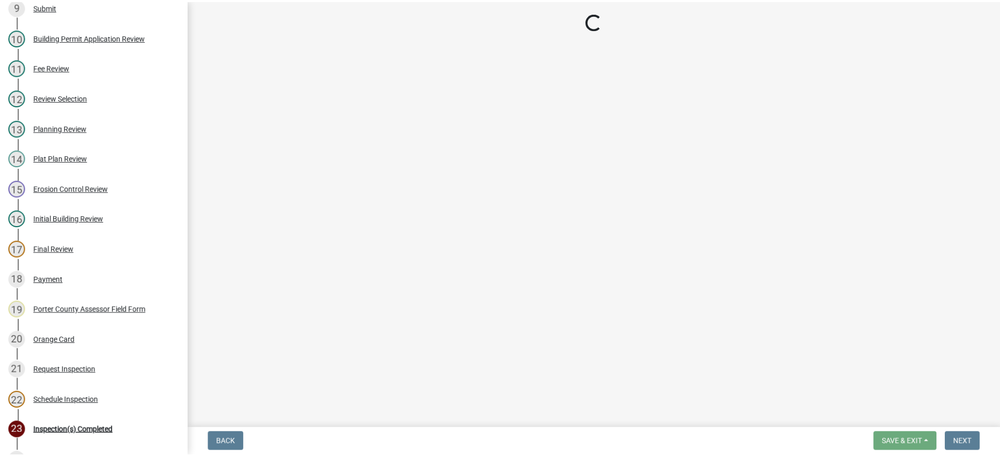
scroll to position [398, 0]
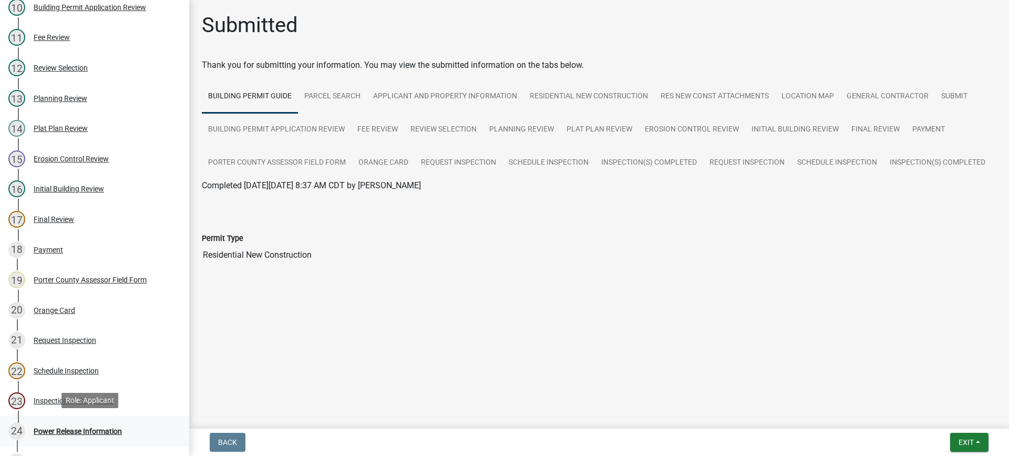
click at [61, 429] on div "Power Release Information" at bounding box center [78, 430] width 88 height 7
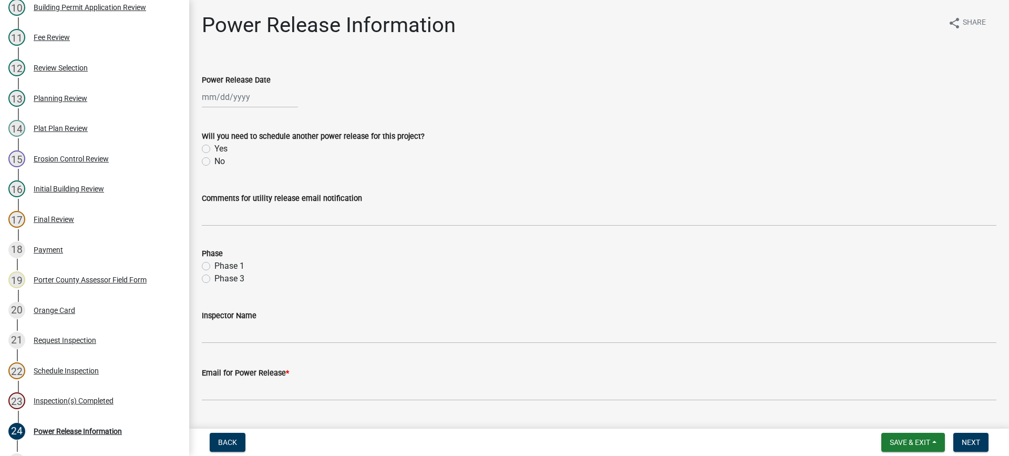
click at [240, 94] on div at bounding box center [250, 97] width 96 height 22
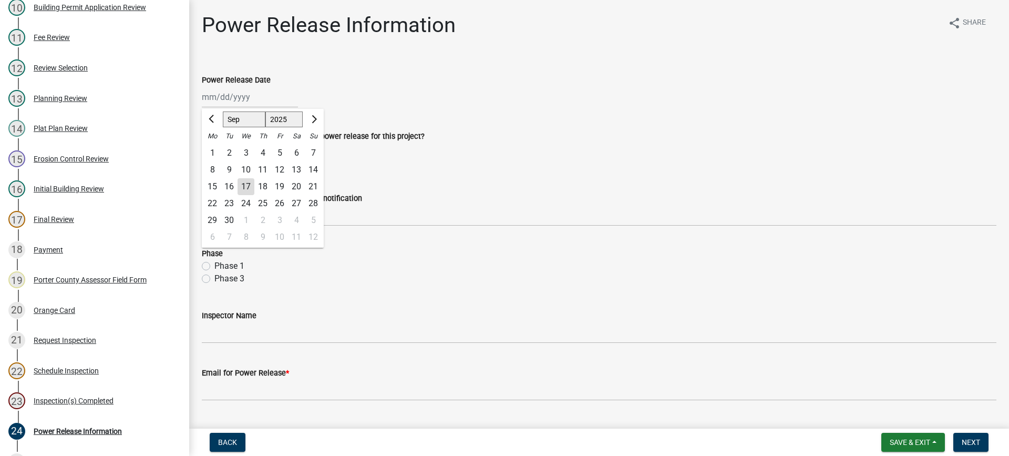
click at [242, 188] on div "17" at bounding box center [246, 186] width 17 height 17
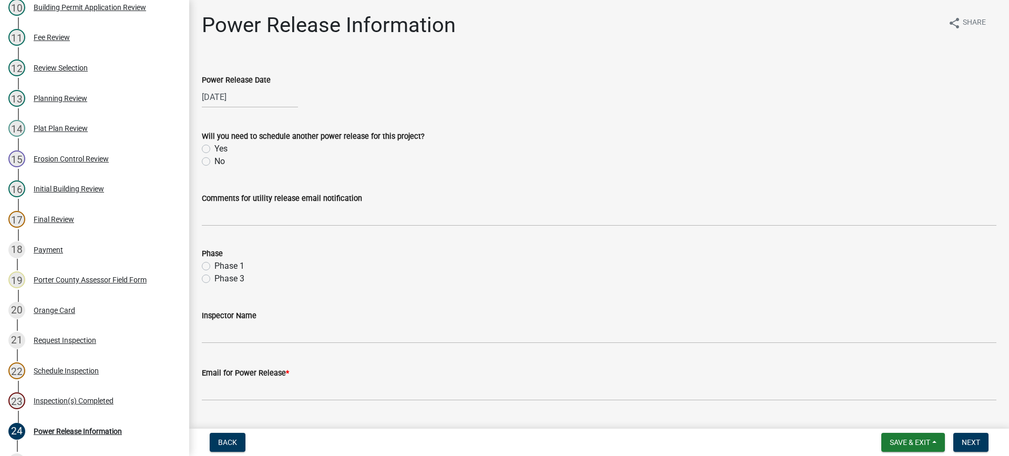
click at [214, 161] on label "No" at bounding box center [219, 161] width 11 height 13
click at [214, 161] on input "No" at bounding box center [217, 158] width 7 height 7
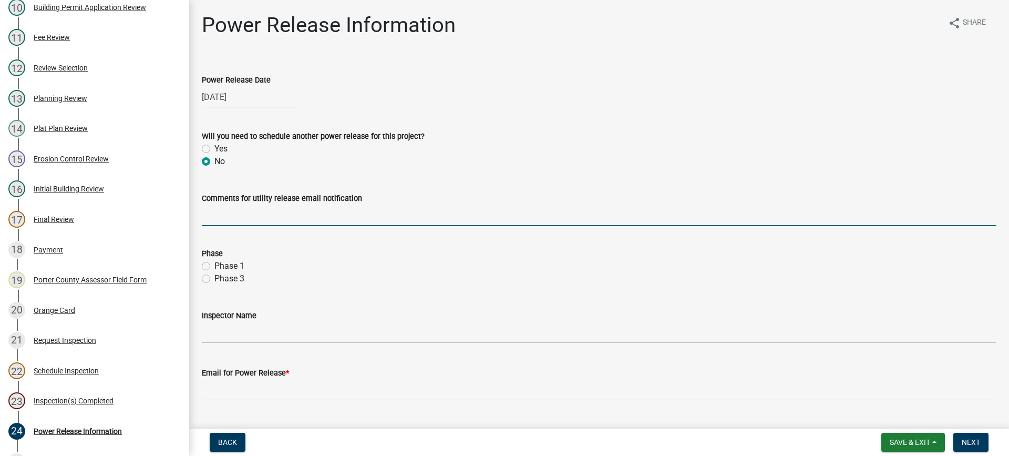
click at [252, 212] on input "Comments for utility release email notification" at bounding box center [599, 215] width 795 height 22
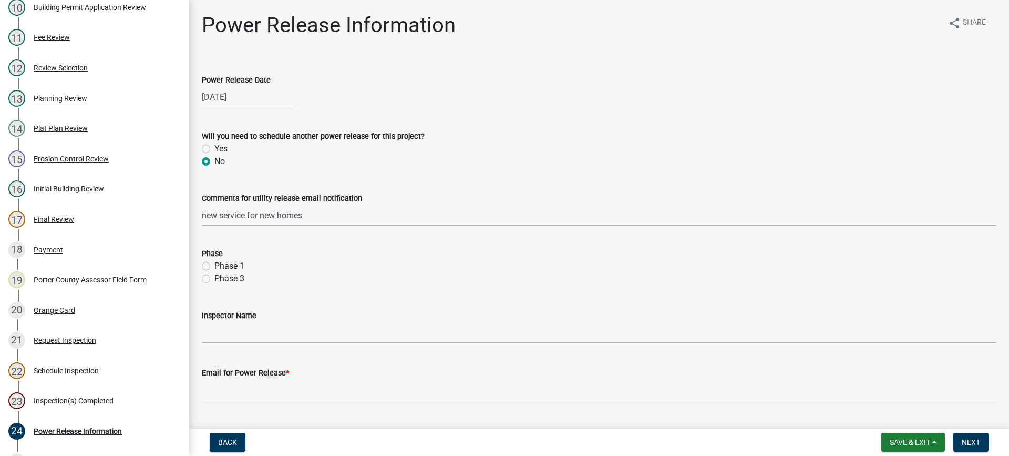
click at [214, 265] on label "Phase 1" at bounding box center [229, 266] width 30 height 13
click at [214, 265] on input "Phase 1" at bounding box center [217, 263] width 7 height 7
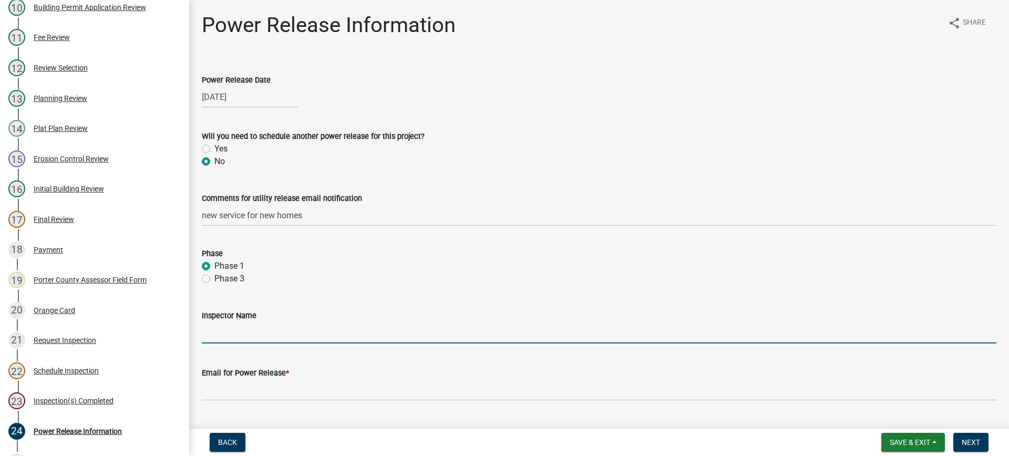
drag, startPoint x: 261, startPoint y: 332, endPoint x: 265, endPoint y: 342, distance: 11.3
click at [261, 332] on input "Inspector Name" at bounding box center [599, 333] width 795 height 22
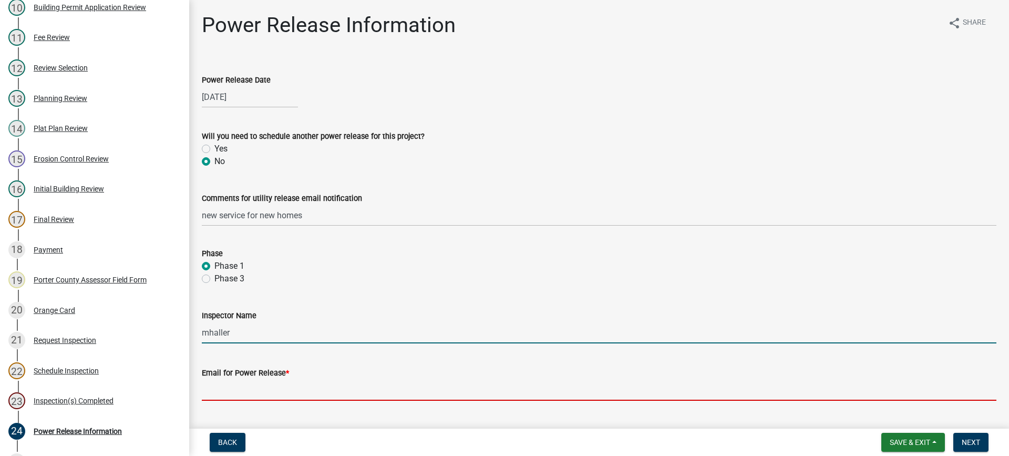
click at [293, 389] on input "Email for Power Release *" at bounding box center [599, 390] width 795 height 22
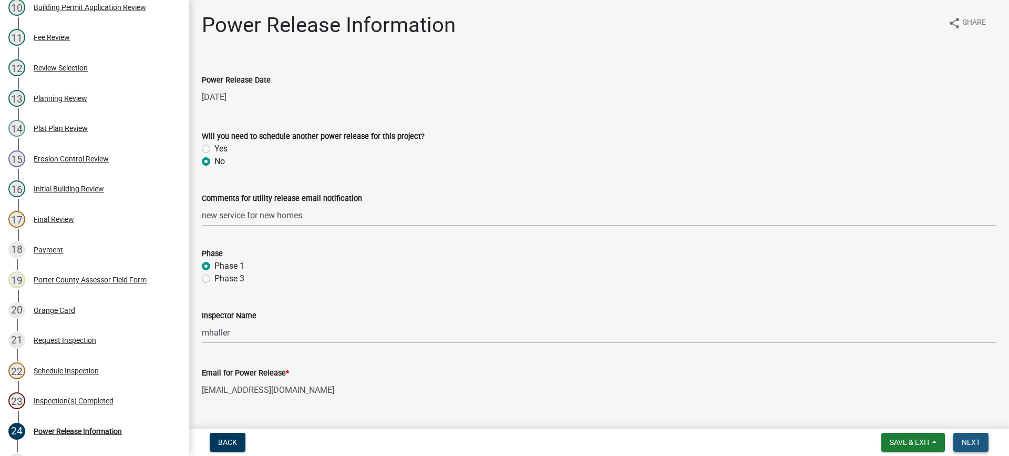
click at [972, 438] on span "Next" at bounding box center [971, 442] width 18 height 8
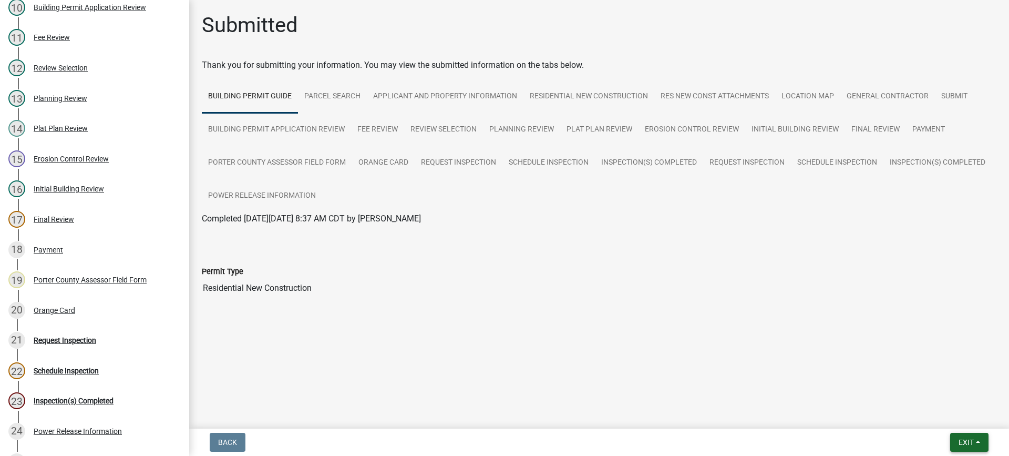
click at [963, 441] on span "Exit" at bounding box center [966, 442] width 15 height 8
click at [952, 418] on button "Save & Exit" at bounding box center [947, 414] width 84 height 25
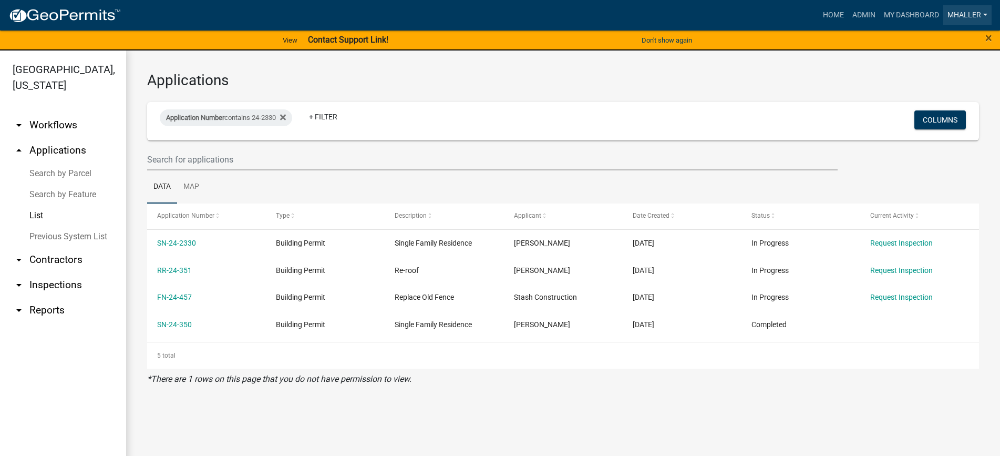
click at [963, 14] on link "mhaller" at bounding box center [967, 15] width 48 height 20
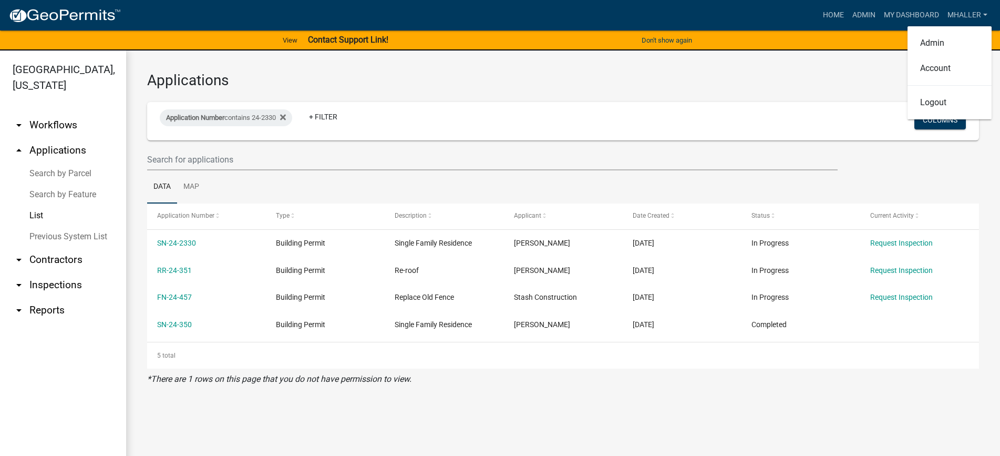
click at [734, 83] on h3 "Applications" at bounding box center [563, 80] width 832 height 18
click at [41, 272] on link "arrow_drop_down Inspections" at bounding box center [63, 284] width 126 height 25
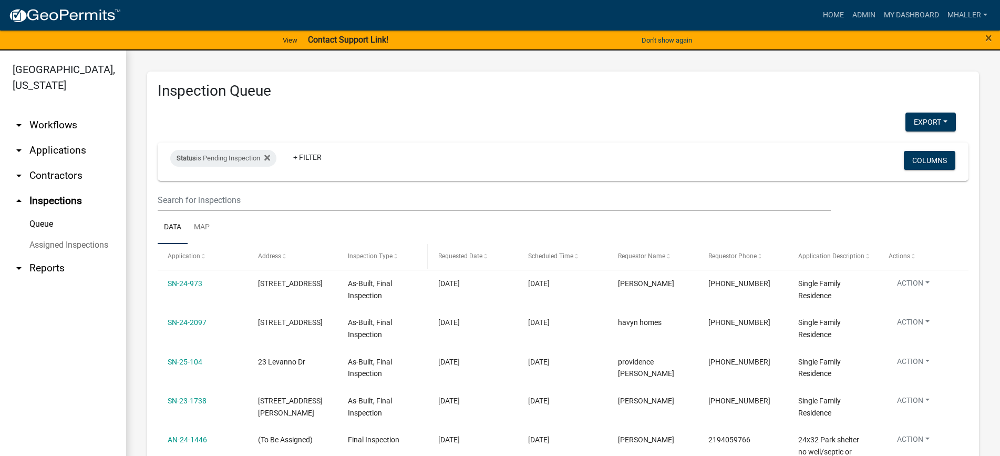
click at [370, 256] on span "Inspection Type" at bounding box center [370, 255] width 45 height 7
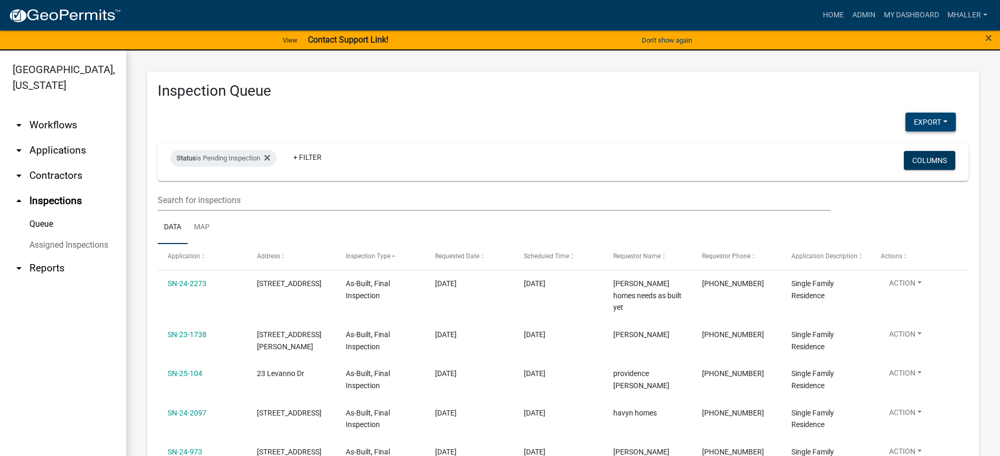
click at [921, 121] on button "Export" at bounding box center [931, 121] width 50 height 19
click at [896, 151] on button "Excel Format (.xlsx)" at bounding box center [907, 149] width 98 height 25
